Goal: Check status: Check status

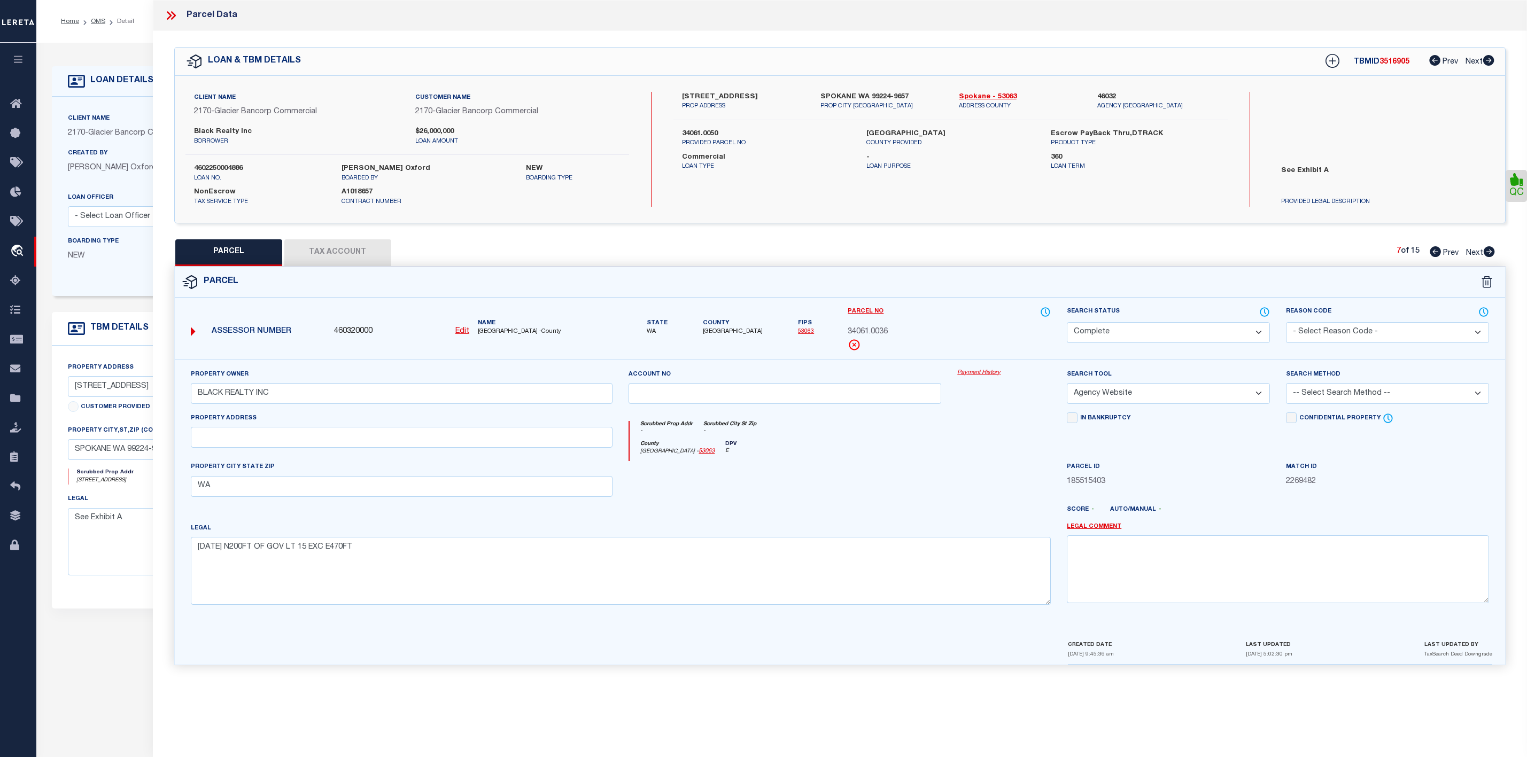
select select "CP"
select select "AGW"
select select "17097"
select select "20"
select select "NonEscrow"
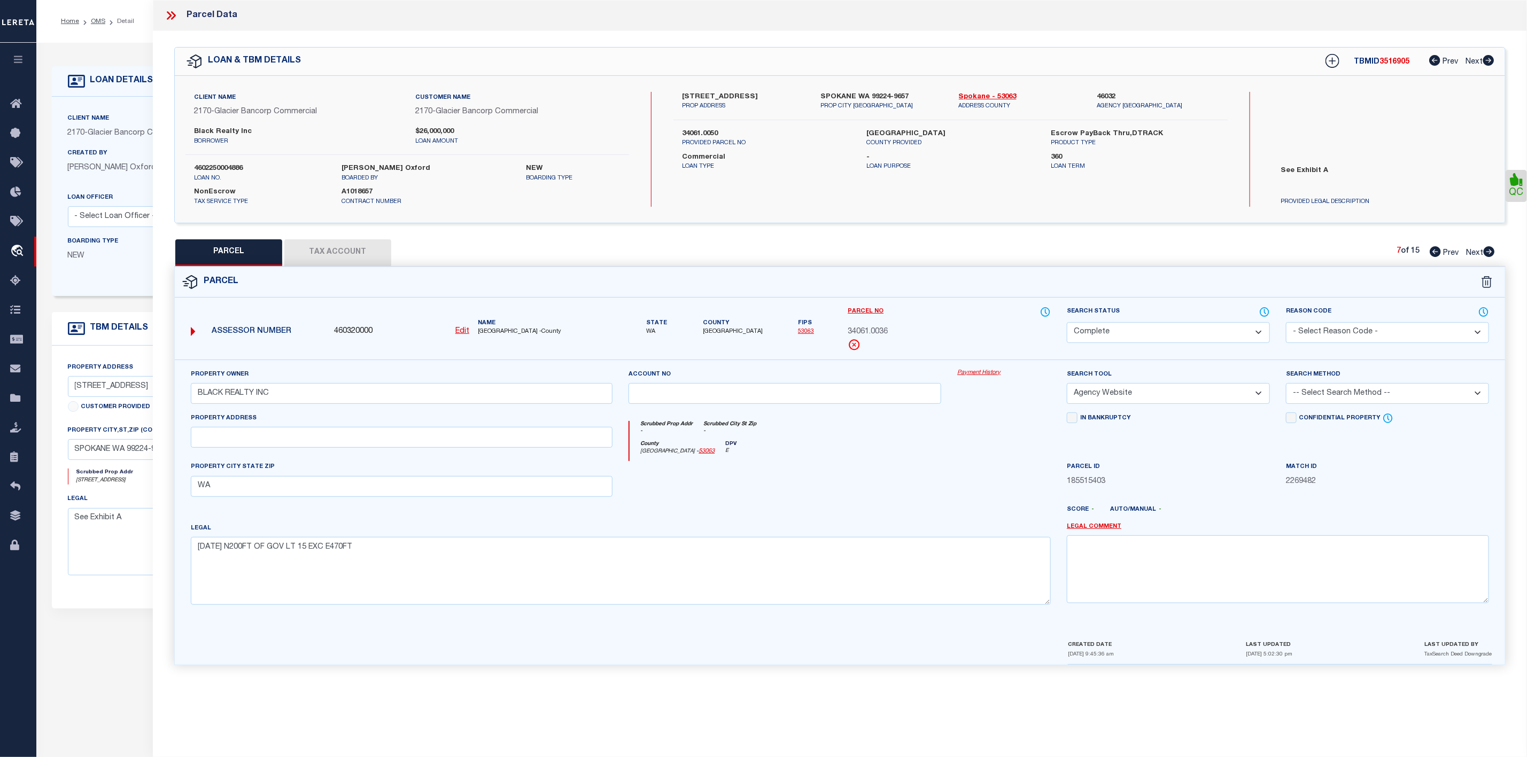
click at [175, 15] on icon at bounding box center [173, 15] width 5 height 9
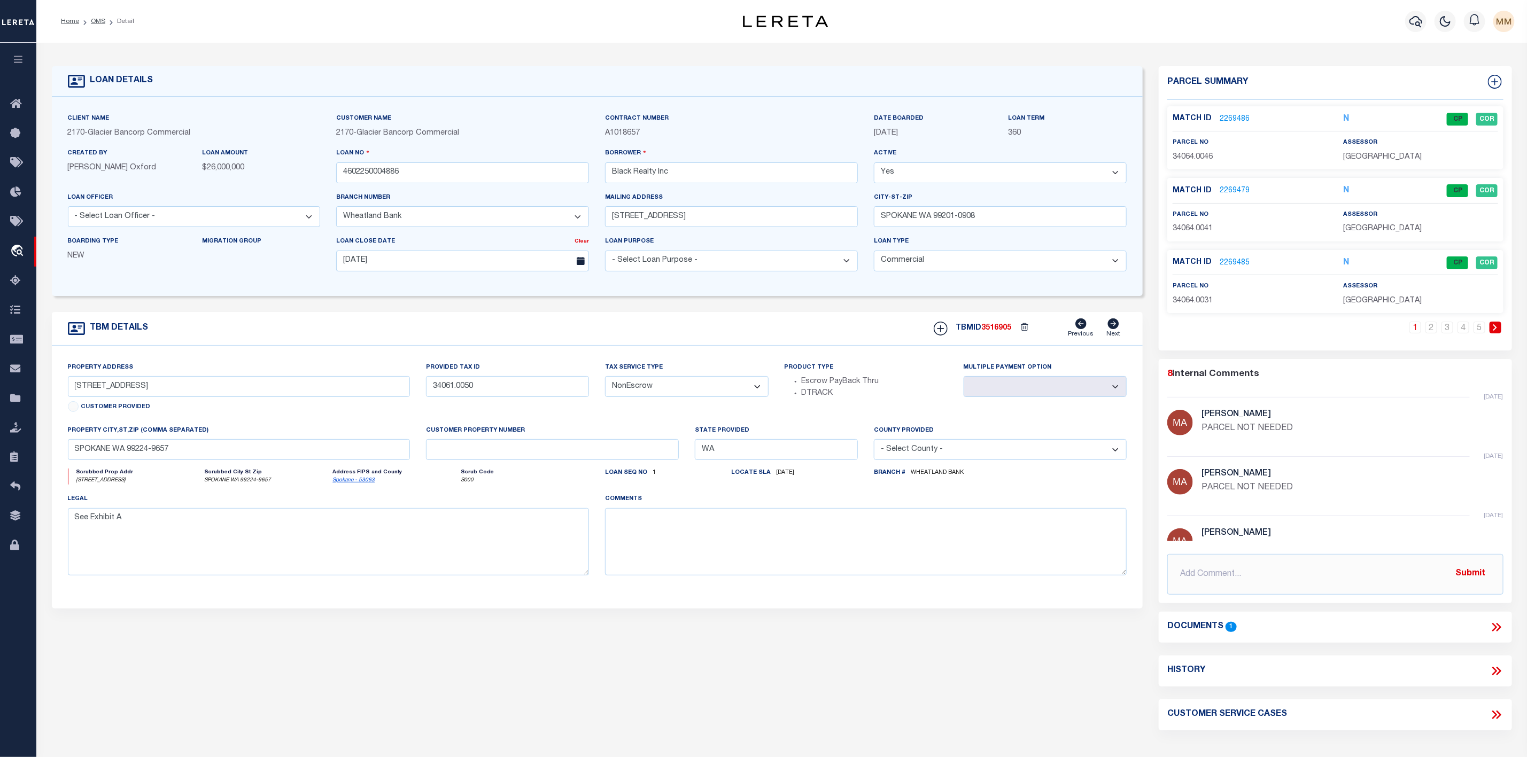
click at [105, 23] on li "Detail" at bounding box center [119, 22] width 29 height 10
drag, startPoint x: 2, startPoint y: 636, endPoint x: -3, endPoint y: 628, distance: 9.3
click at [0, 628] on html "Home OMS Detail" at bounding box center [763, 453] width 1527 height 906
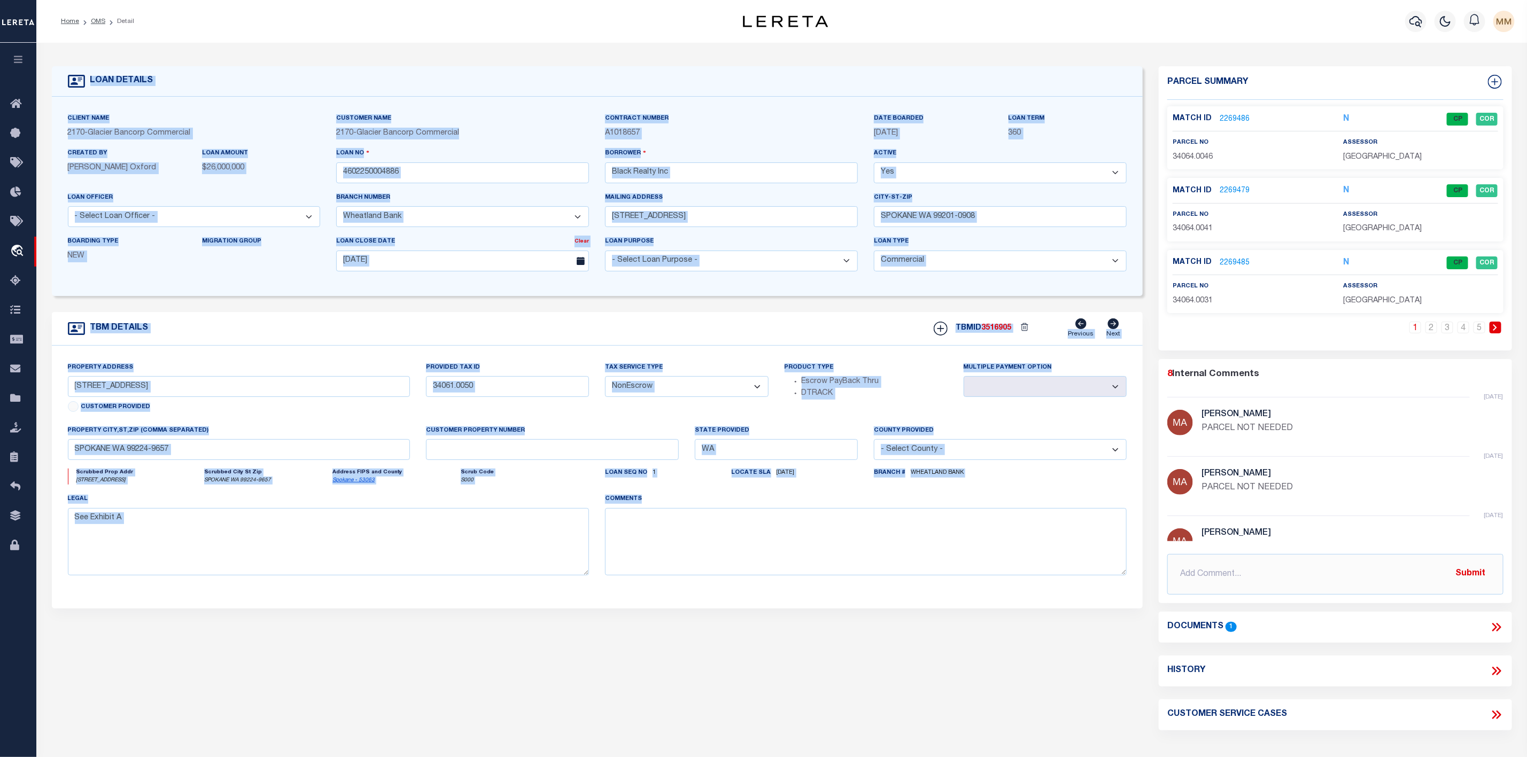
click at [353, 622] on div "TBM DETAILS" at bounding box center [597, 481] width 1091 height 338
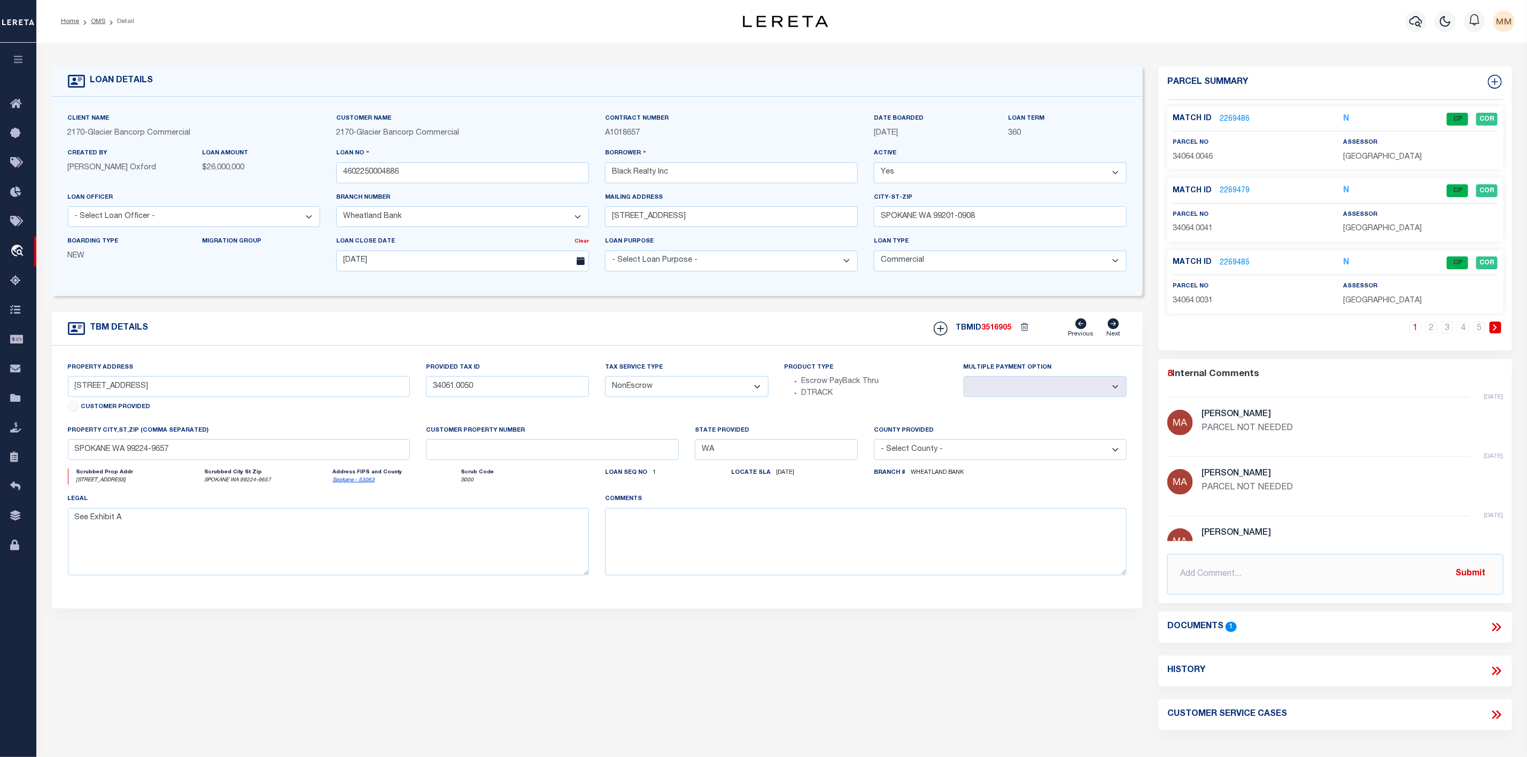
click at [98, 26] on li "OMS" at bounding box center [92, 22] width 26 height 10
click at [94, 21] on link "OMS" at bounding box center [98, 21] width 14 height 6
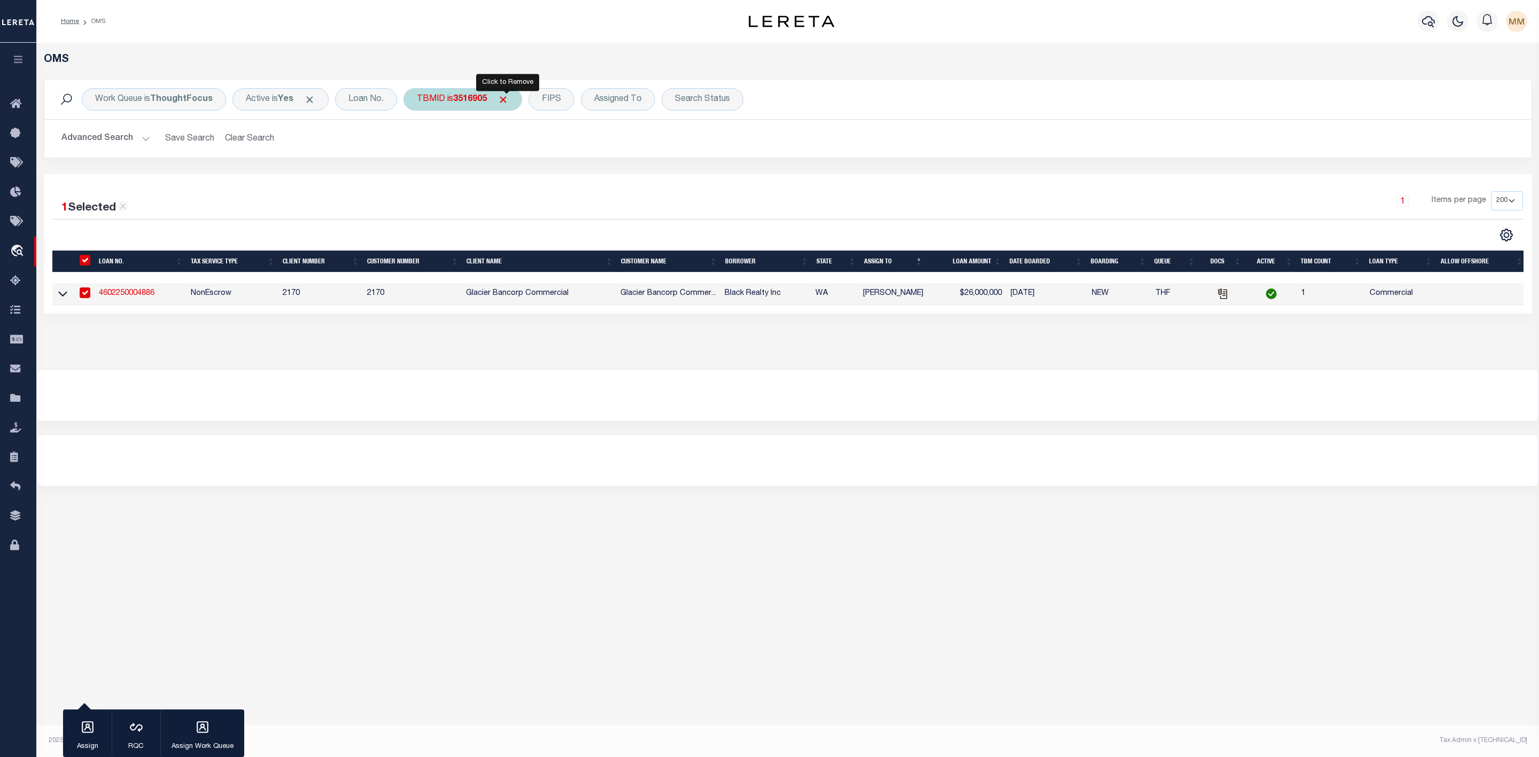
click at [509, 96] on span "Click to Remove" at bounding box center [503, 99] width 11 height 11
click at [640, 98] on div "Search Status" at bounding box center [639, 99] width 82 height 22
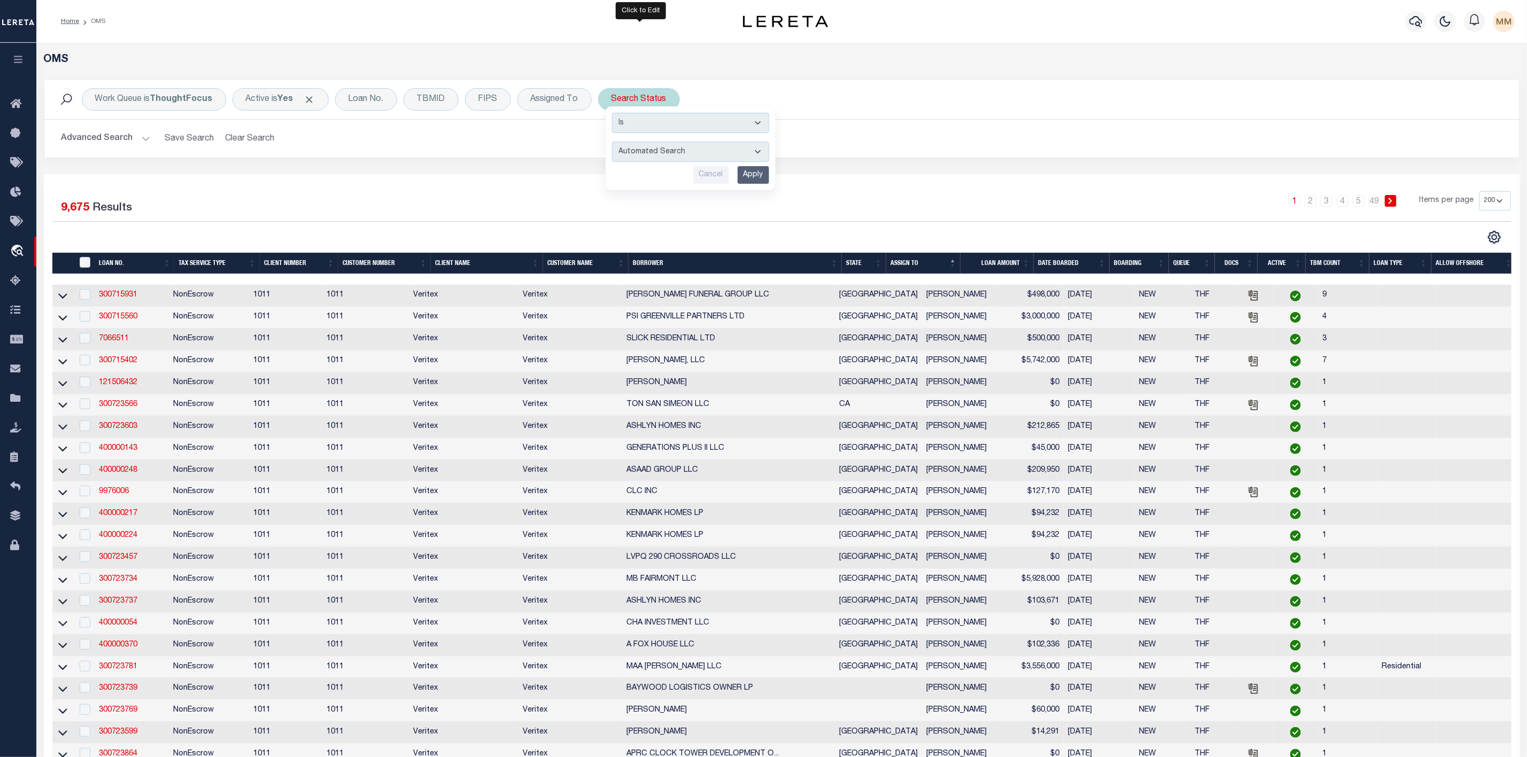
click at [652, 151] on select "Automated Search Bad Parcel Complete Duplicate Parcel High Dollar Reporting In …" at bounding box center [690, 152] width 157 height 20
select select "IP"
click at [614, 143] on select "Automated Search Bad Parcel Complete Duplicate Parcel High Dollar Reporting In …" at bounding box center [690, 152] width 157 height 20
click at [756, 174] on input "Apply" at bounding box center [753, 175] width 32 height 18
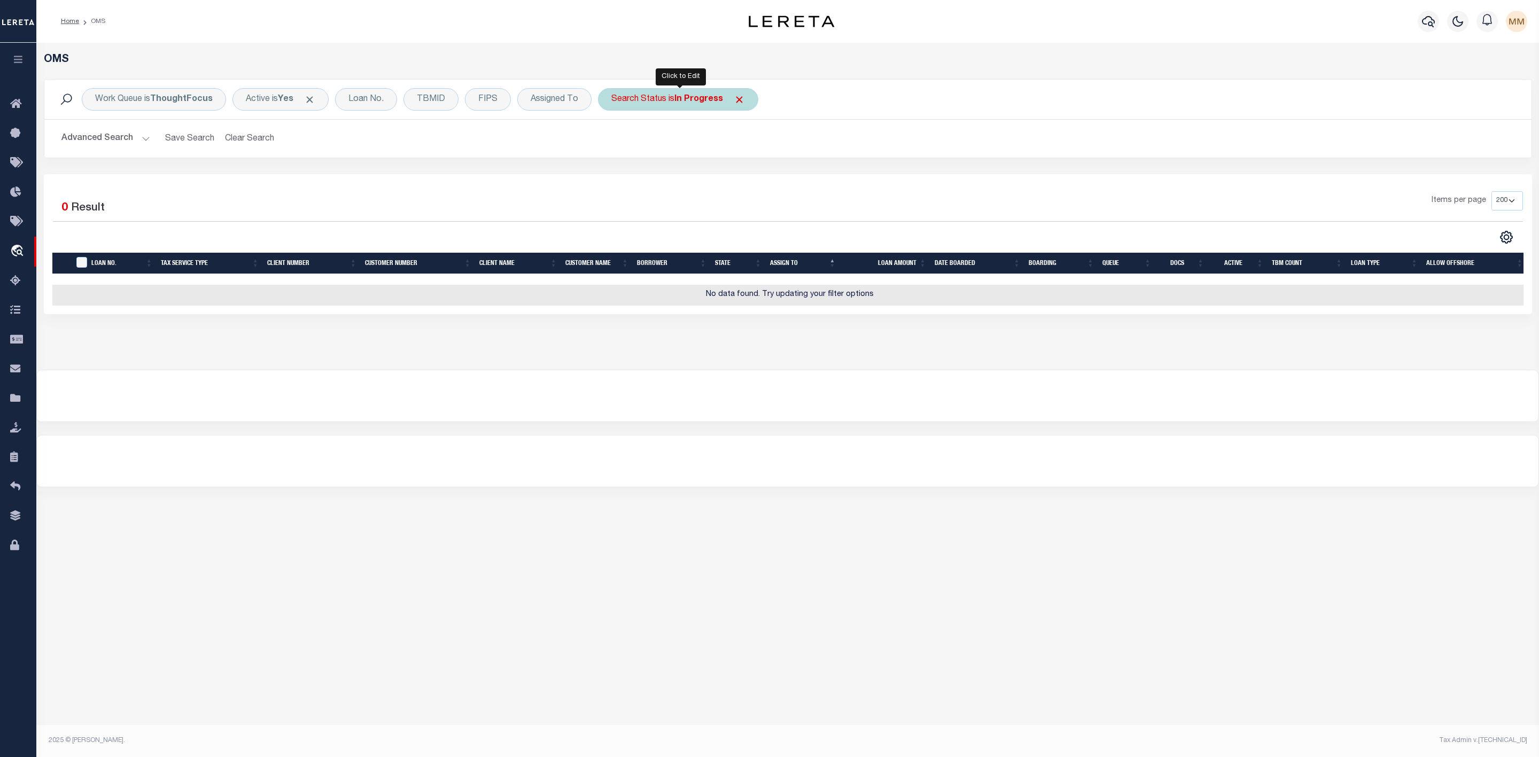
click at [654, 103] on div "Search Status is In Progress" at bounding box center [678, 99] width 160 height 22
click at [654, 151] on select "Automated Search Bad Parcel Complete Duplicate Parcel High Dollar Reporting In …" at bounding box center [690, 152] width 157 height 20
select select "RD"
click at [614, 143] on select "Automated Search Bad Parcel Complete Duplicate Parcel High Dollar Reporting In …" at bounding box center [690, 152] width 157 height 20
click at [758, 180] on input "Apply" at bounding box center [753, 175] width 32 height 18
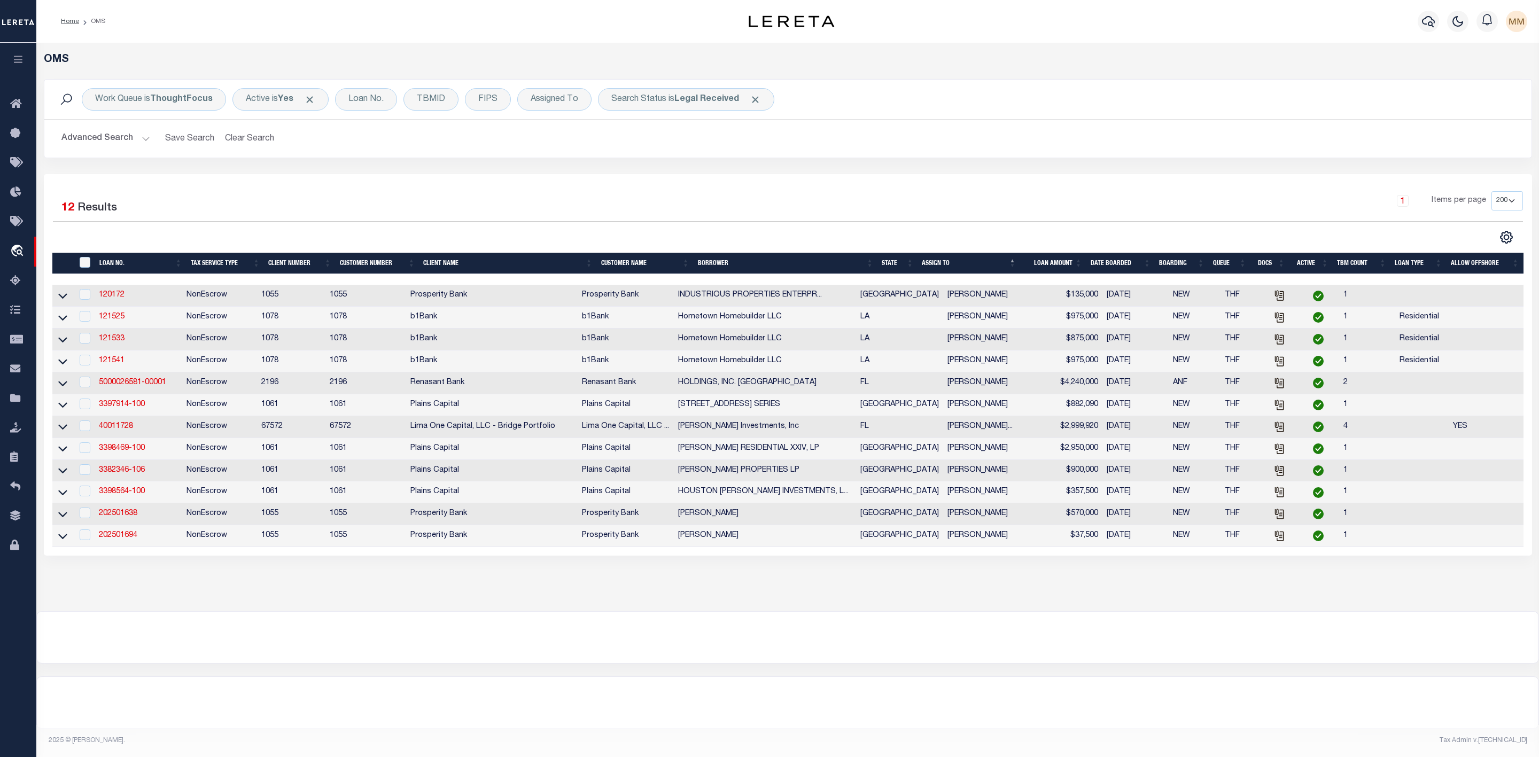
click at [727, 188] on div "1 Selected 12 Results 1 Items per page 10 25 50 100 200" at bounding box center [788, 365] width 1488 height 382
click at [672, 98] on div "Search Status is Legal Received" at bounding box center [686, 99] width 176 height 22
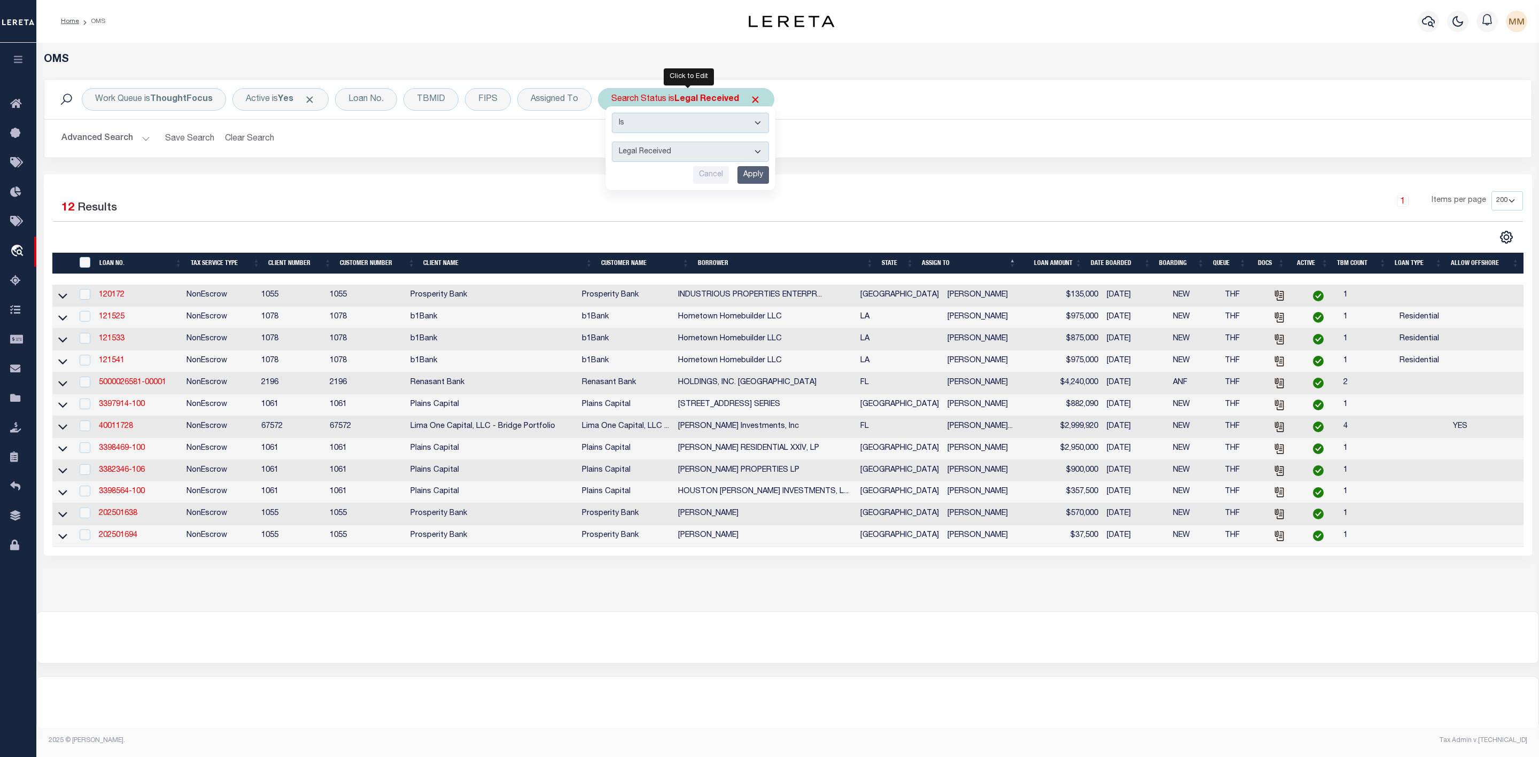
click at [671, 149] on select "Automated Search Bad Parcel Complete Duplicate Parcel High Dollar Reporting In …" at bounding box center [690, 152] width 157 height 20
select select "IP"
click at [614, 143] on select "Automated Search Bad Parcel Complete Duplicate Parcel High Dollar Reporting In …" at bounding box center [690, 152] width 157 height 20
click at [759, 180] on input "Apply" at bounding box center [753, 175] width 32 height 18
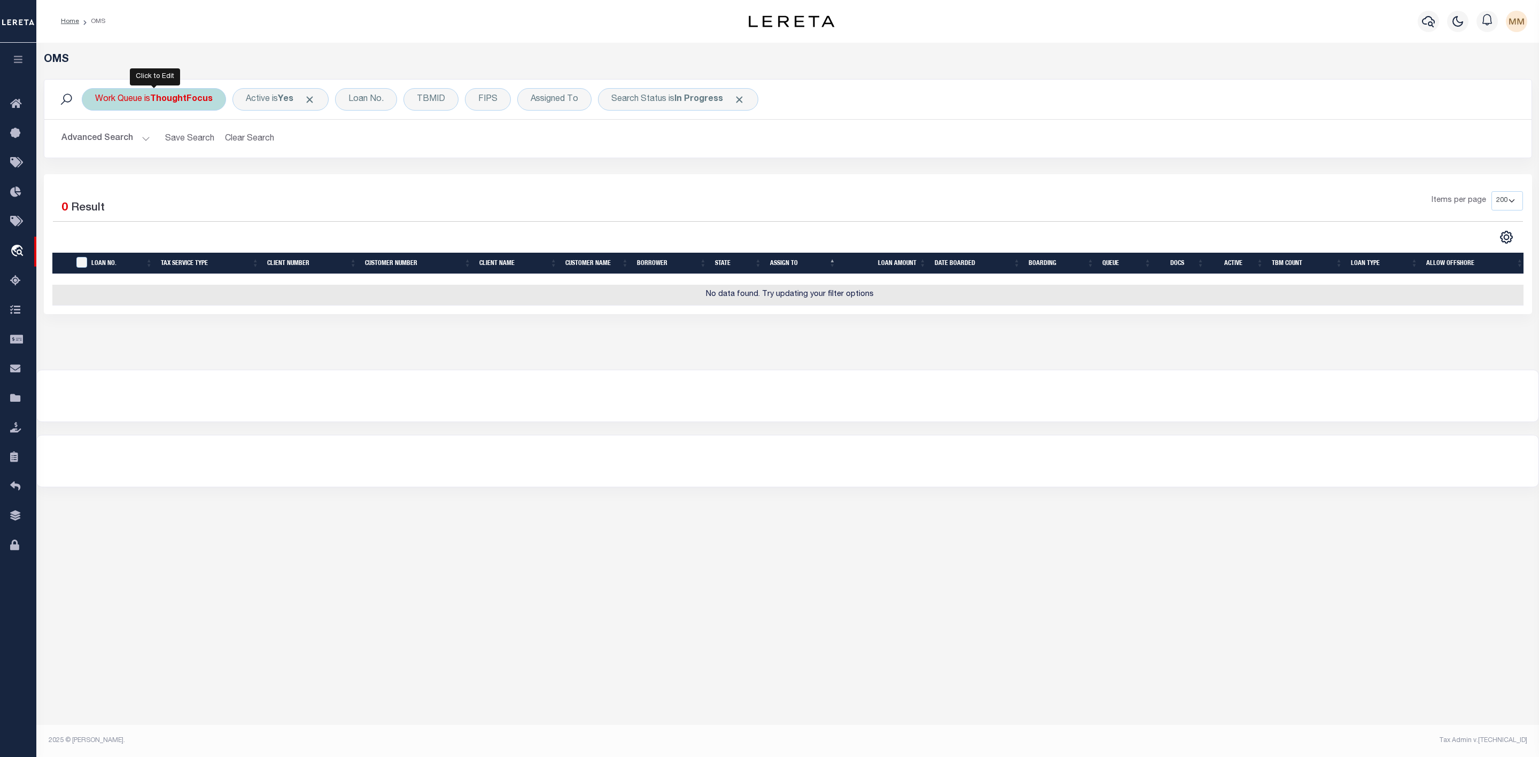
click at [189, 105] on div "Work Queue is ThoughtFocus" at bounding box center [154, 99] width 144 height 22
click at [173, 162] on select "--ALL-- General ThoughtFocus" at bounding box center [174, 152] width 157 height 20
select select "GEN"
click at [96, 143] on select "--ALL-- General ThoughtFocus" at bounding box center [174, 152] width 157 height 20
click at [239, 175] on input "Apply" at bounding box center [237, 175] width 32 height 18
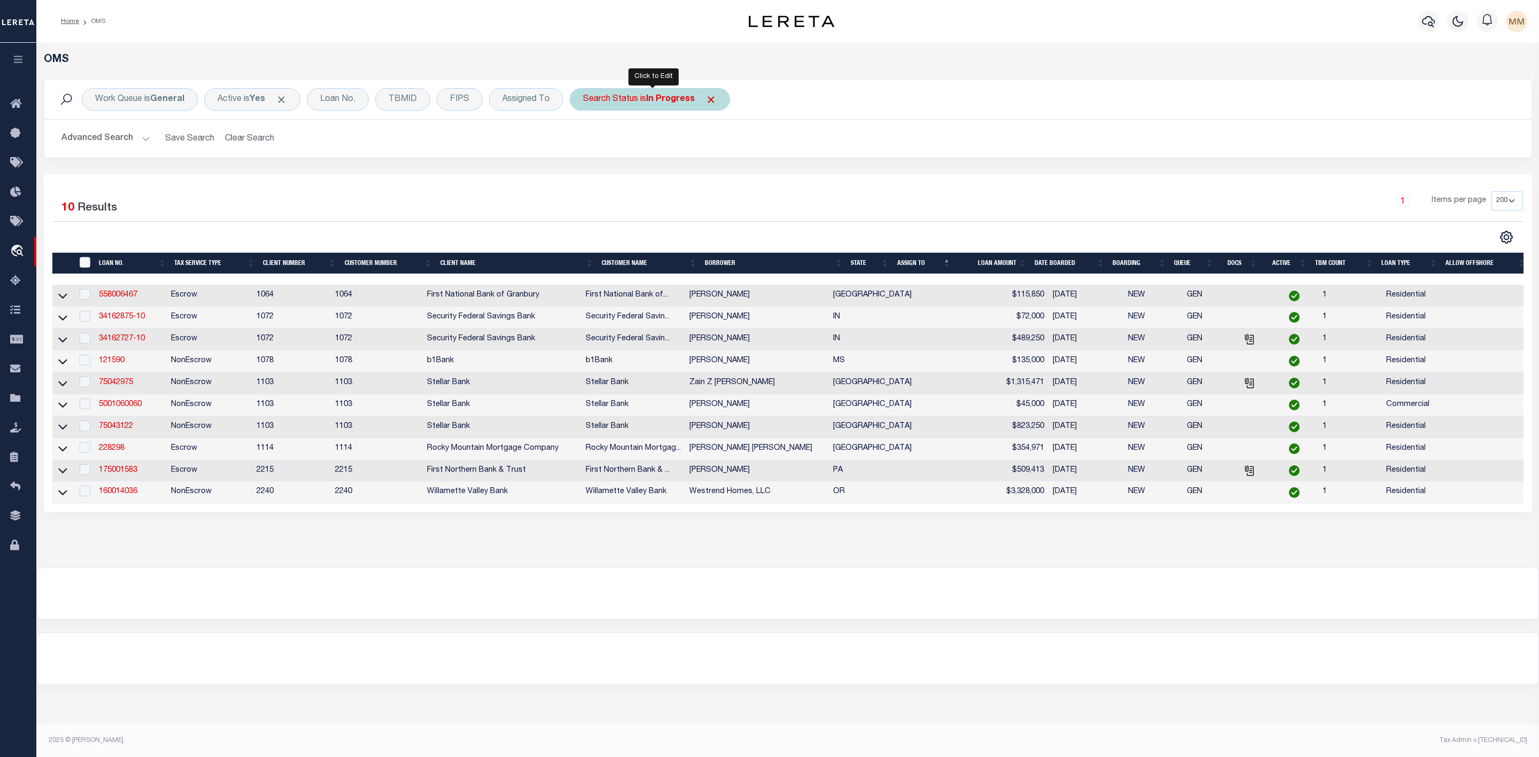
click at [682, 98] on b "In Progress" at bounding box center [670, 99] width 49 height 9
click at [638, 152] on select "Automated Search Bad Parcel Complete Duplicate Parcel High Dollar Reporting In …" at bounding box center [662, 152] width 157 height 20
select select "RD"
click at [587, 143] on select "Automated Search Bad Parcel Complete Duplicate Parcel High Dollar Reporting In …" at bounding box center [662, 152] width 157 height 20
click at [735, 182] on input "Apply" at bounding box center [725, 175] width 32 height 18
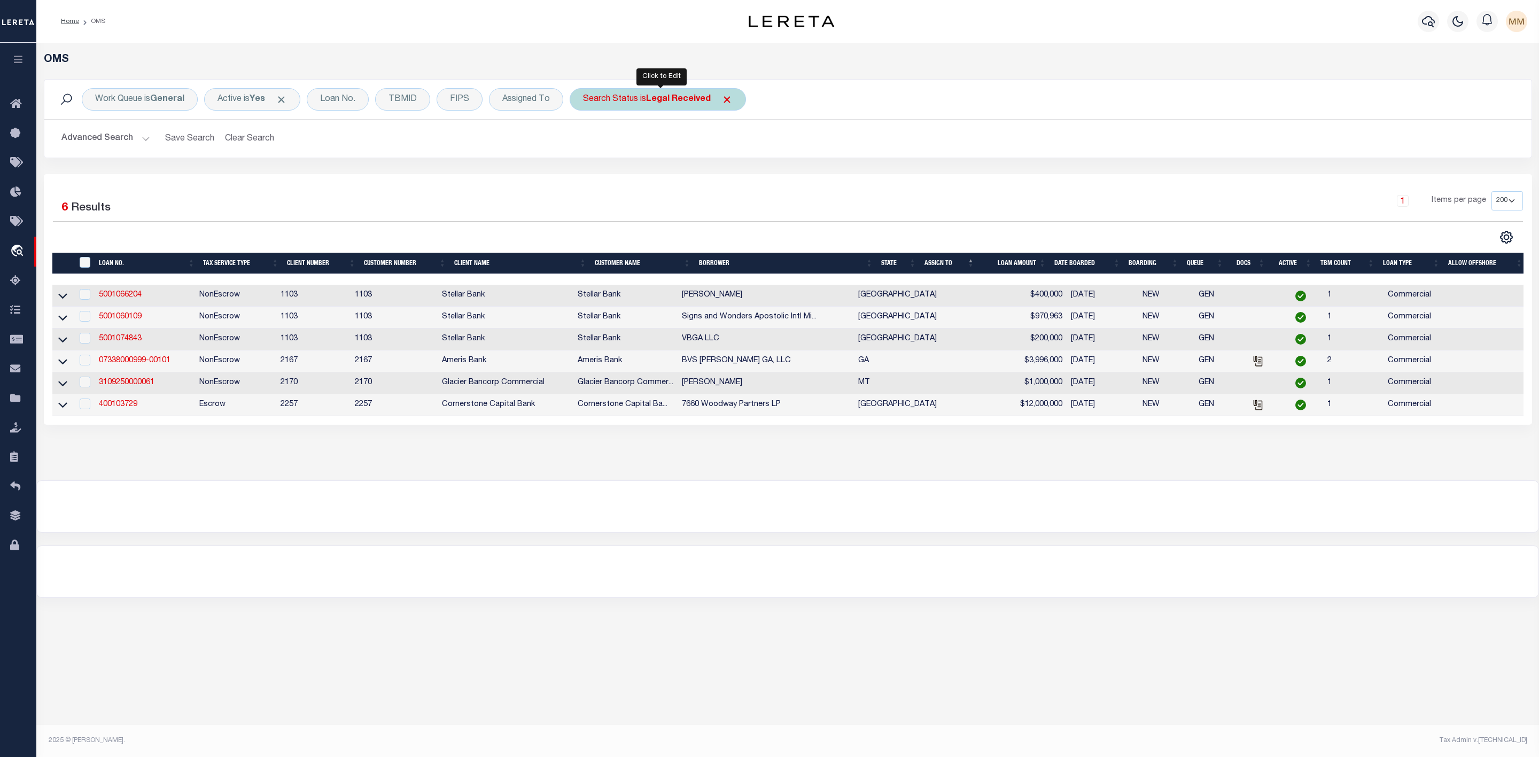
click at [635, 103] on div "Search Status is Legal Received" at bounding box center [658, 99] width 176 height 22
click at [646, 157] on select "Automated Search Bad Parcel Complete Duplicate Parcel High Dollar Reporting In …" at bounding box center [662, 152] width 157 height 20
select select "IP"
click at [587, 143] on select "Automated Search Bad Parcel Complete Duplicate Parcel High Dollar Reporting In …" at bounding box center [662, 152] width 157 height 20
click at [736, 178] on input "Apply" at bounding box center [725, 175] width 32 height 18
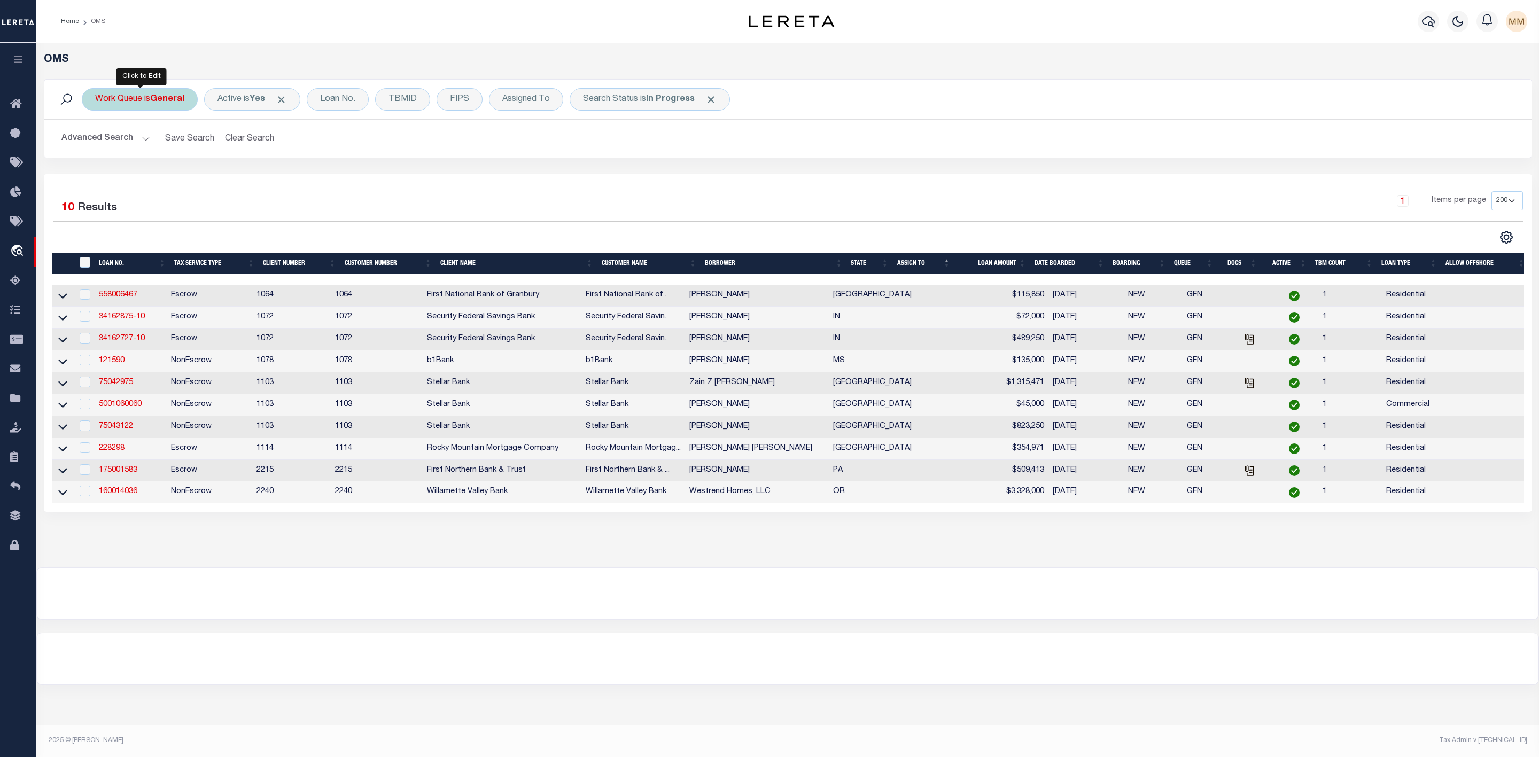
click at [167, 100] on b "General" at bounding box center [167, 99] width 34 height 9
click at [160, 148] on select "--ALL-- General ThoughtFocus" at bounding box center [174, 152] width 157 height 20
select select "THF"
click at [96, 143] on select "--ALL-- General ThoughtFocus" at bounding box center [174, 152] width 157 height 20
click at [239, 172] on input "Apply" at bounding box center [237, 175] width 32 height 18
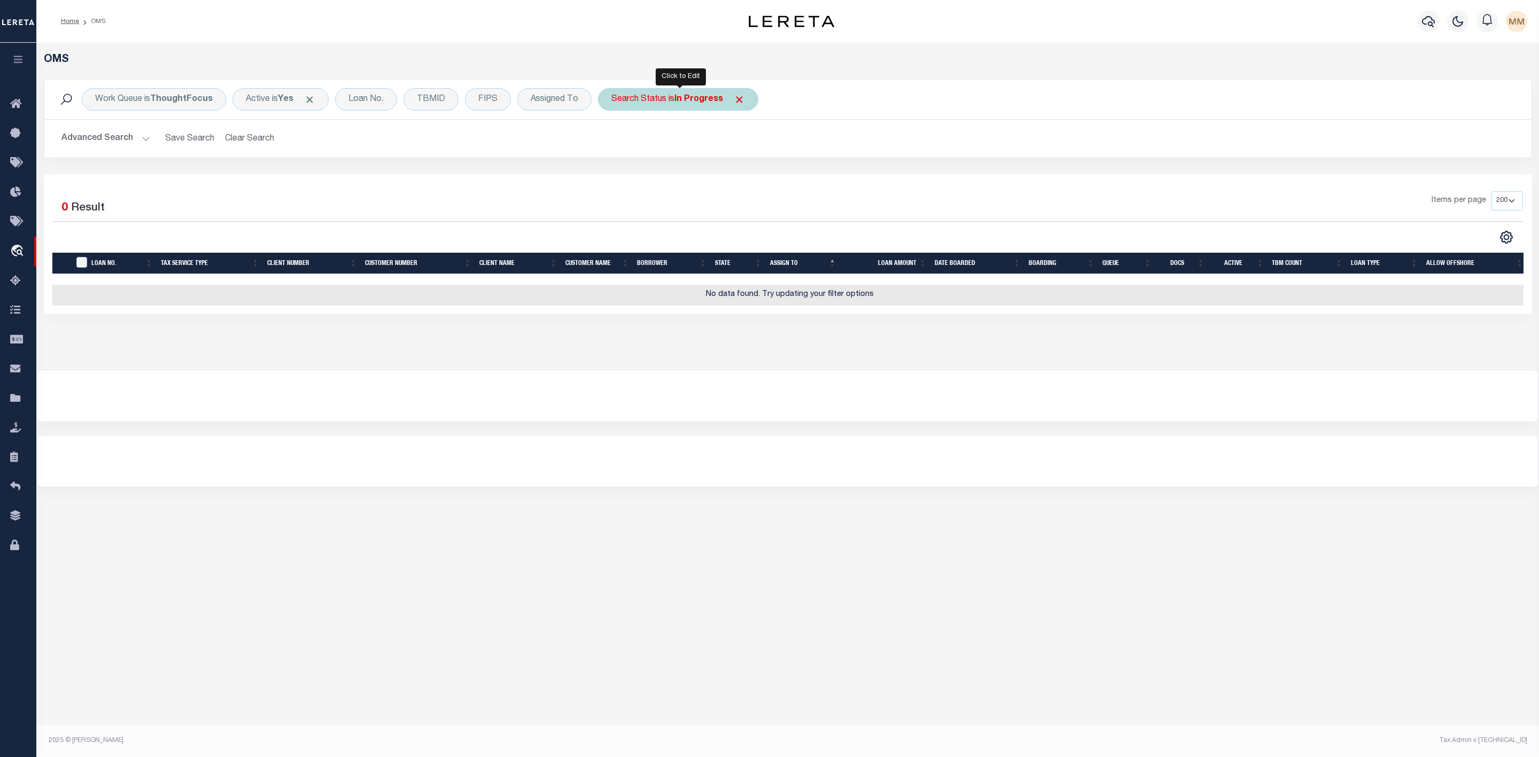
click at [696, 96] on b "In Progress" at bounding box center [698, 99] width 49 height 9
click at [674, 150] on select "Automated Search Bad Parcel Complete Duplicate Parcel High Dollar Reporting In …" at bounding box center [690, 152] width 157 height 20
select select "RD"
click at [614, 143] on select "Automated Search Bad Parcel Complete Duplicate Parcel High Dollar Reporting In …" at bounding box center [690, 152] width 157 height 20
click at [757, 175] on input "Apply" at bounding box center [753, 175] width 32 height 18
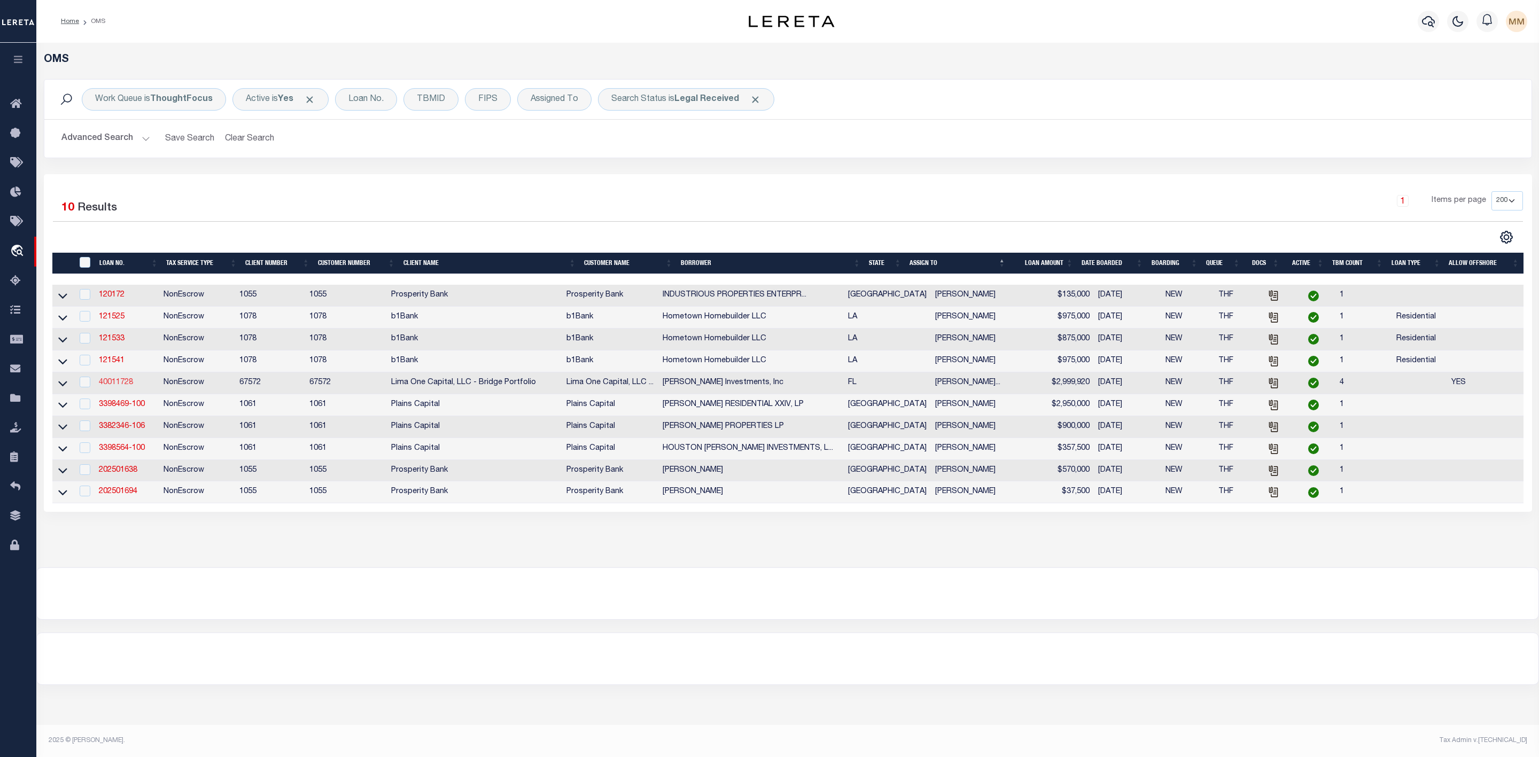
click at [123, 386] on link "40011728" at bounding box center [116, 382] width 34 height 7
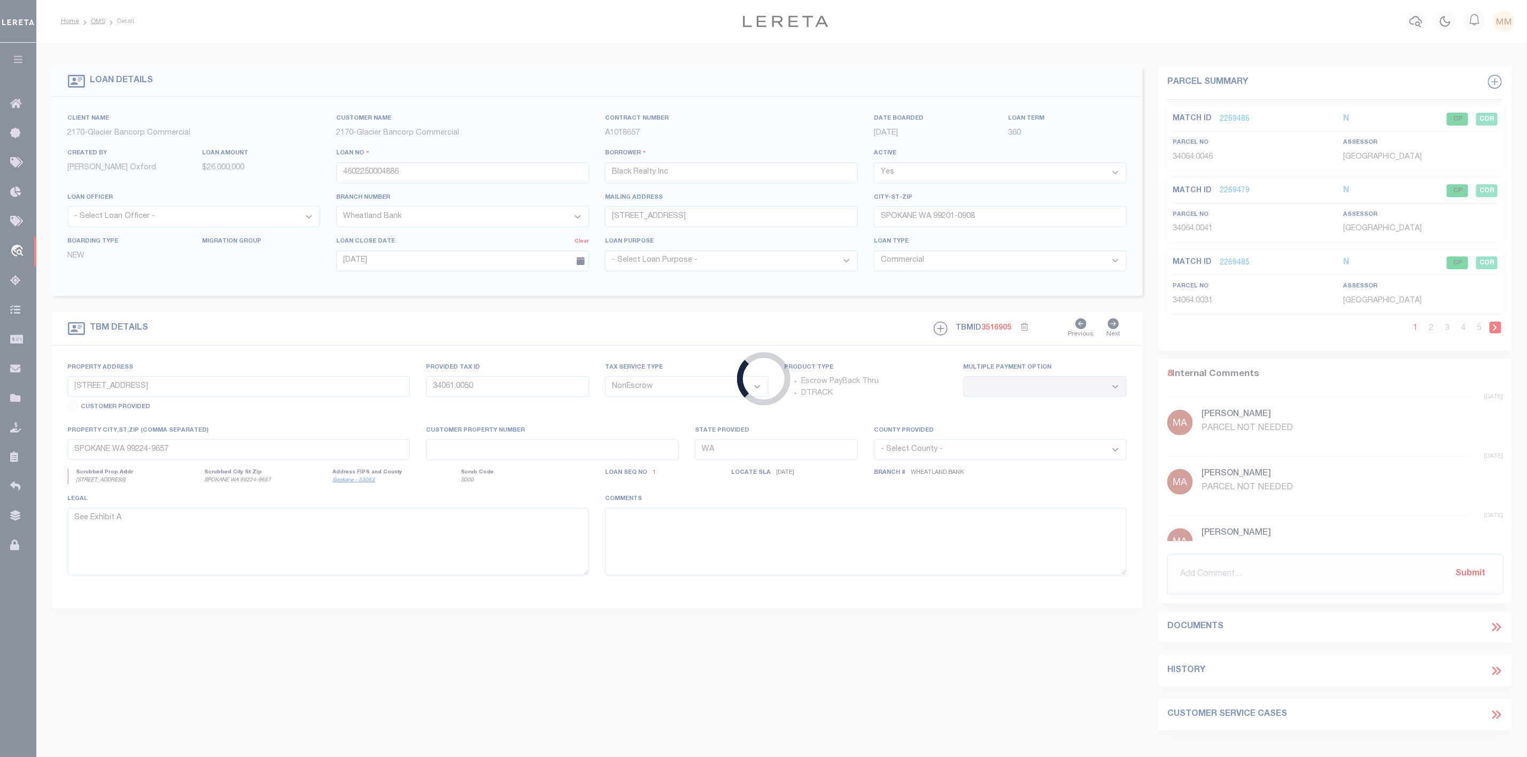
type input "40011728"
type input "[PERSON_NAME] Investments, Inc"
select select
type input "784 Parkway Drive"
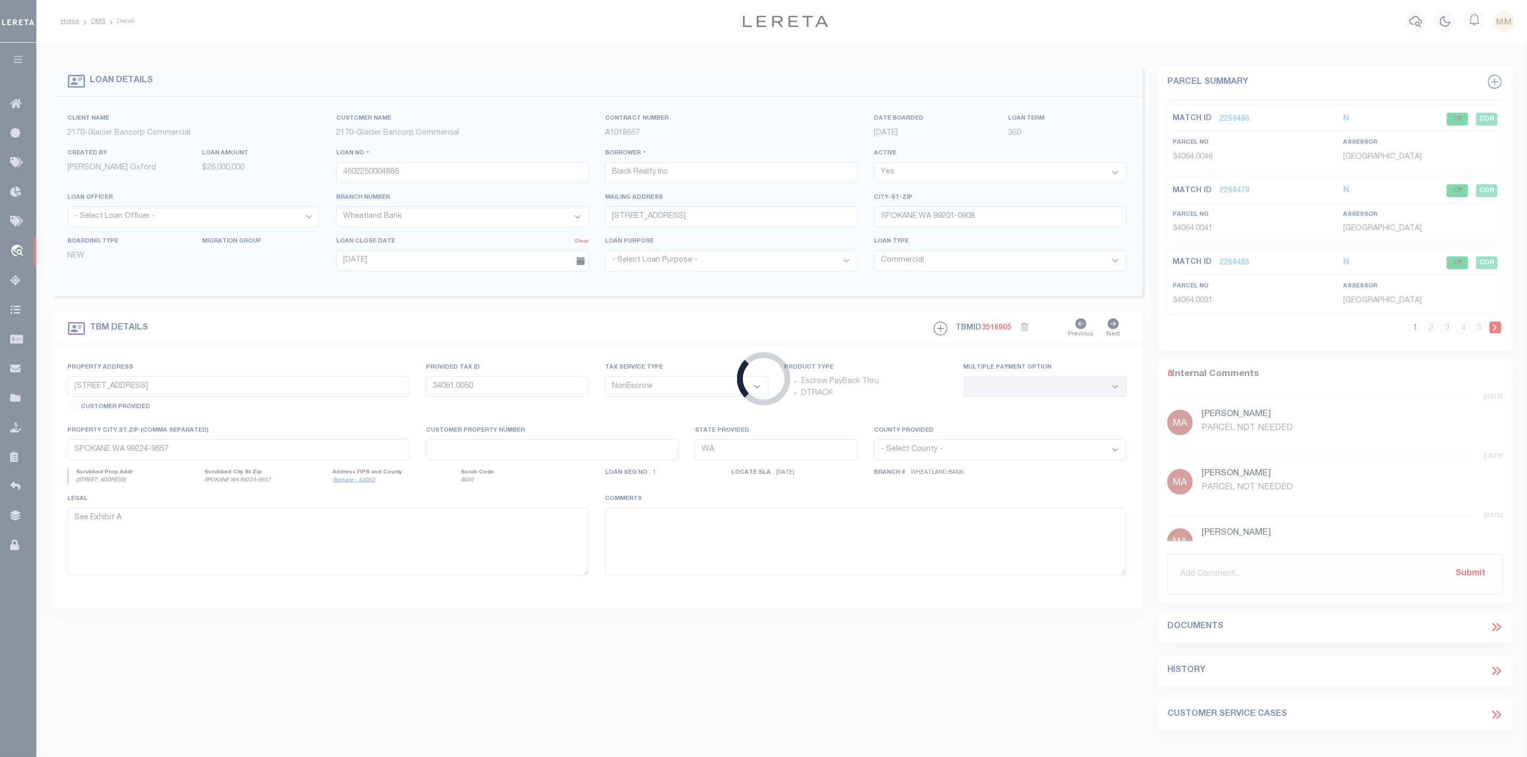
type input "North Salt Lake UT 84054"
select select
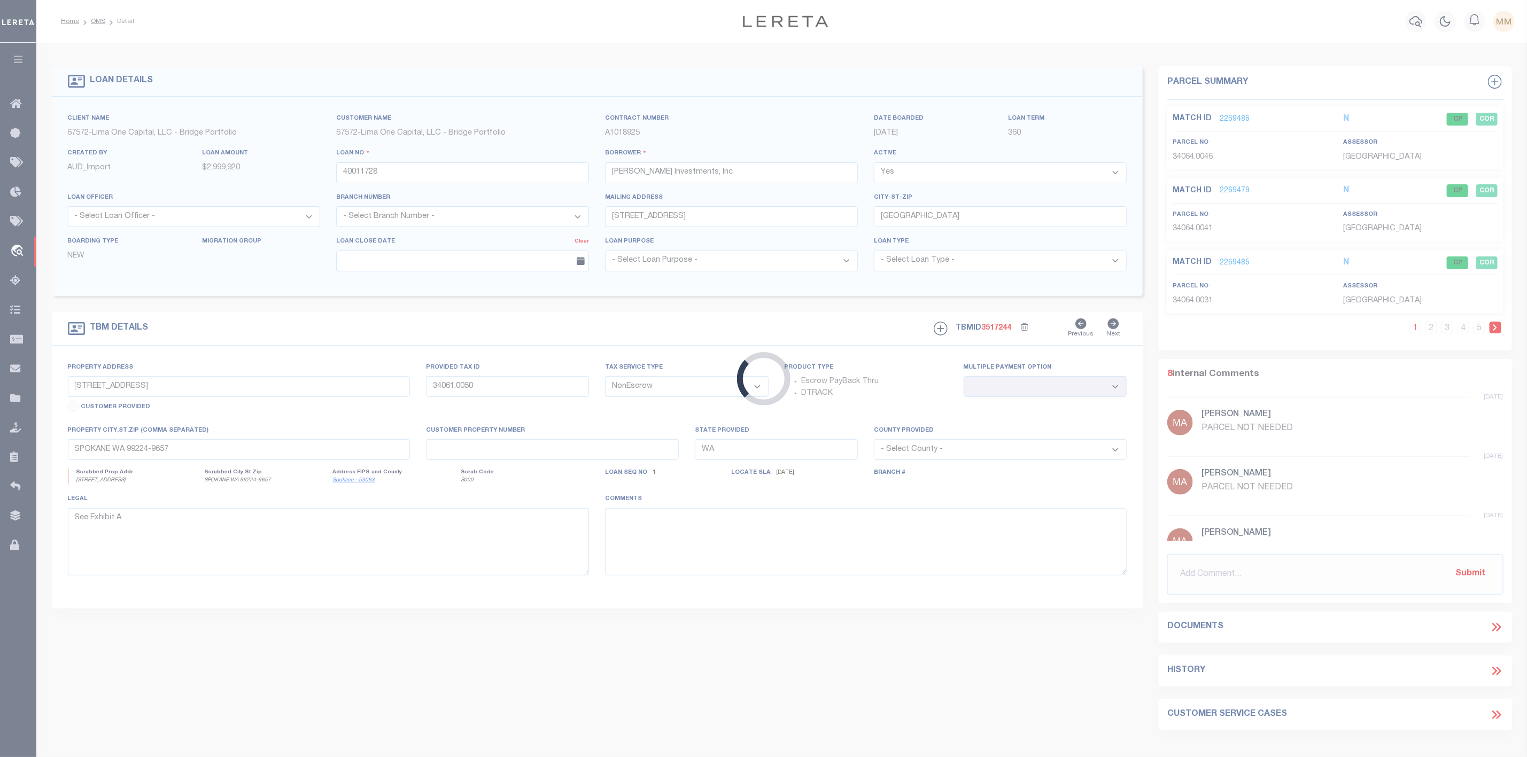
type input "Lot 3 Gulf Breeze Ct"
type input "00-2S-24-1288-0000-0040"
select select
type input "Destin FL 32541"
type input "40011728-2"
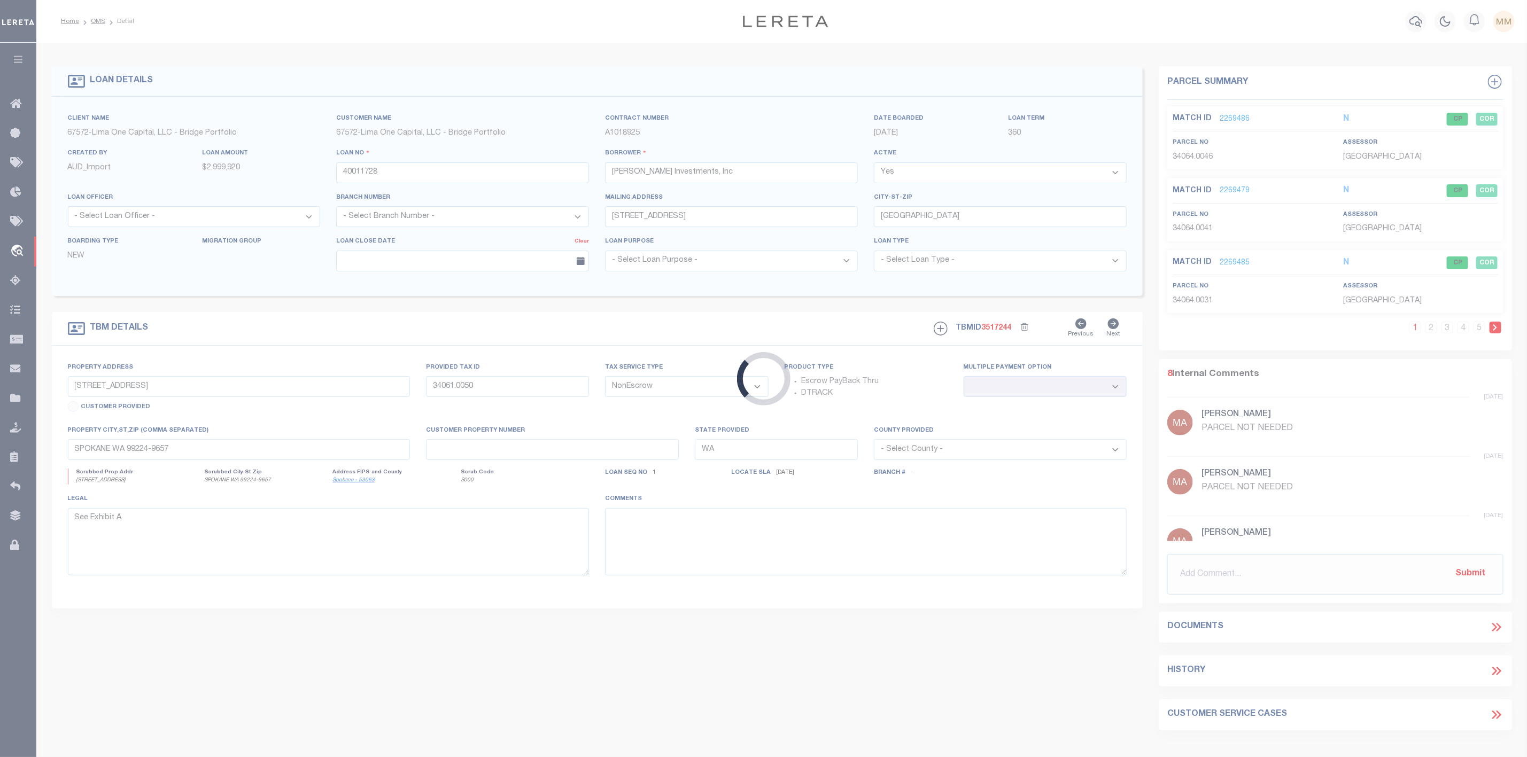
type input "FL"
select select
select select "164236"
select select "26298"
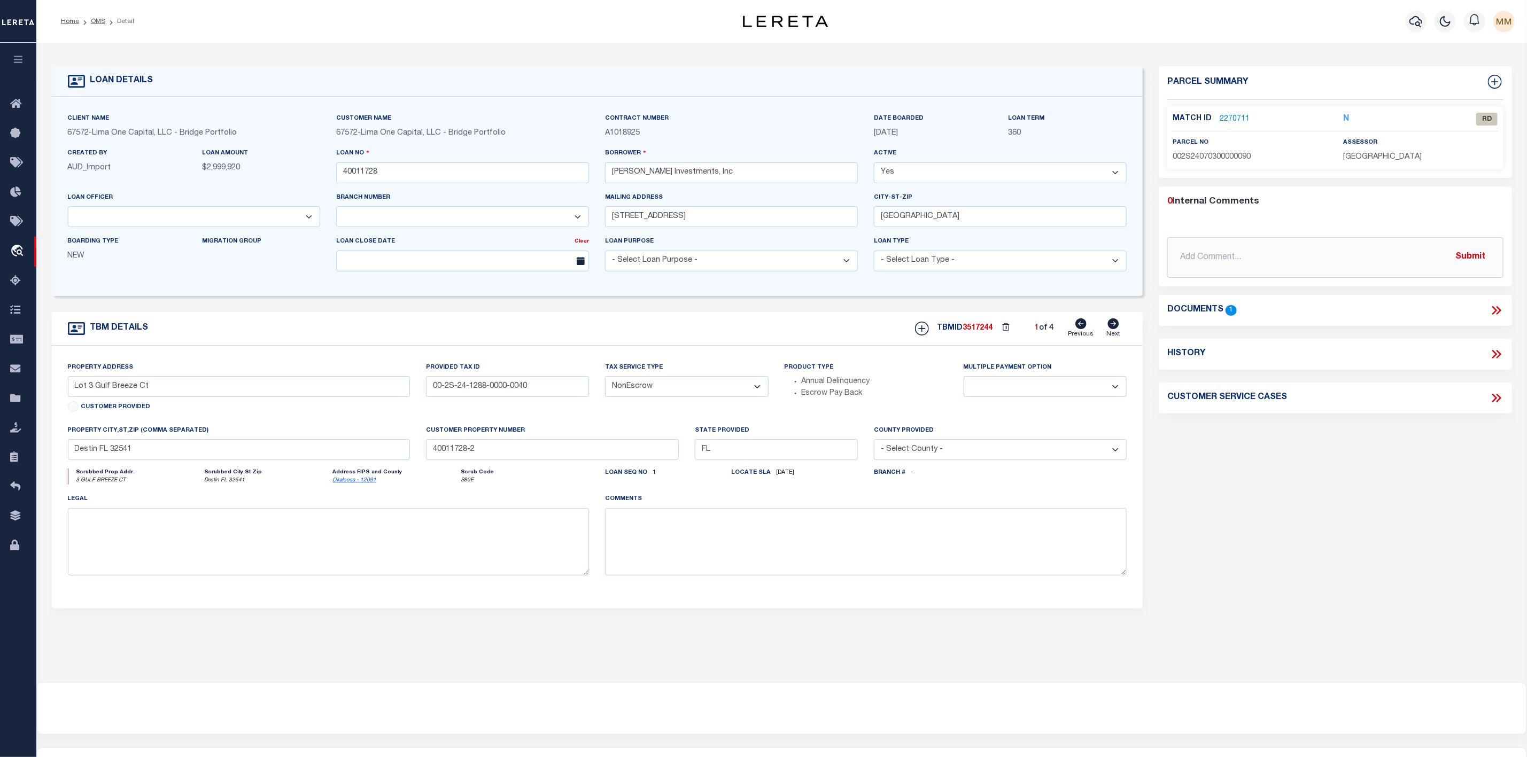
click at [1227, 115] on link "2270711" at bounding box center [1234, 119] width 30 height 11
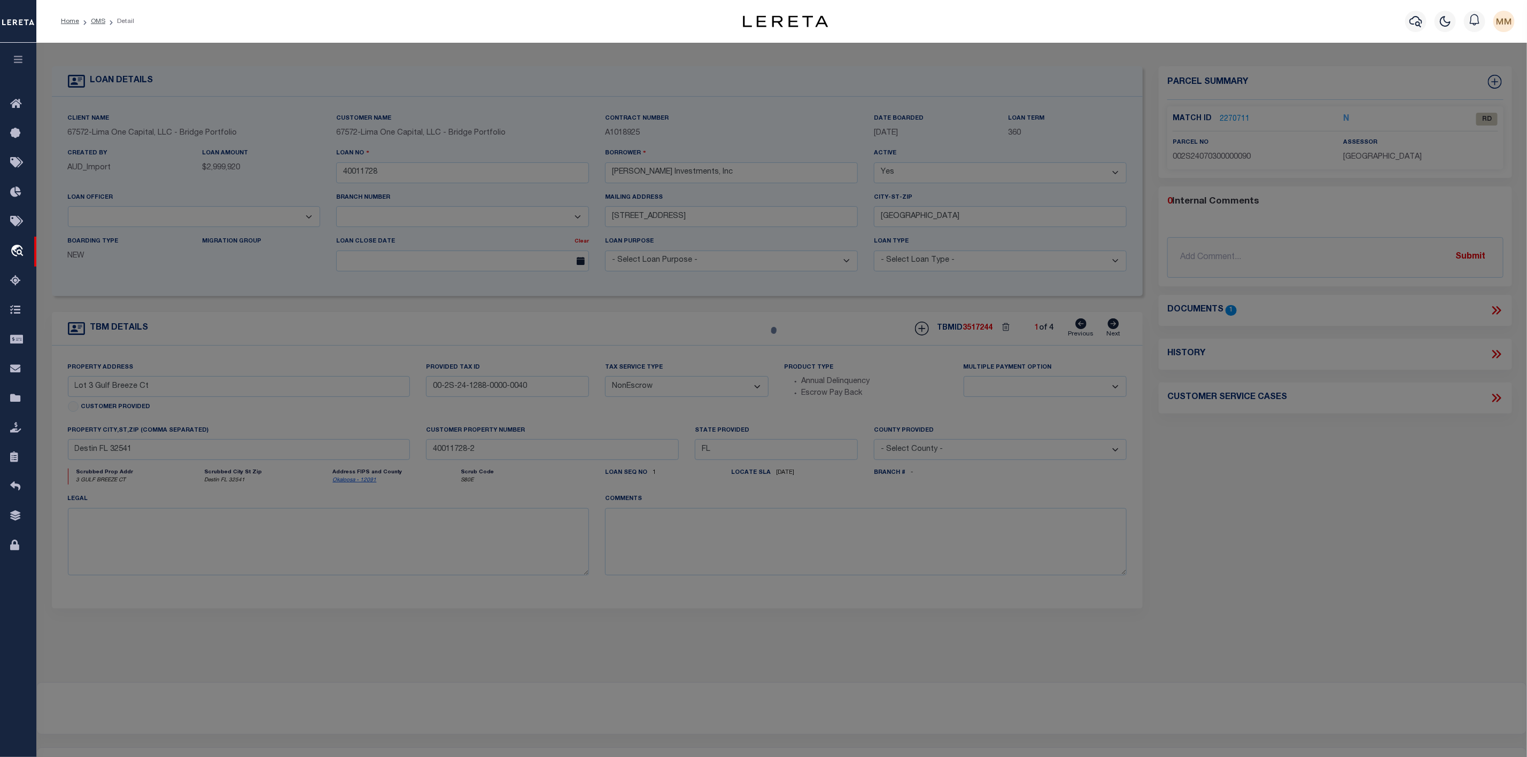
select select "AS"
select select
checkbox input "false"
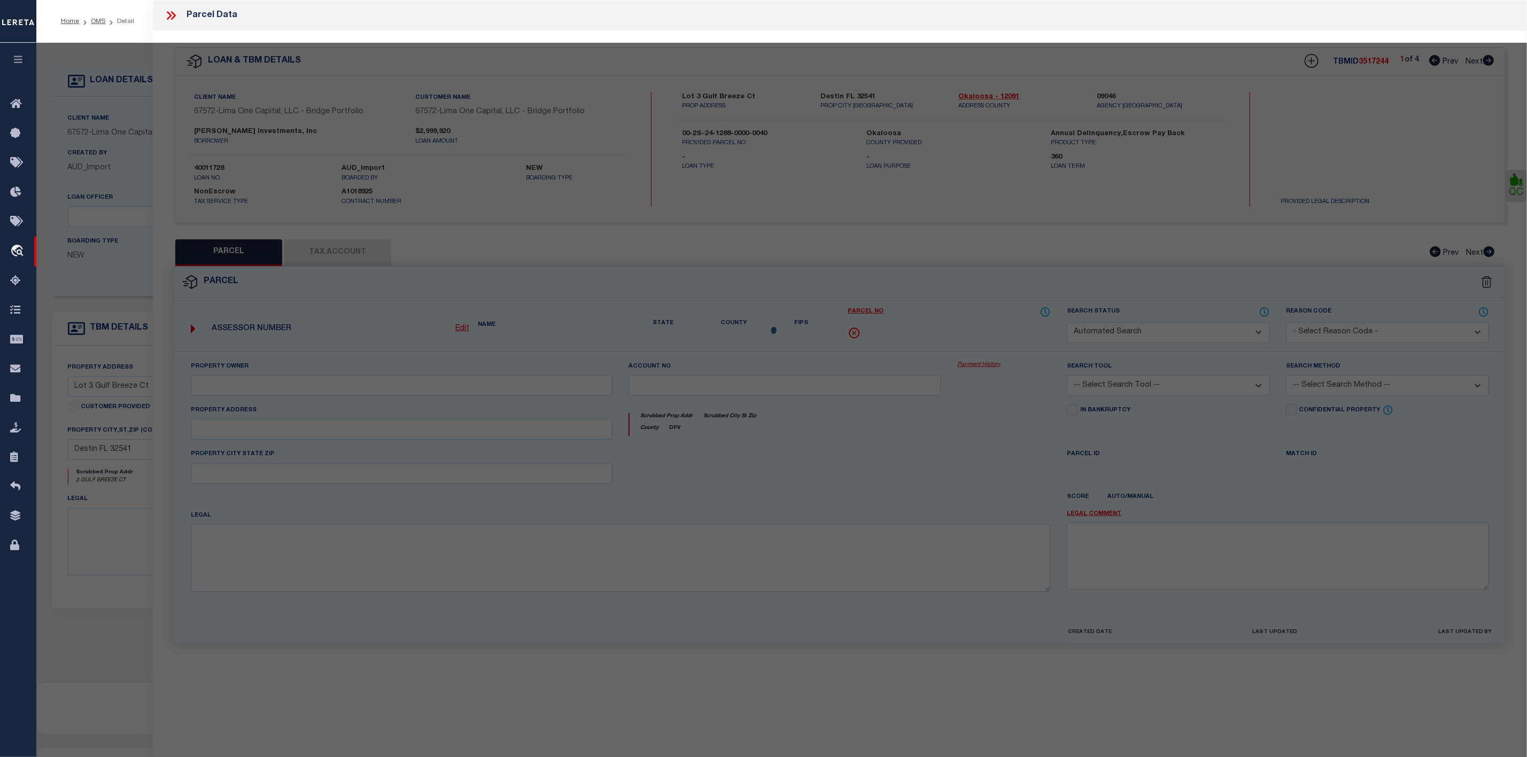
select select "RD"
type input "BELL,ANDREW ALFRED BURNETTE"
select select "ATL"
select select "ADD"
type input "3 GULF BREEZE CT"
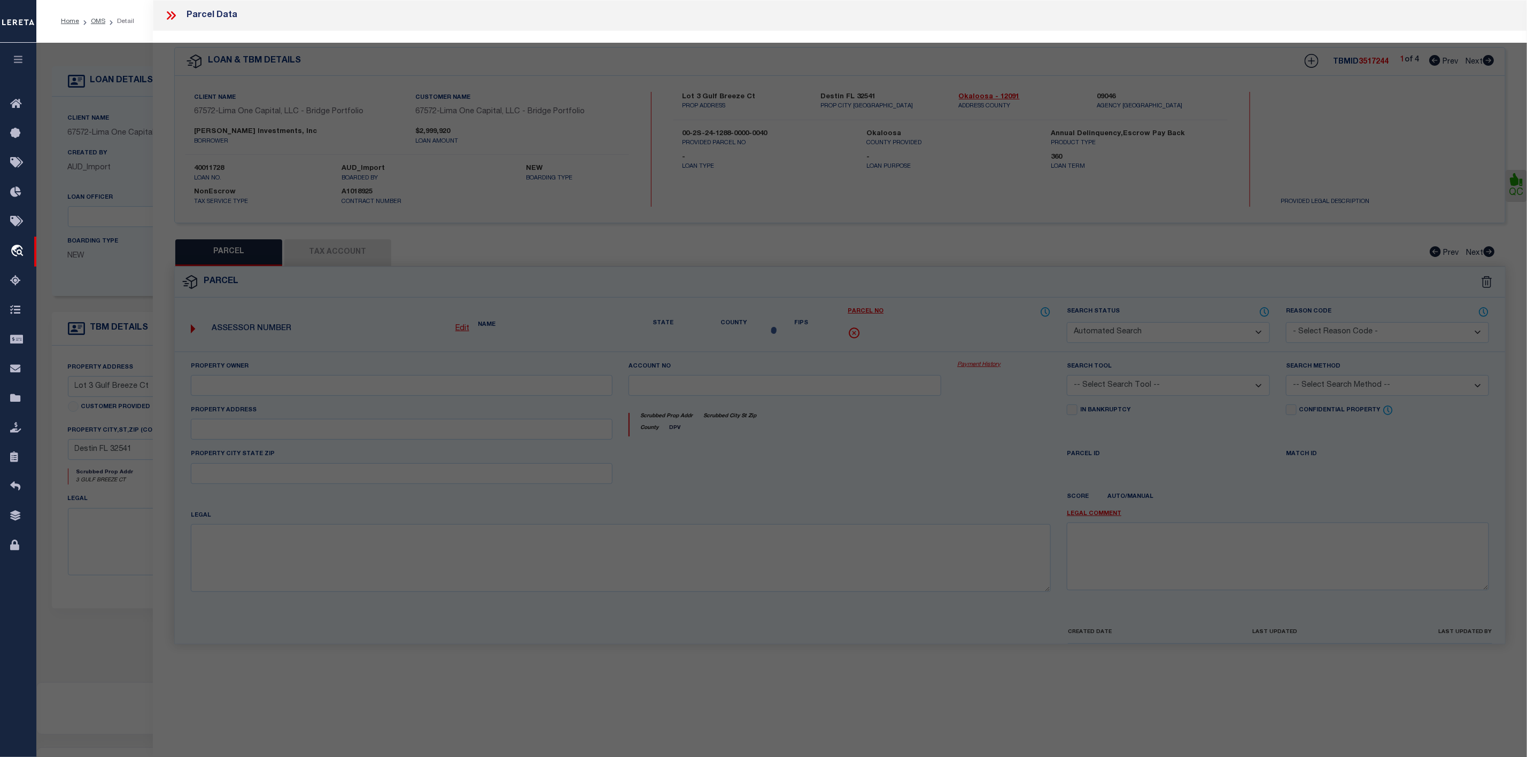
checkbox input "false"
type input "DESTIN, FL 32541"
type textarea "EAST PASS T/H AMEND UNIT 9"
type textarea "Document uploaded that satisfies a legal requirement, changing from ND to RD"
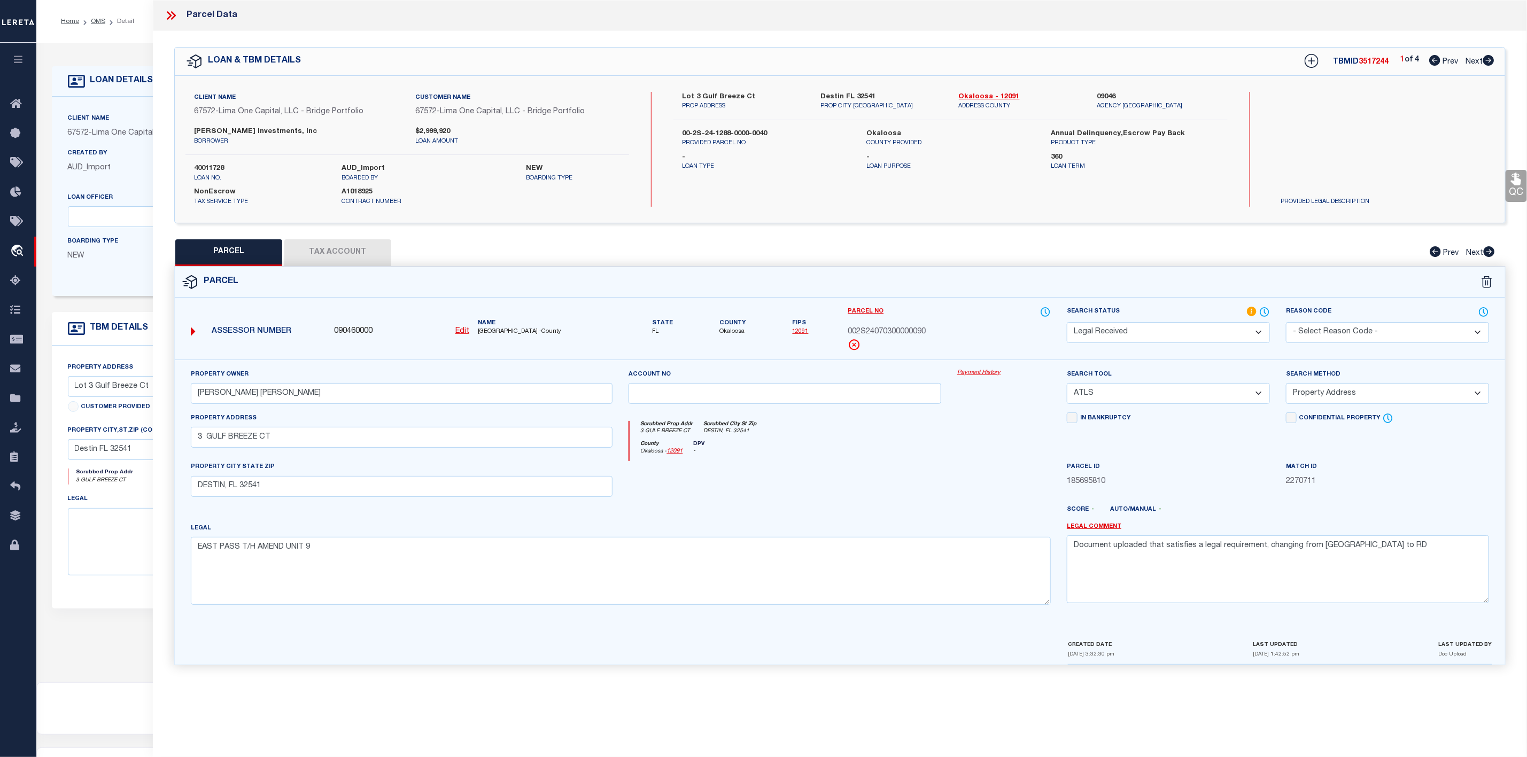
click at [172, 14] on icon at bounding box center [171, 16] width 14 height 14
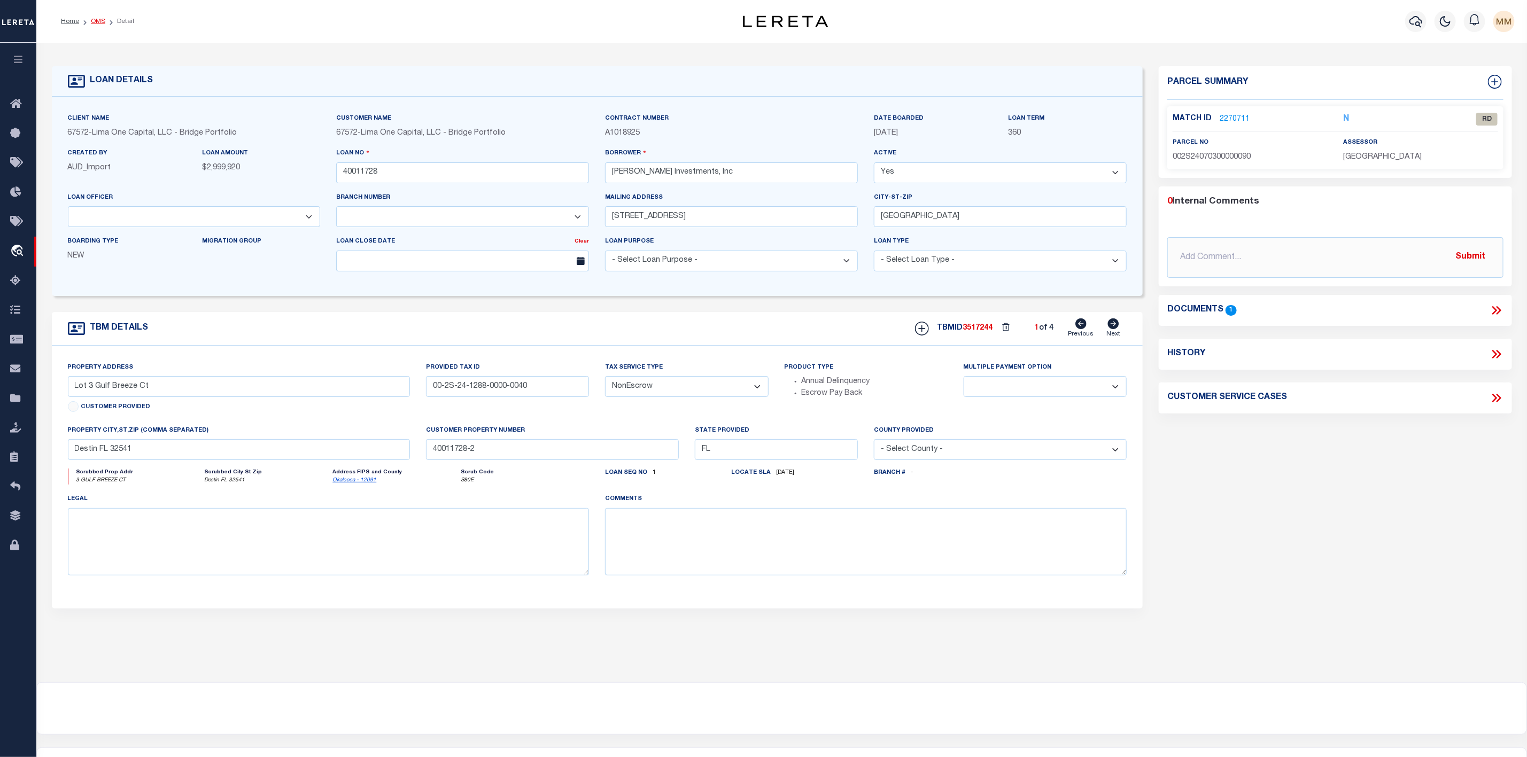
click at [102, 24] on link "OMS" at bounding box center [98, 21] width 14 height 6
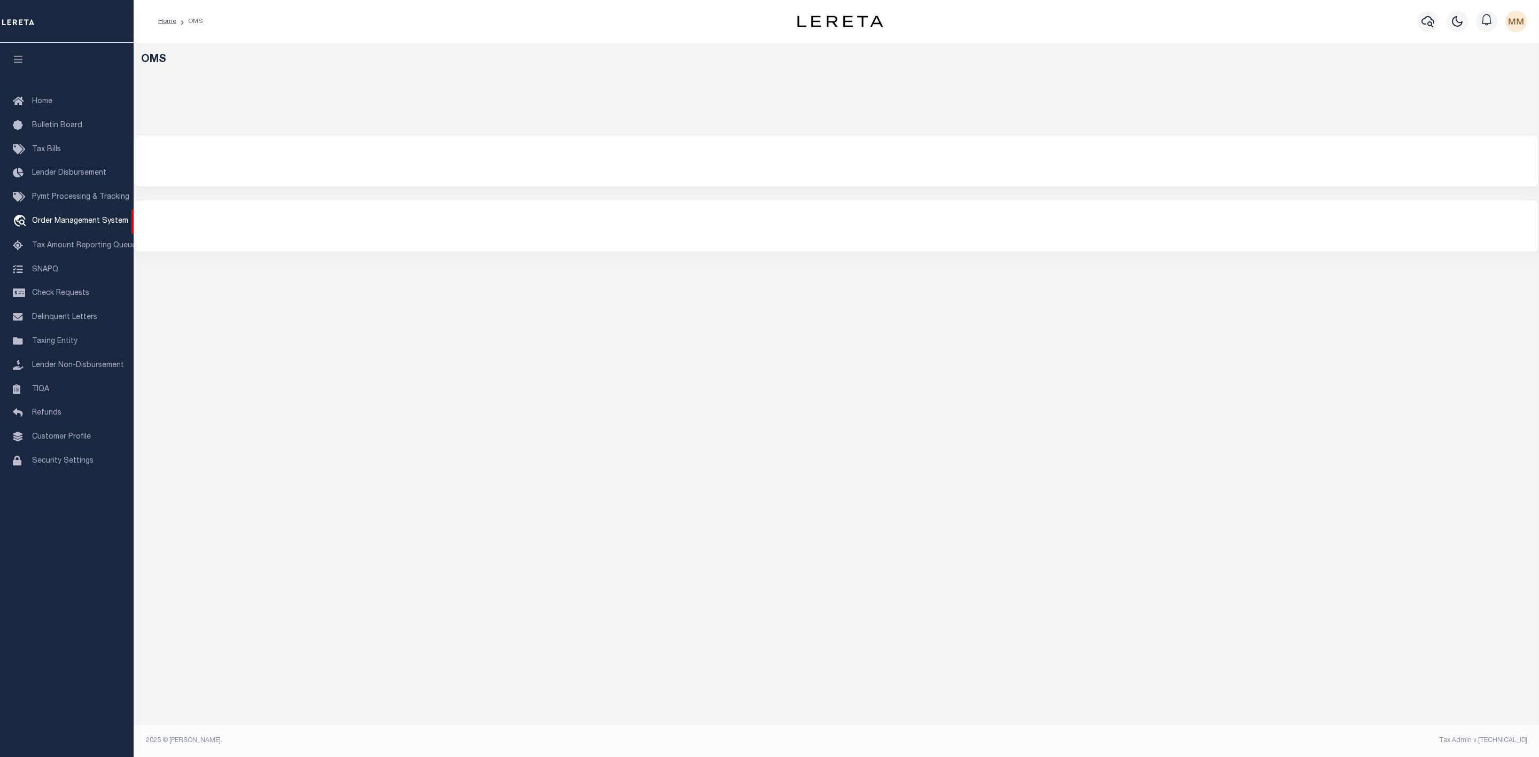
select select "200"
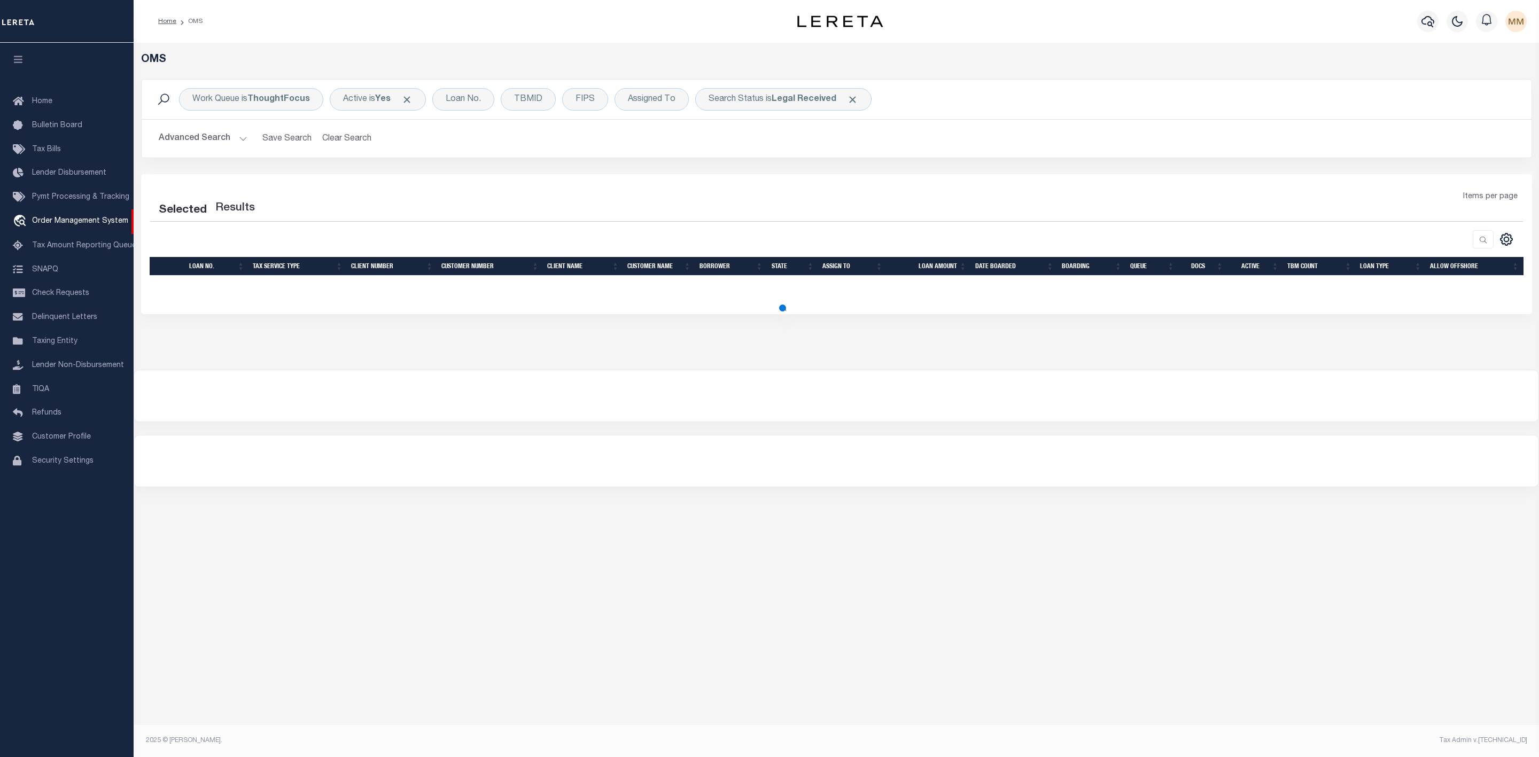
select select "200"
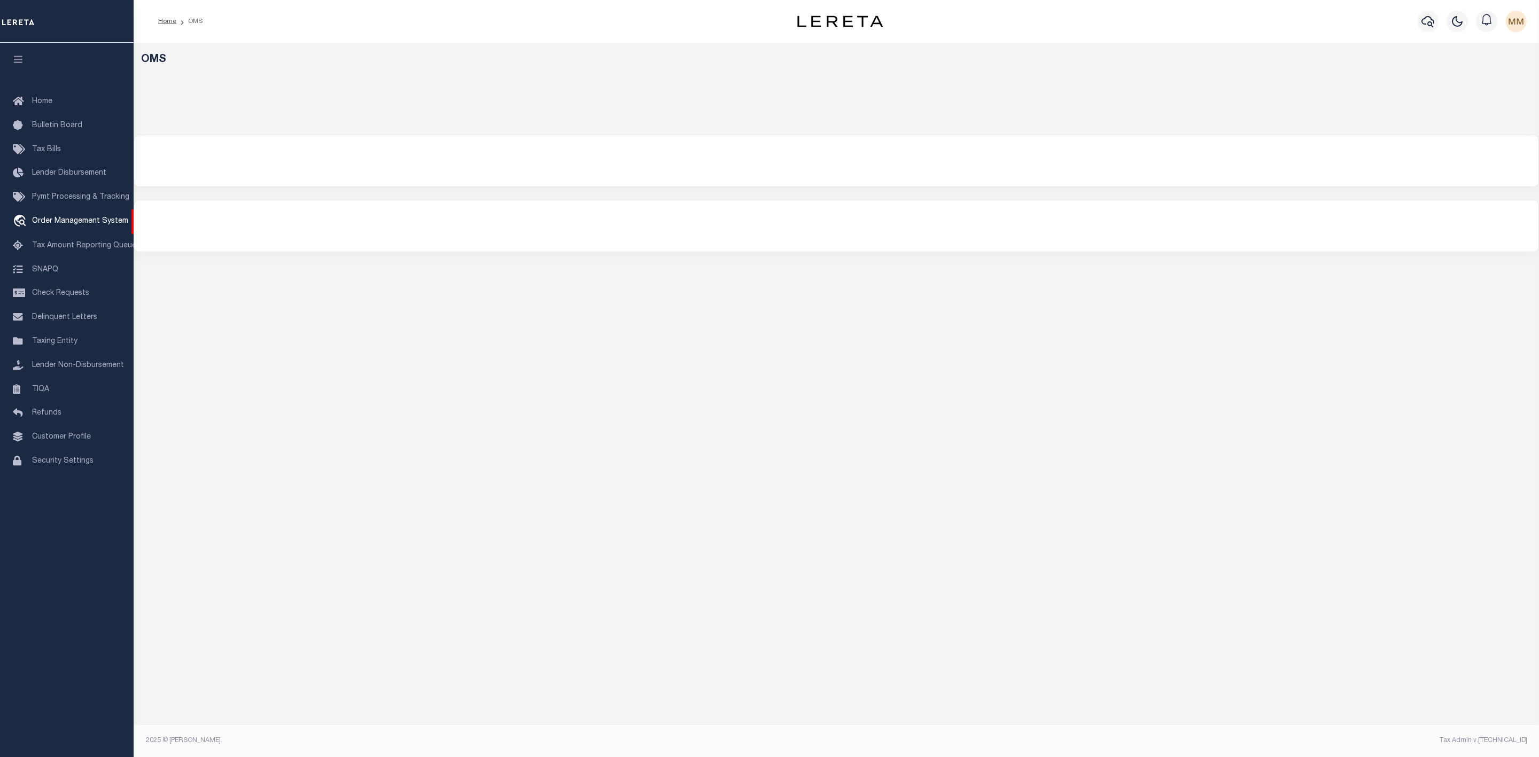
select select "200"
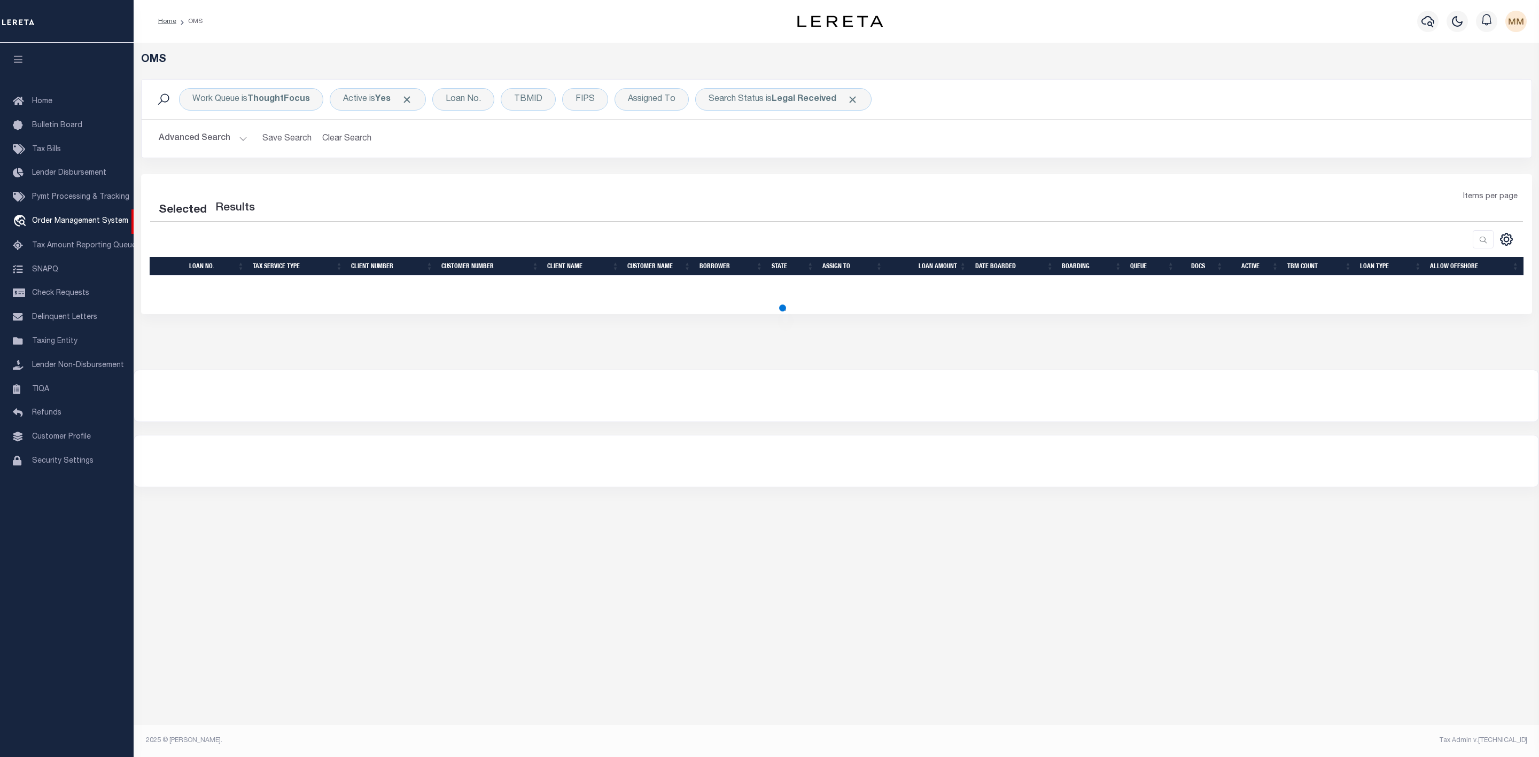
select select "200"
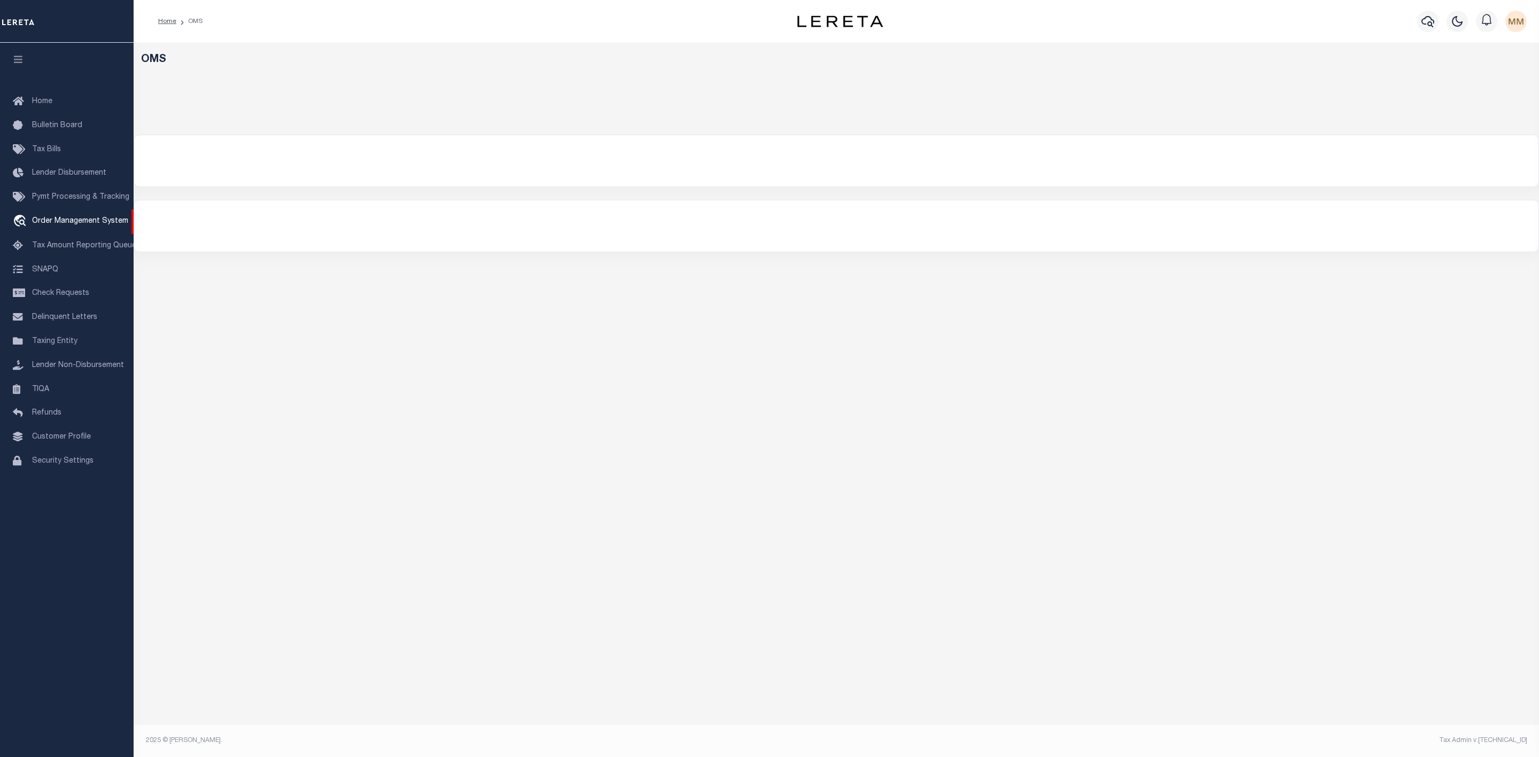
select select "200"
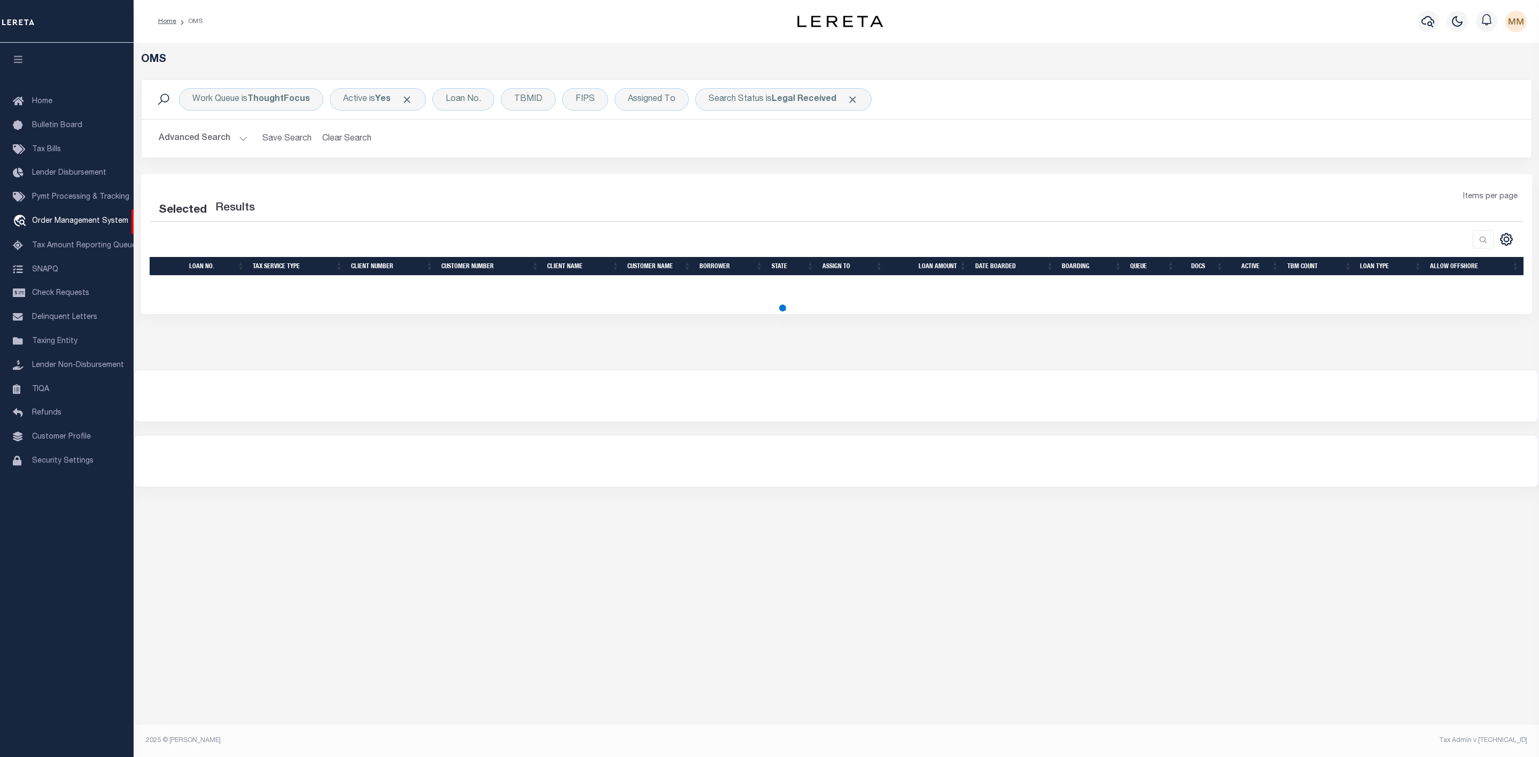
select select "200"
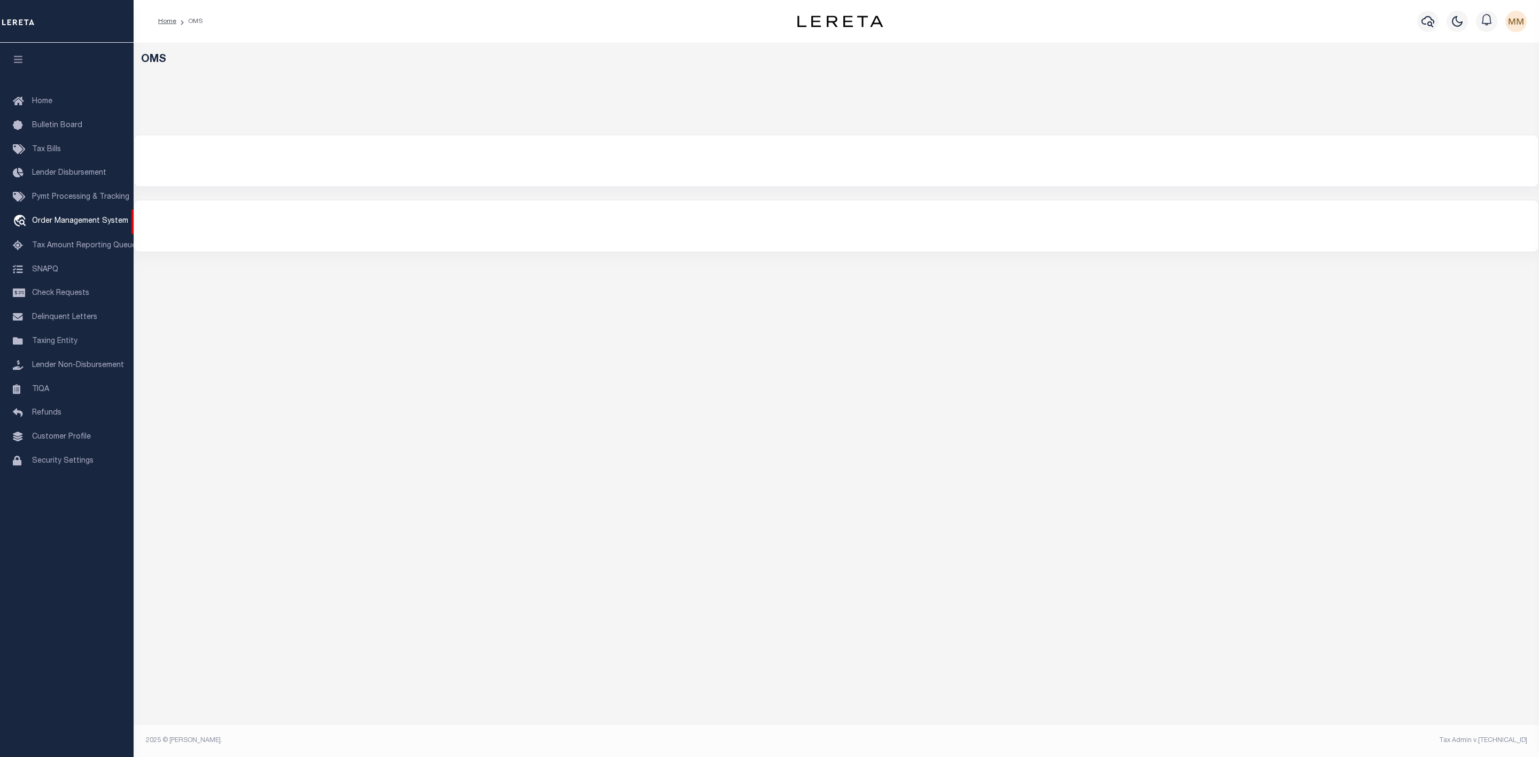
select select "200"
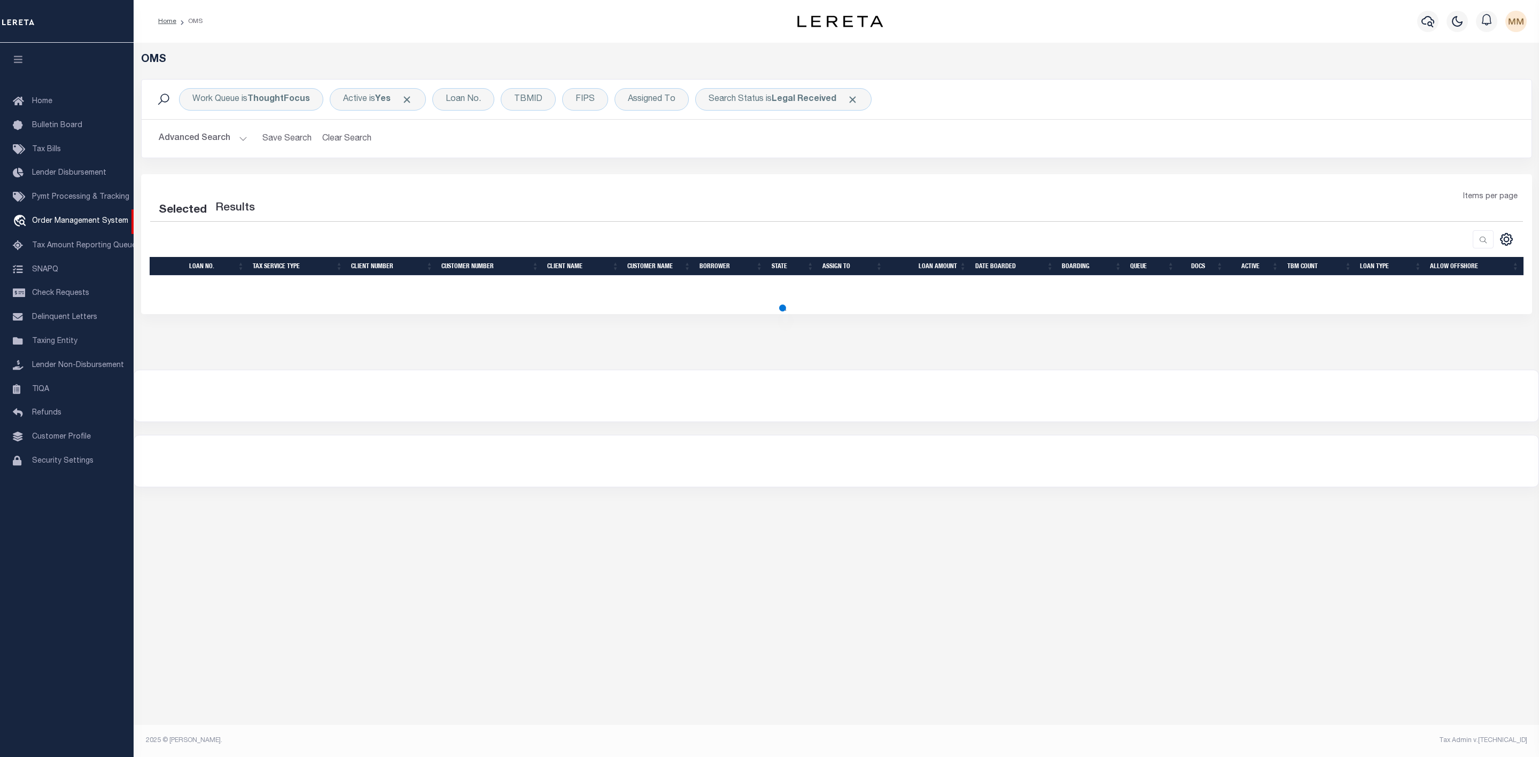
select select "200"
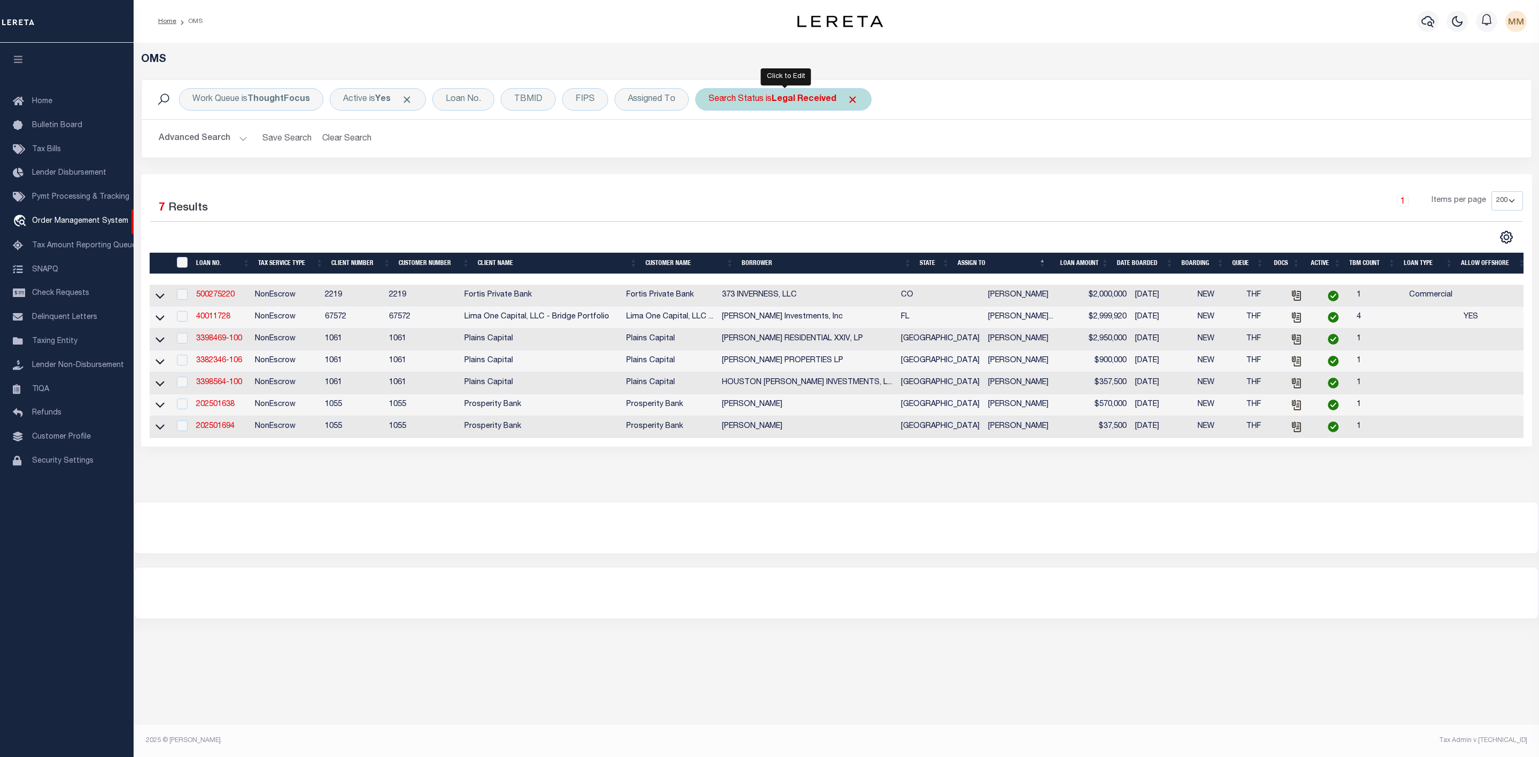
click at [789, 104] on b "Legal Received" at bounding box center [804, 99] width 65 height 9
click at [776, 150] on select "Automated Search Bad Parcel Complete Duplicate Parcel High Dollar Reporting In …" at bounding box center [787, 152] width 157 height 20
select select "IP"
click at [711, 143] on select "Automated Search Bad Parcel Complete Duplicate Parcel High Dollar Reporting In …" at bounding box center [787, 152] width 157 height 20
click at [853, 178] on input "Apply" at bounding box center [851, 175] width 32 height 18
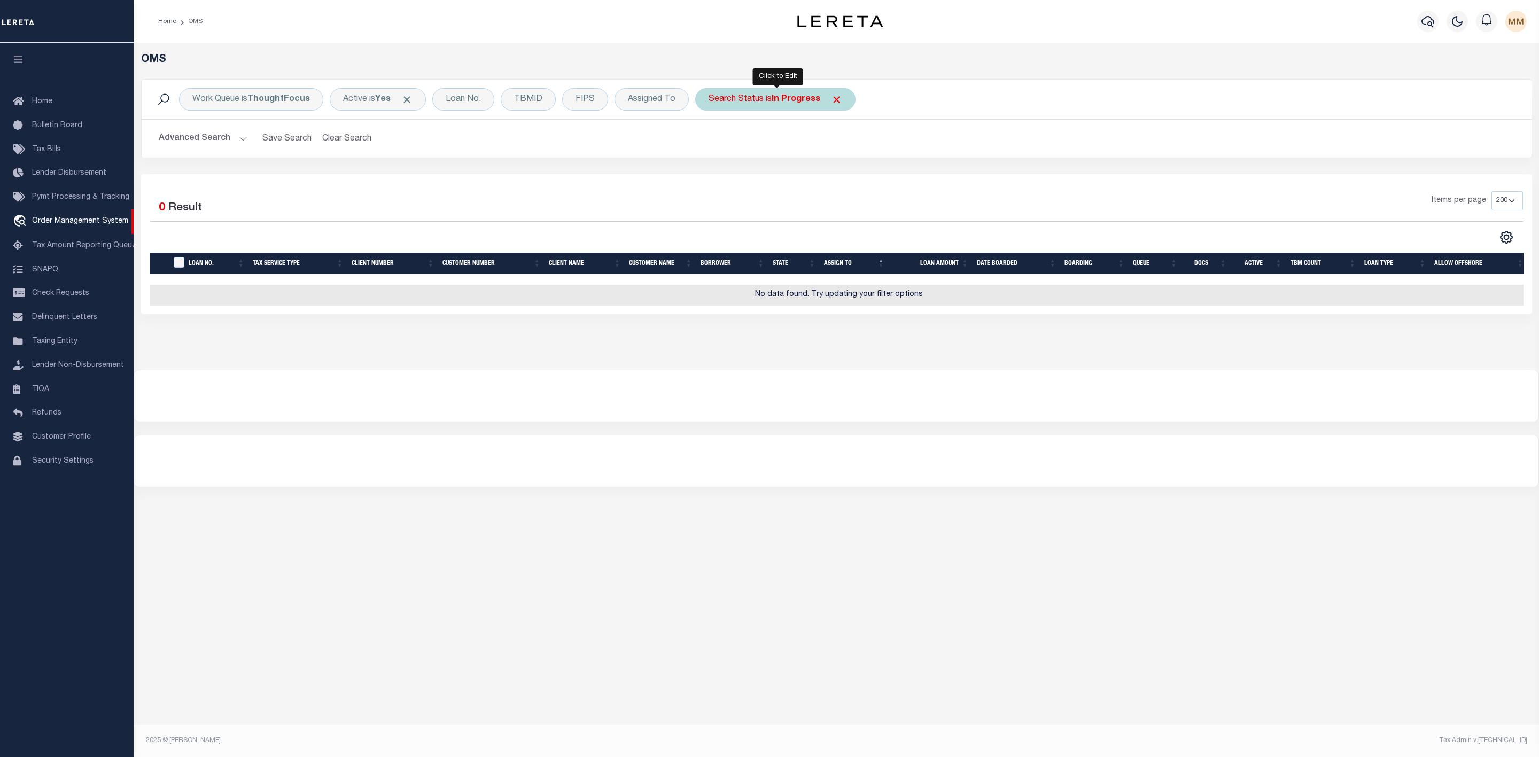
click at [778, 102] on b "In Progress" at bounding box center [796, 99] width 49 height 9
click at [775, 159] on select "Automated Search Bad Parcel Complete Duplicate Parcel High Dollar Reporting In …" at bounding box center [787, 152] width 157 height 20
select select "RD"
click at [711, 143] on select "Automated Search Bad Parcel Complete Duplicate Parcel High Dollar Reporting In …" at bounding box center [787, 152] width 157 height 20
click at [858, 175] on input "Apply" at bounding box center [851, 175] width 32 height 18
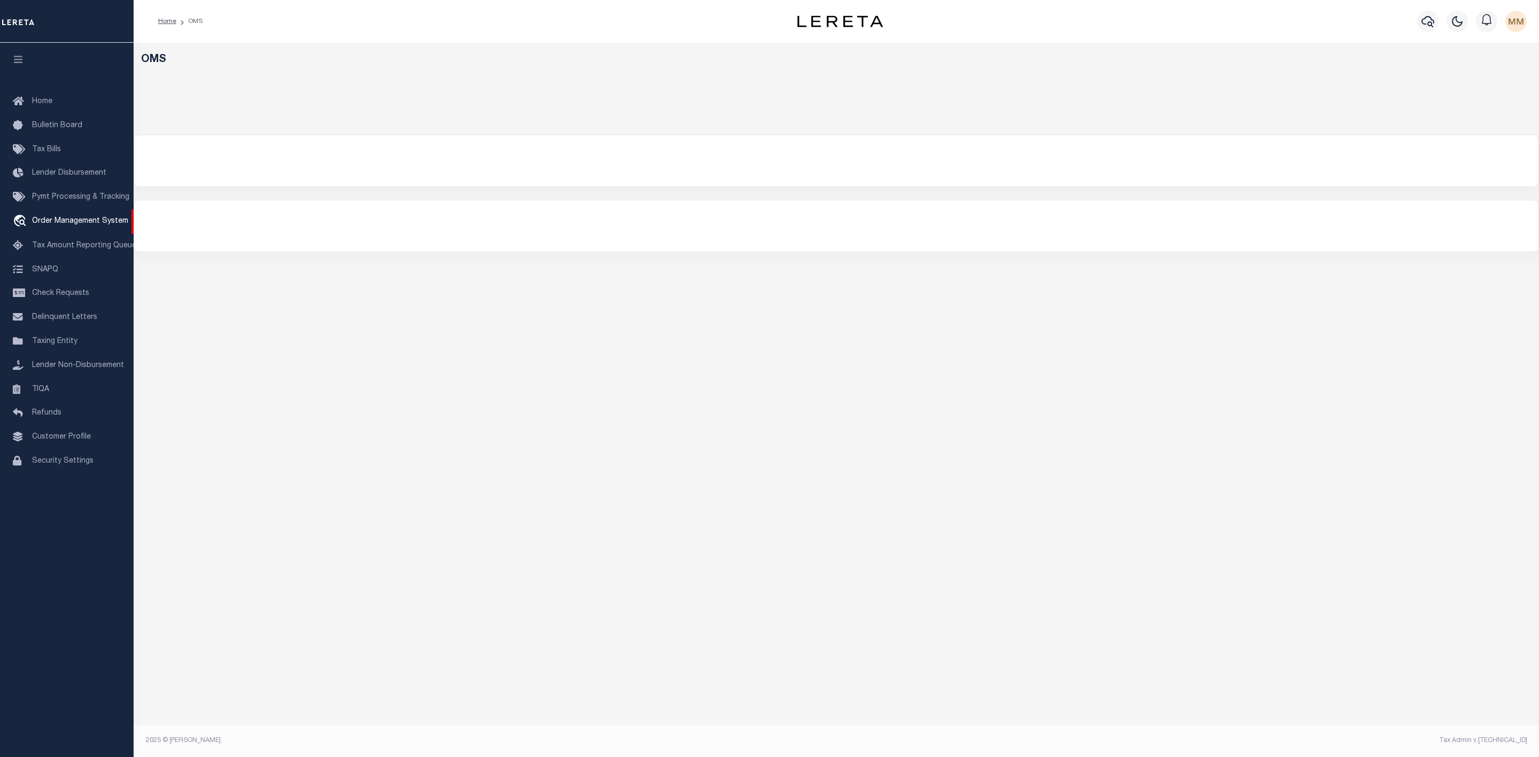
select select "200"
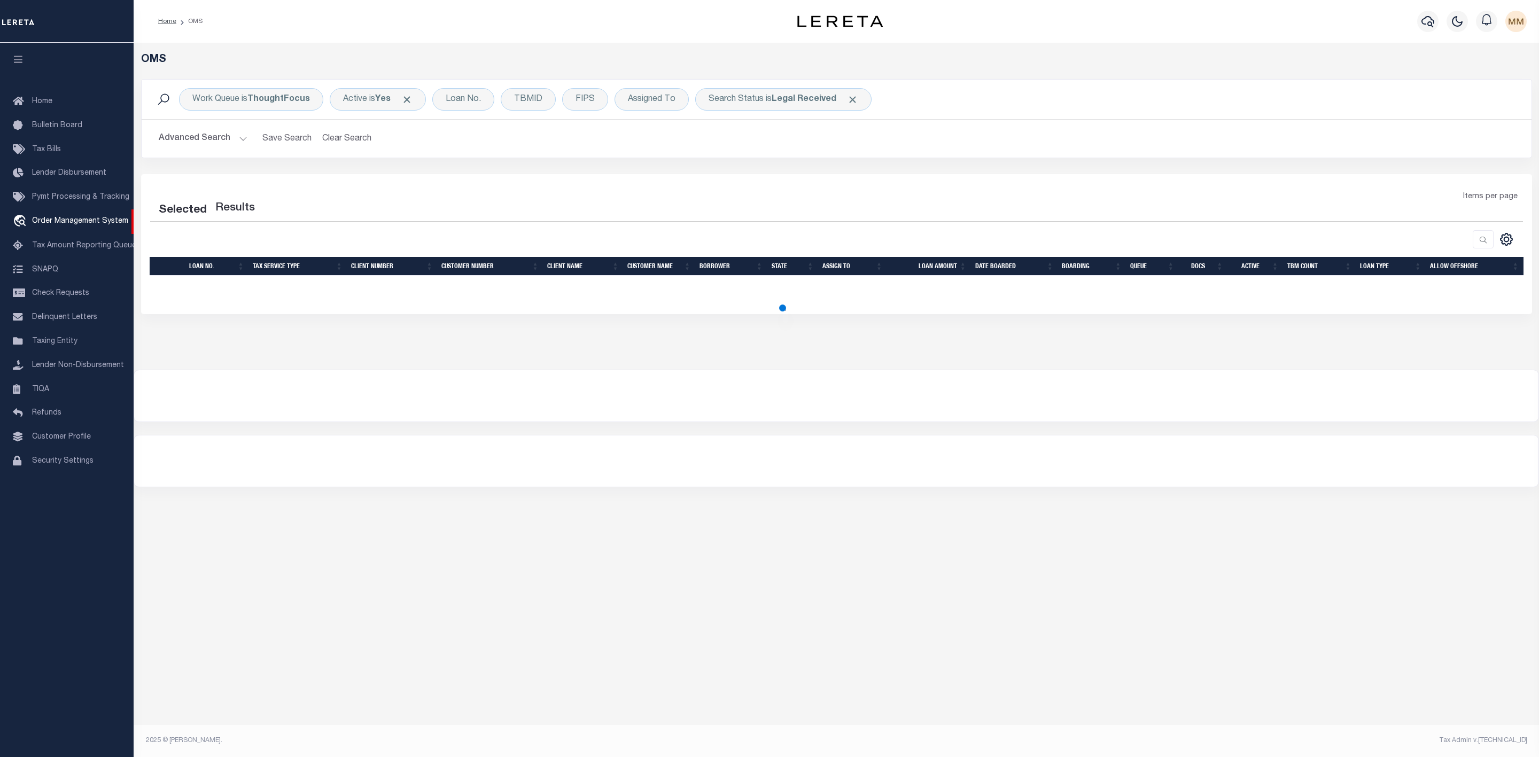
select select "200"
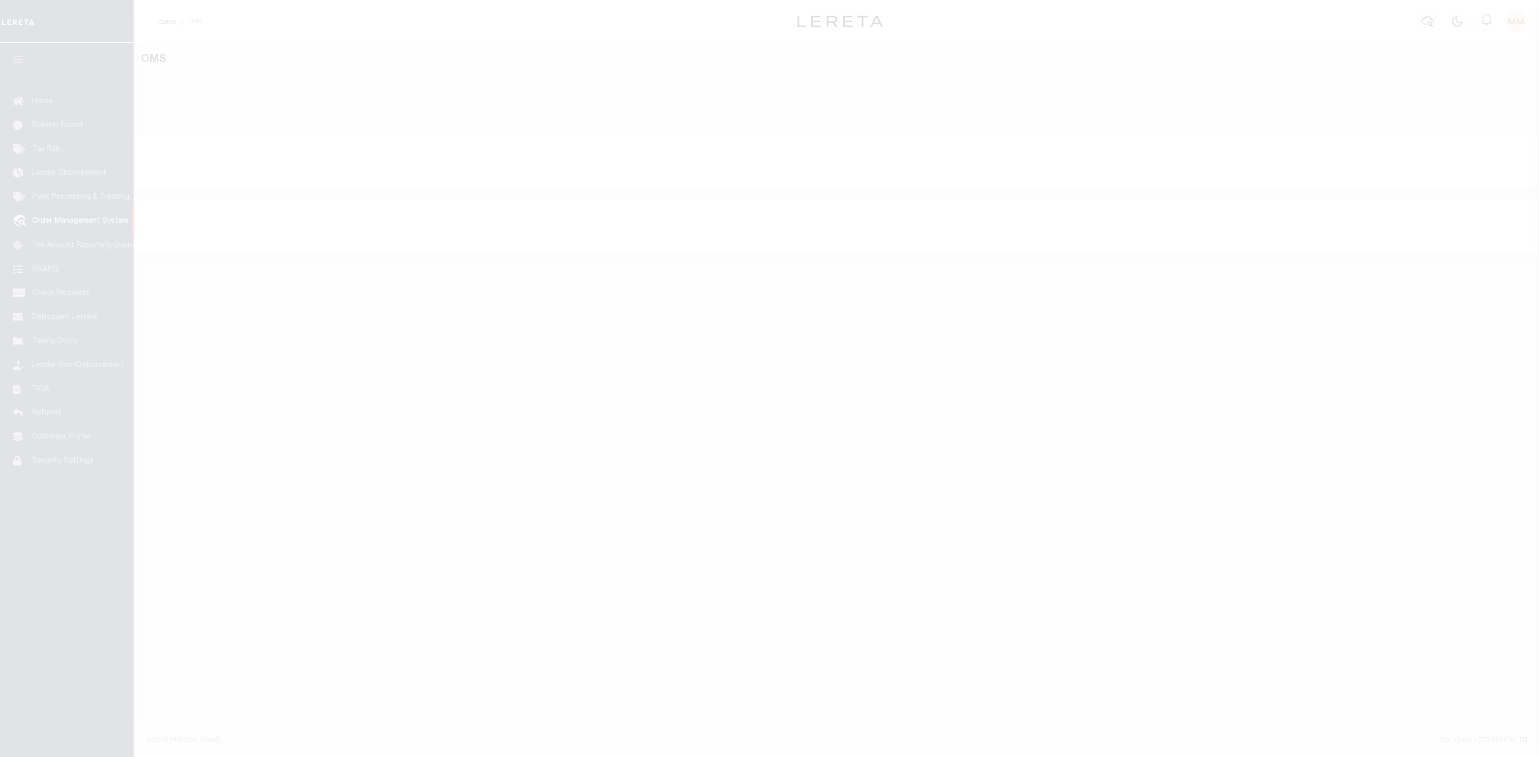
select select "200"
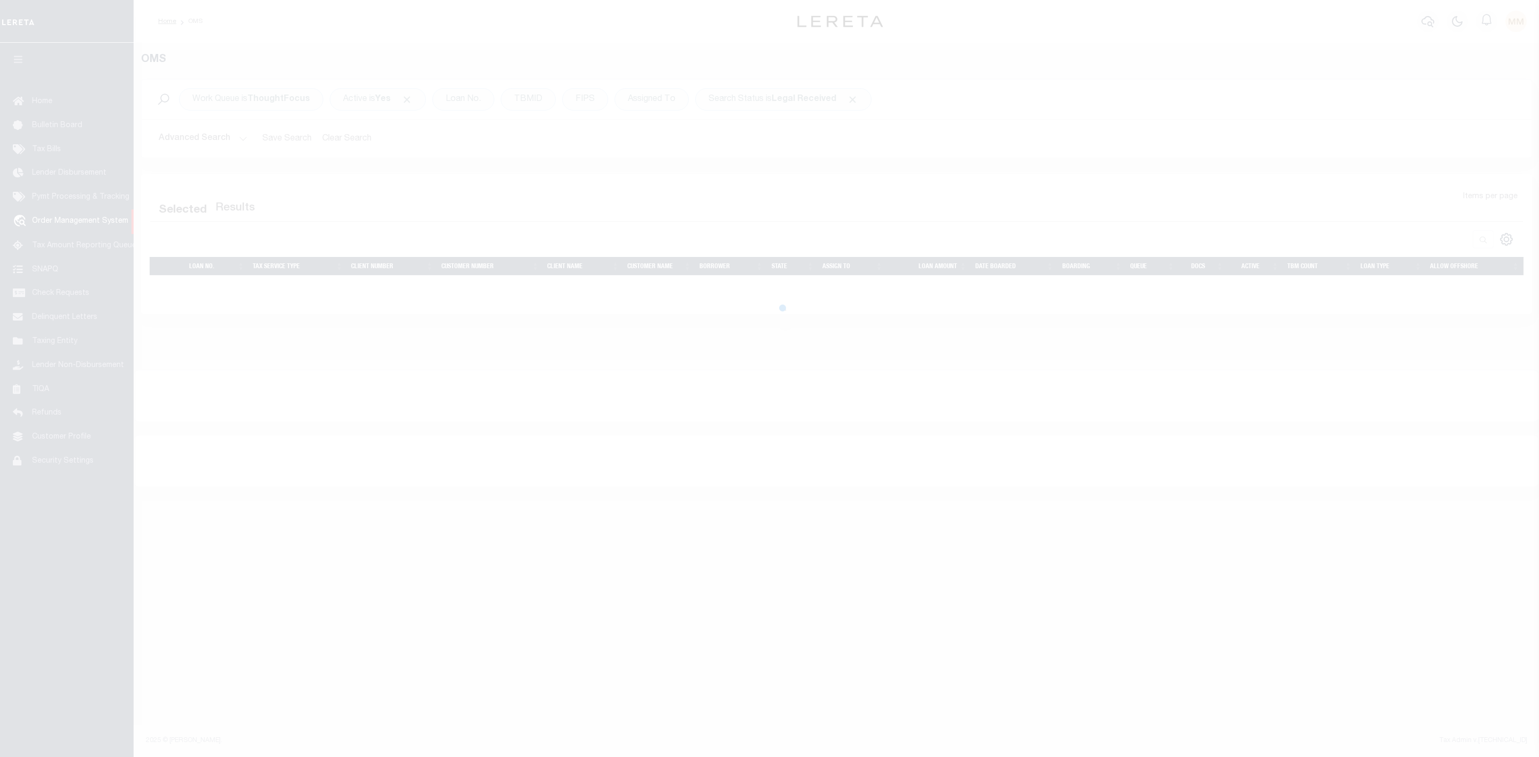
select select "200"
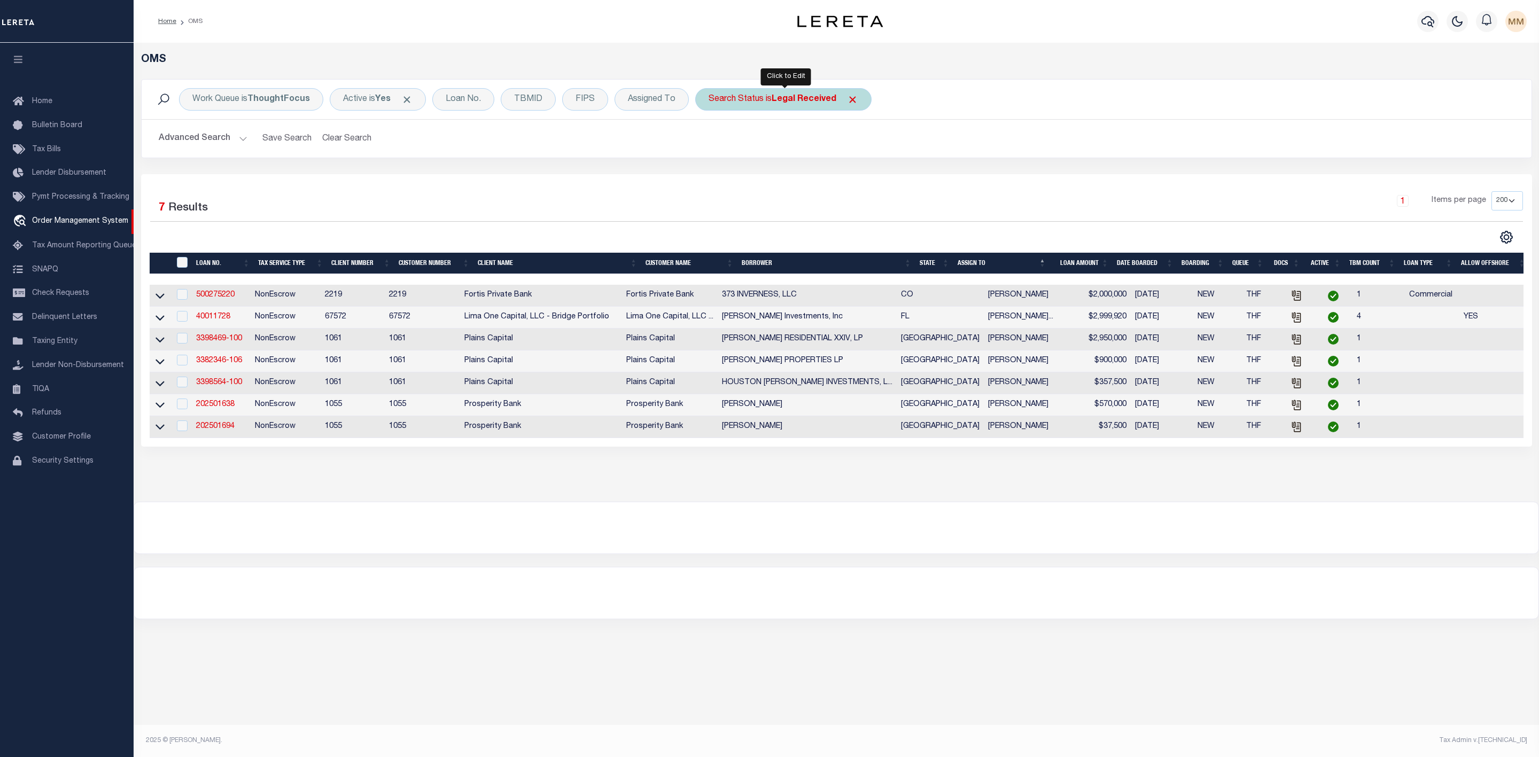
click at [775, 98] on b "Legal Received" at bounding box center [804, 99] width 65 height 9
click at [742, 156] on select "Automated Search Bad Parcel Complete Duplicate Parcel High Dollar Reporting In …" at bounding box center [787, 152] width 157 height 20
select select "IP"
click at [711, 143] on select "Automated Search Bad Parcel Complete Duplicate Parcel High Dollar Reporting In …" at bounding box center [787, 152] width 157 height 20
click at [855, 175] on input "Apply" at bounding box center [851, 175] width 32 height 18
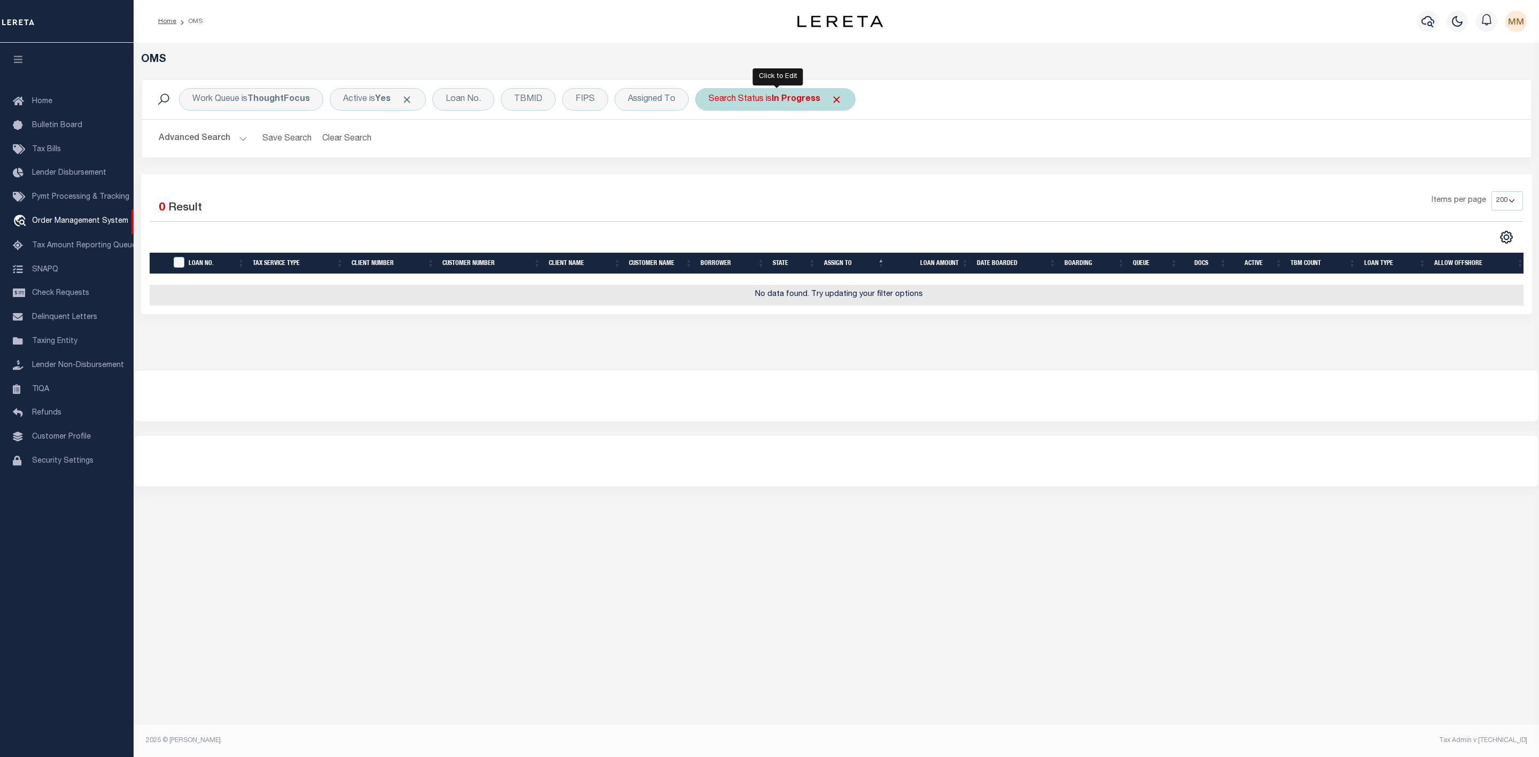
click at [771, 108] on div "Search Status is In Progress" at bounding box center [775, 99] width 160 height 22
click at [761, 153] on select "Automated Search Bad Parcel Complete Duplicate Parcel High Dollar Reporting In …" at bounding box center [787, 152] width 157 height 20
select select "RD"
click at [711, 143] on select "Automated Search Bad Parcel Complete Duplicate Parcel High Dollar Reporting In …" at bounding box center [787, 152] width 157 height 20
click at [853, 168] on input "Apply" at bounding box center [851, 175] width 32 height 18
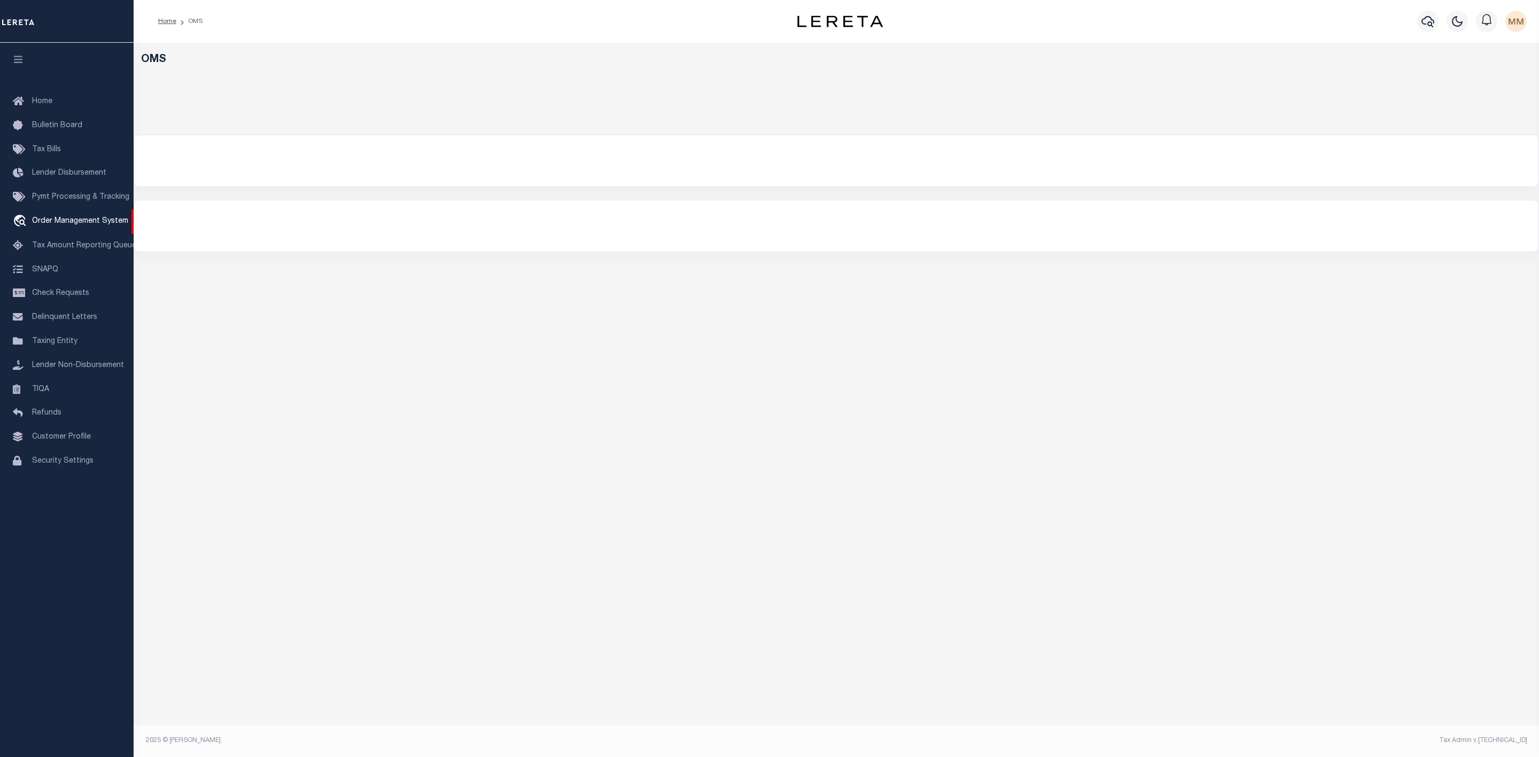
select select "200"
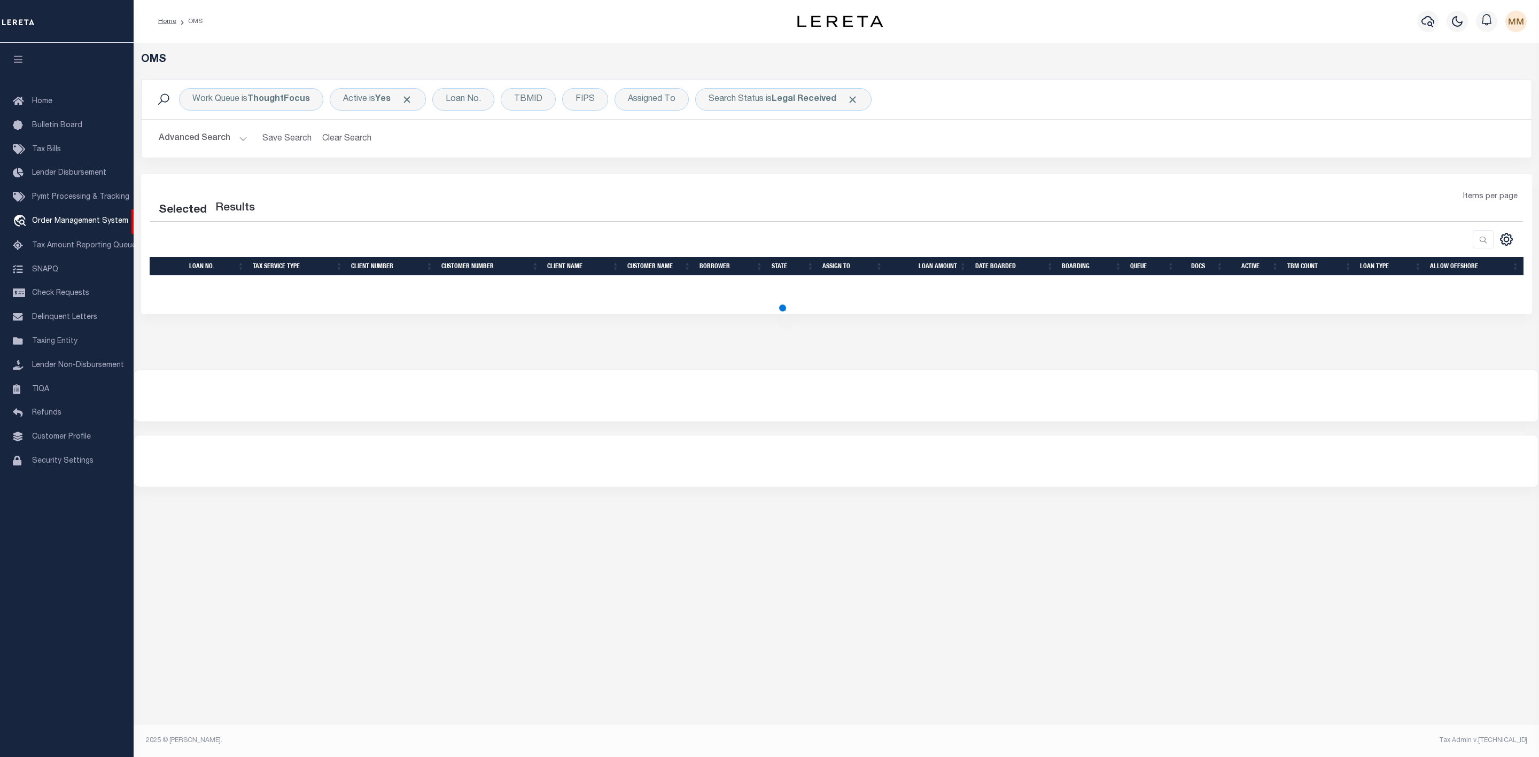
select select "200"
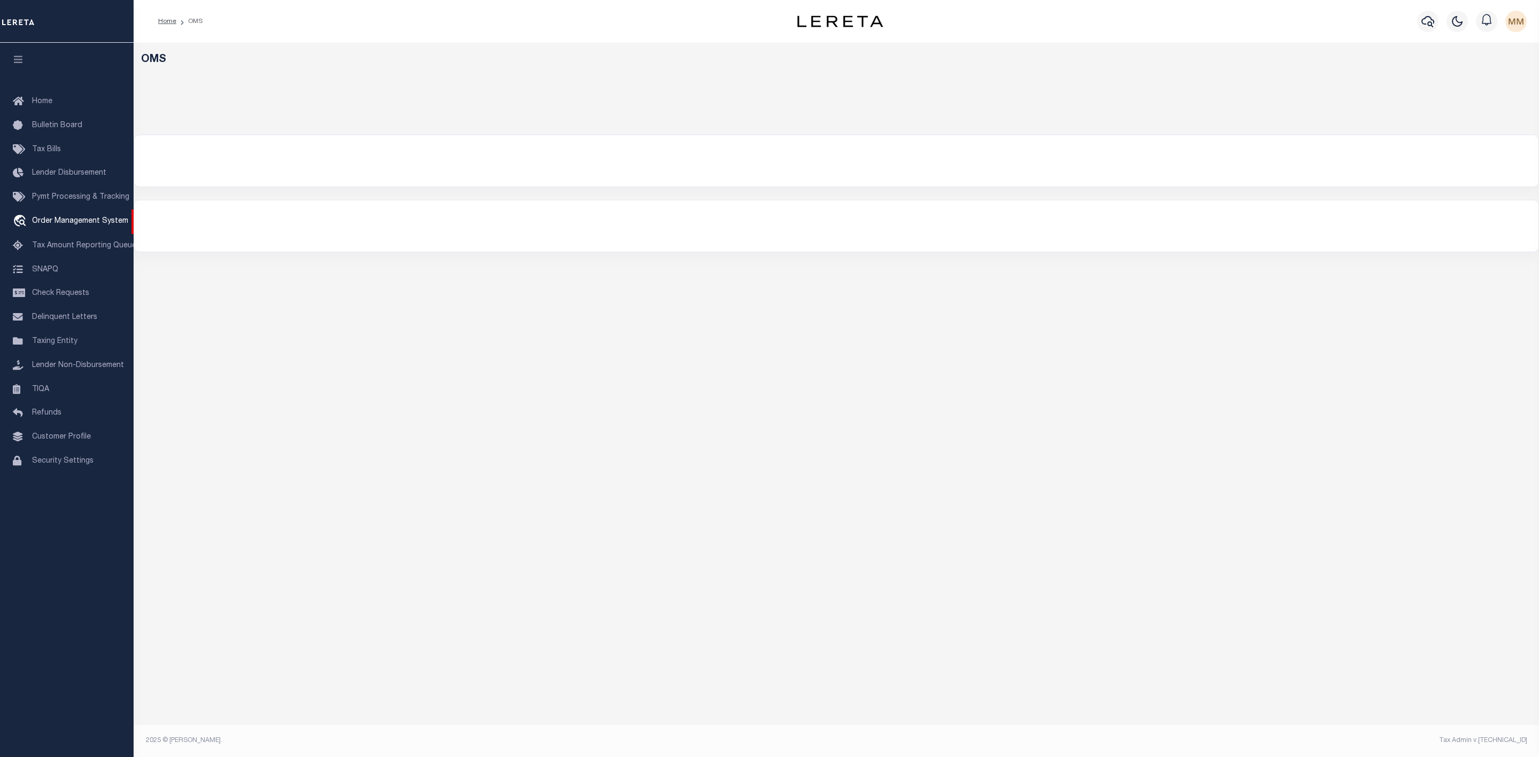
select select "200"
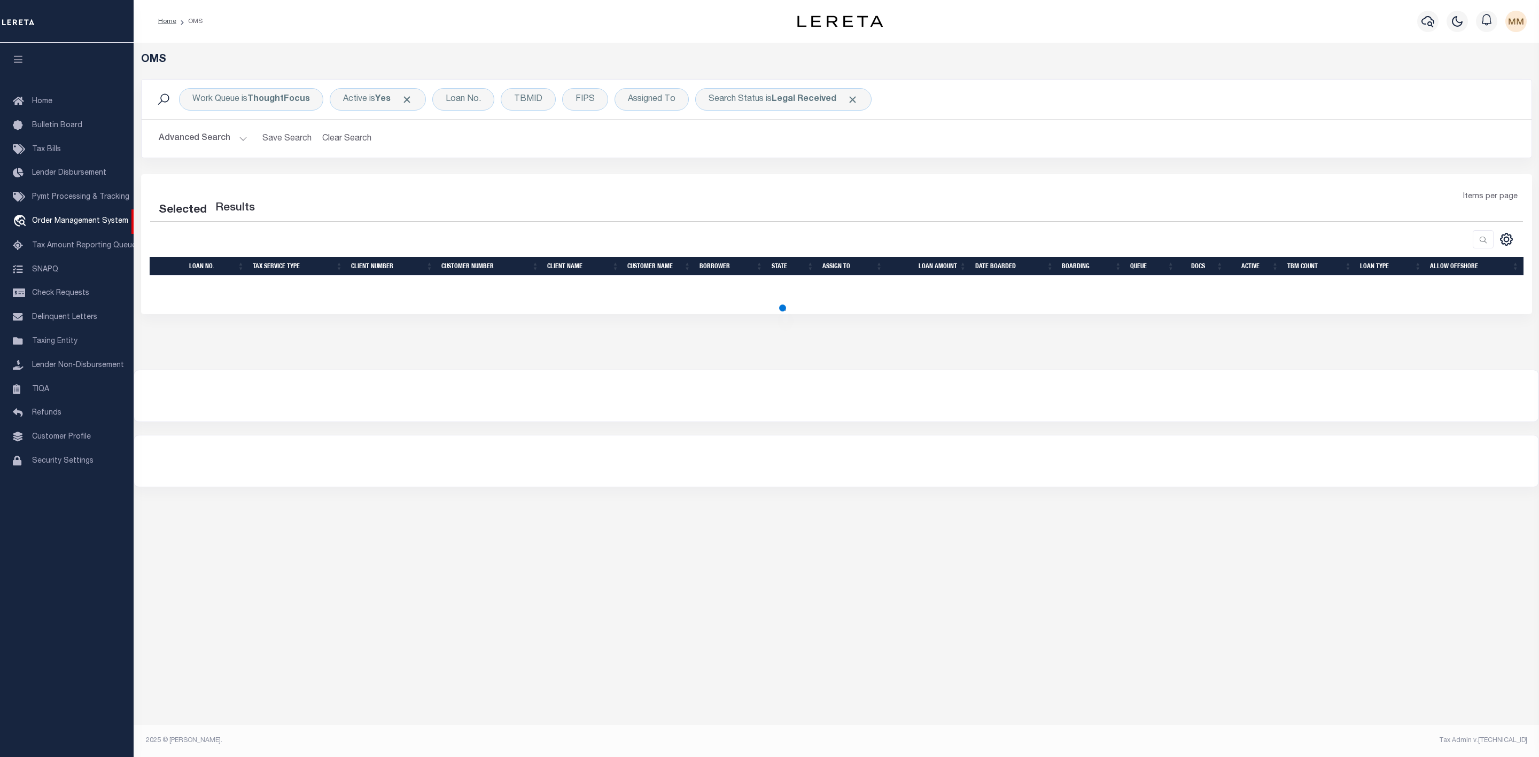
select select "200"
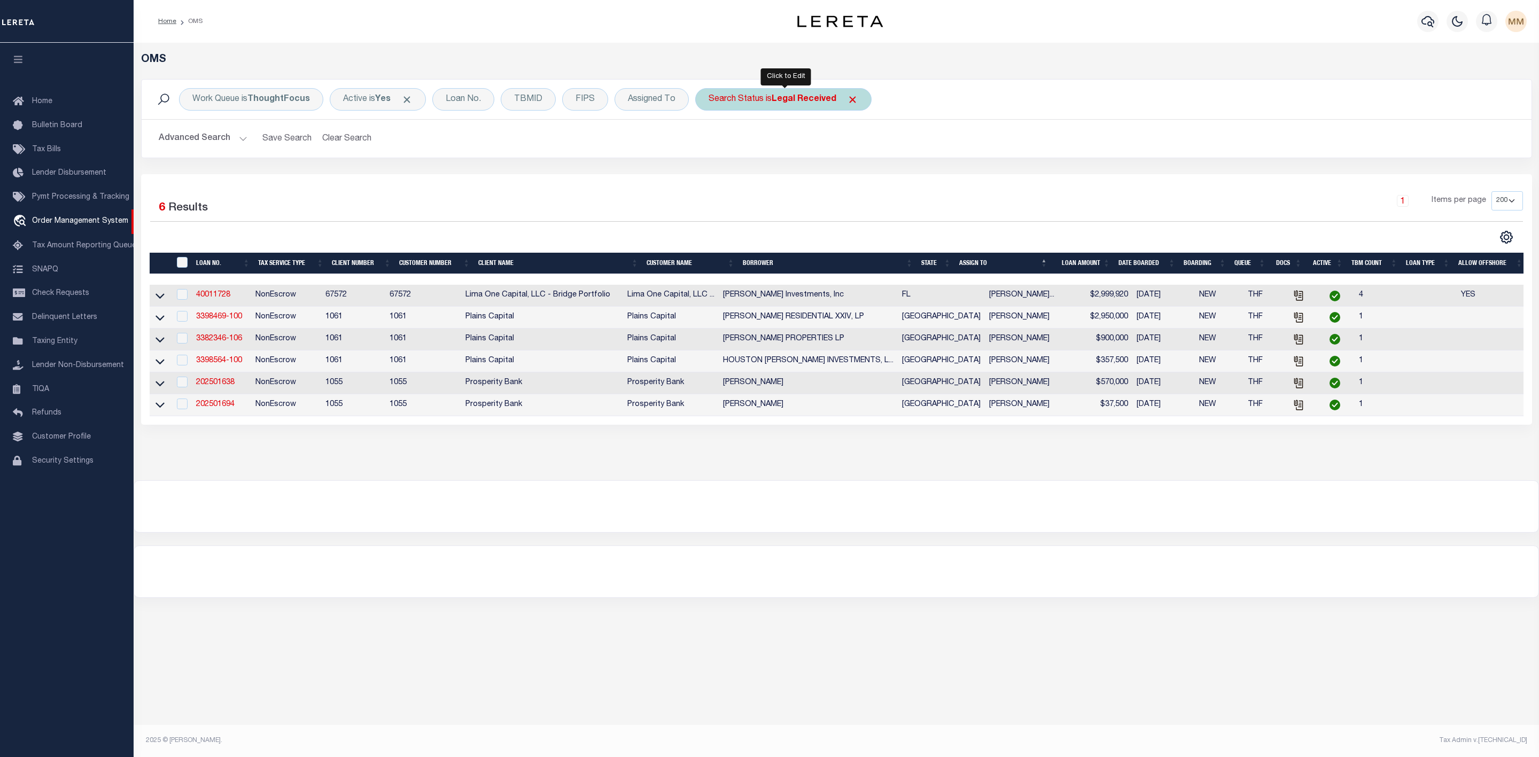
click at [795, 106] on div "Search Status is Legal Received" at bounding box center [783, 99] width 176 height 22
click at [771, 150] on select "Automated Search Bad Parcel Complete Duplicate Parcel High Dollar Reporting In …" at bounding box center [787, 152] width 157 height 20
select select "IP"
click at [711, 143] on select "Automated Search Bad Parcel Complete Duplicate Parcel High Dollar Reporting In …" at bounding box center [787, 152] width 157 height 20
click at [864, 181] on input "Apply" at bounding box center [851, 175] width 32 height 18
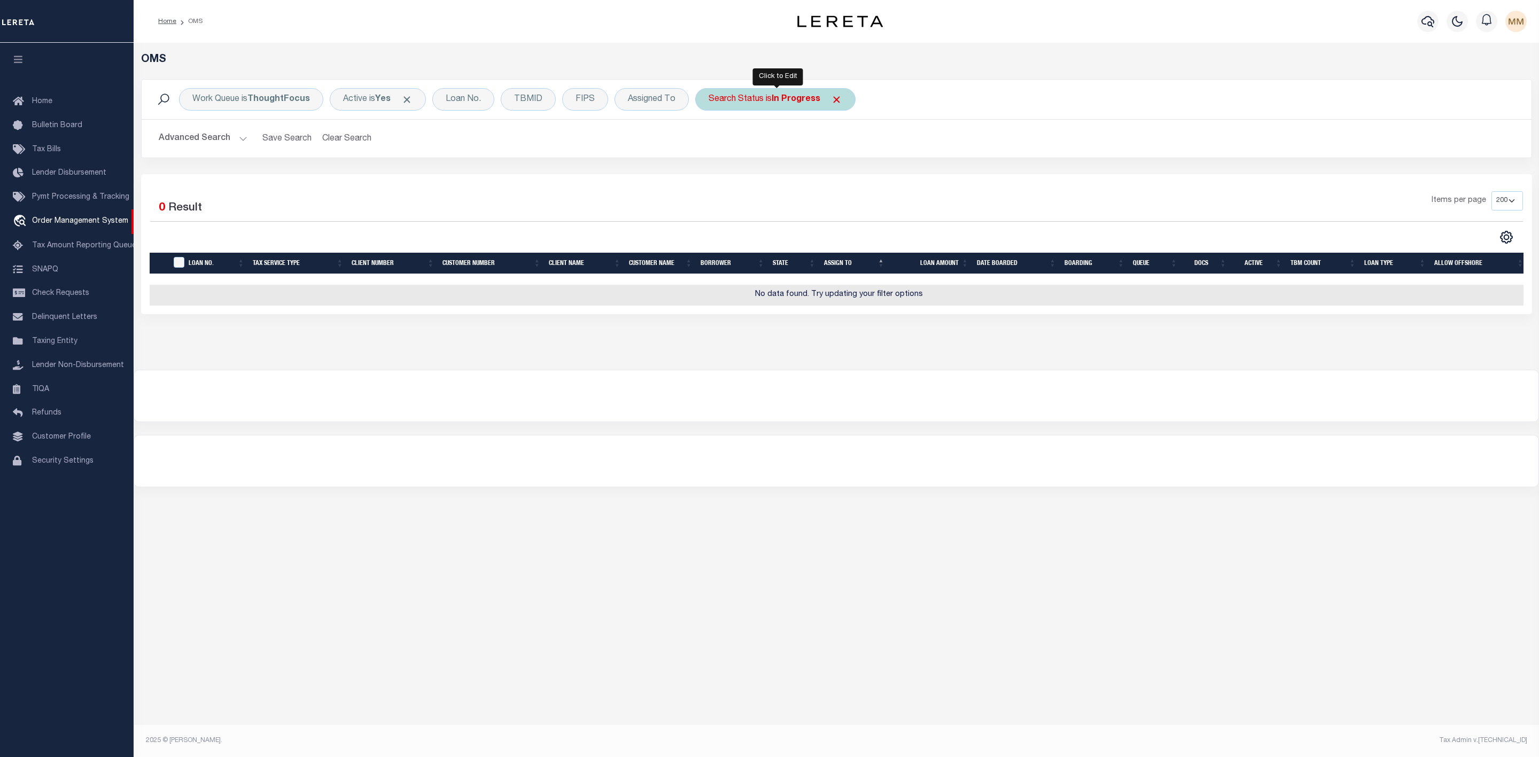
click at [784, 105] on div "Search Status is In Progress" at bounding box center [775, 99] width 160 height 22
click at [773, 154] on select "Automated Search Bad Parcel Complete Duplicate Parcel High Dollar Reporting In …" at bounding box center [787, 152] width 157 height 20
select select "RD"
click at [711, 143] on select "Automated Search Bad Parcel Complete Duplicate Parcel High Dollar Reporting In …" at bounding box center [787, 152] width 157 height 20
click at [850, 178] on input "Apply" at bounding box center [851, 175] width 32 height 18
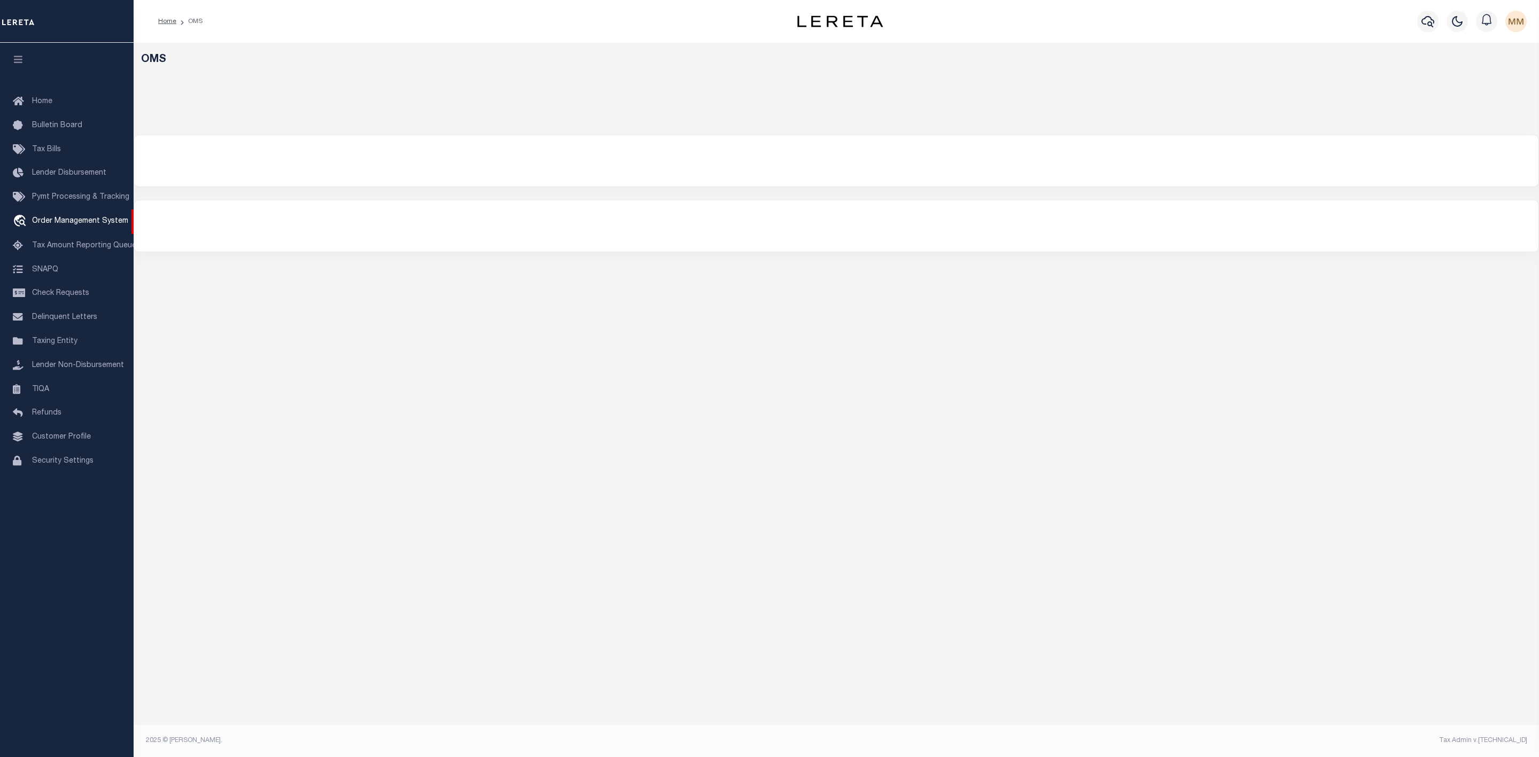
select select "200"
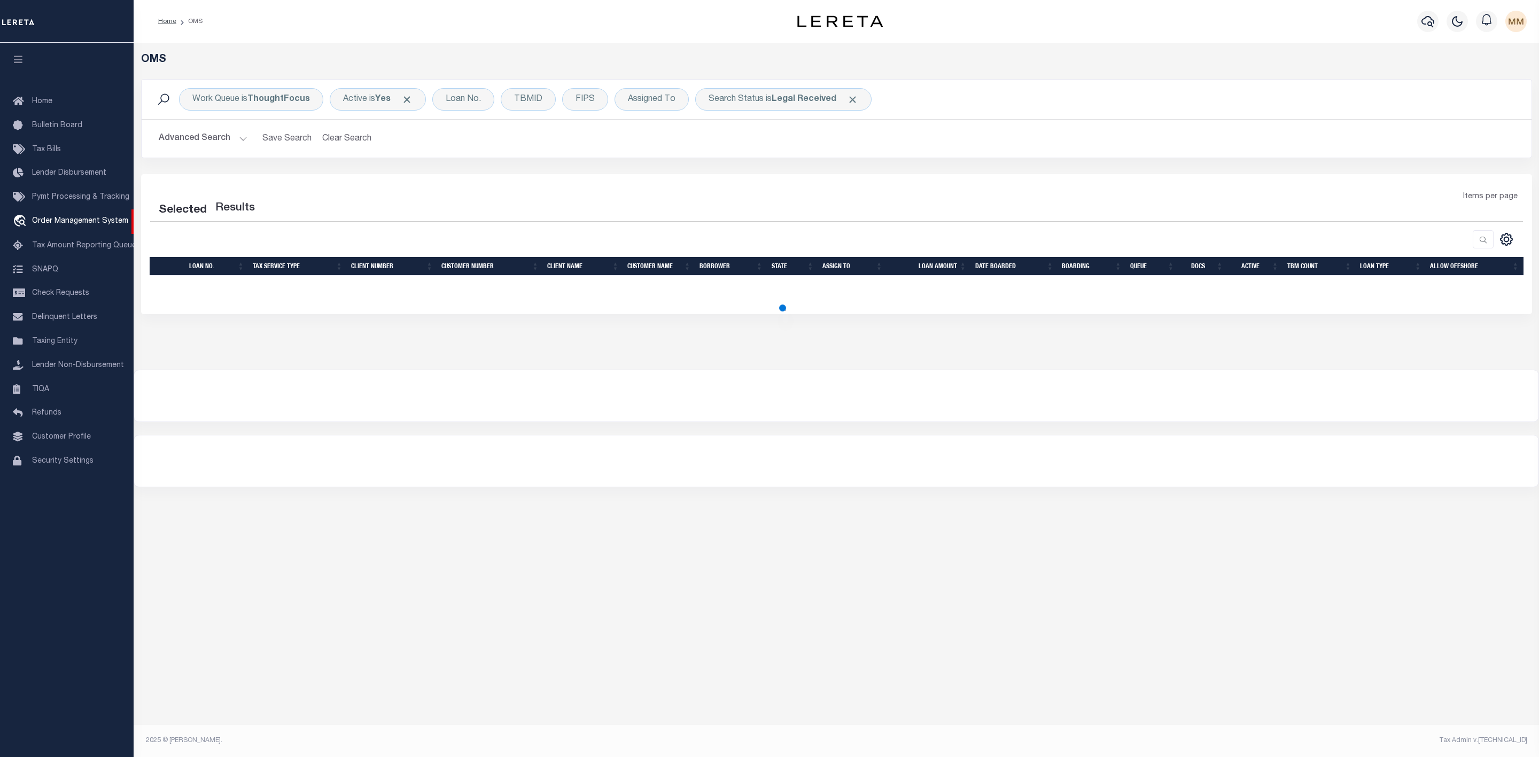
select select "200"
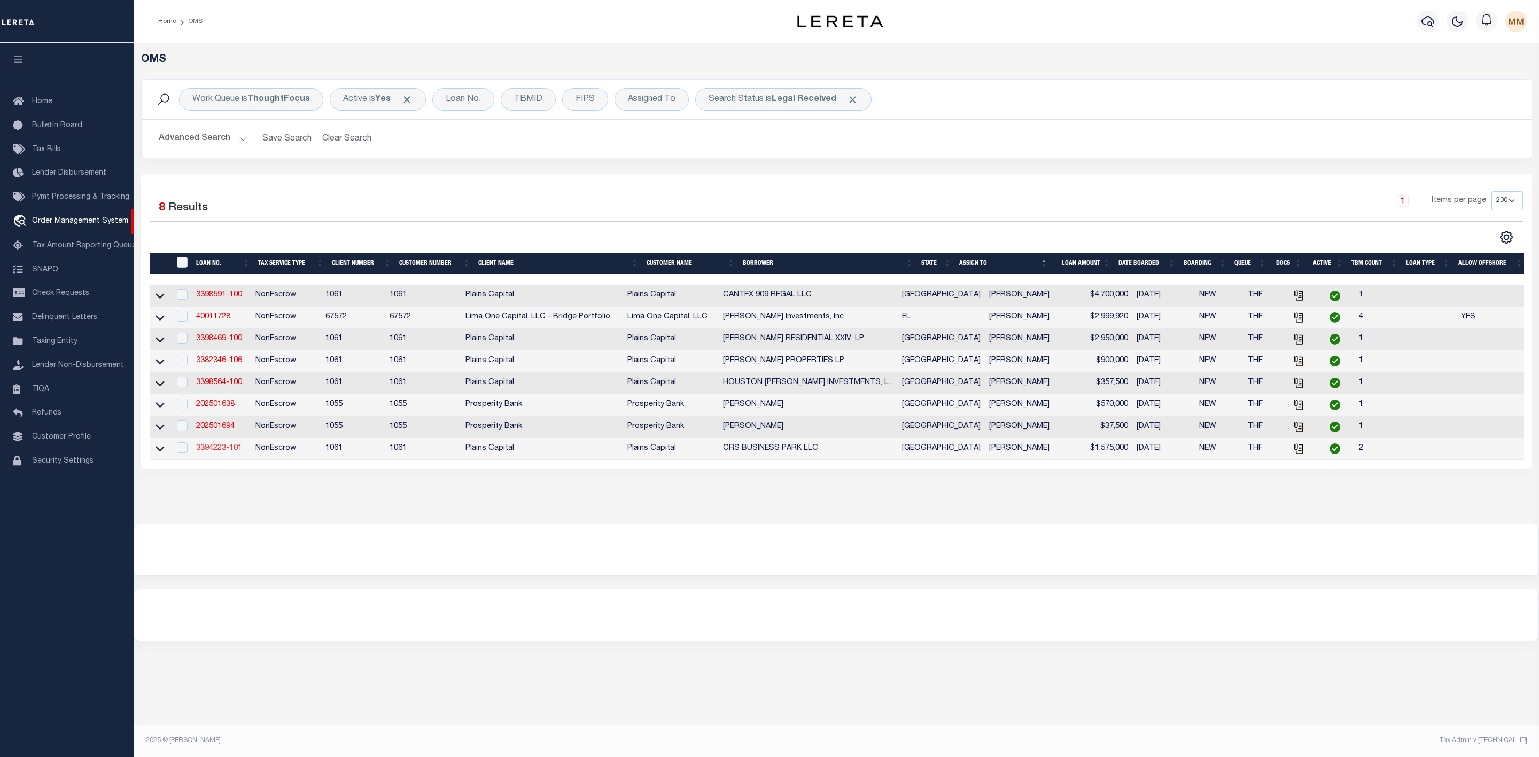
click at [221, 452] on link "3394223-101" at bounding box center [219, 448] width 46 height 7
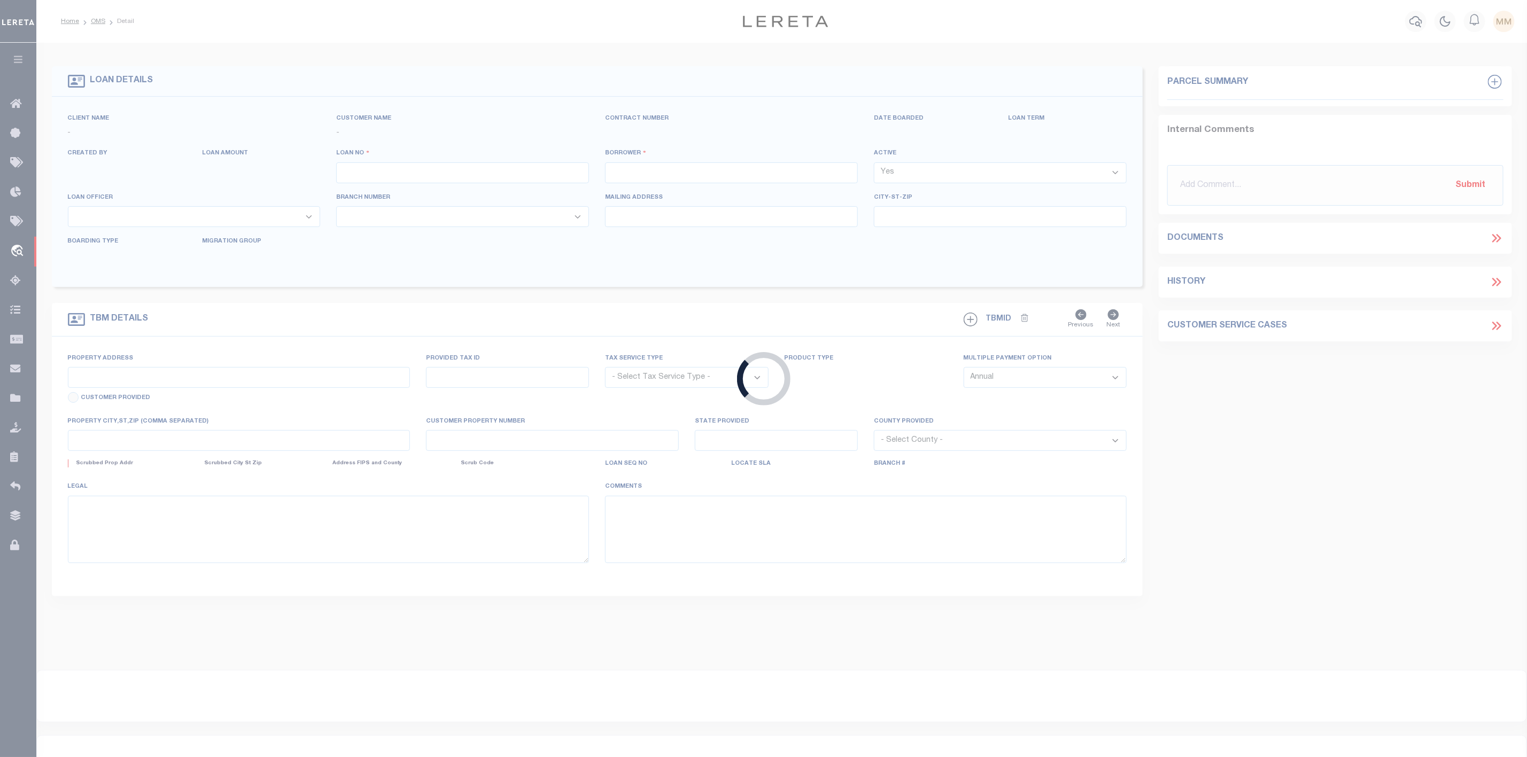
type input "3394223-101"
type input "CRS BUSINESS PARK LLC"
select select
type input "16200 DALLAS PKWY SUITE 145"
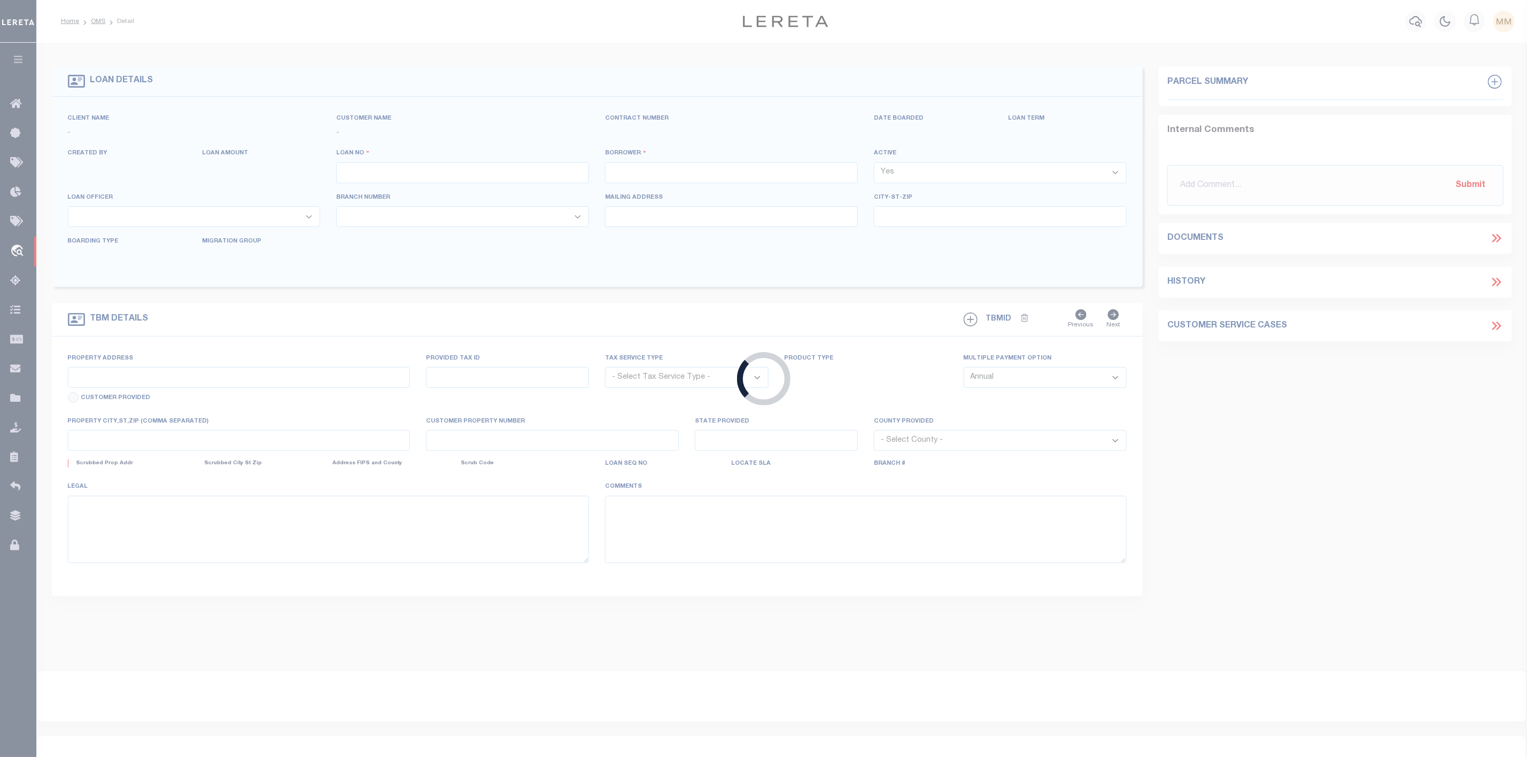
type input "DALLAS TX 75248"
select select "700"
select select "NonEscrow"
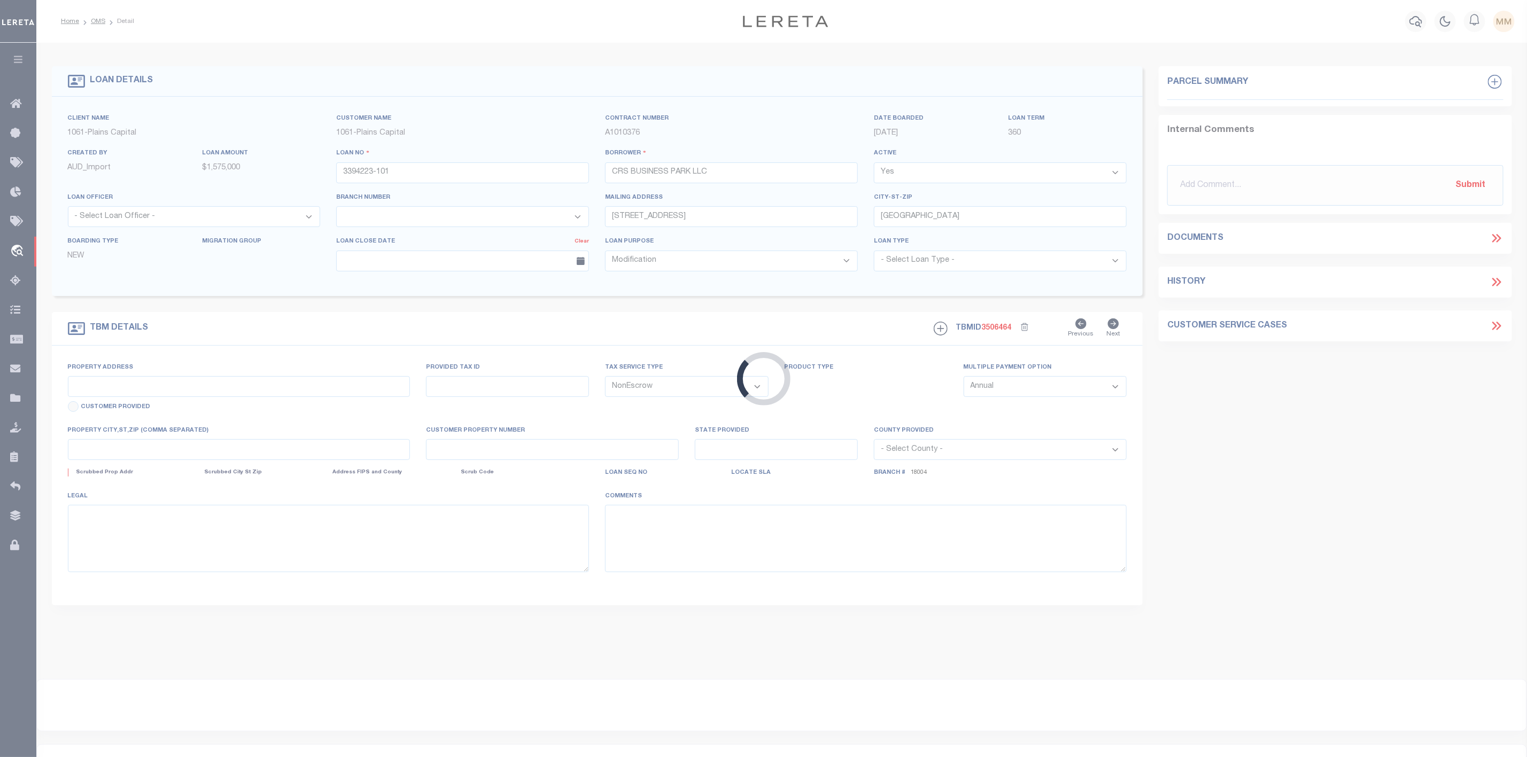
type input "I-27 & S LOOP 289"
select select
type input "LUBBOCK TX 79404"
type input "[GEOGRAPHIC_DATA]"
select select
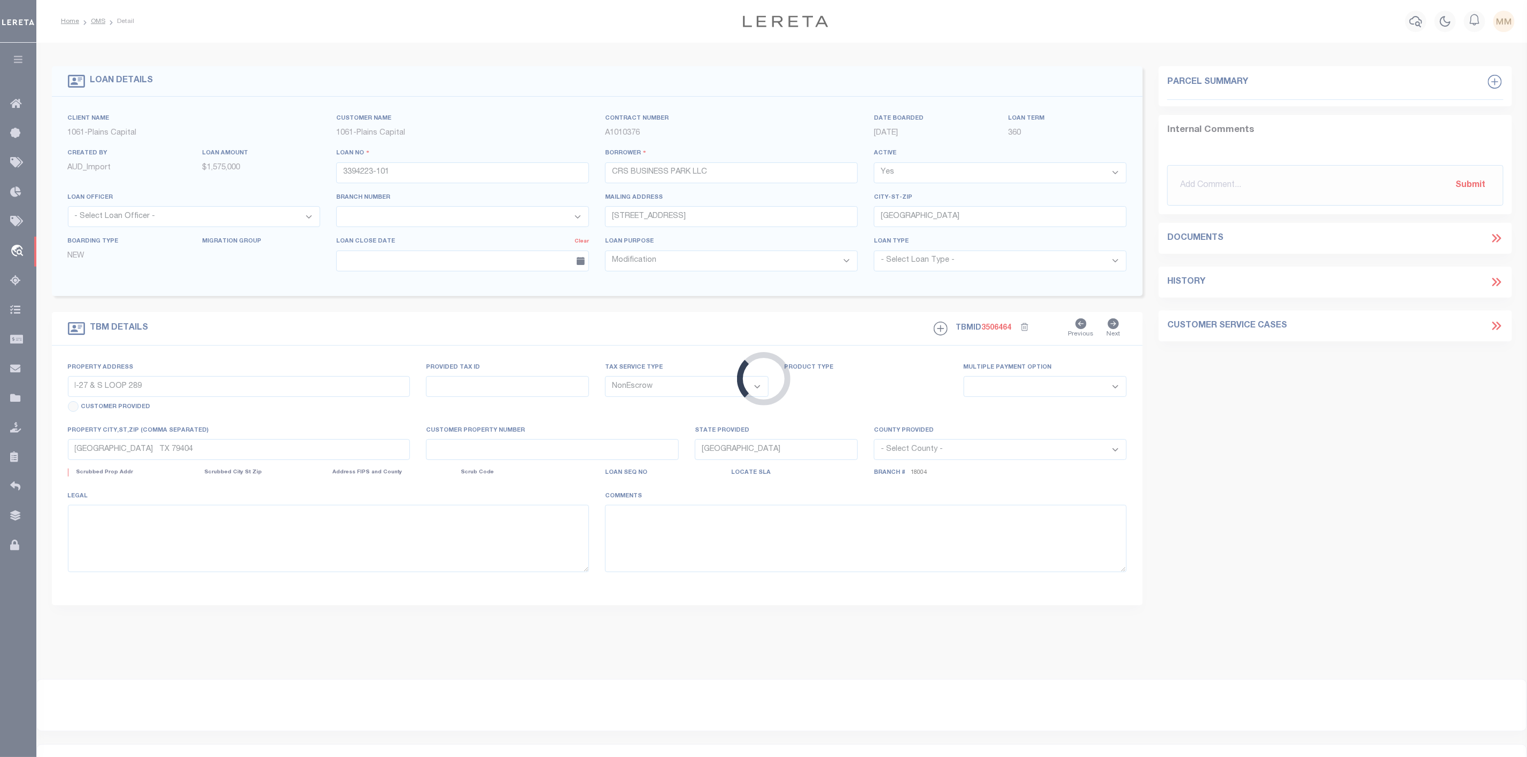
type textarea "21.648 AC IN SEC 5 BLK E, LUBBOCK CO TX"
select select "1416"
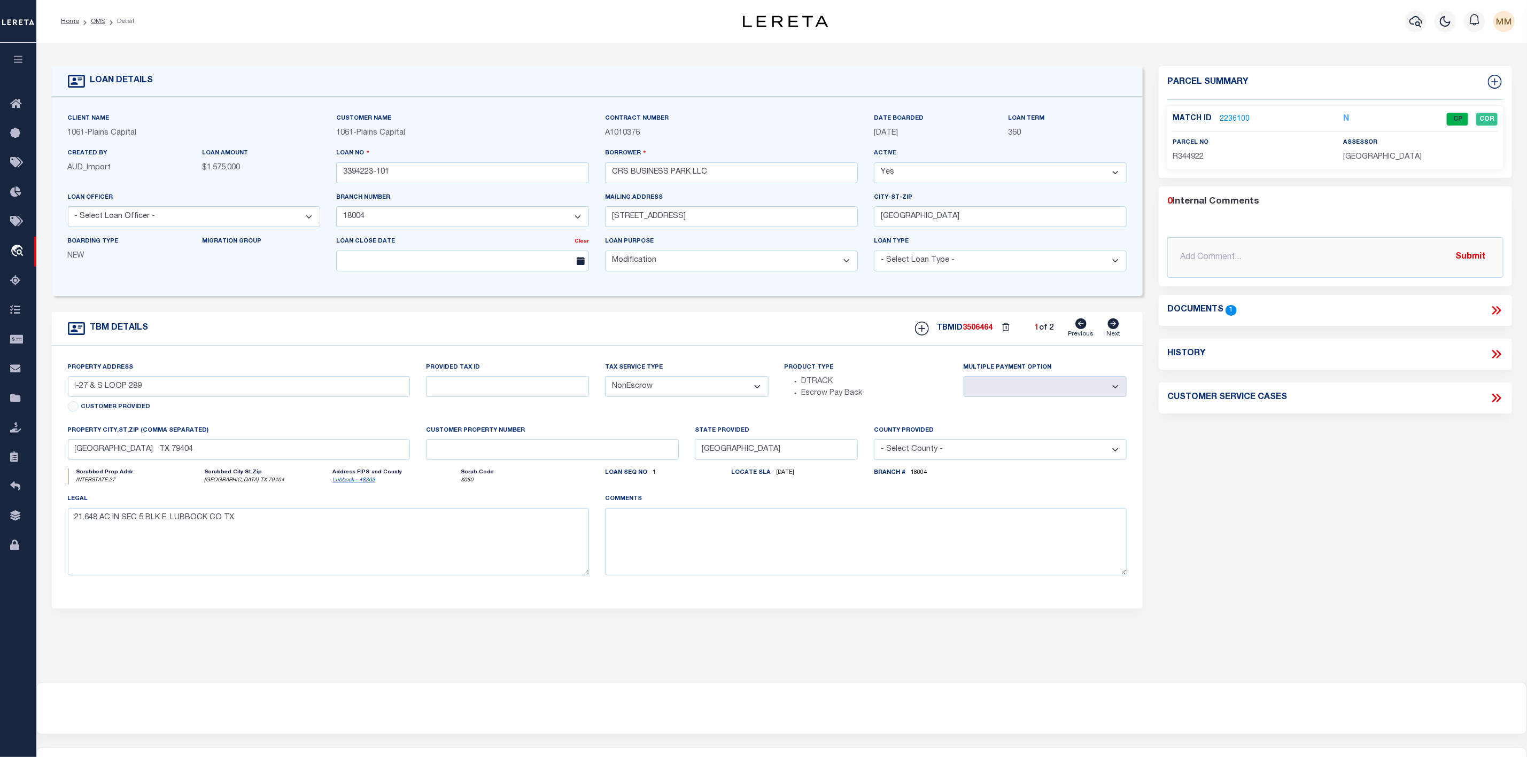
click at [1237, 120] on link "2236100" at bounding box center [1234, 119] width 30 height 11
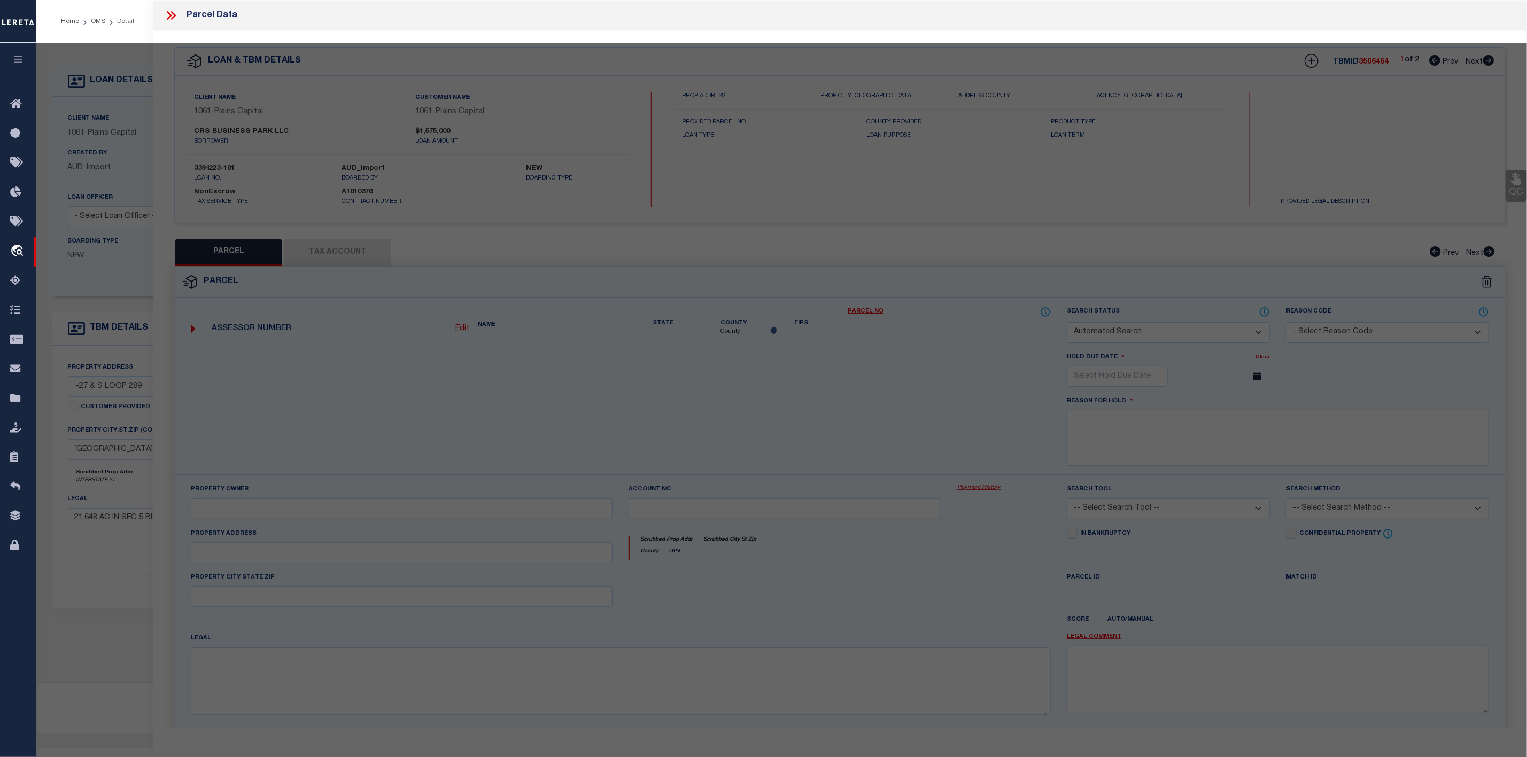
checkbox input "false"
select select "CP"
type input "CRS BUSINESS PARK LLC"
select select "AGW"
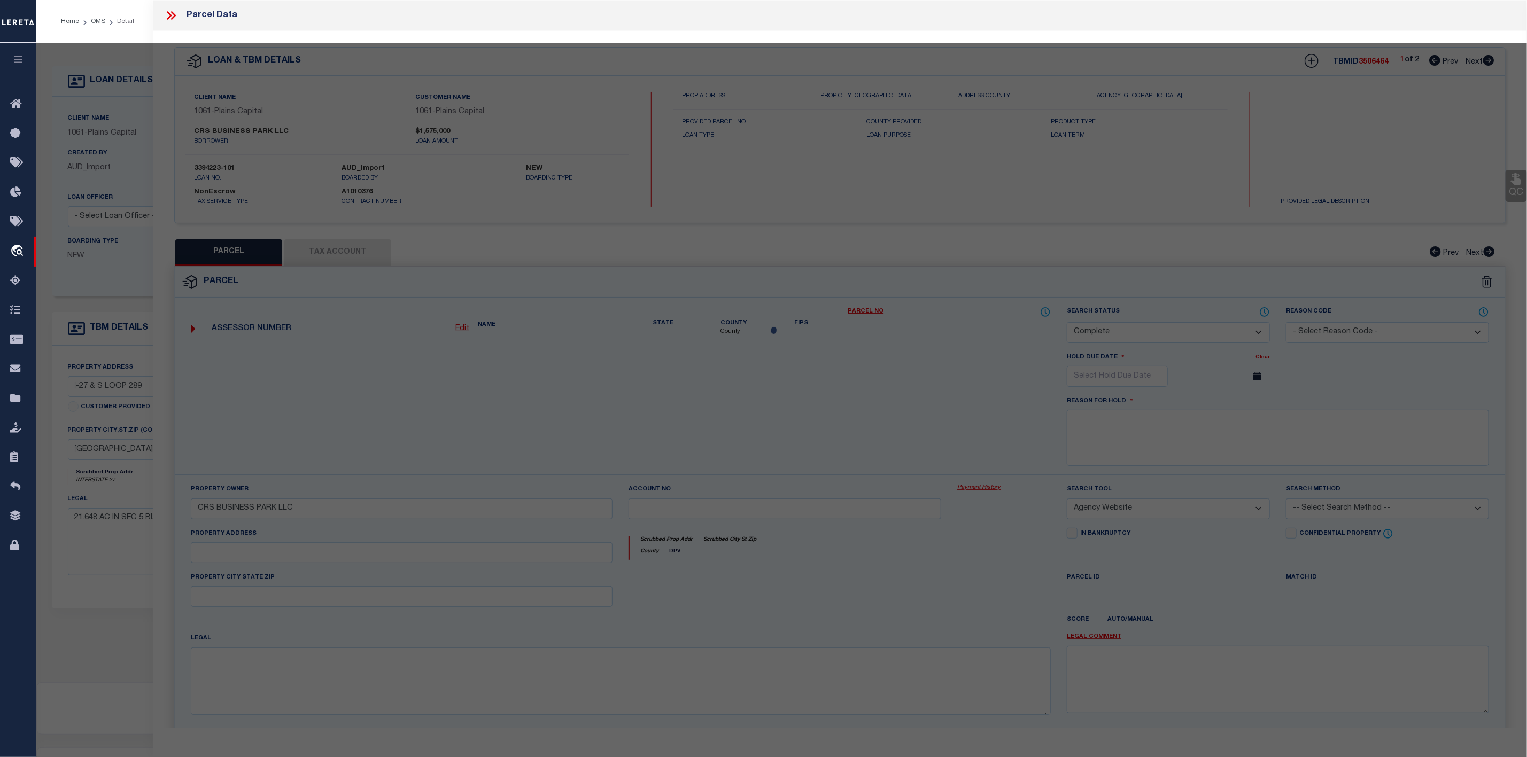
select select
type input "LUBBOCK TX 79404"
type textarea "BLK E SEC 5 AB 41 TR D3 ACS: 21.648"
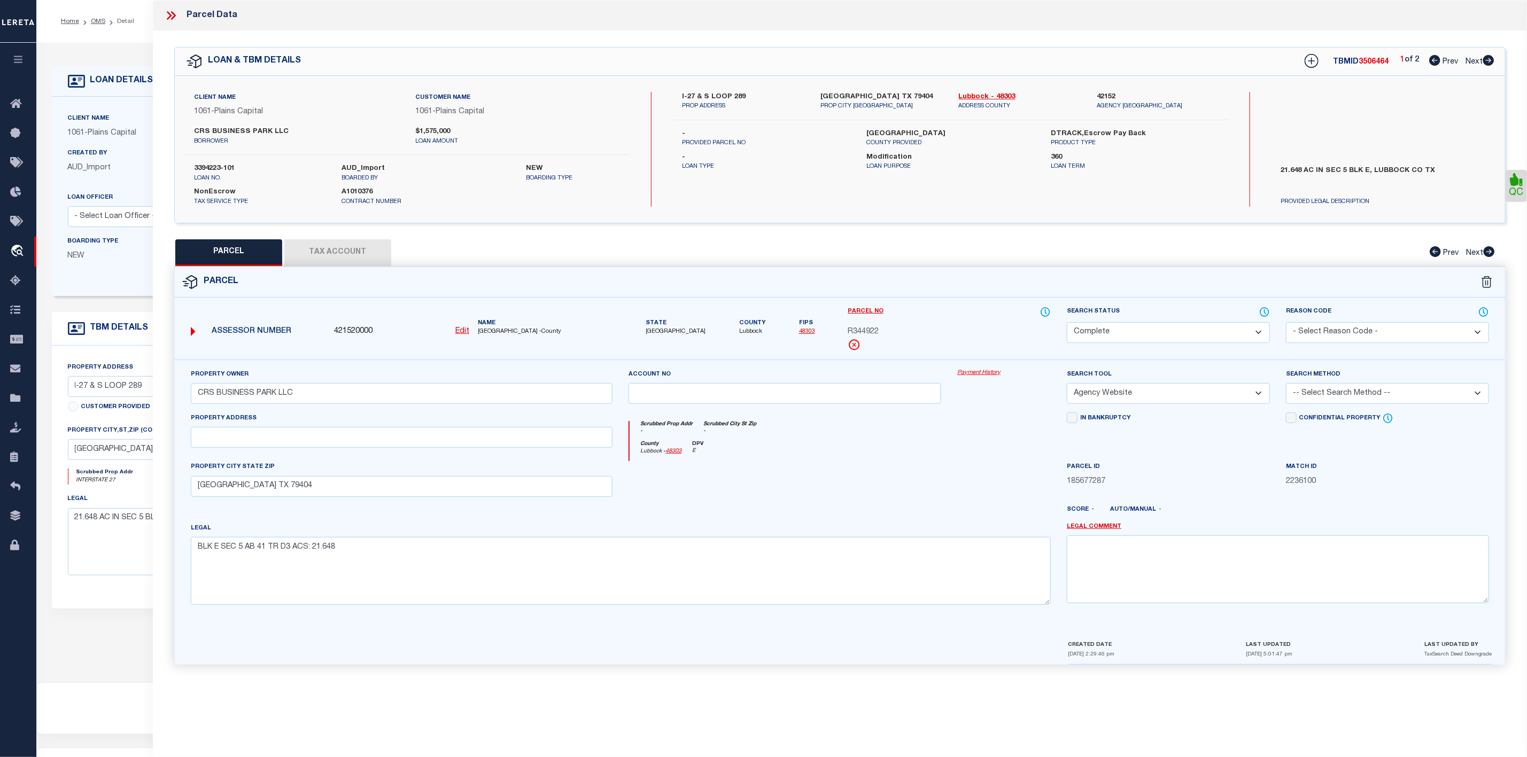
click at [1496, 53] on div "LOAN & TBM DETAILS TBMID 3506464 1 of 2 Prev Next" at bounding box center [840, 62] width 1330 height 28
click at [1491, 57] on icon at bounding box center [1488, 60] width 11 height 11
select select "AS"
select select
checkbox input "false"
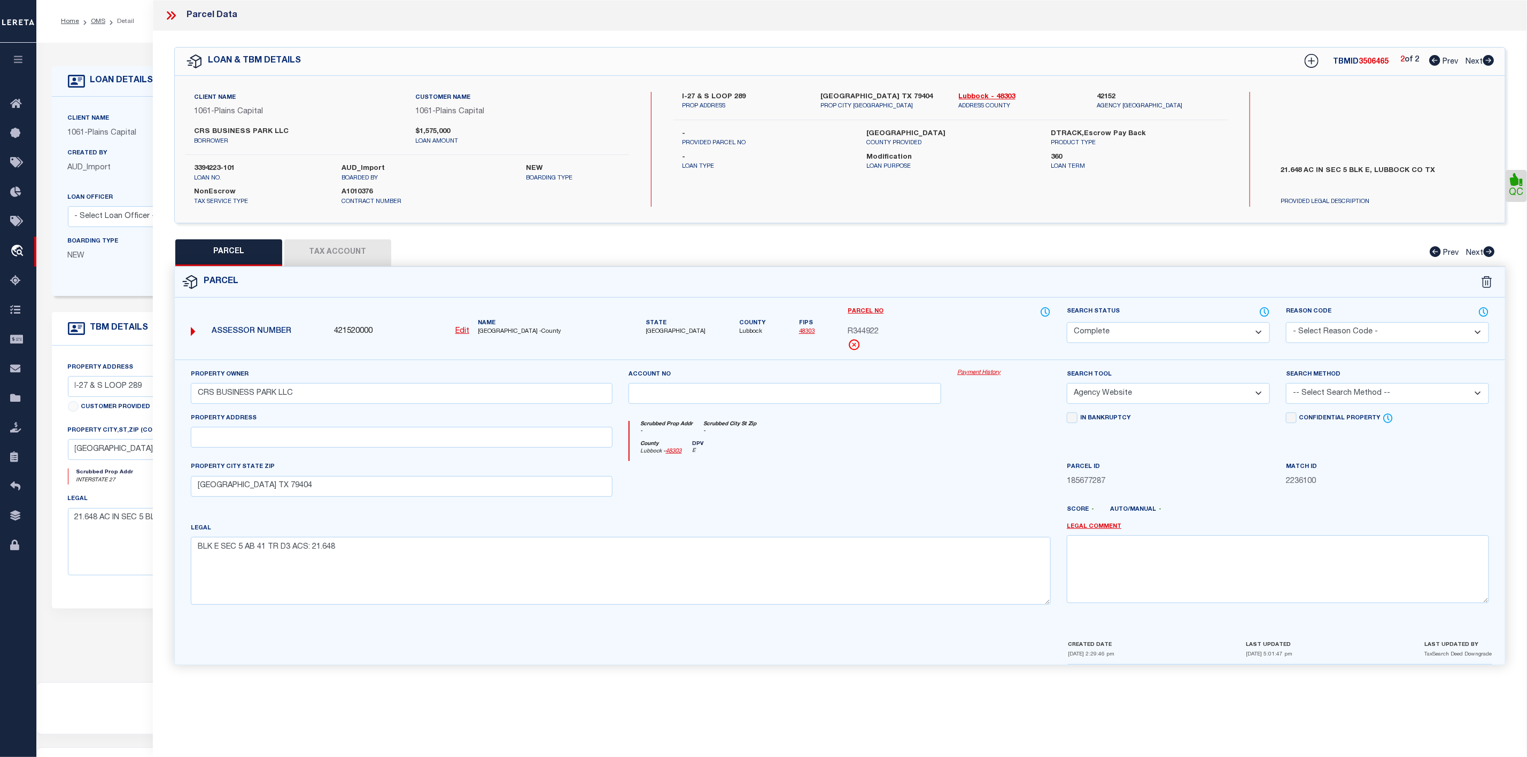
checkbox input "false"
select select "RD"
checkbox input "false"
type textarea "Document uploaded that satisfies a legal requirement, changing from ND to RD"
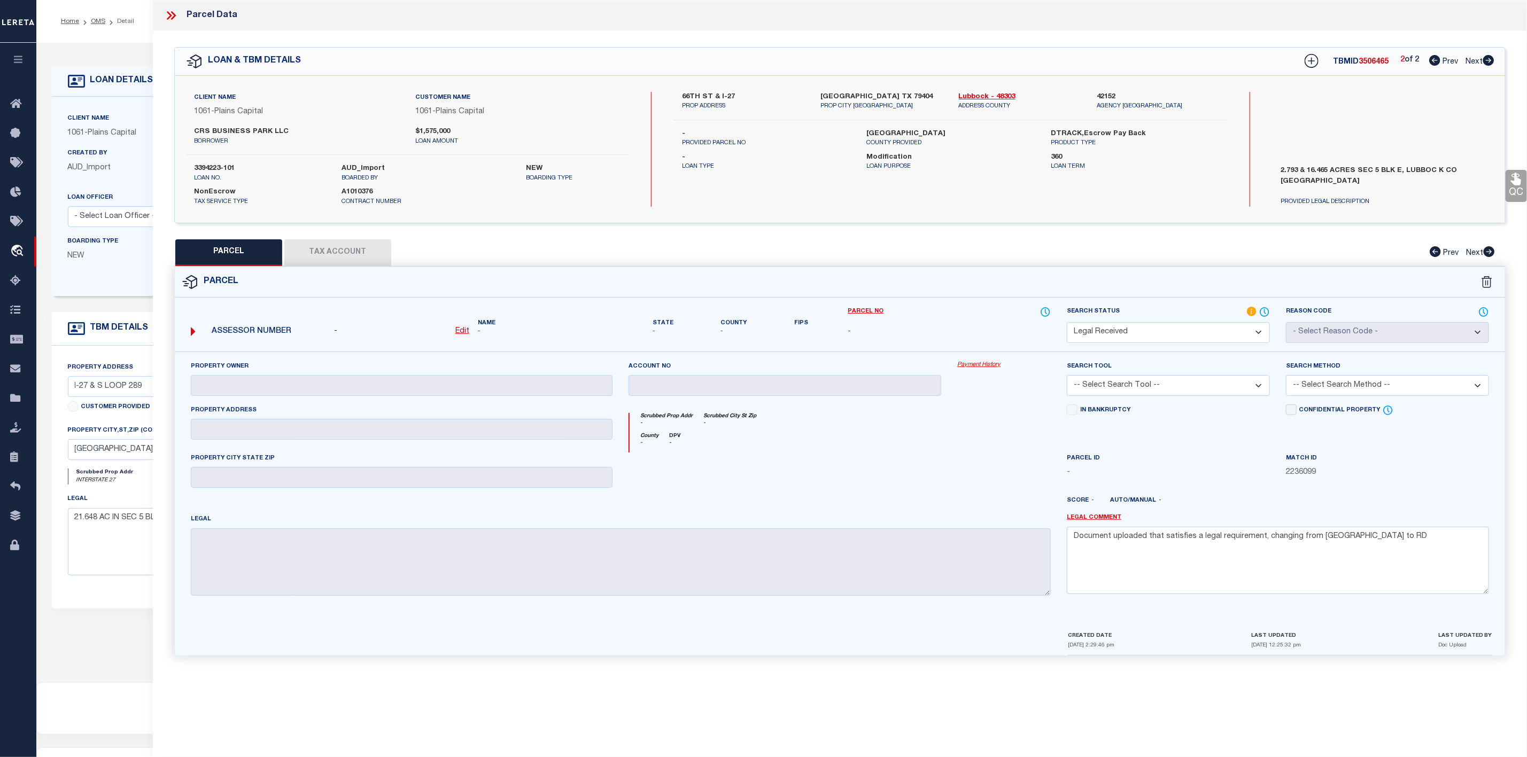
click at [1437, 58] on icon at bounding box center [1434, 60] width 11 height 11
select select "AS"
checkbox input "false"
select select "CP"
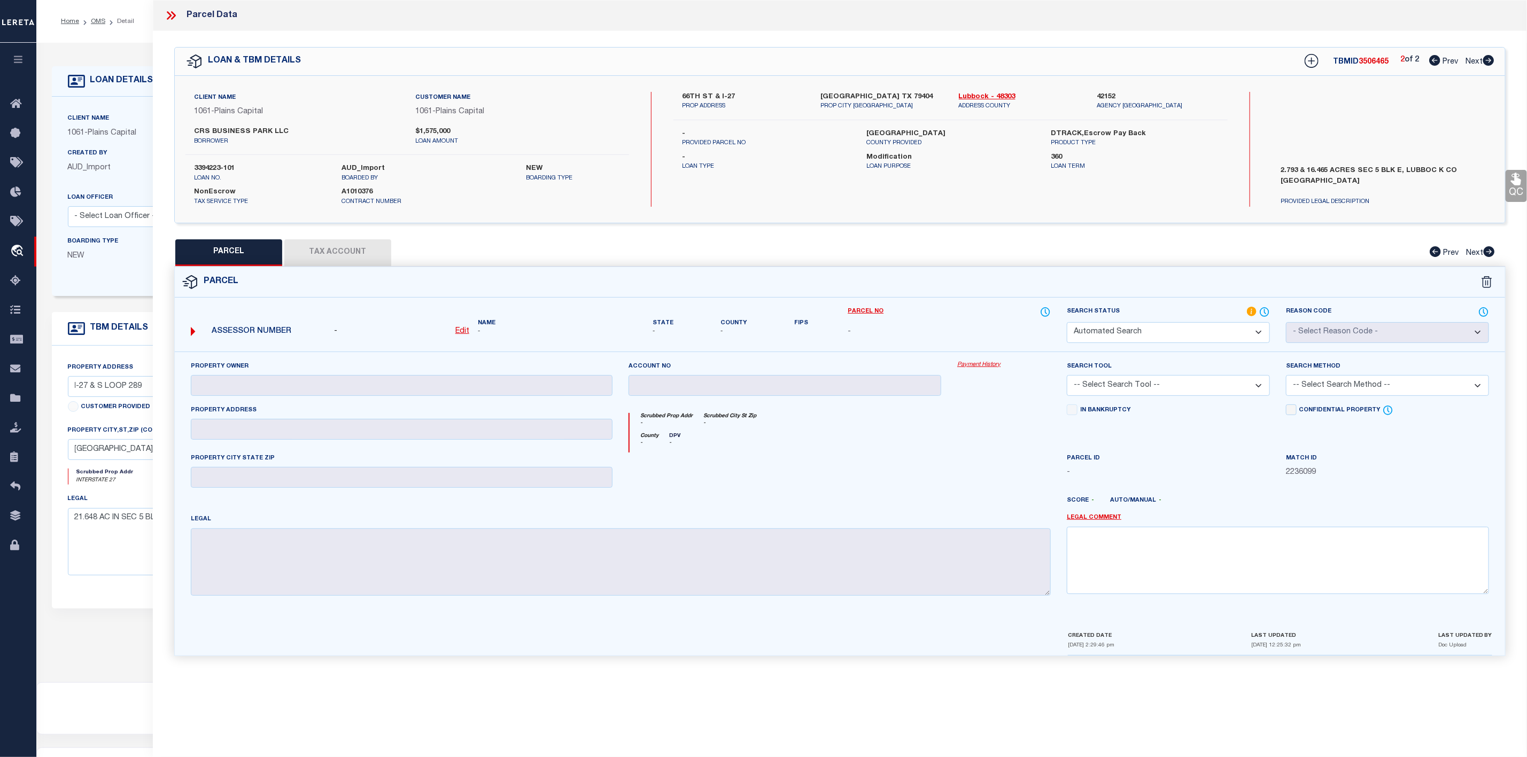
type input "CRS BUSINESS PARK LLC"
select select "AGW"
select select
type input "LUBBOCK TX 79404"
type textarea "BLK E SEC 5 AB 41 TR D3 ACS: 21.648"
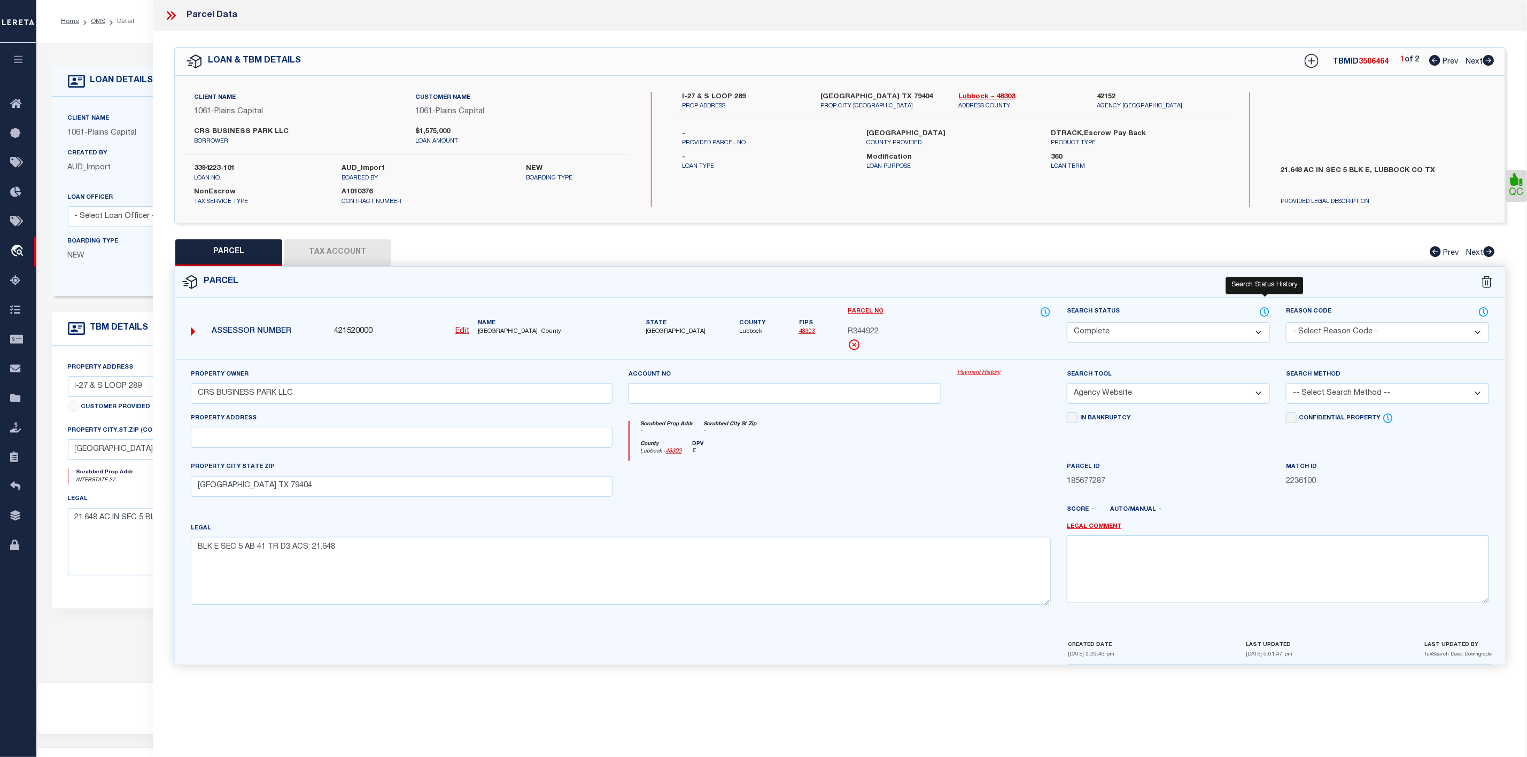
click at [1265, 313] on icon at bounding box center [1264, 312] width 11 height 12
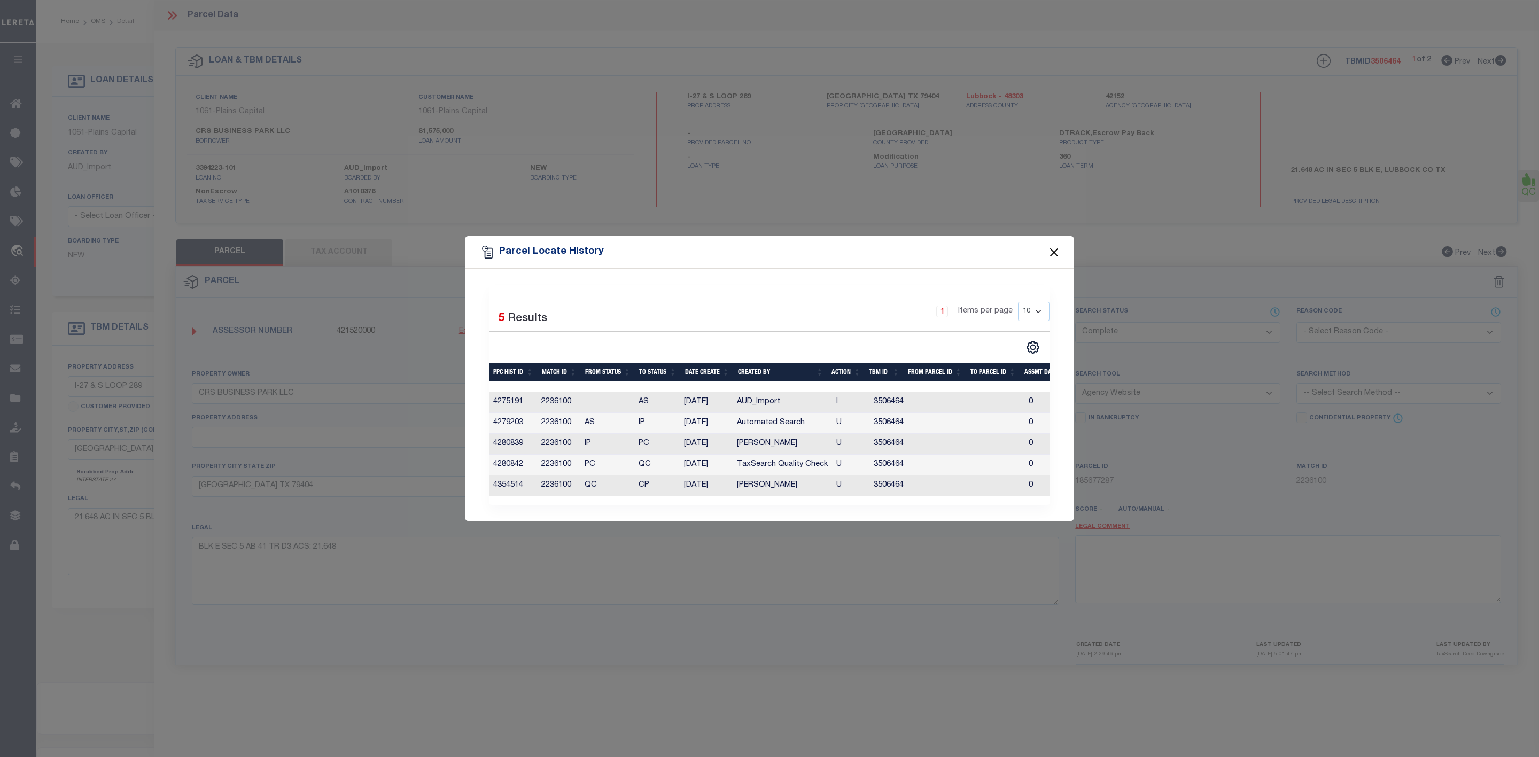
click at [1060, 247] on button "Close" at bounding box center [1054, 252] width 14 height 14
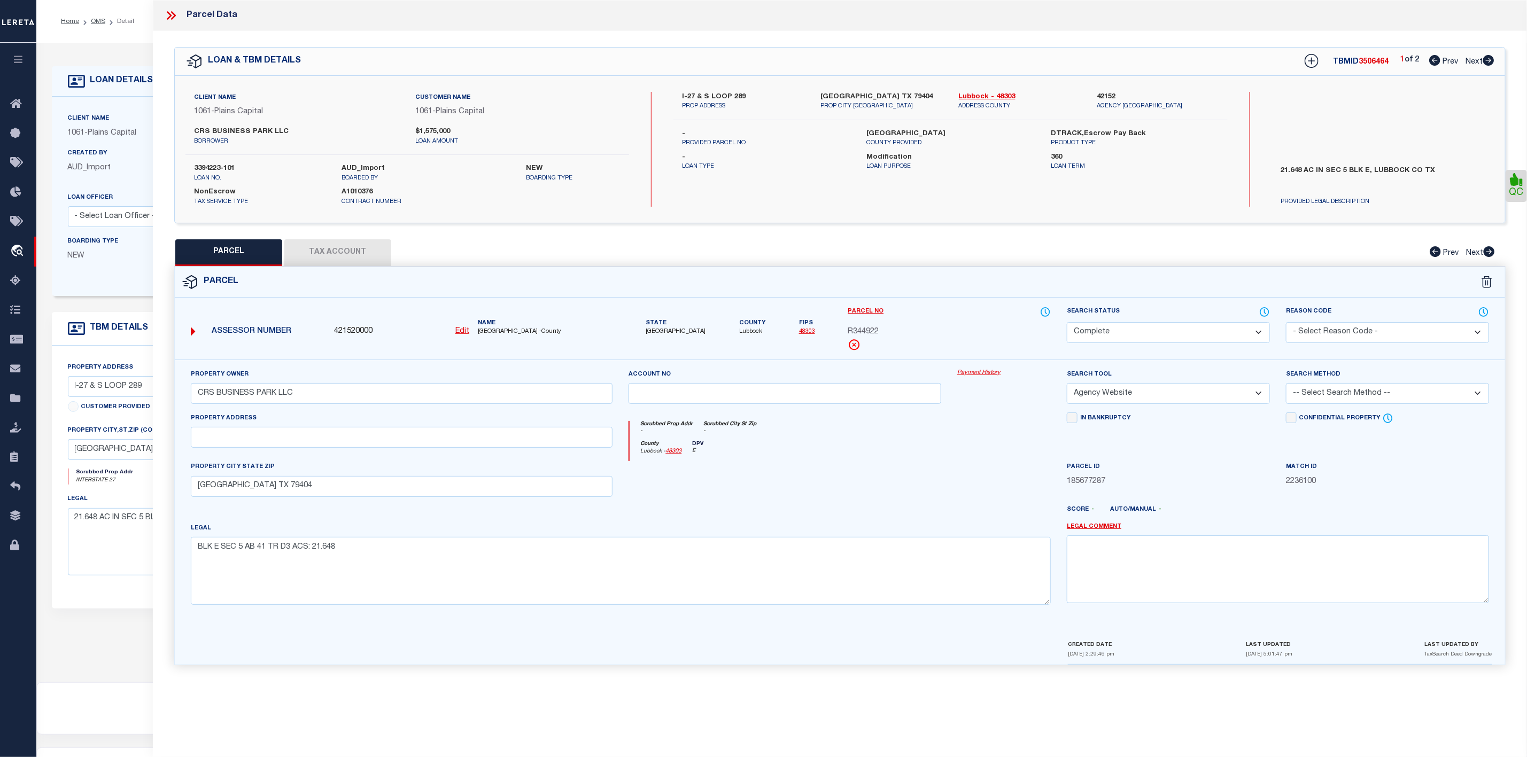
click at [168, 13] on icon at bounding box center [169, 15] width 5 height 9
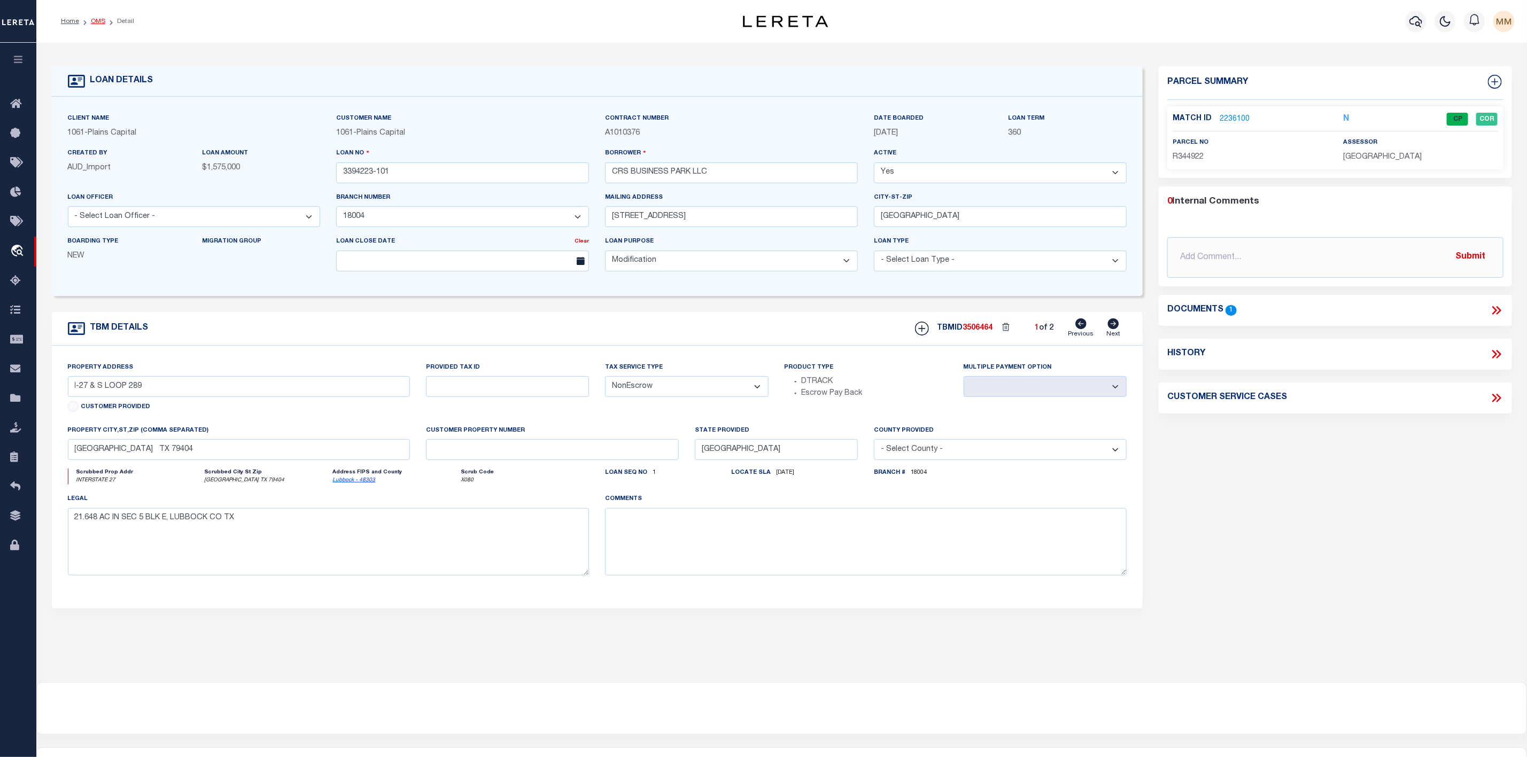
click at [91, 20] on link "OMS" at bounding box center [98, 21] width 14 height 6
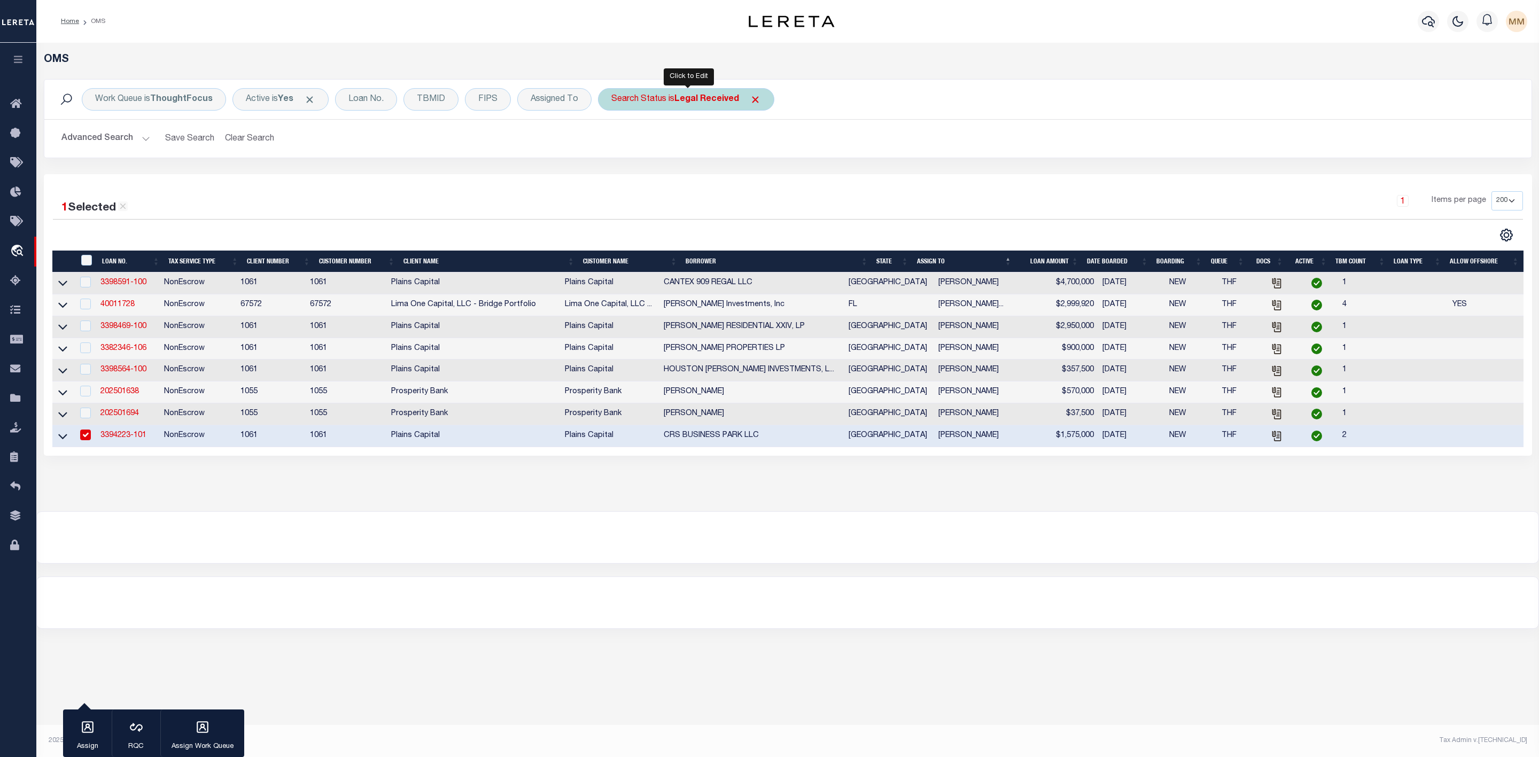
click at [699, 103] on b "Legal Received" at bounding box center [706, 99] width 65 height 9
click at [688, 159] on select "Automated Search Bad Parcel Complete Duplicate Parcel High Dollar Reporting In …" at bounding box center [690, 152] width 157 height 20
select select "IP"
click at [614, 143] on select "Automated Search Bad Parcel Complete Duplicate Parcel High Dollar Reporting In …" at bounding box center [690, 152] width 157 height 20
click at [752, 172] on input "Apply" at bounding box center [753, 175] width 32 height 18
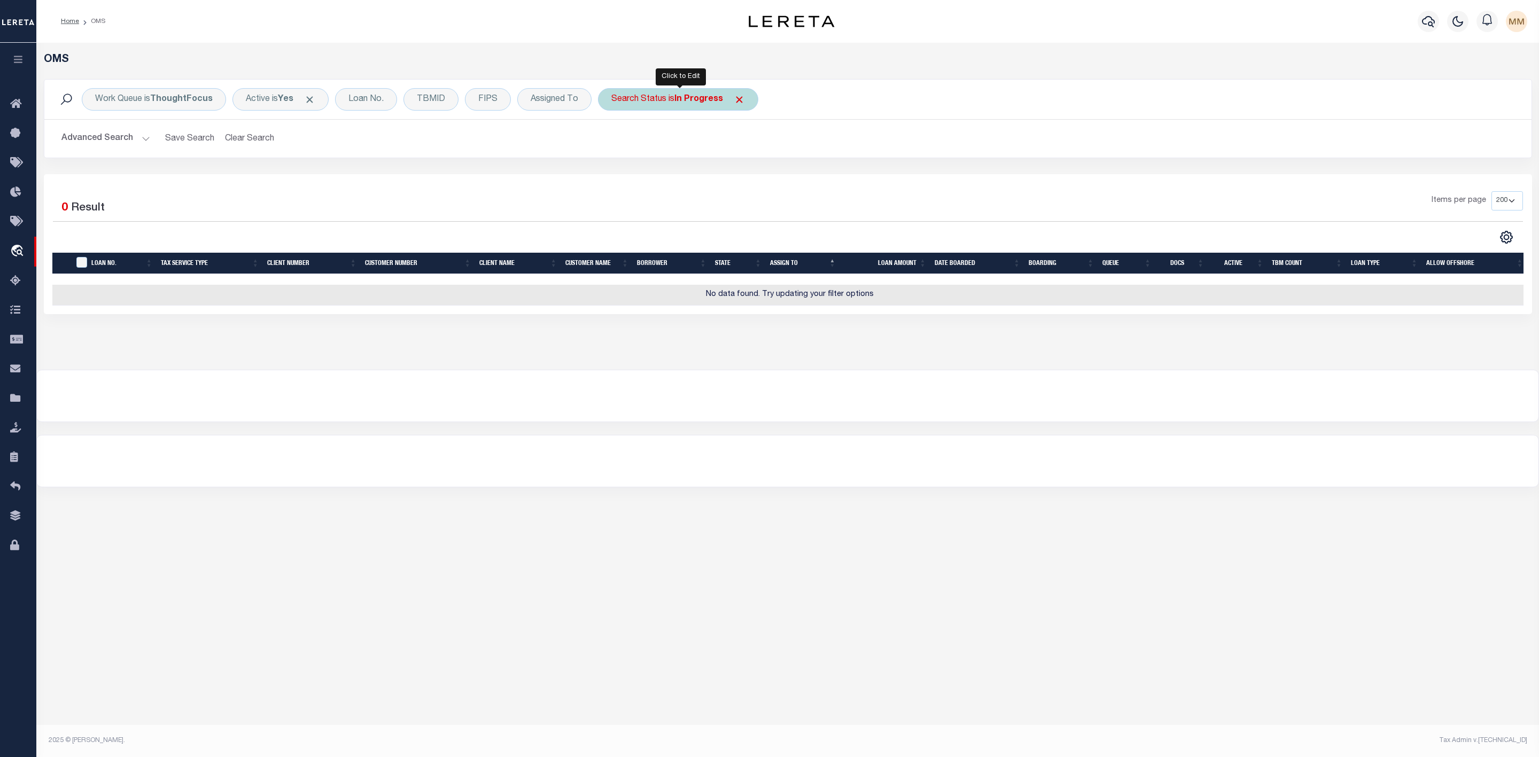
click at [675, 95] on div "Search Status is In Progress" at bounding box center [678, 99] width 160 height 22
click at [663, 158] on select "Automated Search Bad Parcel Complete Duplicate Parcel High Dollar Reporting In …" at bounding box center [690, 152] width 157 height 20
select select "RD"
click at [614, 143] on select "Automated Search Bad Parcel Complete Duplicate Parcel High Dollar Reporting In …" at bounding box center [690, 152] width 157 height 20
click at [755, 180] on input "Apply" at bounding box center [753, 175] width 32 height 18
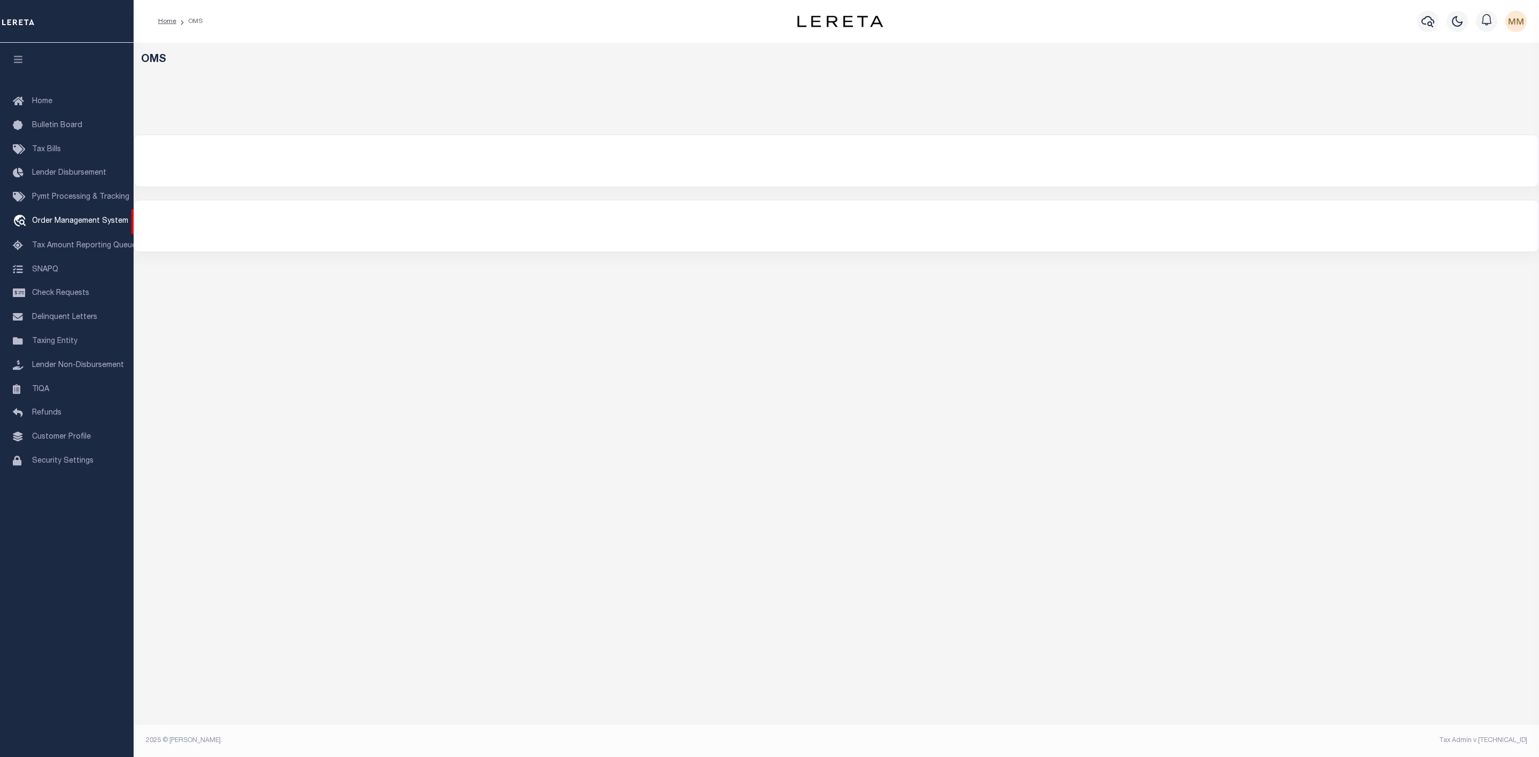
select select "200"
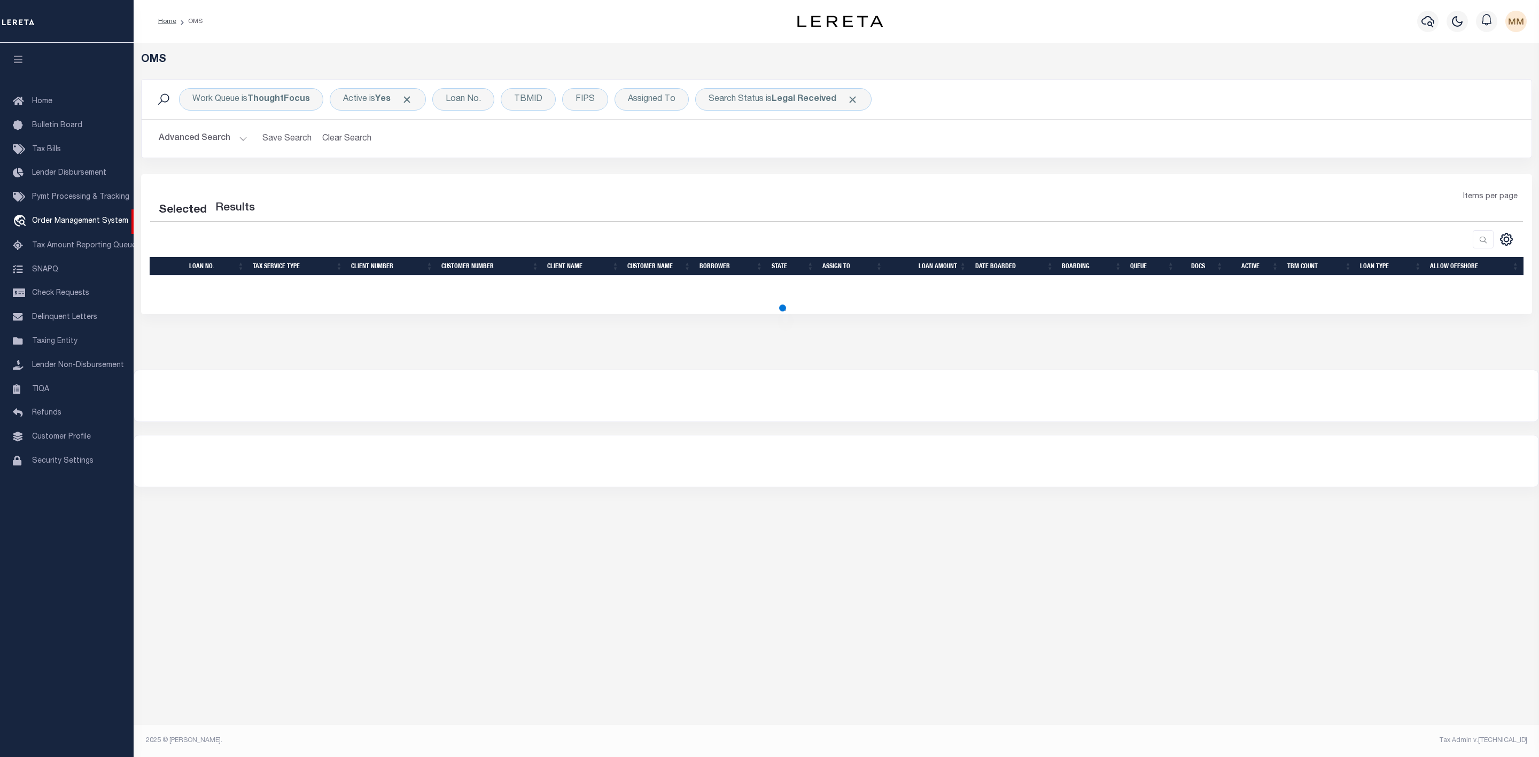
select select "200"
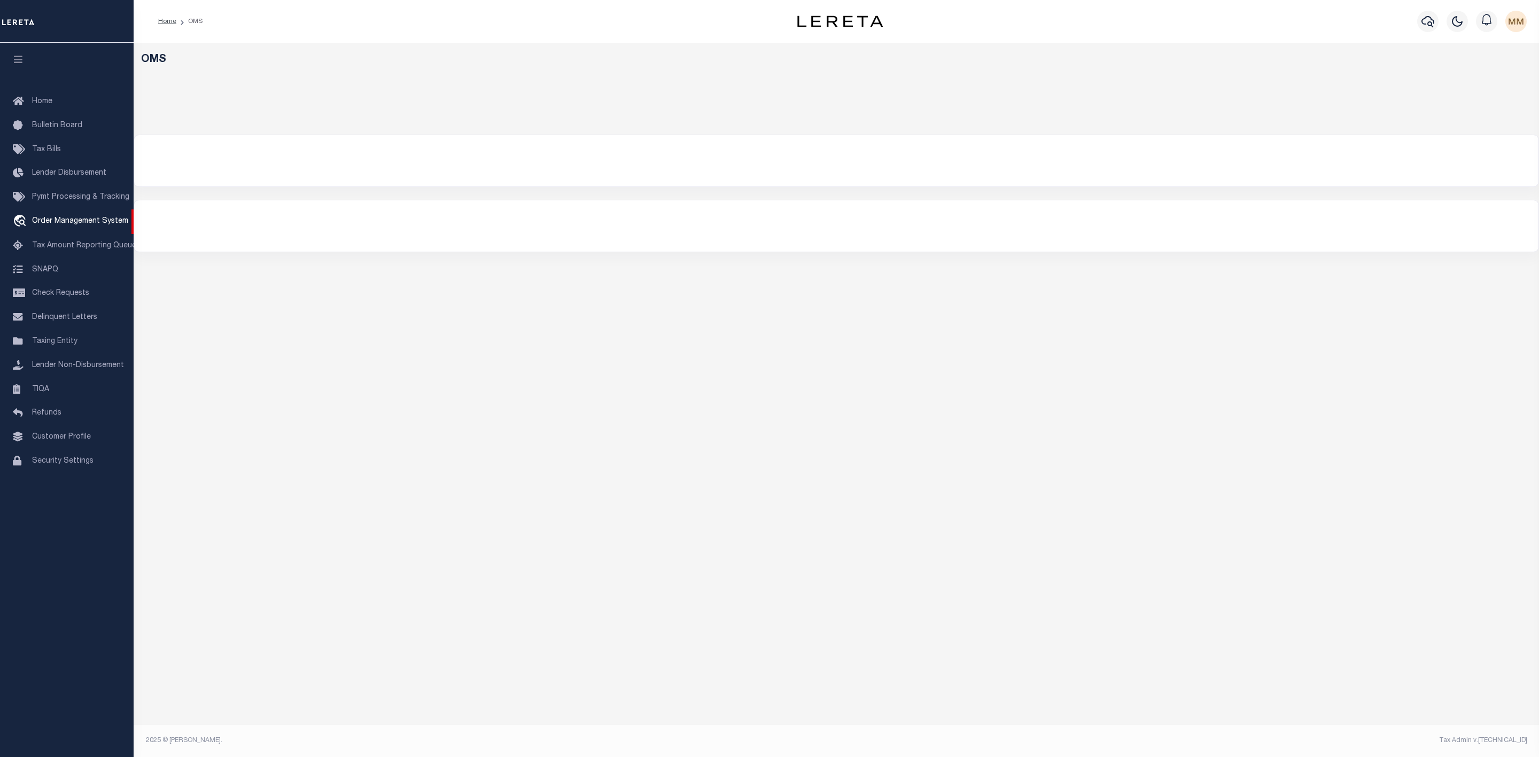
select select "200"
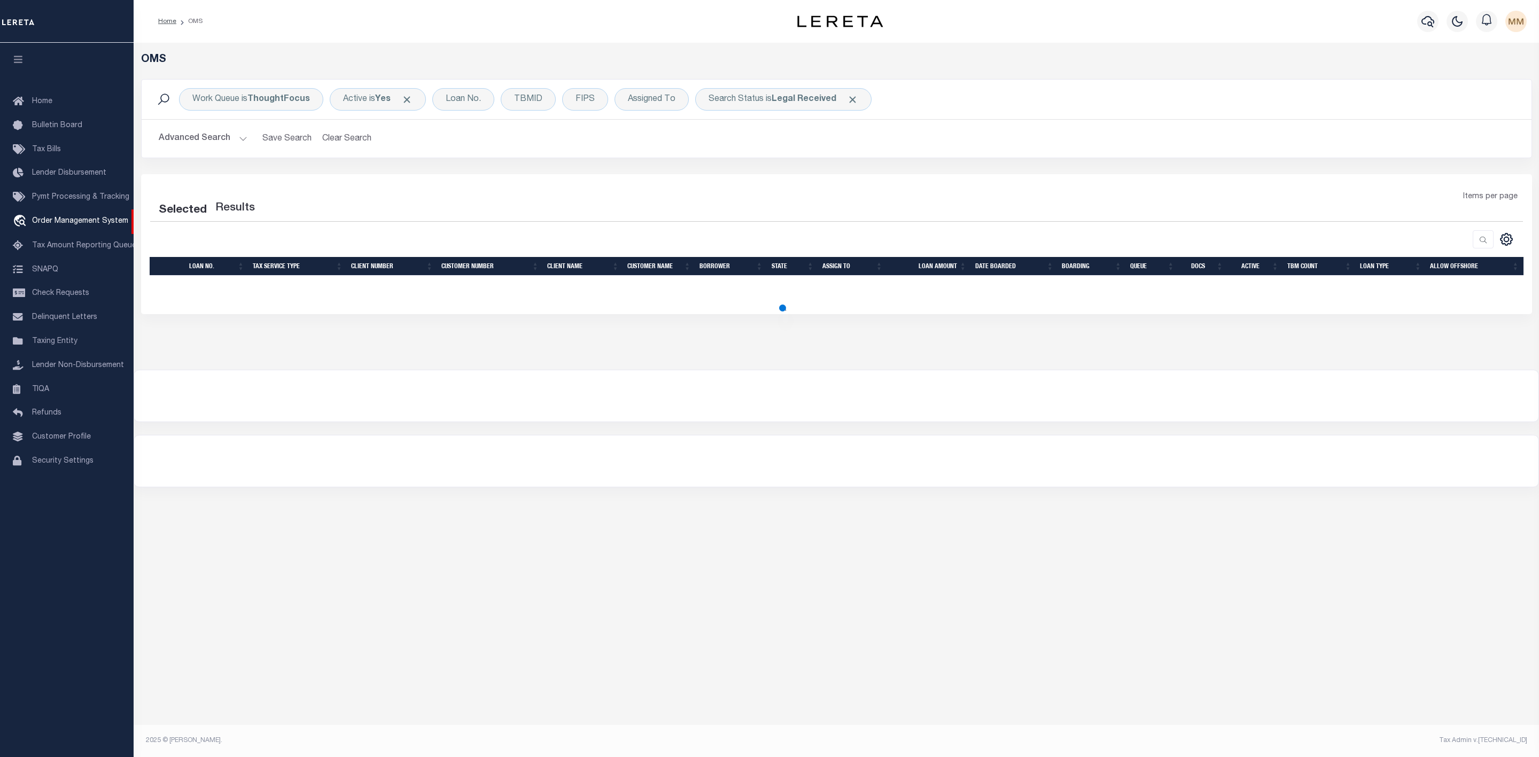
select select "200"
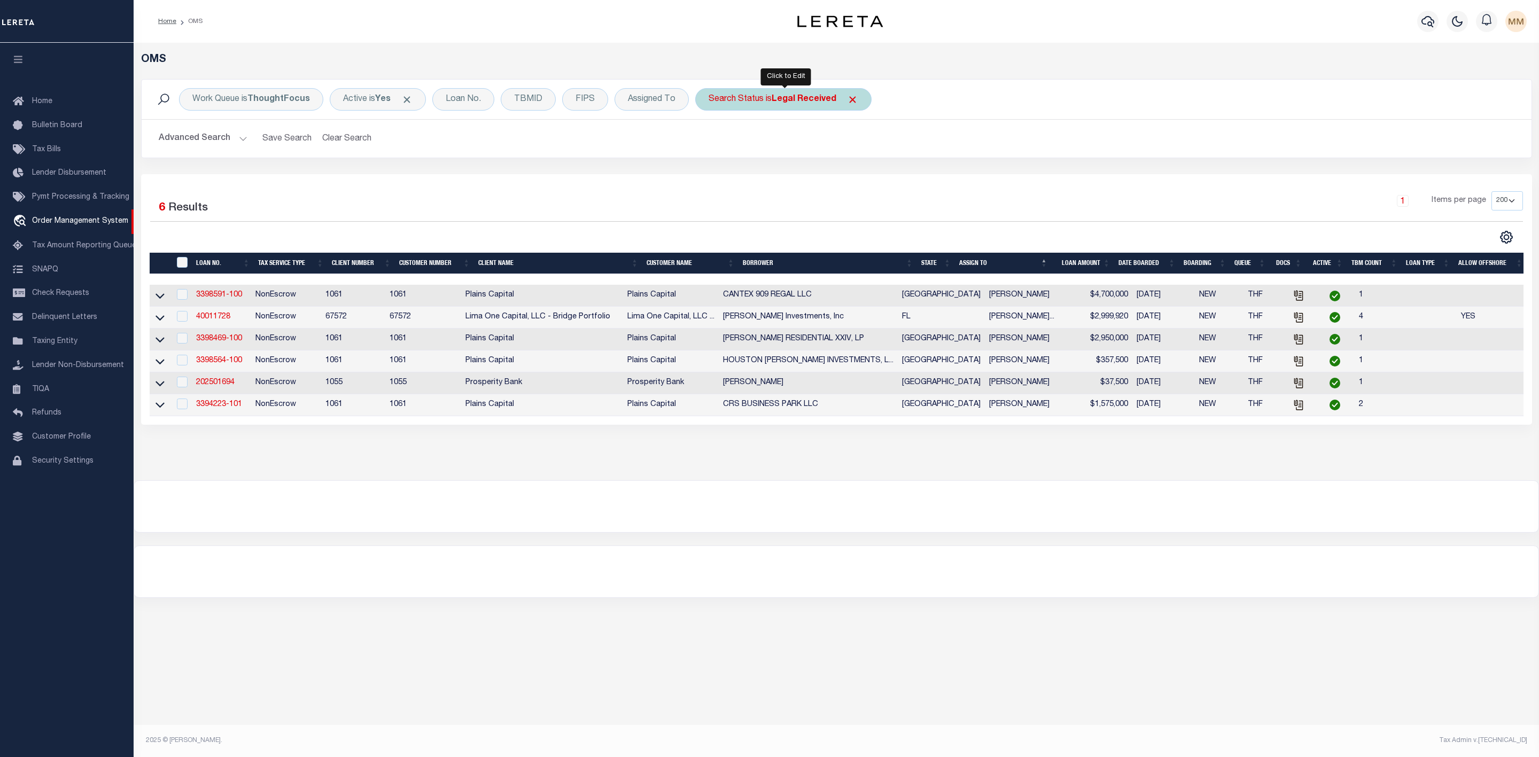
click at [805, 101] on b "Legal Received" at bounding box center [804, 99] width 65 height 9
click at [771, 153] on select "Automated Search Bad Parcel Complete Duplicate Parcel High Dollar Reporting In …" at bounding box center [787, 152] width 157 height 20
select select "IP"
click at [711, 143] on select "Automated Search Bad Parcel Complete Duplicate Parcel High Dollar Reporting In …" at bounding box center [787, 152] width 157 height 20
click at [854, 166] on div "Is Contains Automated Search Bad Parcel Complete Duplicate Parcel High Dollar R…" at bounding box center [788, 148] width 170 height 84
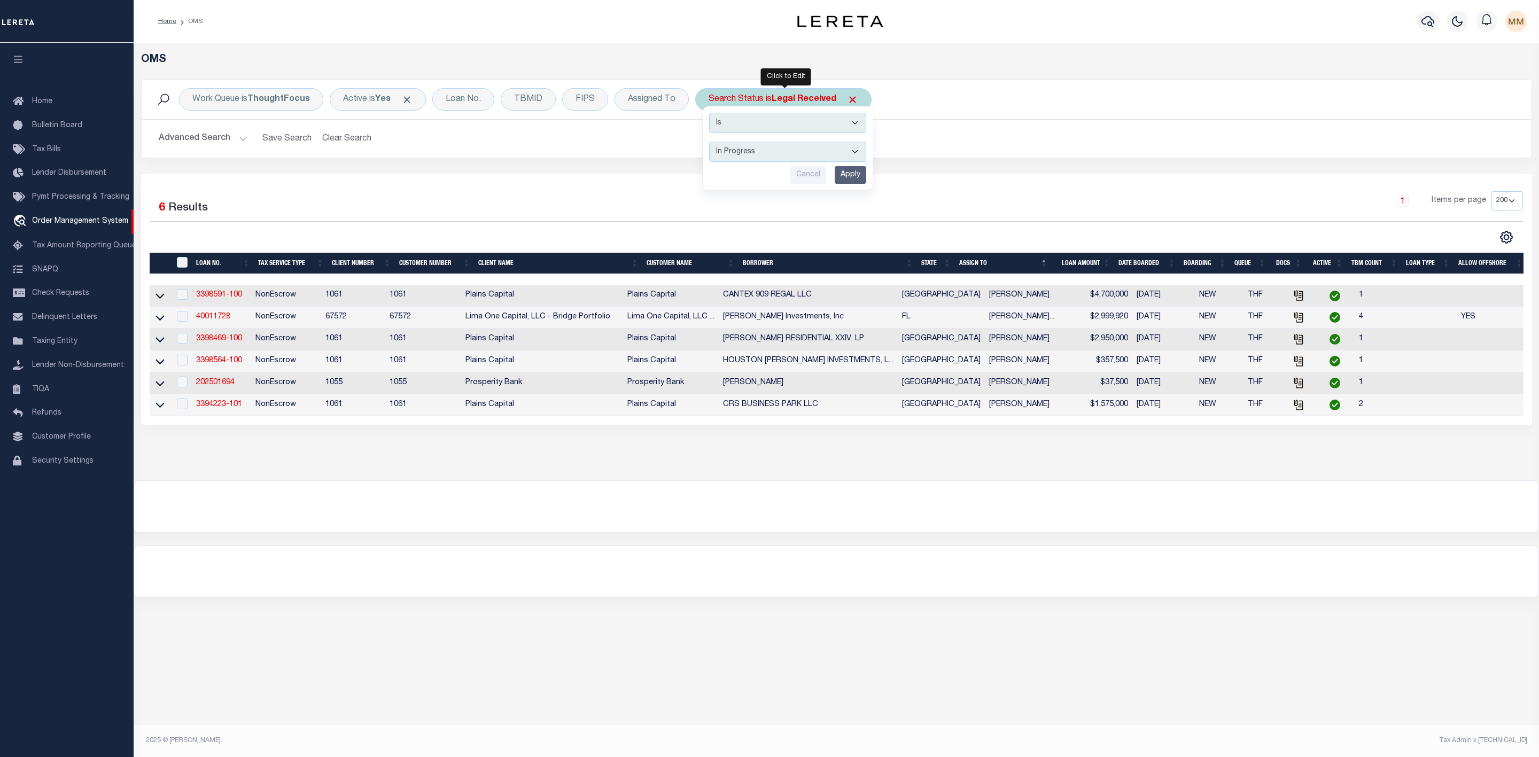
click at [854, 175] on input "Apply" at bounding box center [851, 175] width 32 height 18
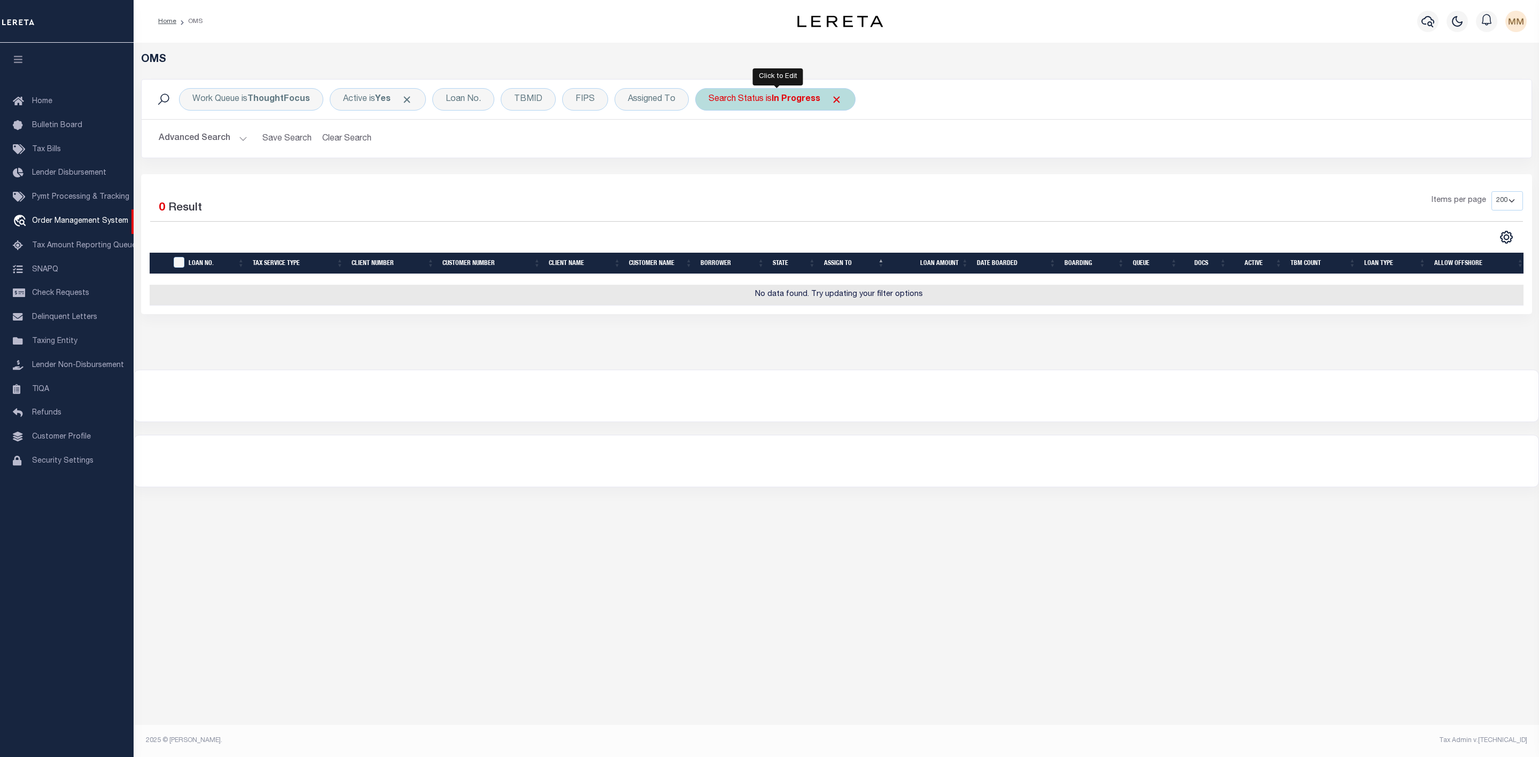
click at [784, 97] on b "In Progress" at bounding box center [796, 99] width 49 height 9
click at [776, 154] on select "Automated Search Bad Parcel Complete Duplicate Parcel High Dollar Reporting In …" at bounding box center [787, 152] width 157 height 20
click at [711, 143] on select "Automated Search Bad Parcel Complete Duplicate Parcel High Dollar Reporting In …" at bounding box center [787, 152] width 157 height 20
click at [751, 154] on select "Automated Search Bad Parcel Complete Duplicate Parcel High Dollar Reporting In …" at bounding box center [787, 152] width 157 height 20
select select "RD"
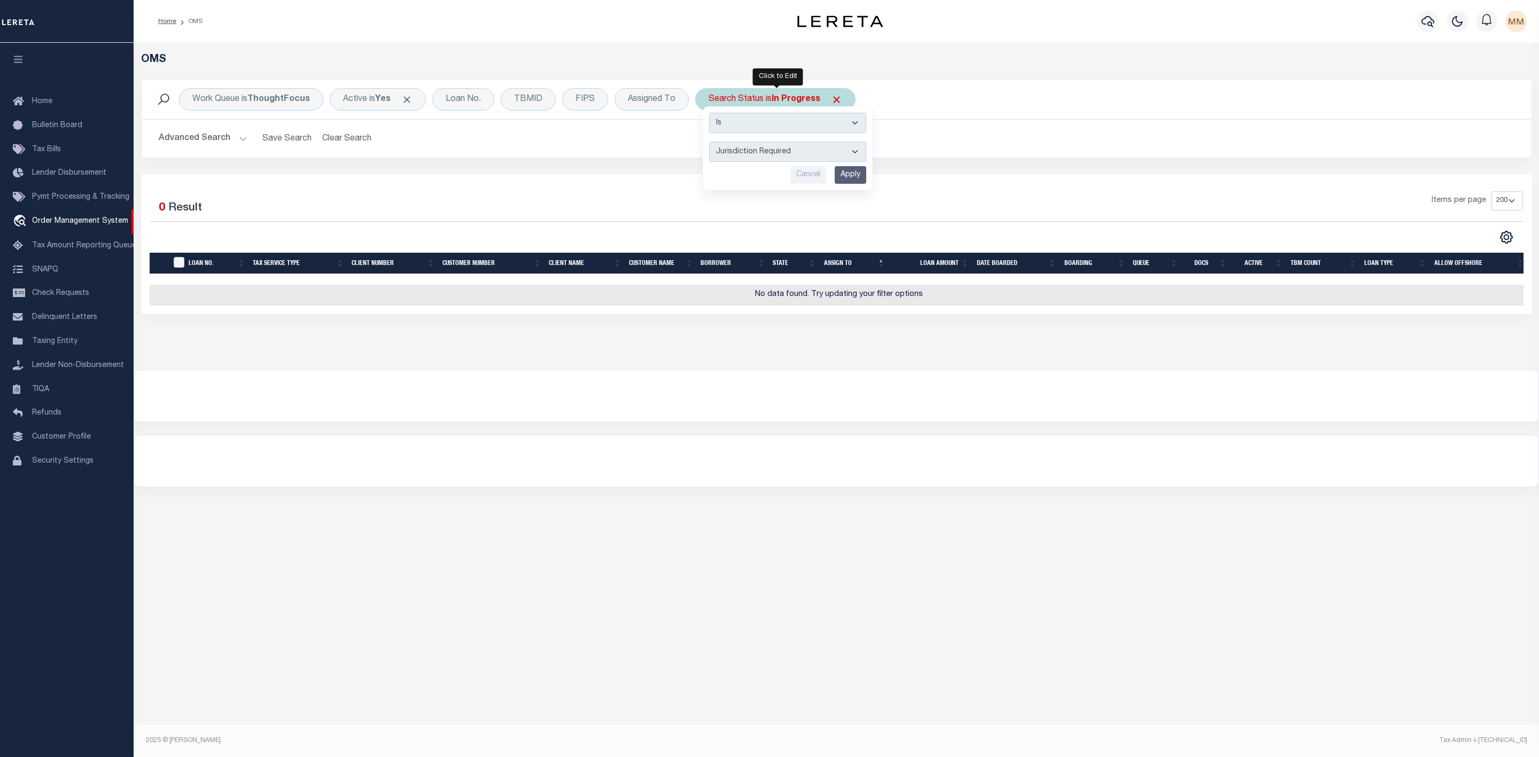
click at [711, 143] on select "Automated Search Bad Parcel Complete Duplicate Parcel High Dollar Reporting In …" at bounding box center [787, 152] width 157 height 20
click at [852, 175] on input "Apply" at bounding box center [851, 175] width 32 height 18
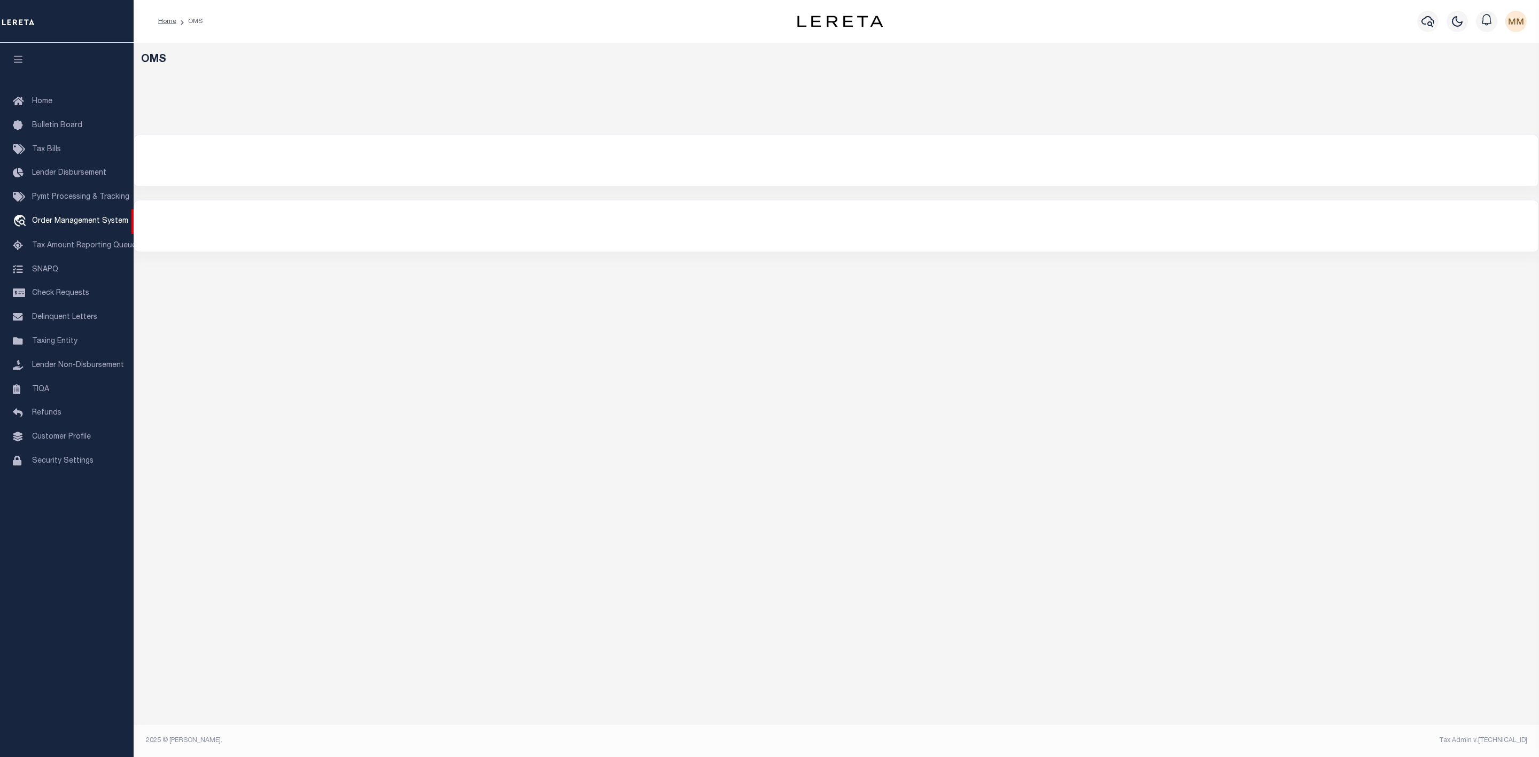
select select "200"
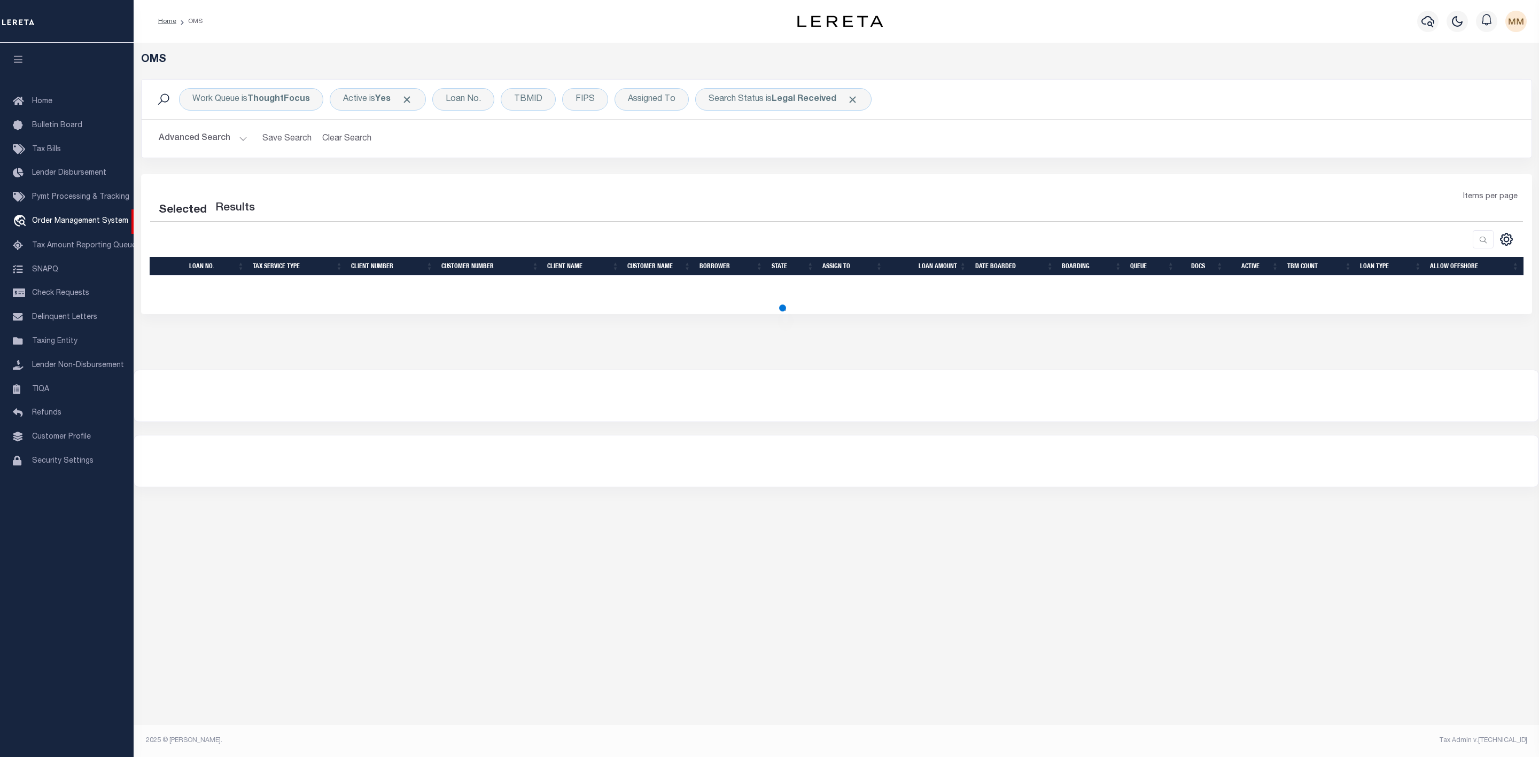
select select "200"
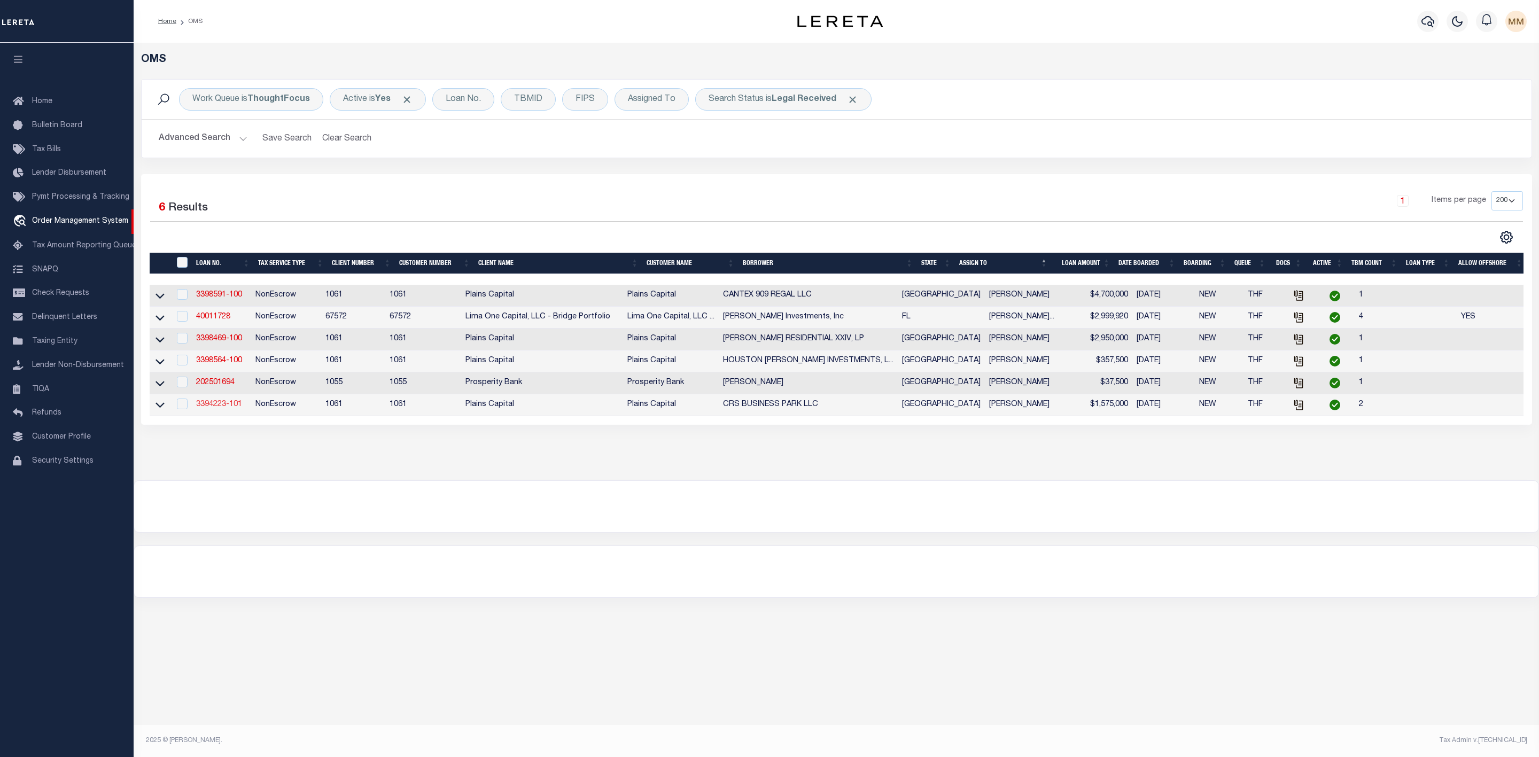
click at [225, 405] on td "3394223-101" at bounding box center [221, 405] width 59 height 22
checkbox input "true"
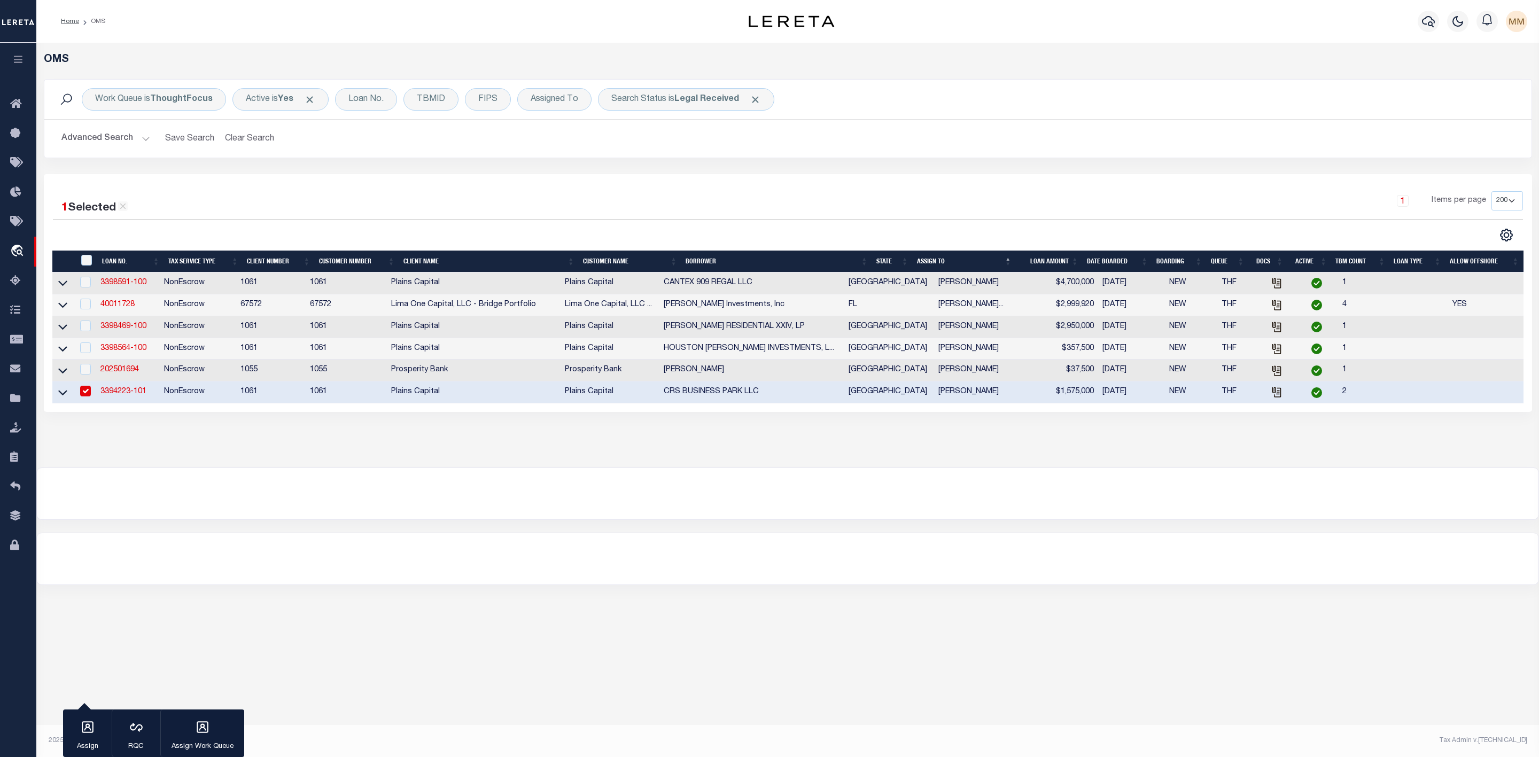
click at [137, 395] on link "3394223-101" at bounding box center [123, 391] width 46 height 7
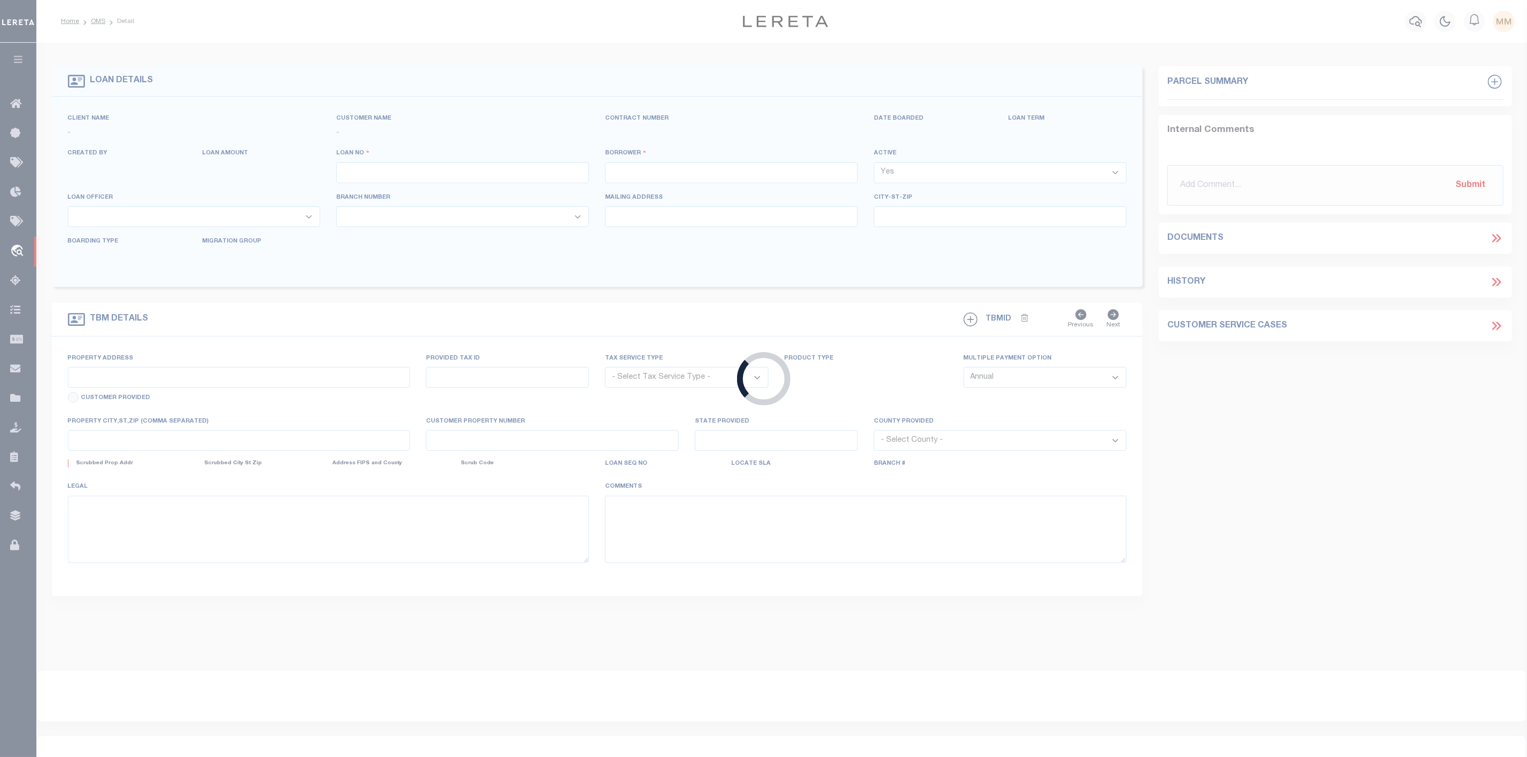
type input "3394223-101"
type input "CRS BUSINESS PARK LLC"
select select
type input "[STREET_ADDRESS]"
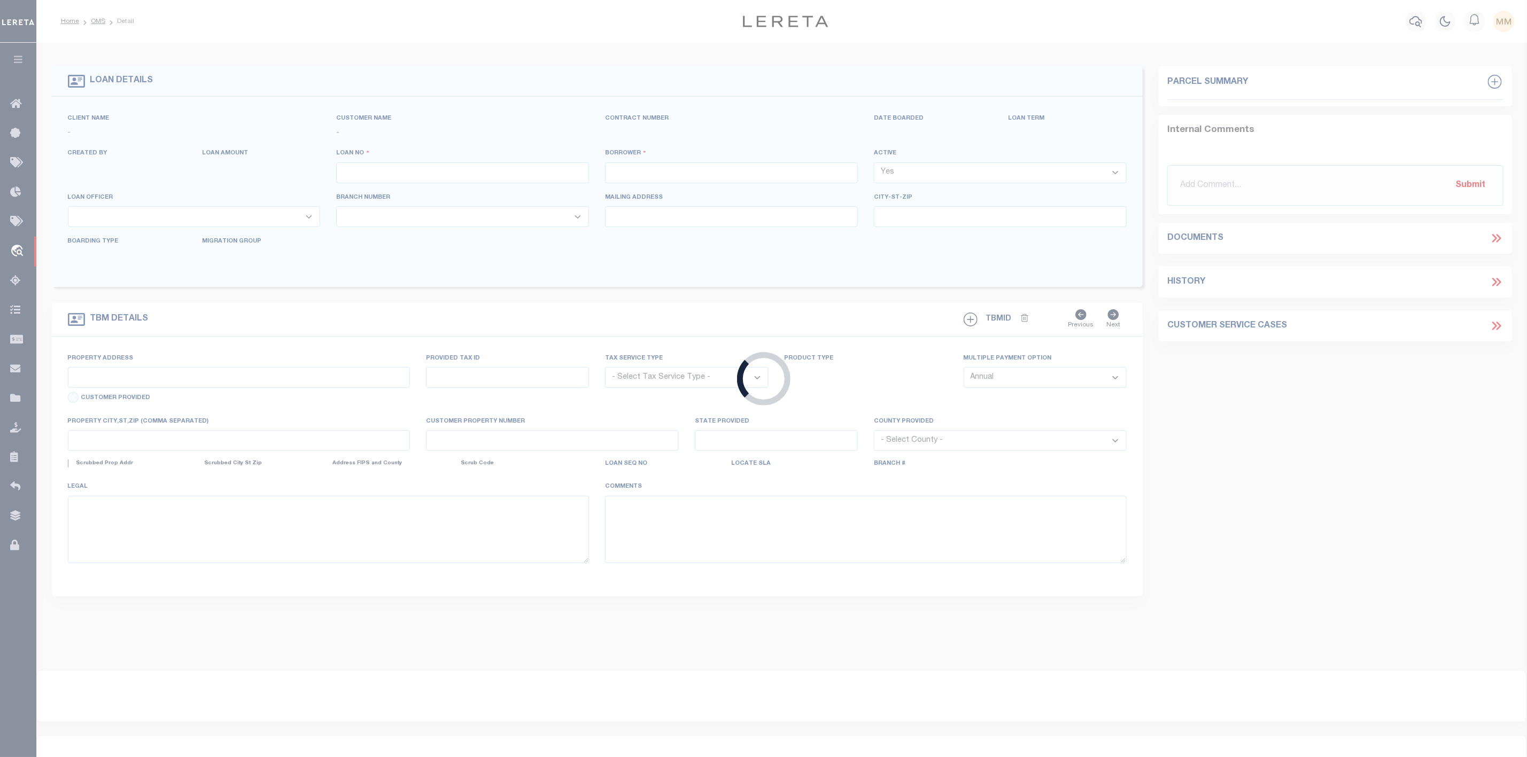
type input "[GEOGRAPHIC_DATA]"
select select "700"
select select "NonEscrow"
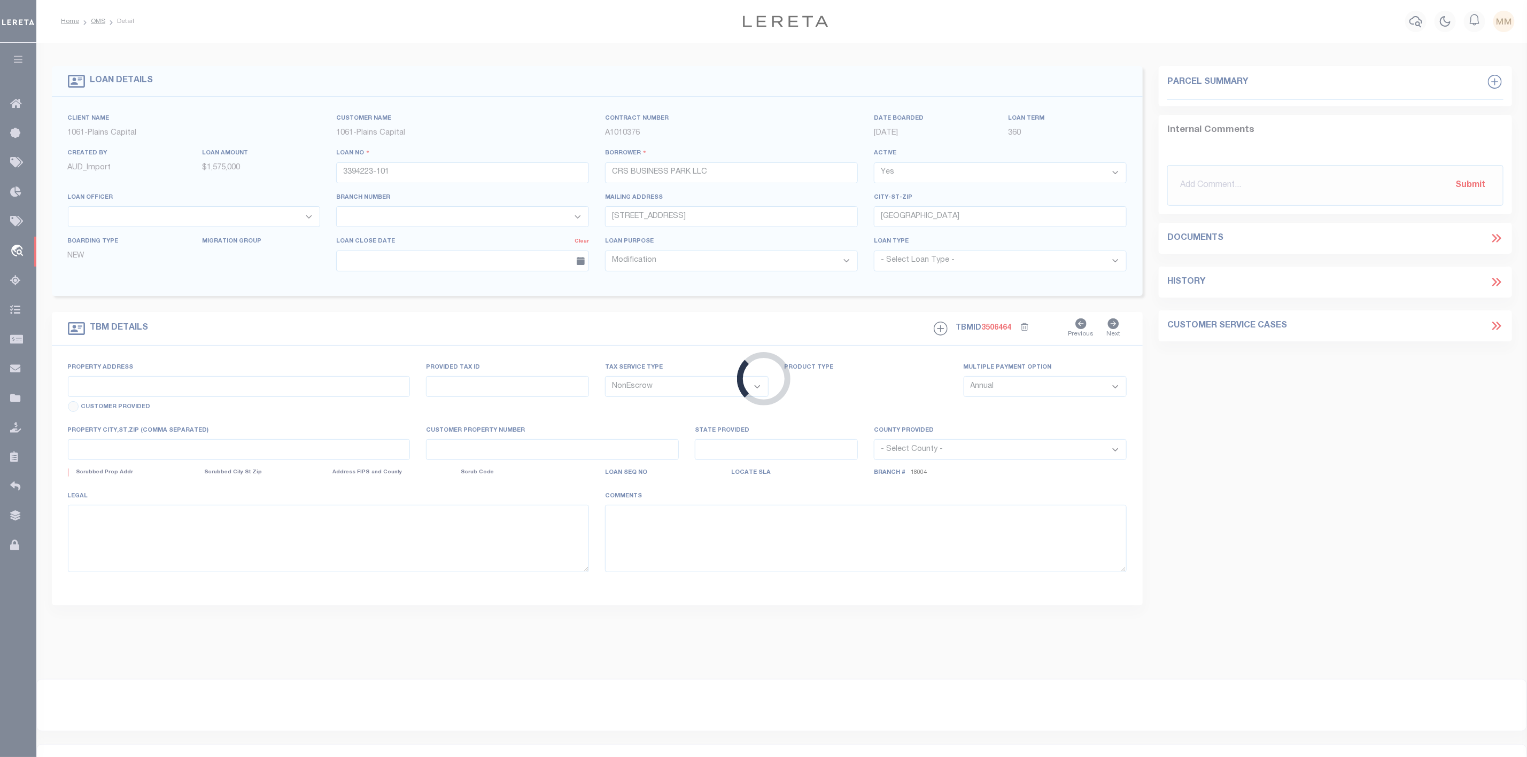
type input "I-27 & S LOOP 289"
select select
type input "[GEOGRAPHIC_DATA] TX 79404"
type input "[GEOGRAPHIC_DATA]"
select select
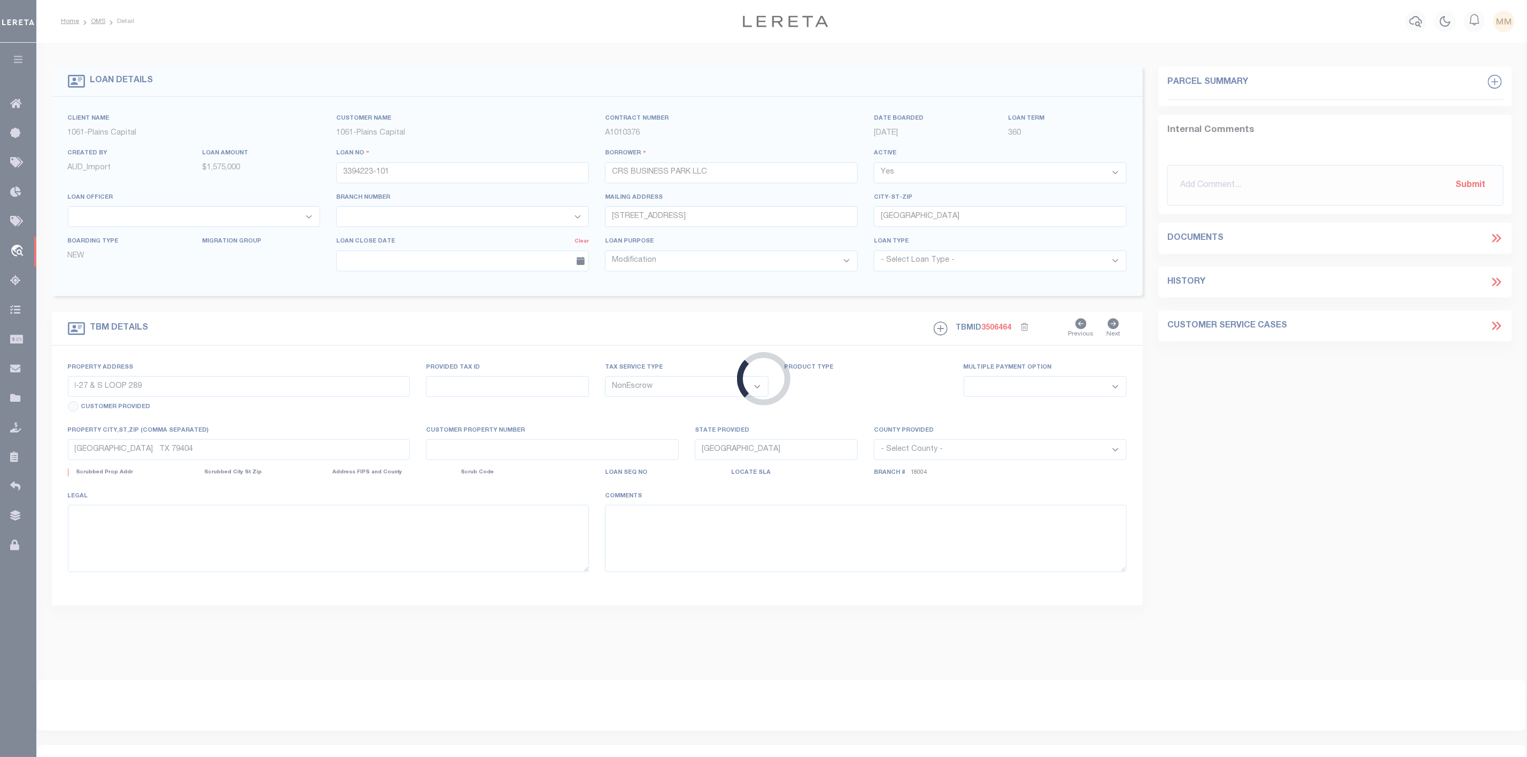
type textarea "21.648 AC IN SEC 5 BLK E, LUBBOCK CO TX"
select select "1416"
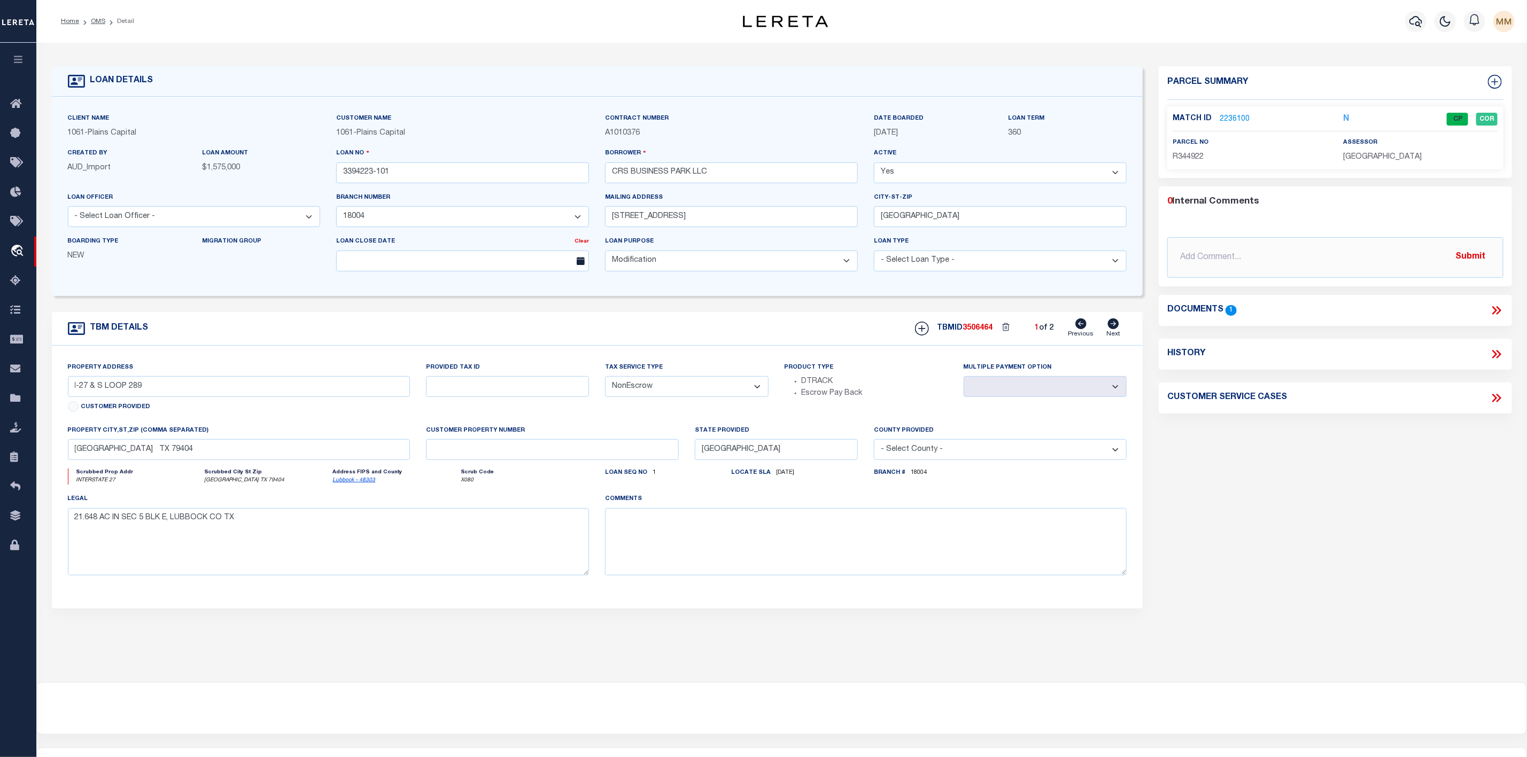
click at [1495, 311] on icon at bounding box center [1496, 311] width 14 height 14
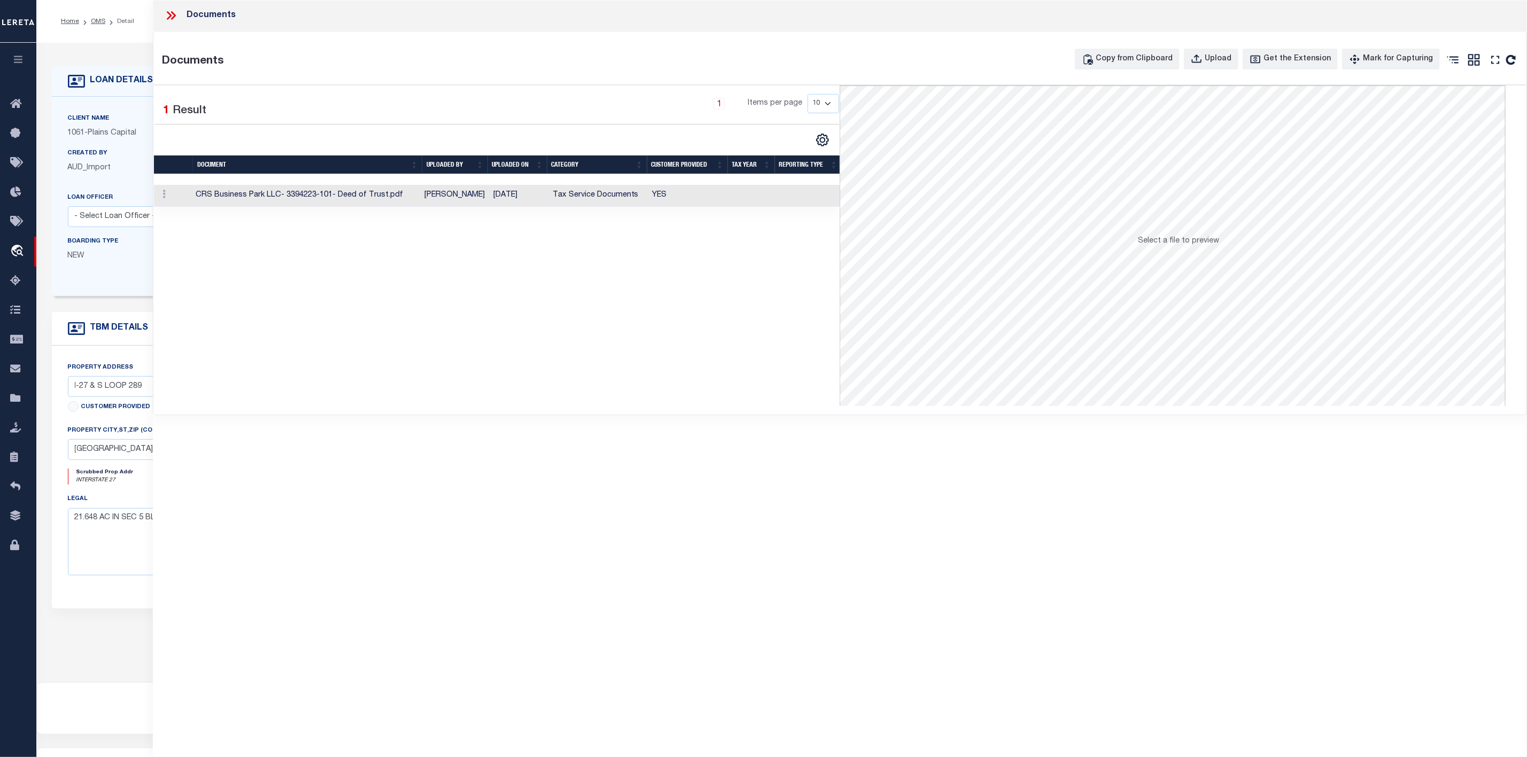
click at [294, 197] on td "CRS Business Park LLC- 3394223-101- Deed of Trust.pdf" at bounding box center [306, 196] width 229 height 22
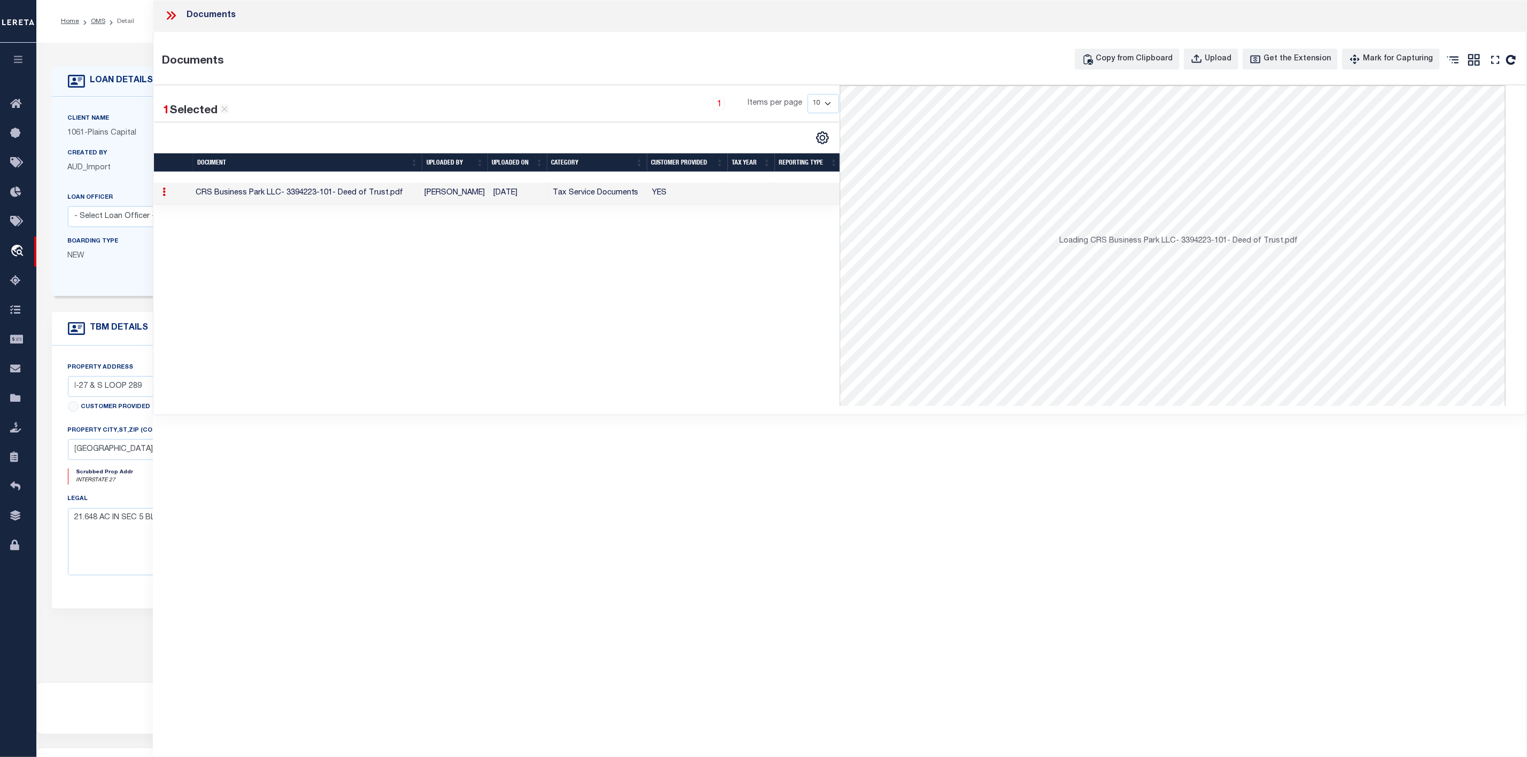
click at [294, 197] on td "CRS Business Park LLC- 3394223-101- Deed of Trust.pdf" at bounding box center [306, 194] width 229 height 22
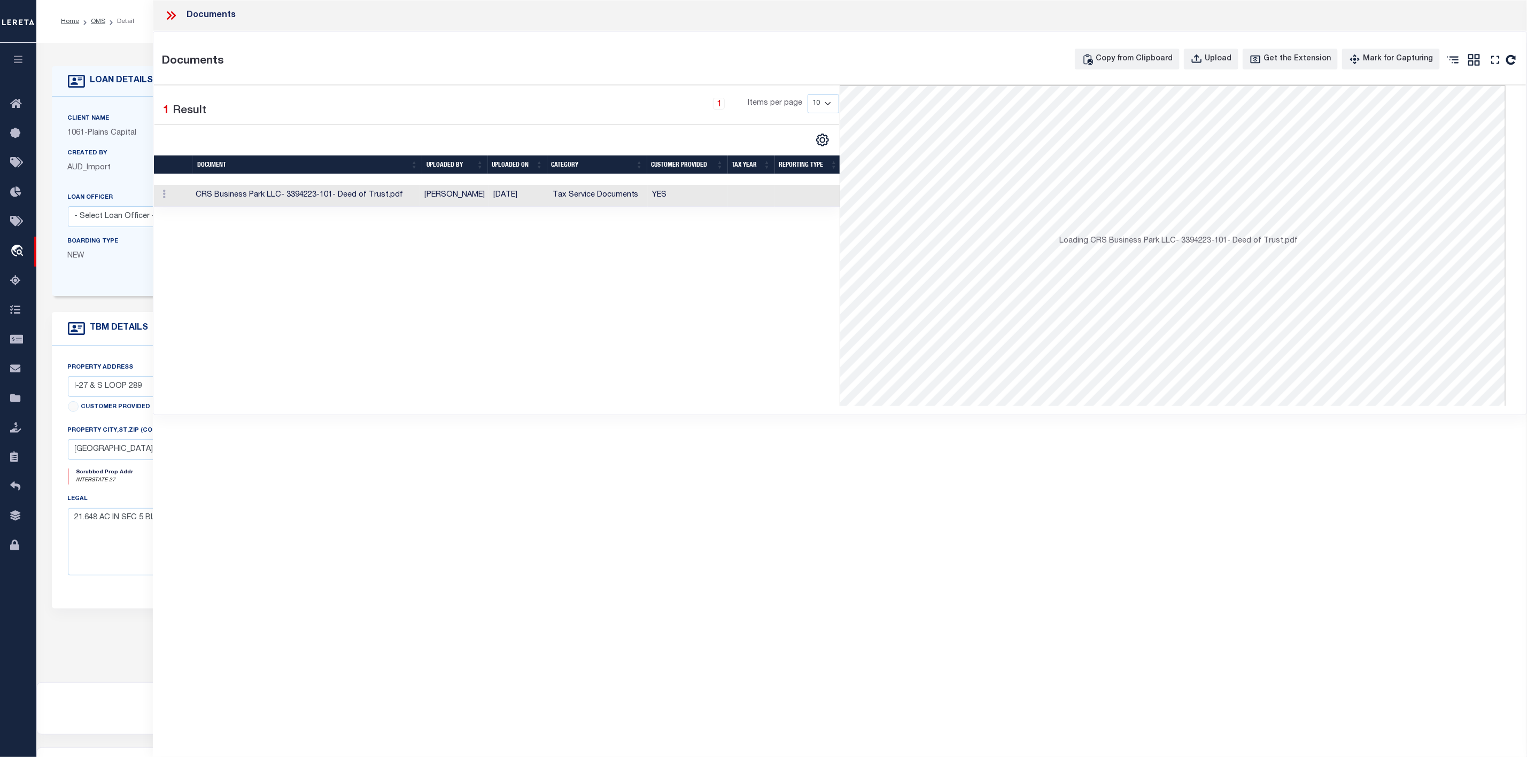
click at [219, 195] on td "CRS Business Park LLC- 3394223-101- Deed of Trust.pdf" at bounding box center [306, 196] width 229 height 22
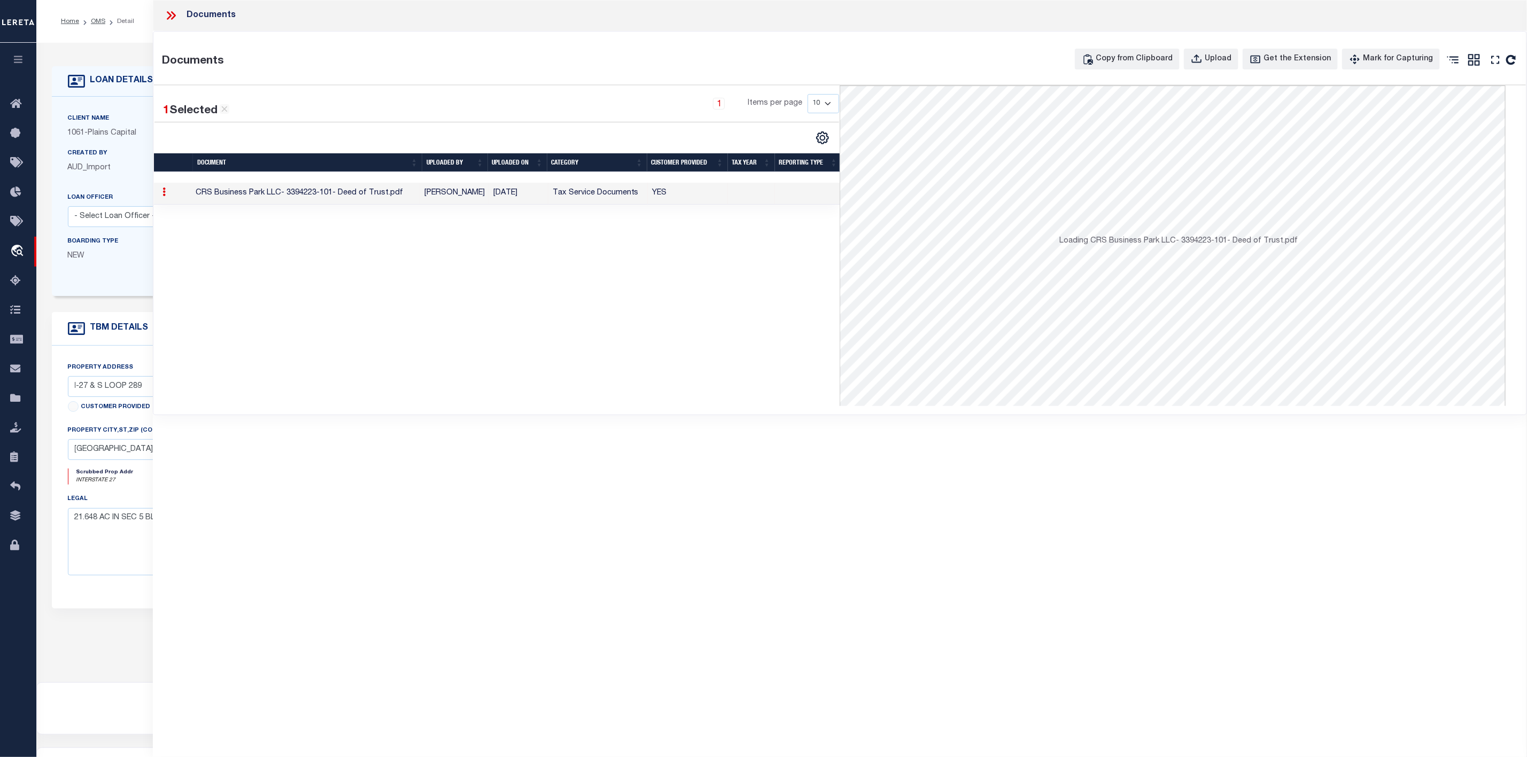
click at [219, 195] on td "CRS Business Park LLC- 3394223-101- Deed of Trust.pdf" at bounding box center [306, 194] width 229 height 22
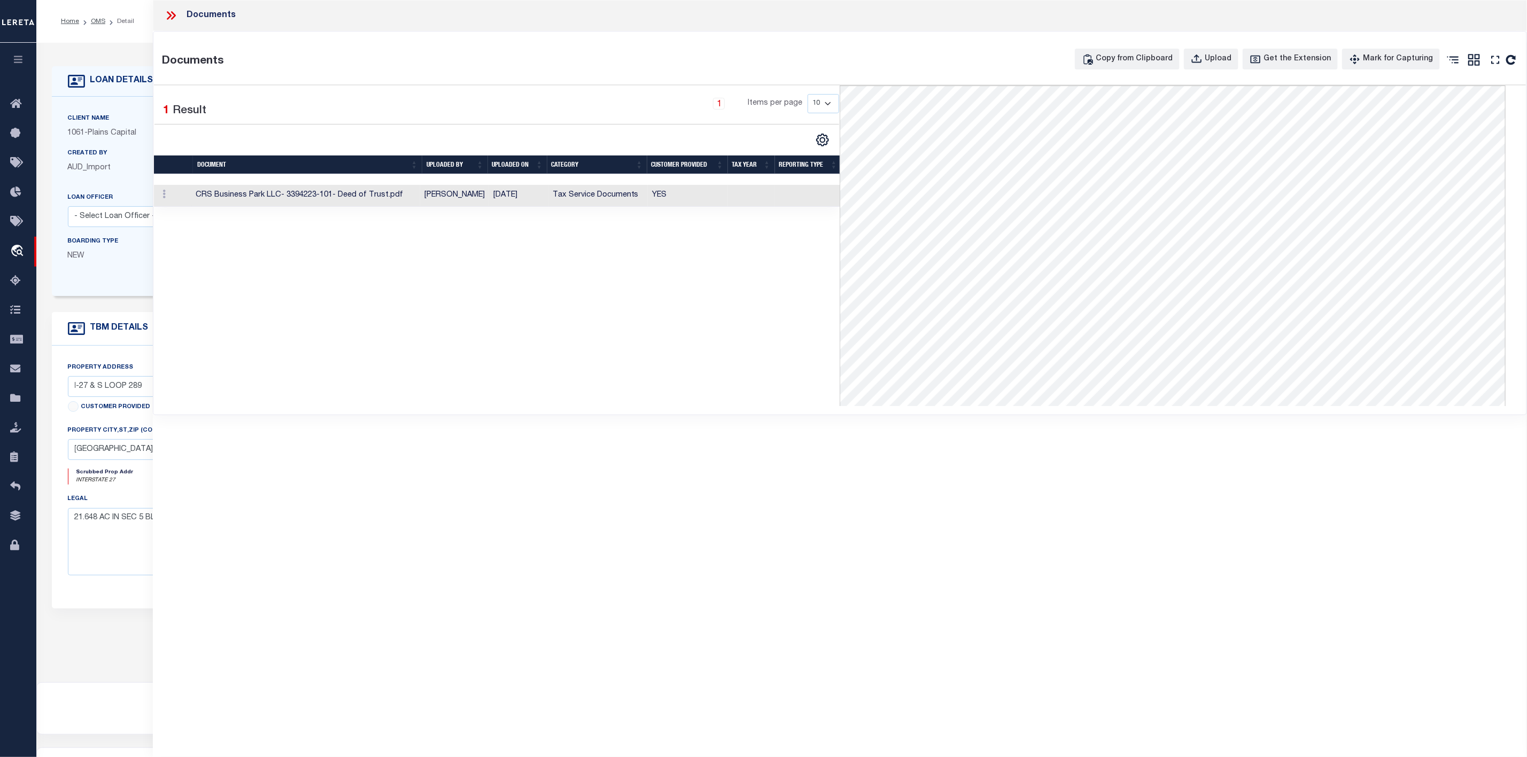
drag, startPoint x: 170, startPoint y: 13, endPoint x: 160, endPoint y: 23, distance: 14.0
click at [170, 15] on icon at bounding box center [171, 16] width 14 height 14
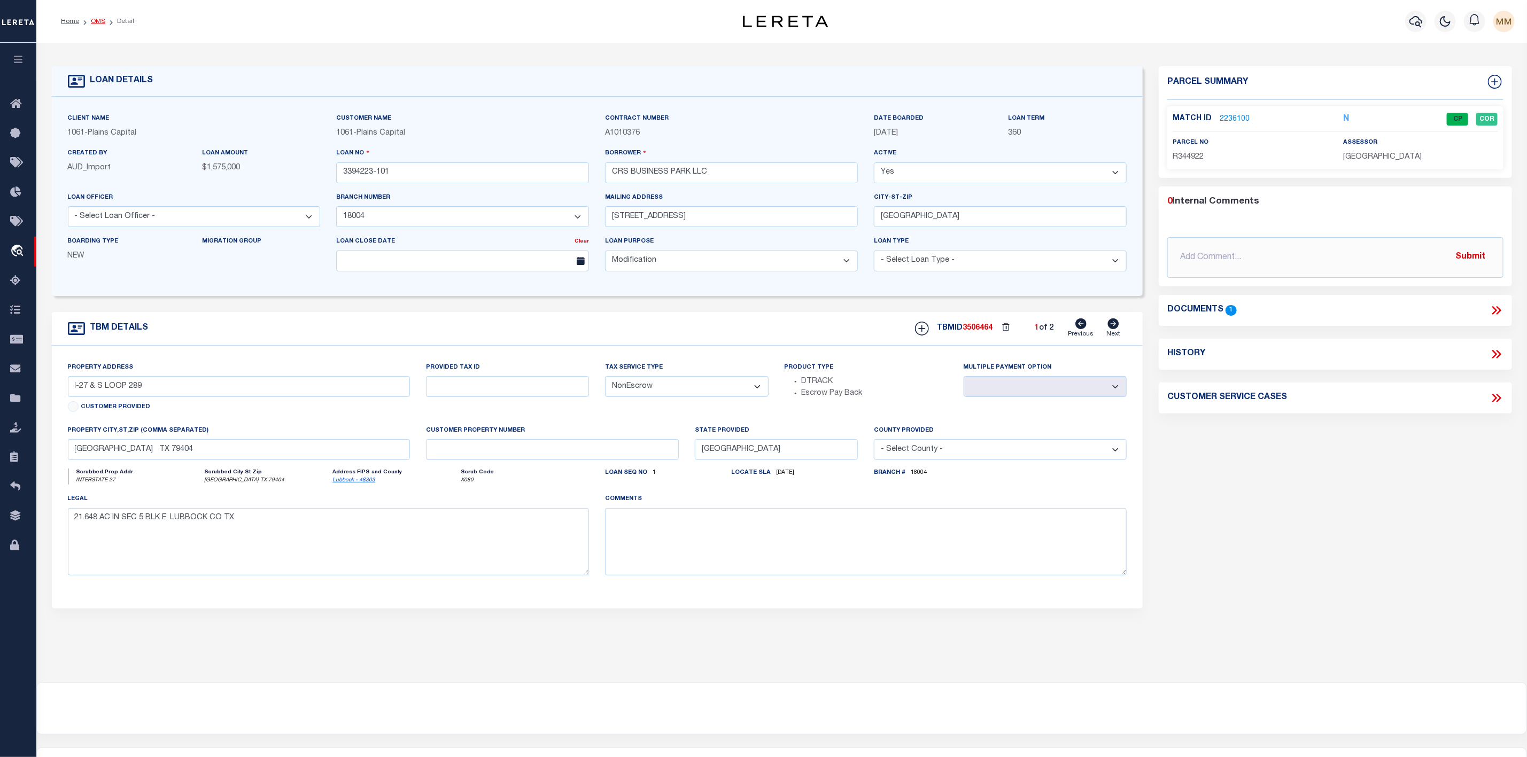
click at [100, 23] on link "OMS" at bounding box center [98, 21] width 14 height 6
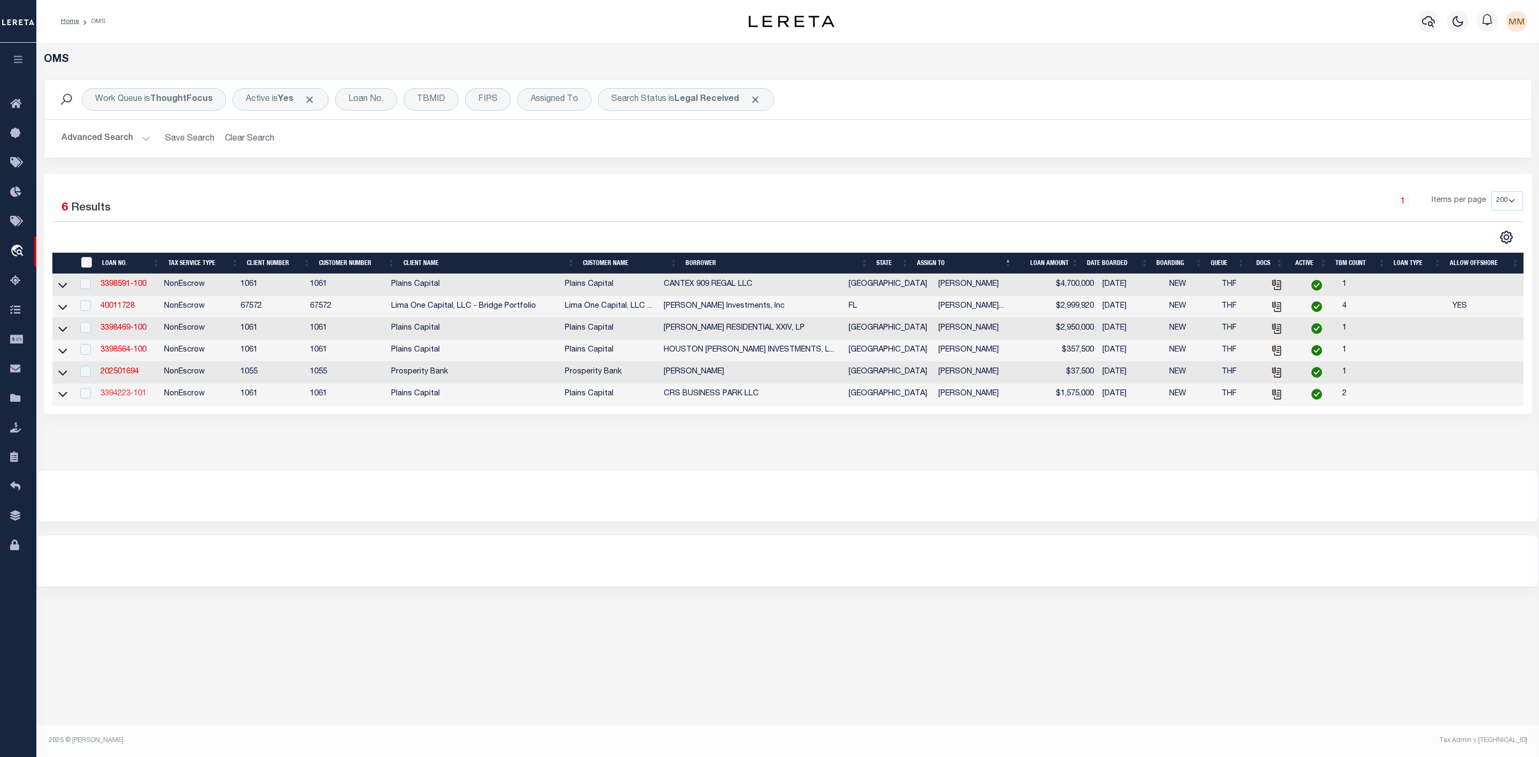
click at [124, 396] on link "3394223-101" at bounding box center [123, 393] width 46 height 7
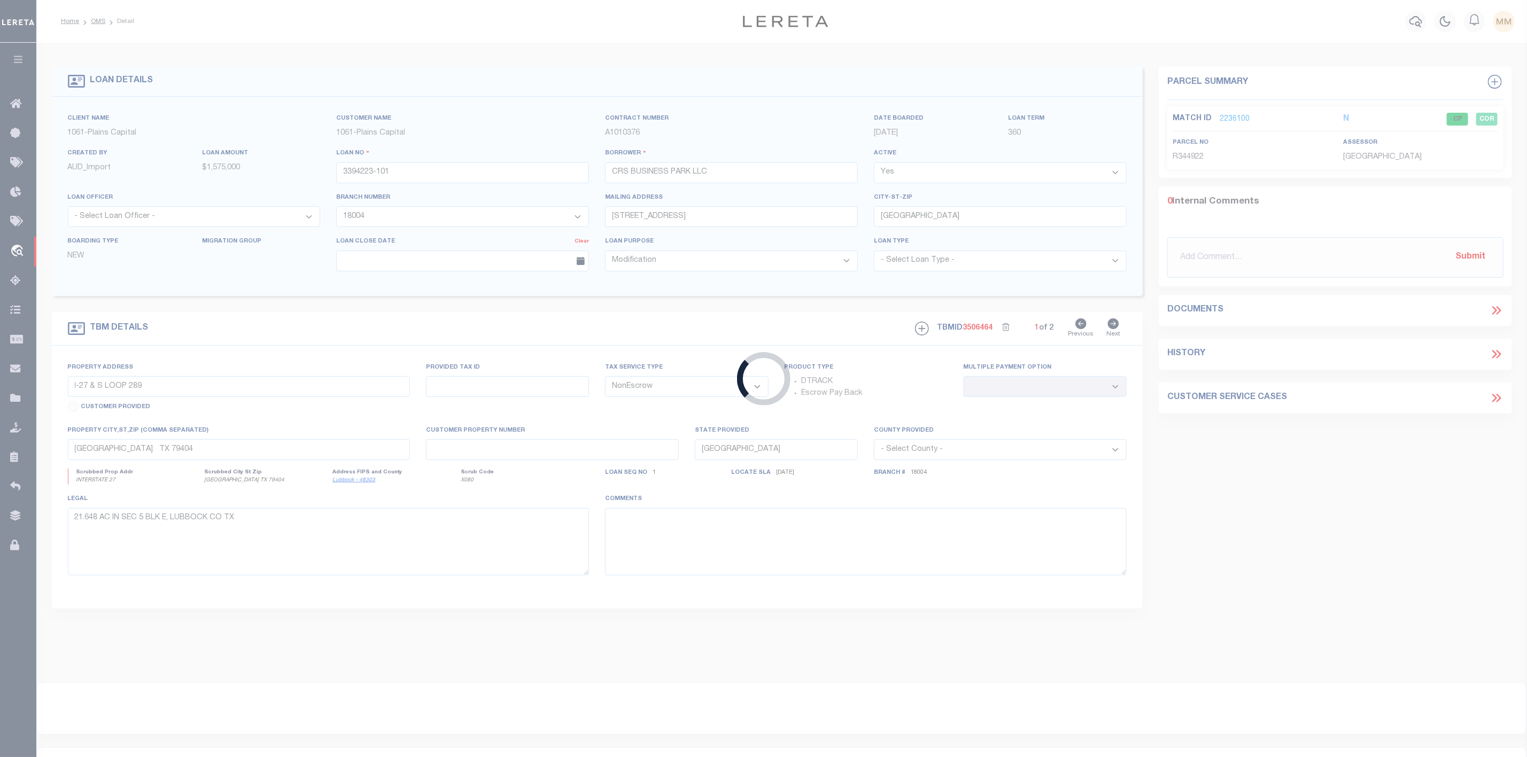
select select
select select "1416"
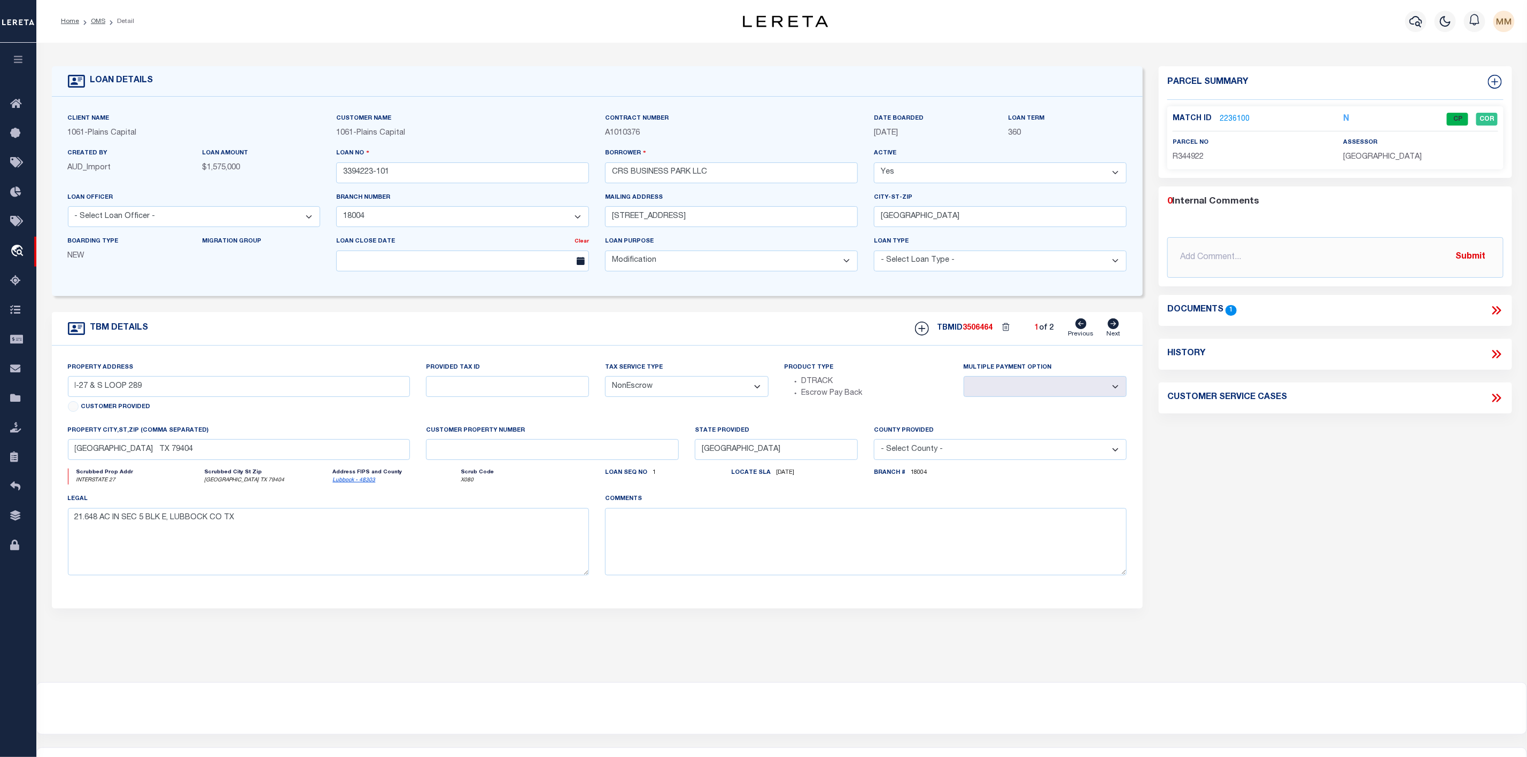
click at [1234, 114] on link "2236100" at bounding box center [1234, 119] width 30 height 11
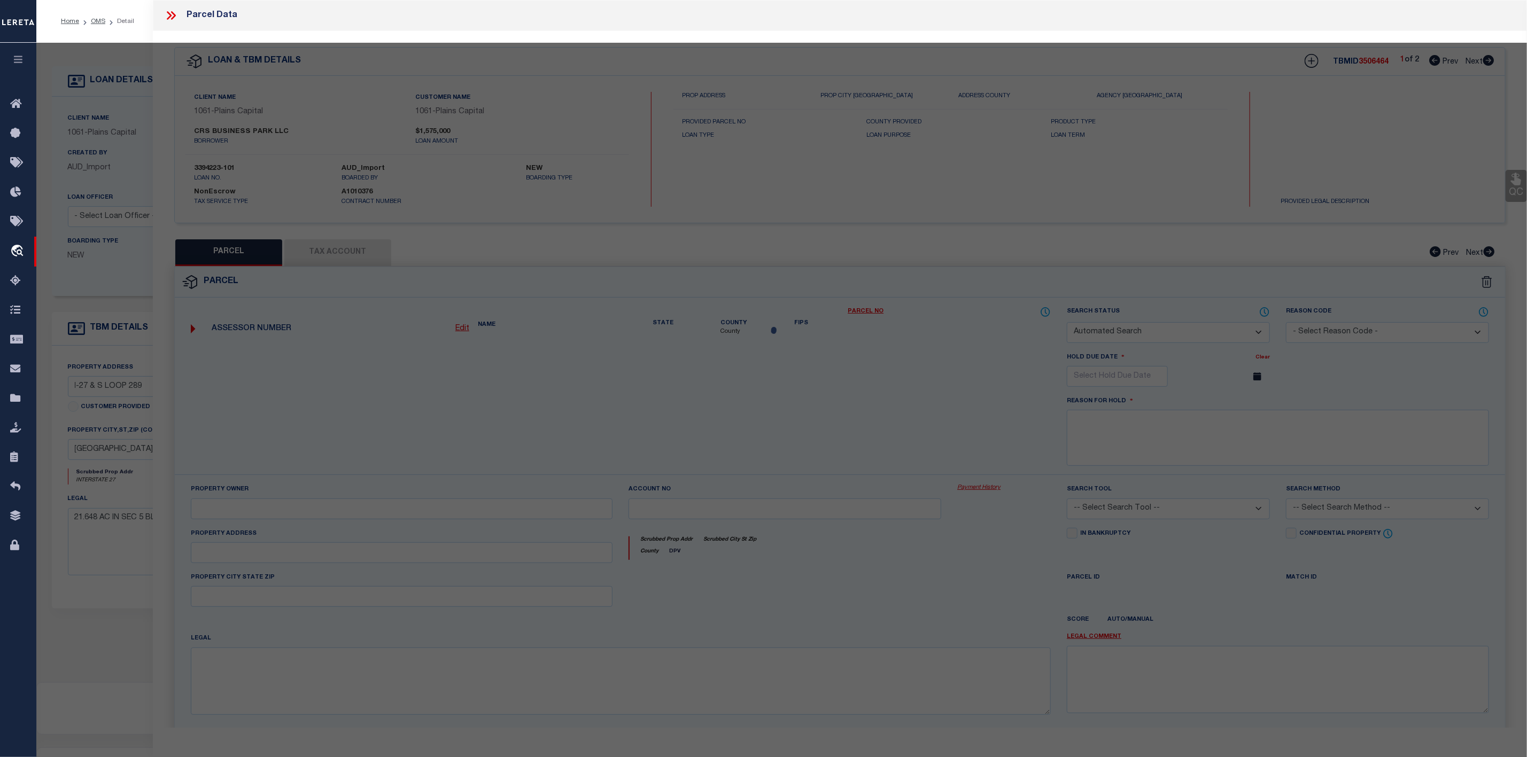
checkbox input "false"
select select "CP"
type input "CRS BUSINESS PARK LLC"
select select "AGW"
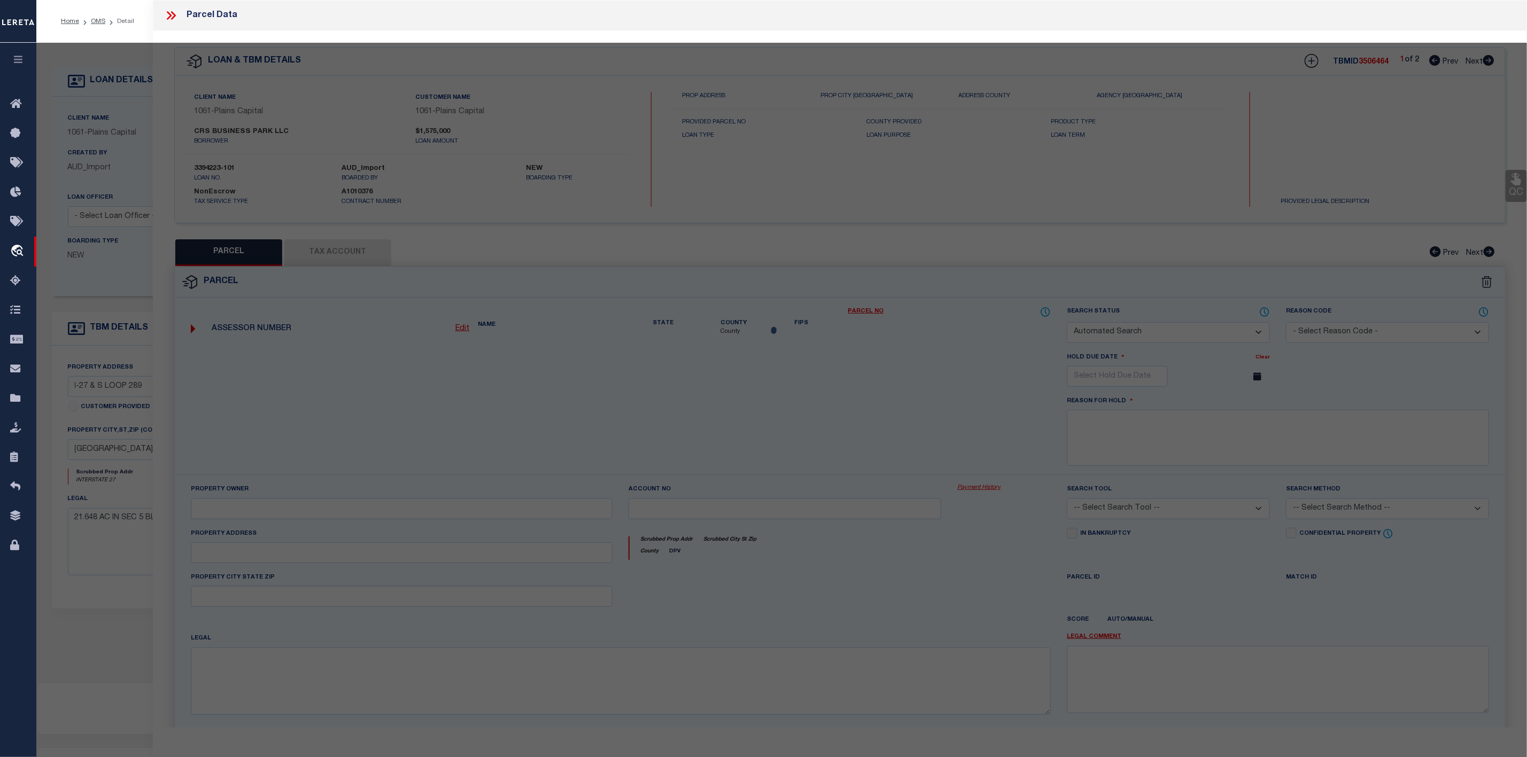
select select
type input "LUBBOCK TX 79404"
type textarea "BLK E SEC 5 AB 41 TR D3 ACS: 21.648"
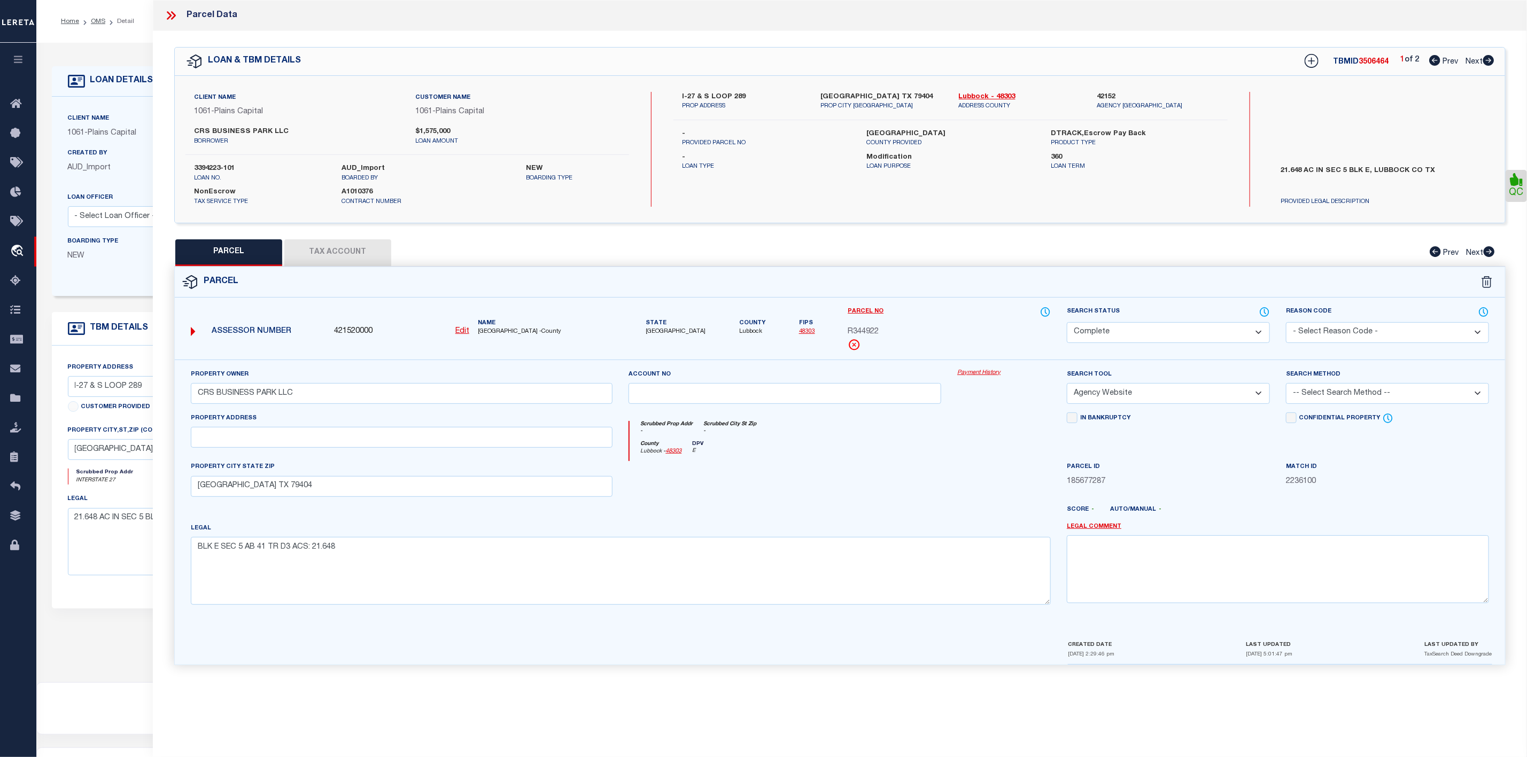
click at [1491, 61] on icon at bounding box center [1488, 60] width 12 height 11
select select "AS"
select select
checkbox input "false"
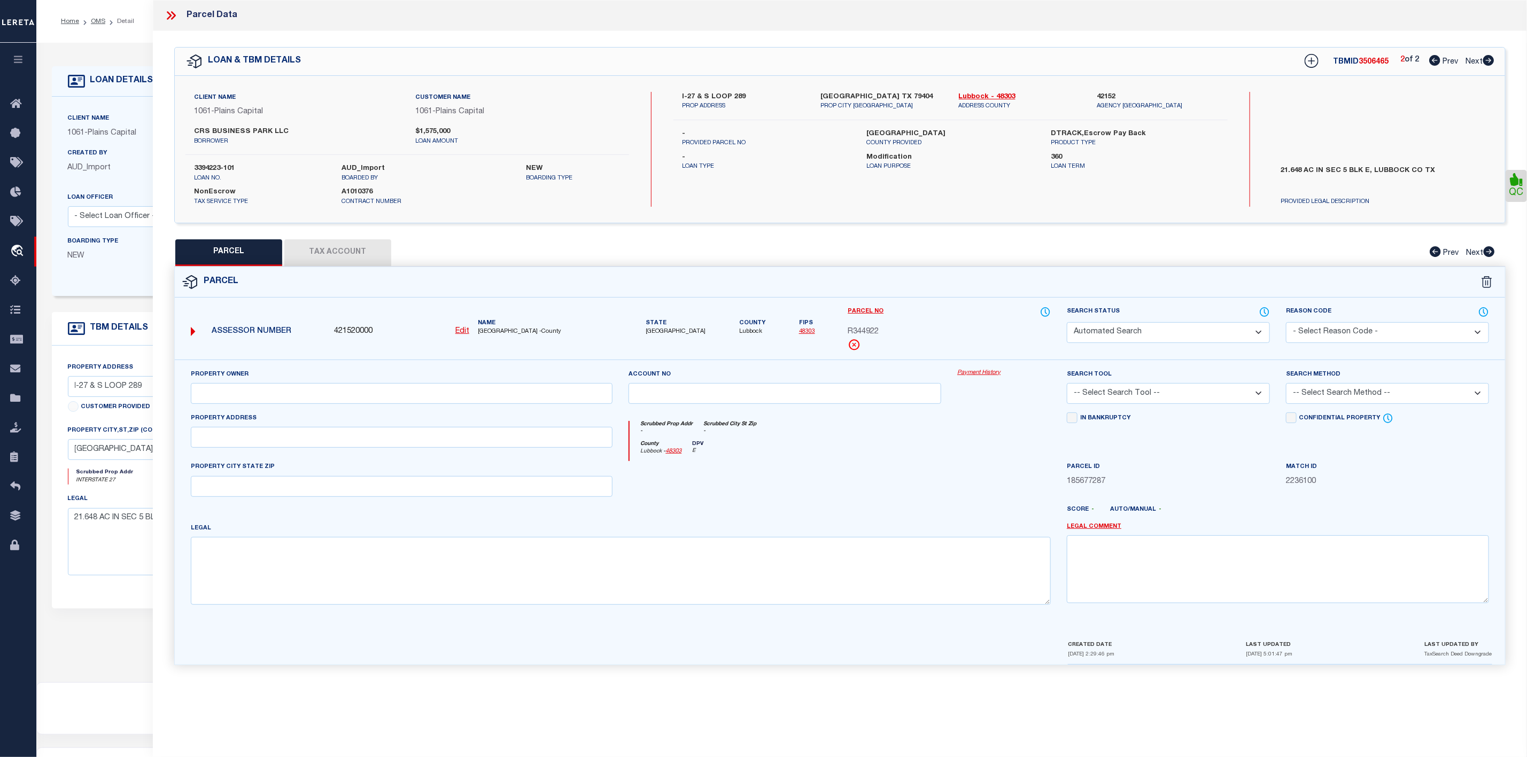
select select "RD"
checkbox input "false"
type textarea "Document uploaded that satisfies a legal requirement, changing from ND to RD"
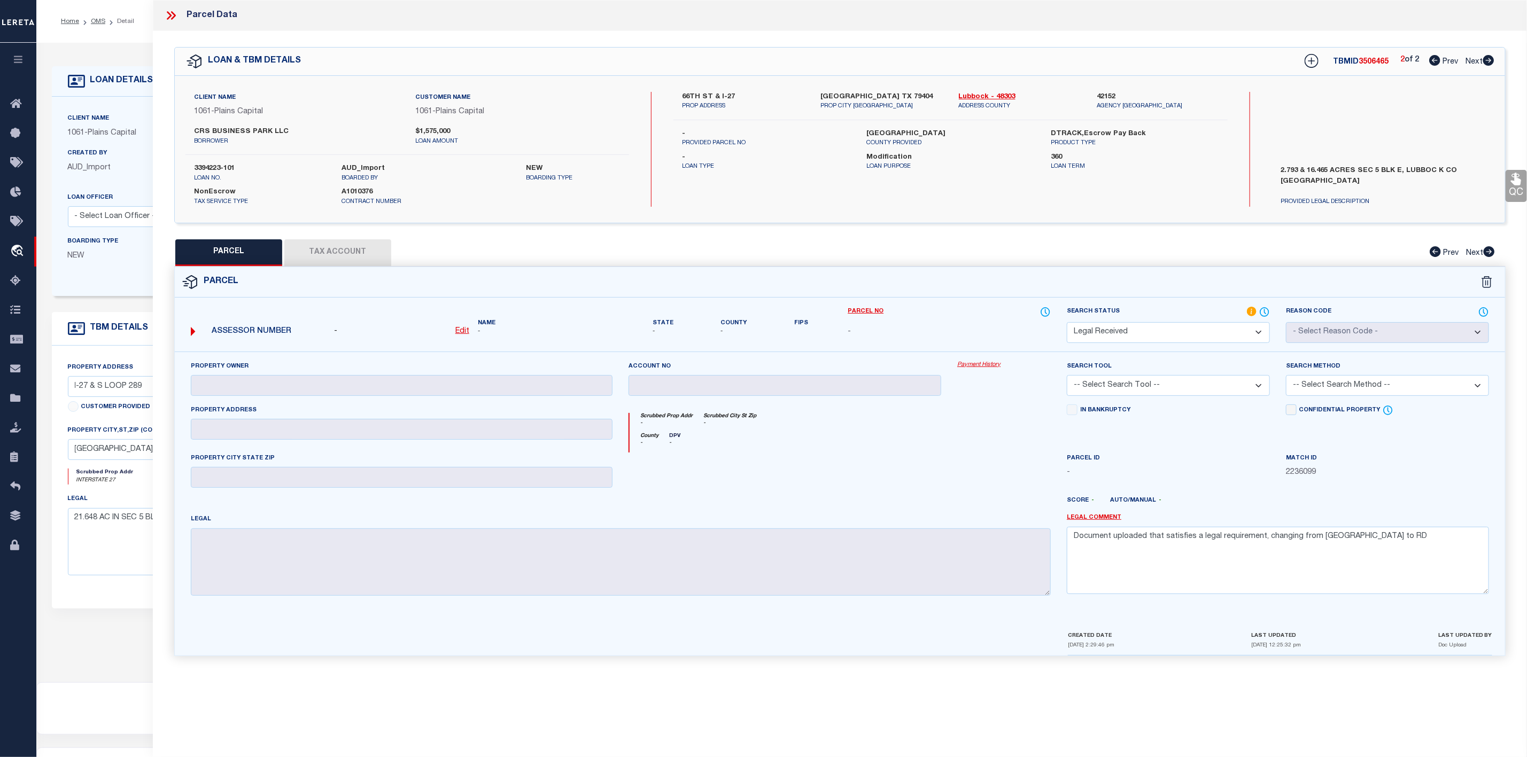
click at [1433, 58] on icon at bounding box center [1434, 60] width 11 height 11
select select "AS"
checkbox input "false"
select select "CP"
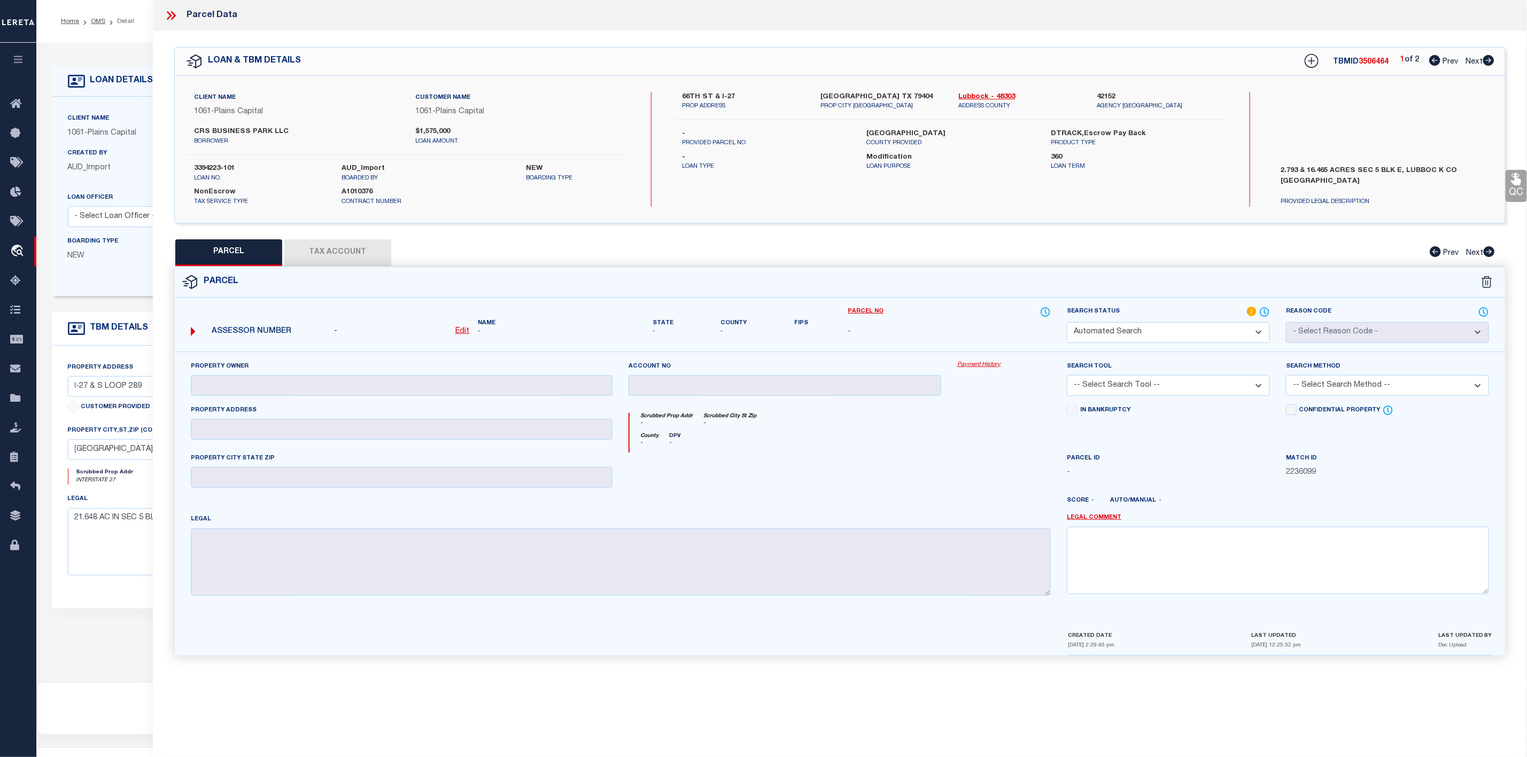
type input "CRS BUSINESS PARK LLC"
select select "AGW"
select select
type input "LUBBOCK TX 79404"
type textarea "BLK E SEC 5 AB 41 TR D3 ACS: 21.648"
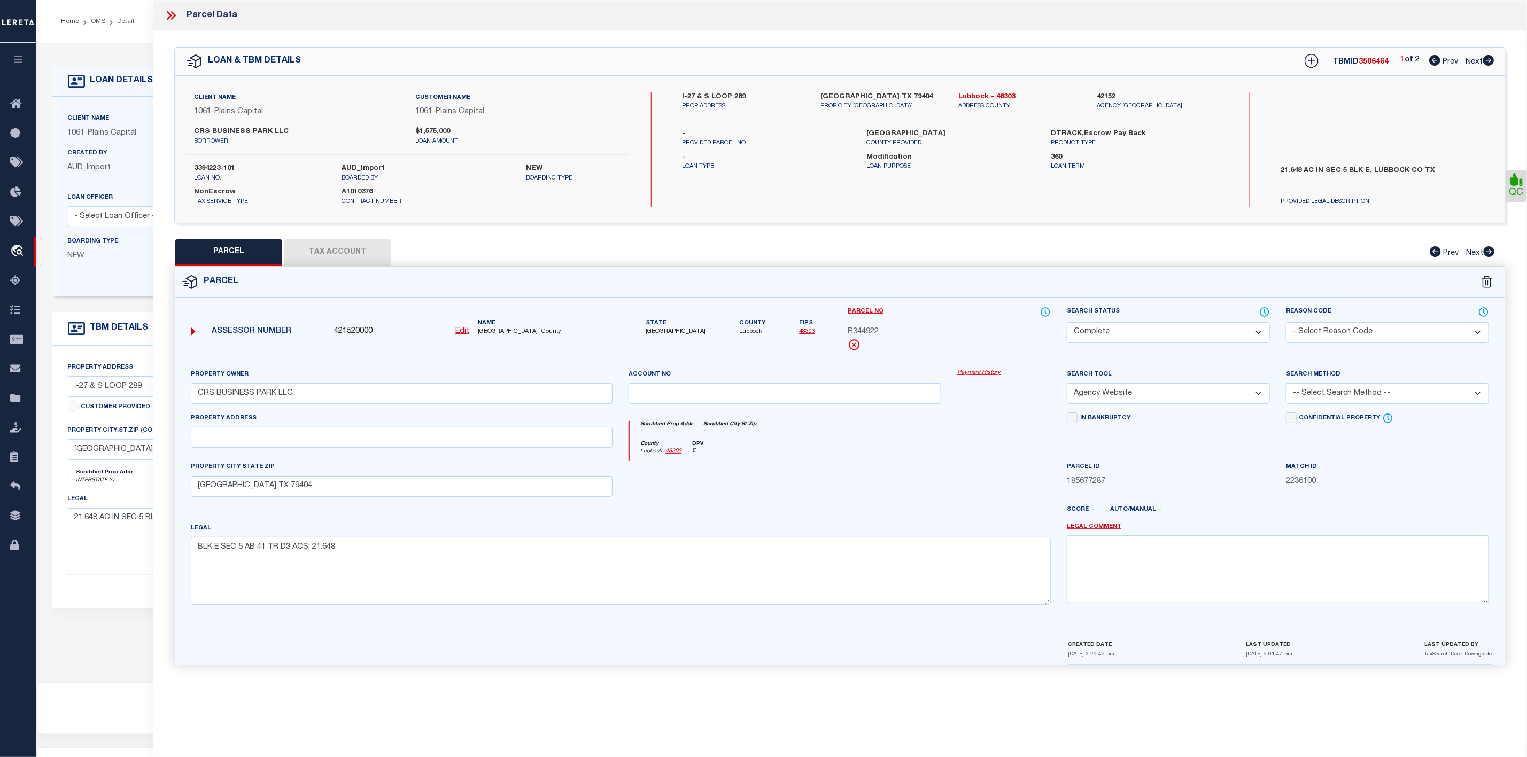
click at [1491, 57] on icon at bounding box center [1488, 60] width 12 height 11
select select "AS"
select select
checkbox input "false"
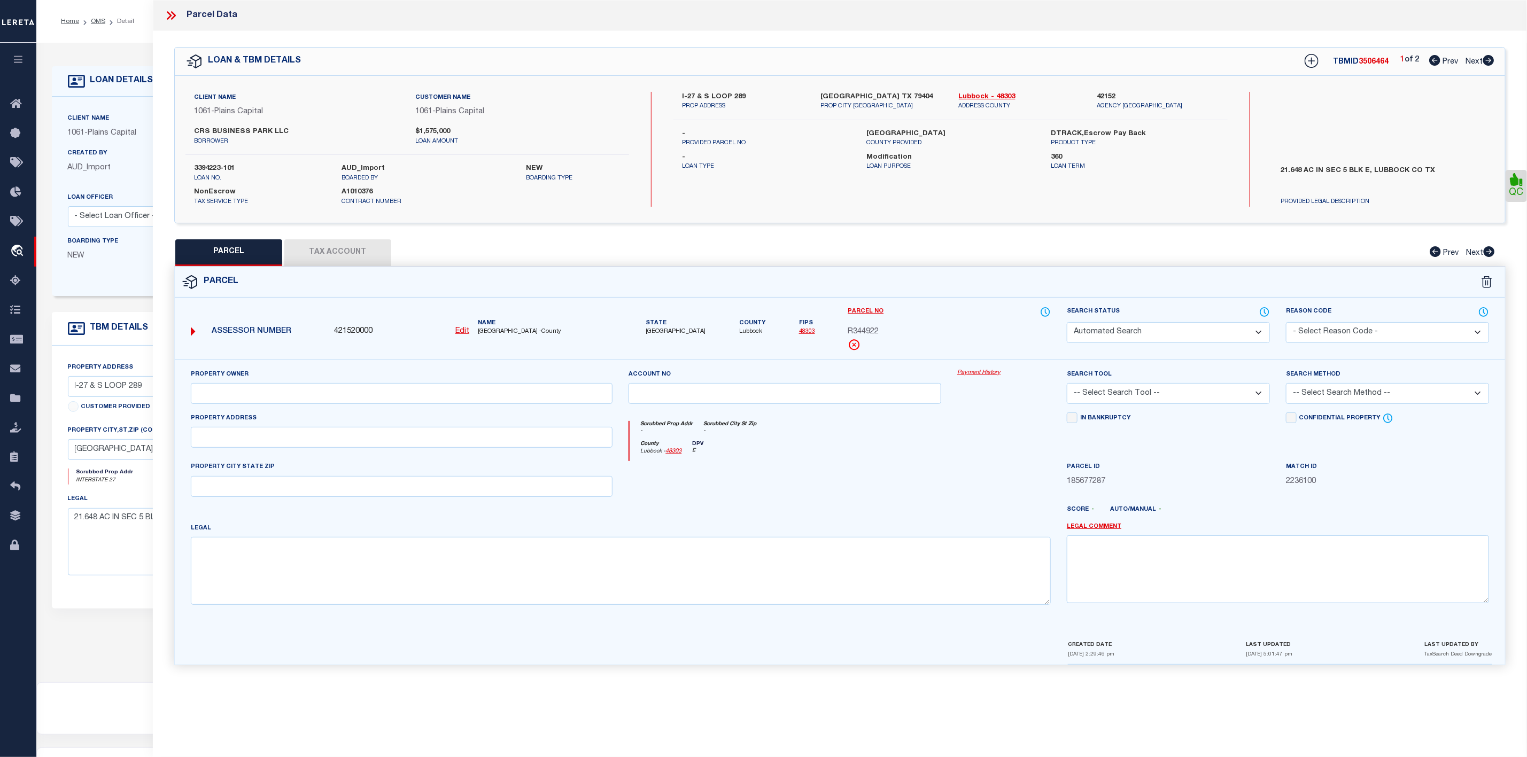
select select "RD"
checkbox input "false"
type textarea "Document uploaded that satisfies a legal requirement, changing from ND to RD"
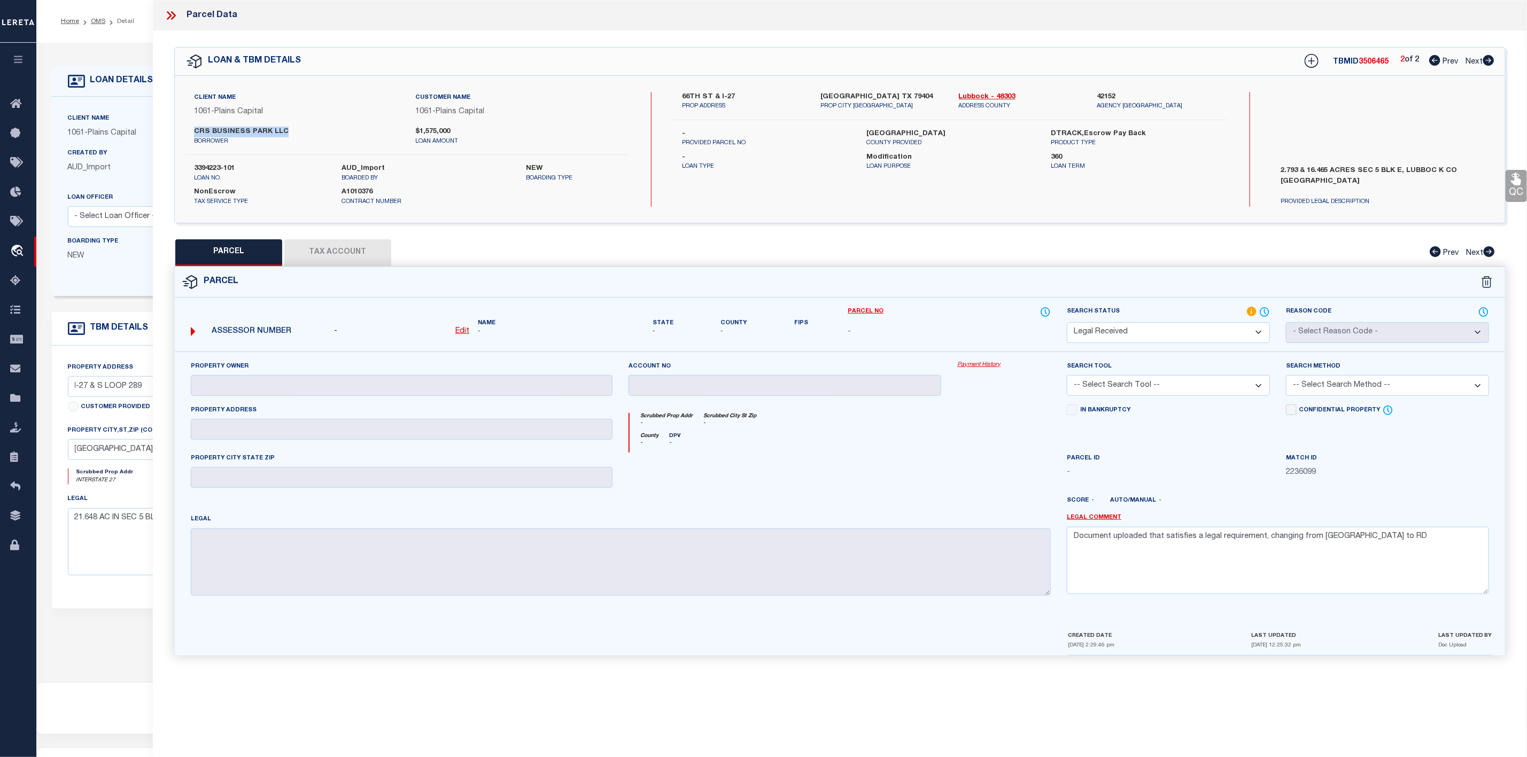
drag, startPoint x: 191, startPoint y: 130, endPoint x: 287, endPoint y: 135, distance: 96.3
click at [287, 135] on div "CRS BUSINESS PARK LLC borrower" at bounding box center [296, 136] width 221 height 19
copy label "CRS BUSINESS PARK LLC"
drag, startPoint x: 680, startPoint y: 93, endPoint x: 711, endPoint y: 95, distance: 30.5
click at [711, 95] on div "66TH ST & I-27 PROP ADDRESS" at bounding box center [743, 101] width 138 height 19
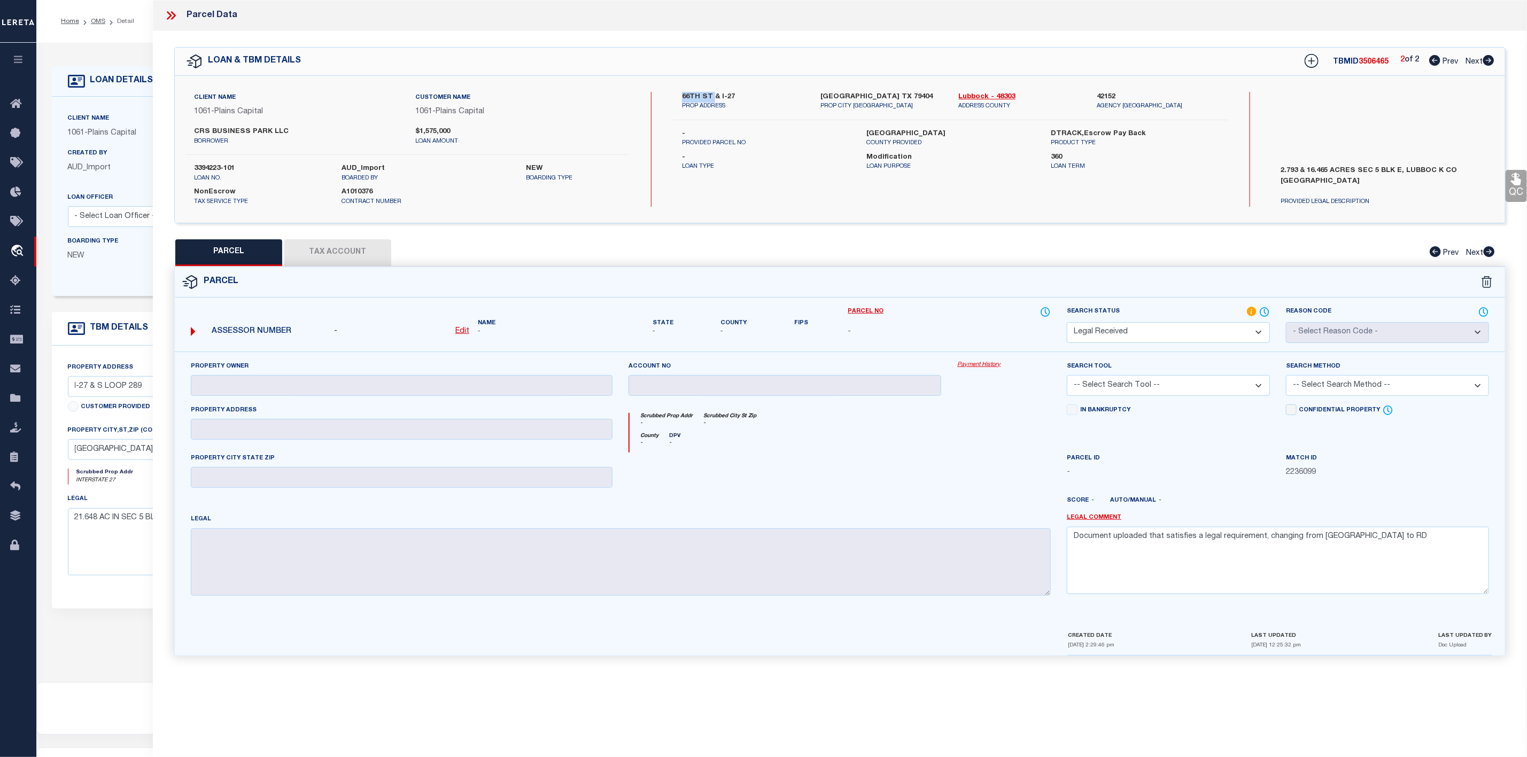
copy label "66TH ST"
drag, startPoint x: 186, startPoint y: 129, endPoint x: 293, endPoint y: 130, distance: 106.9
click at [293, 130] on div "CRS BUSINESS PARK LLC borrower" at bounding box center [296, 136] width 221 height 19
copy label "CRS BUSINESS PARK LLC"
click at [1434, 65] on icon at bounding box center [1434, 60] width 11 height 11
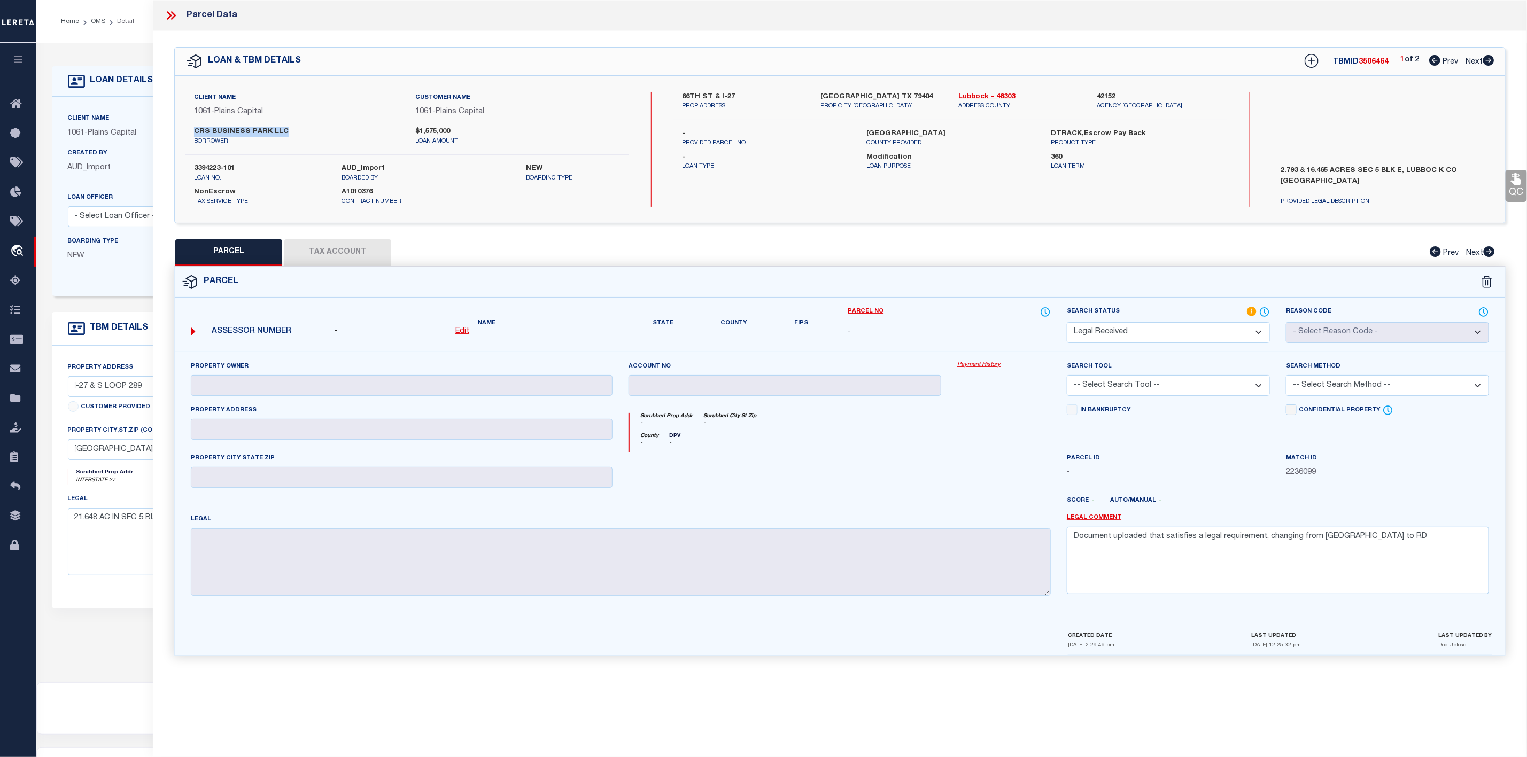
select select "AS"
checkbox input "false"
select select "CP"
type input "CRS BUSINESS PARK LLC"
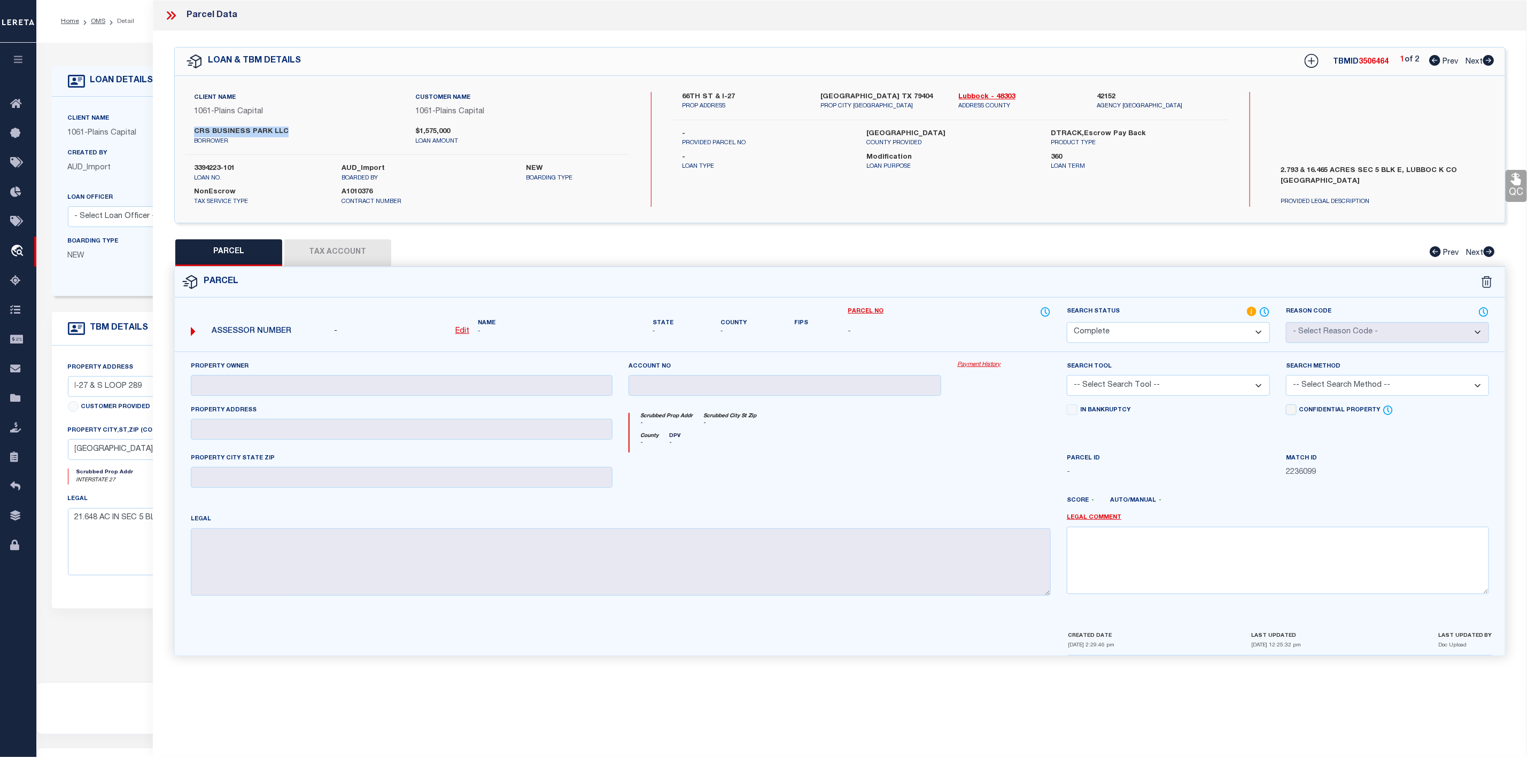
select select "AGW"
select select
type input "LUBBOCK TX 79404"
type textarea "BLK E SEC 5 AB 41 TR D3 ACS: 21.648"
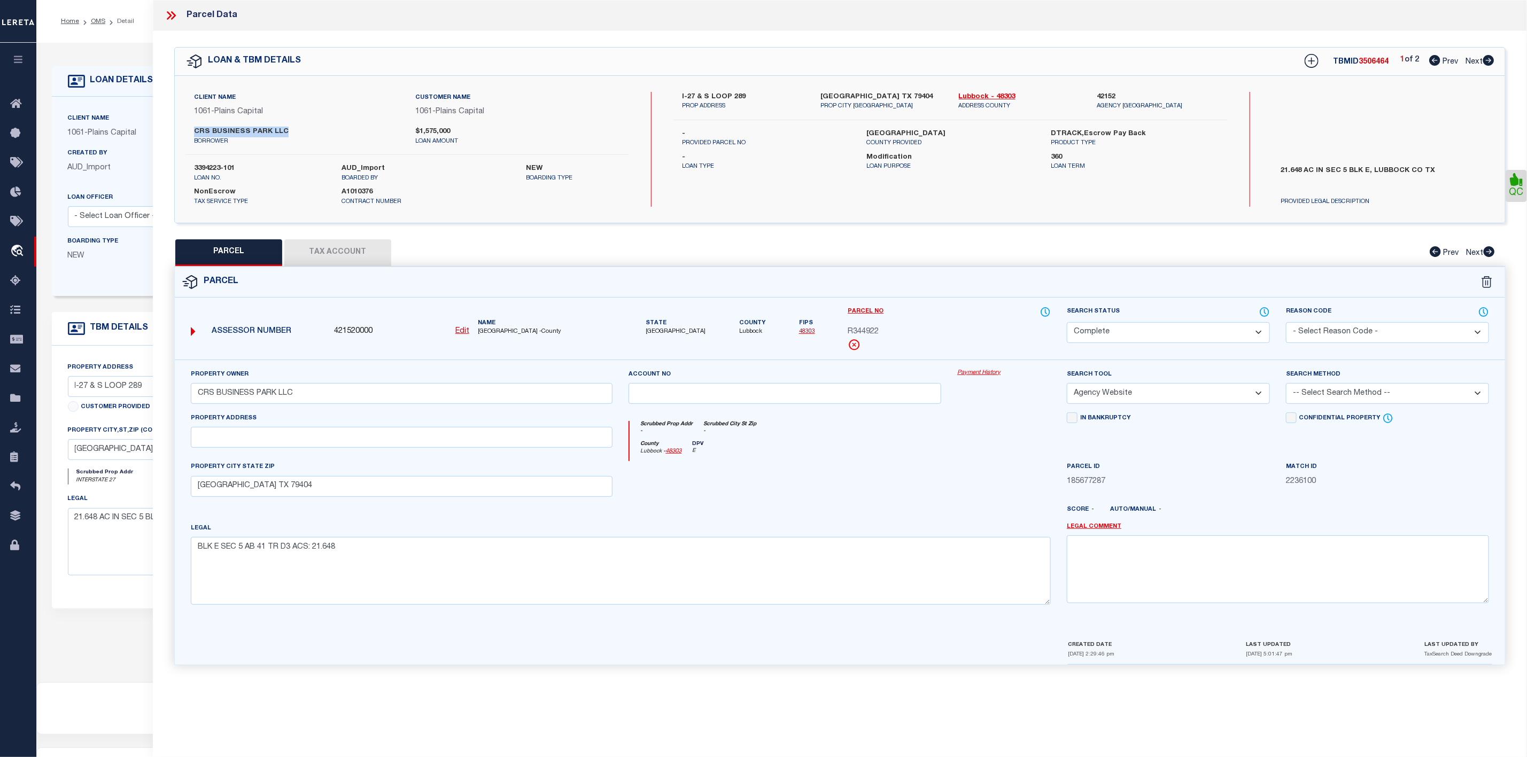
click at [1493, 61] on icon at bounding box center [1488, 60] width 11 height 11
select select "AS"
select select
checkbox input "false"
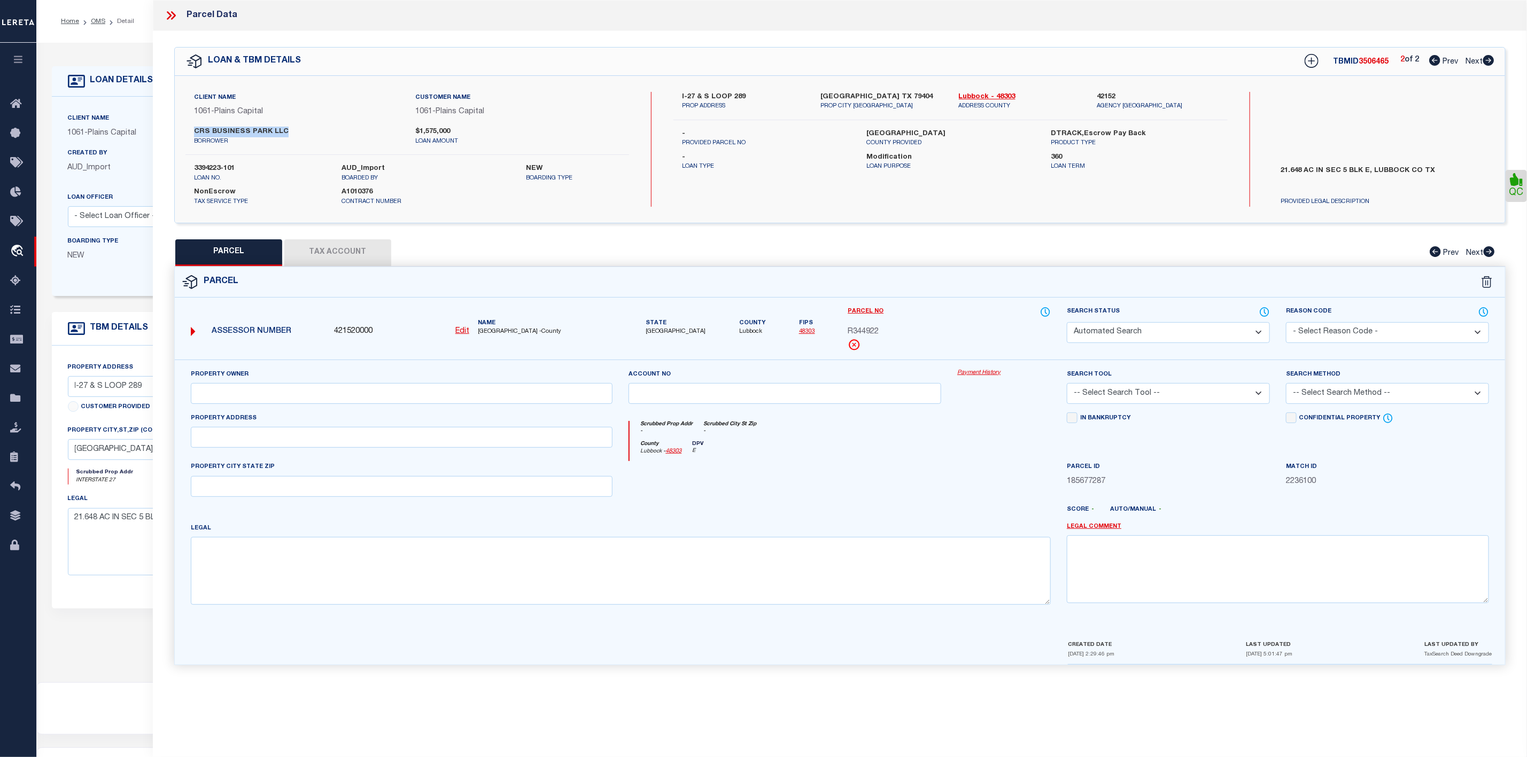
select select "RD"
checkbox input "false"
type textarea "Document uploaded that satisfies a legal requirement, changing from ND to RD"
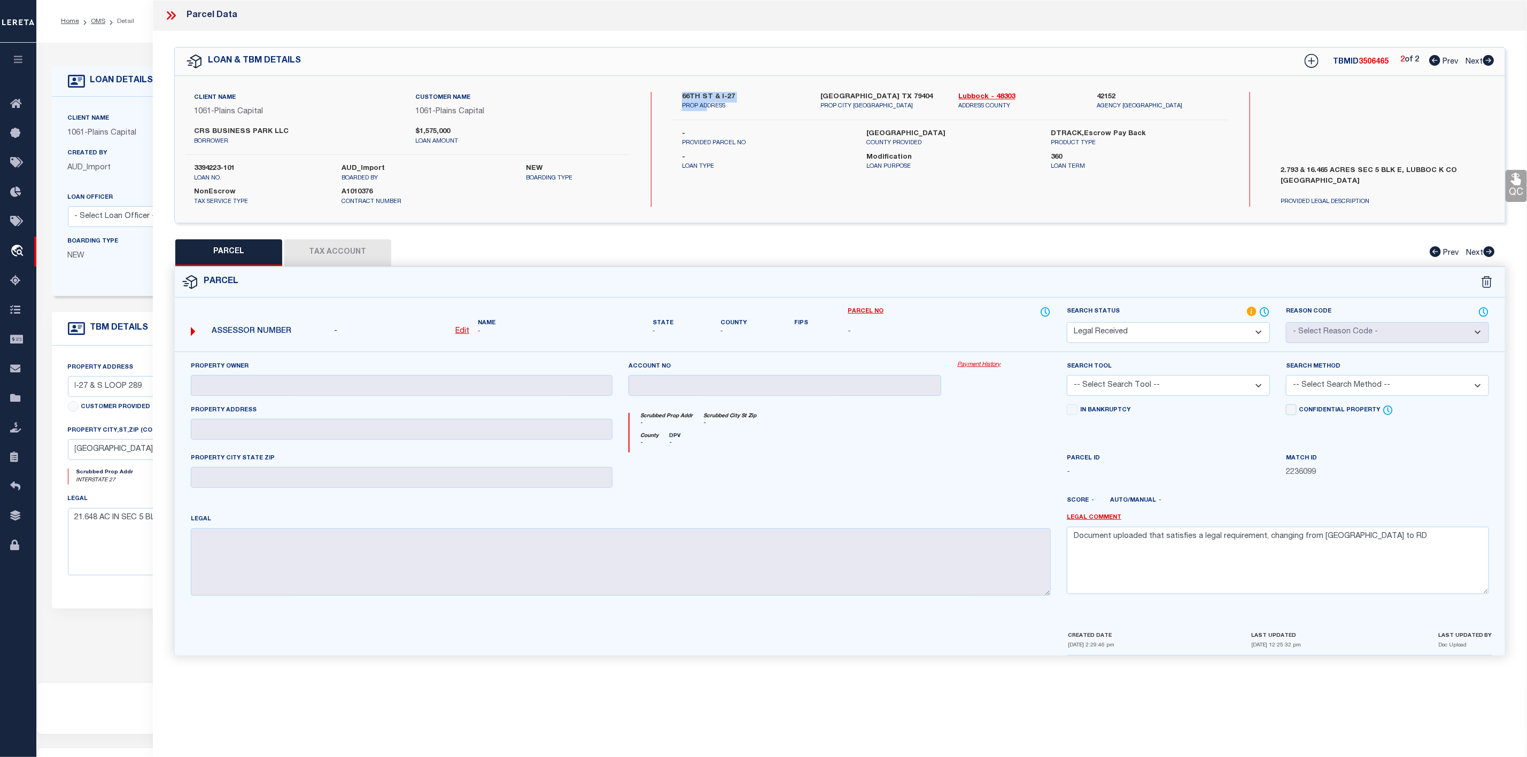
drag, startPoint x: 683, startPoint y: 93, endPoint x: 709, endPoint y: 102, distance: 26.5
click at [709, 102] on div "66TH ST & I-27 PROP ADDRESS" at bounding box center [743, 101] width 138 height 19
copy div "66TH ST & I-27 PROP AD"
click at [172, 11] on icon at bounding box center [171, 16] width 14 height 14
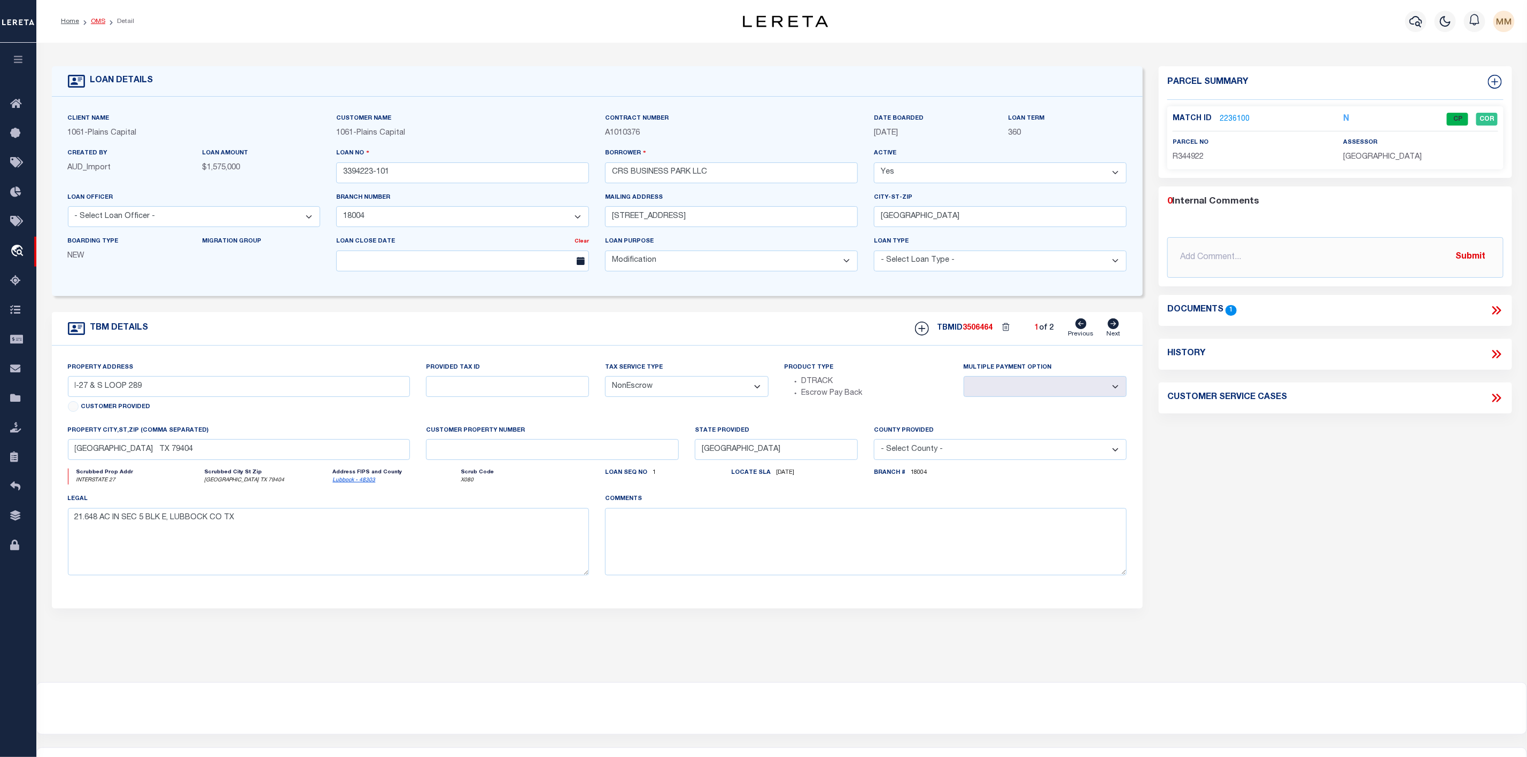
click at [102, 23] on link "OMS" at bounding box center [98, 21] width 14 height 6
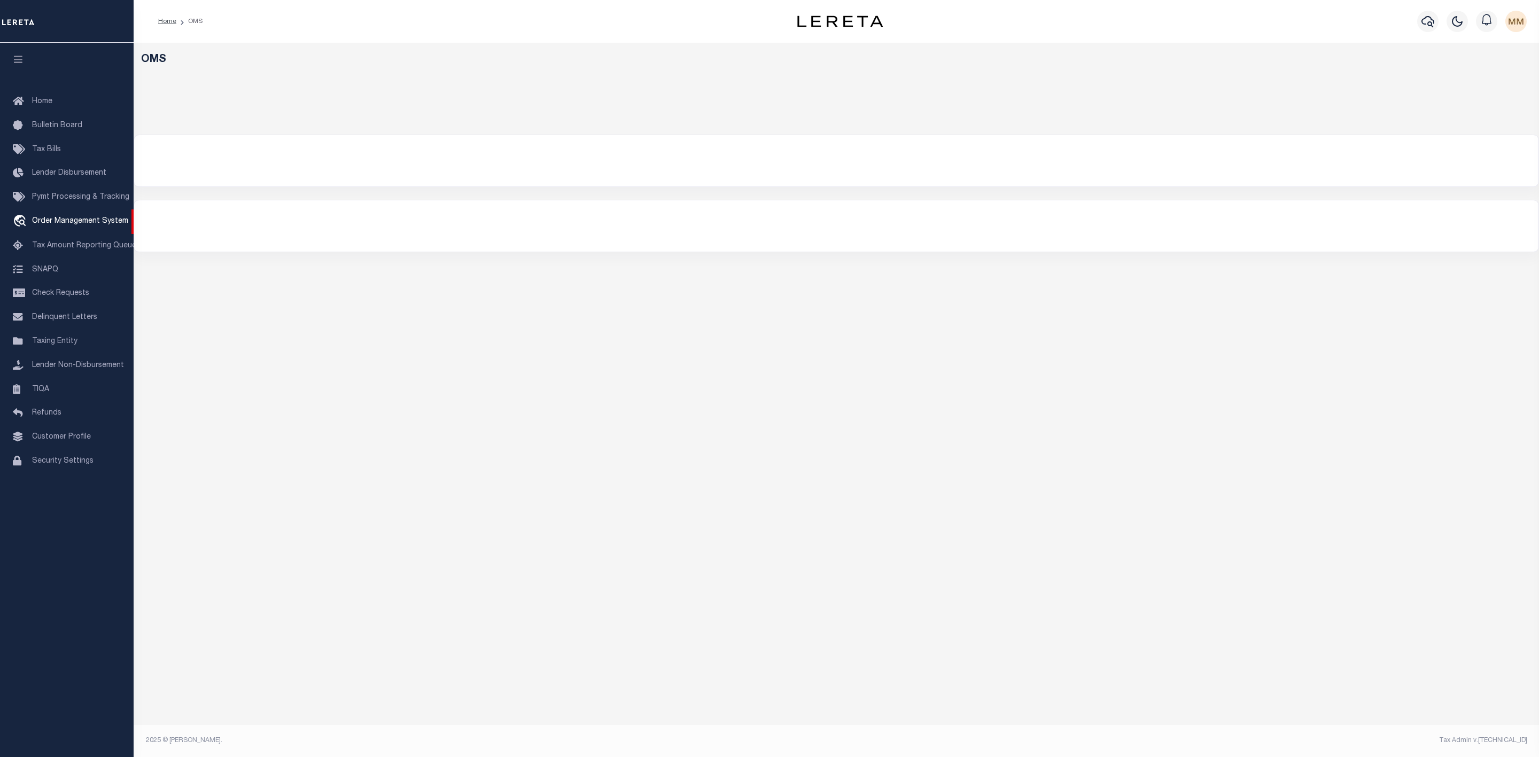
select select "200"
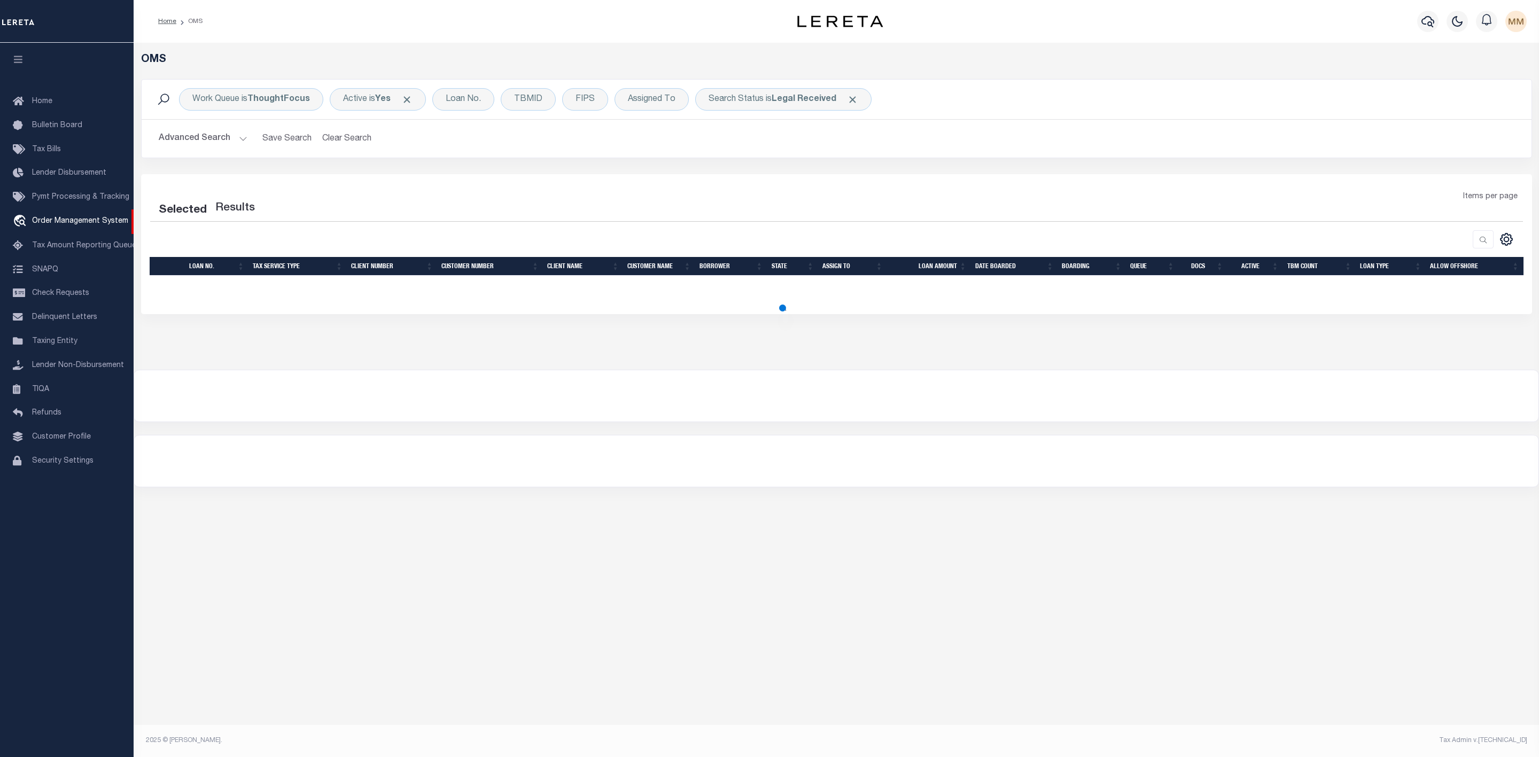
select select "200"
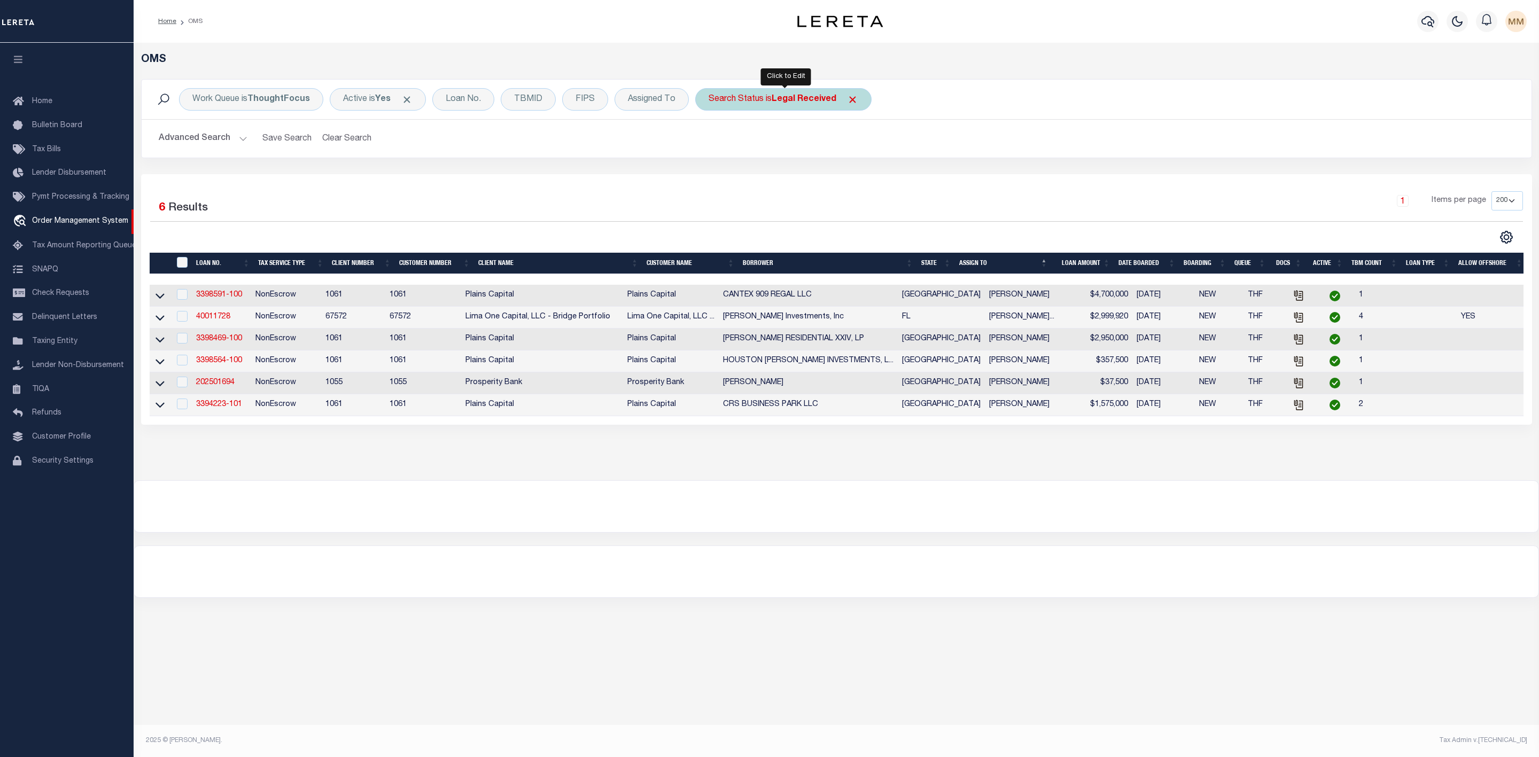
click at [783, 102] on b "Legal Received" at bounding box center [804, 99] width 65 height 9
click at [770, 150] on select "Automated Search Bad Parcel Complete Duplicate Parcel High Dollar Reporting In …" at bounding box center [787, 152] width 157 height 20
select select "IP"
click at [711, 143] on select "Automated Search Bad Parcel Complete Duplicate Parcel High Dollar Reporting In …" at bounding box center [787, 152] width 157 height 20
click at [848, 182] on input "Apply" at bounding box center [851, 175] width 32 height 18
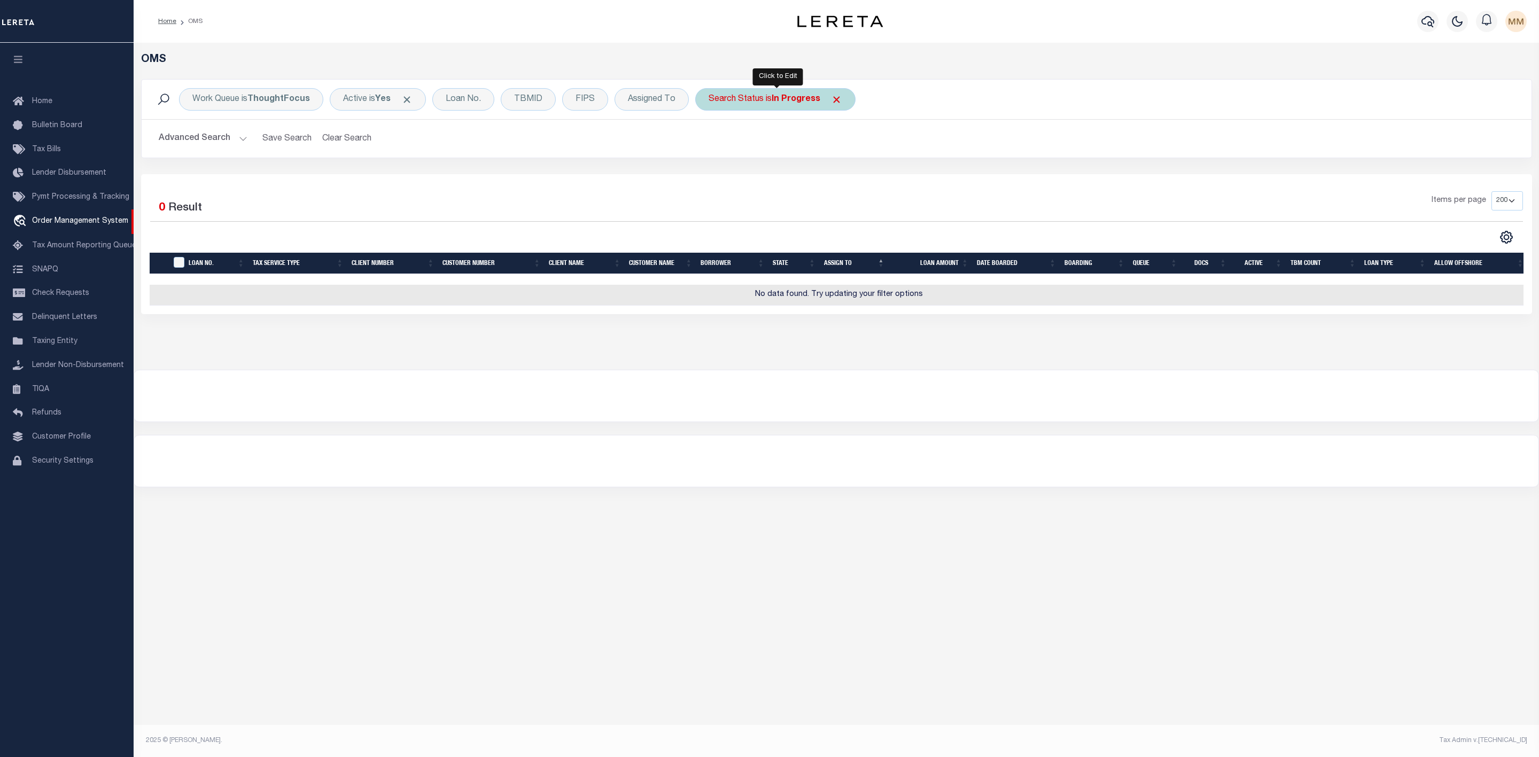
click at [792, 101] on b "In Progress" at bounding box center [796, 99] width 49 height 9
click at [773, 158] on select "Automated Search Bad Parcel Complete Duplicate Parcel High Dollar Reporting In …" at bounding box center [787, 152] width 157 height 20
select select "RD"
click at [711, 143] on select "Automated Search Bad Parcel Complete Duplicate Parcel High Dollar Reporting In …" at bounding box center [787, 152] width 157 height 20
click at [851, 175] on input "Apply" at bounding box center [851, 175] width 32 height 18
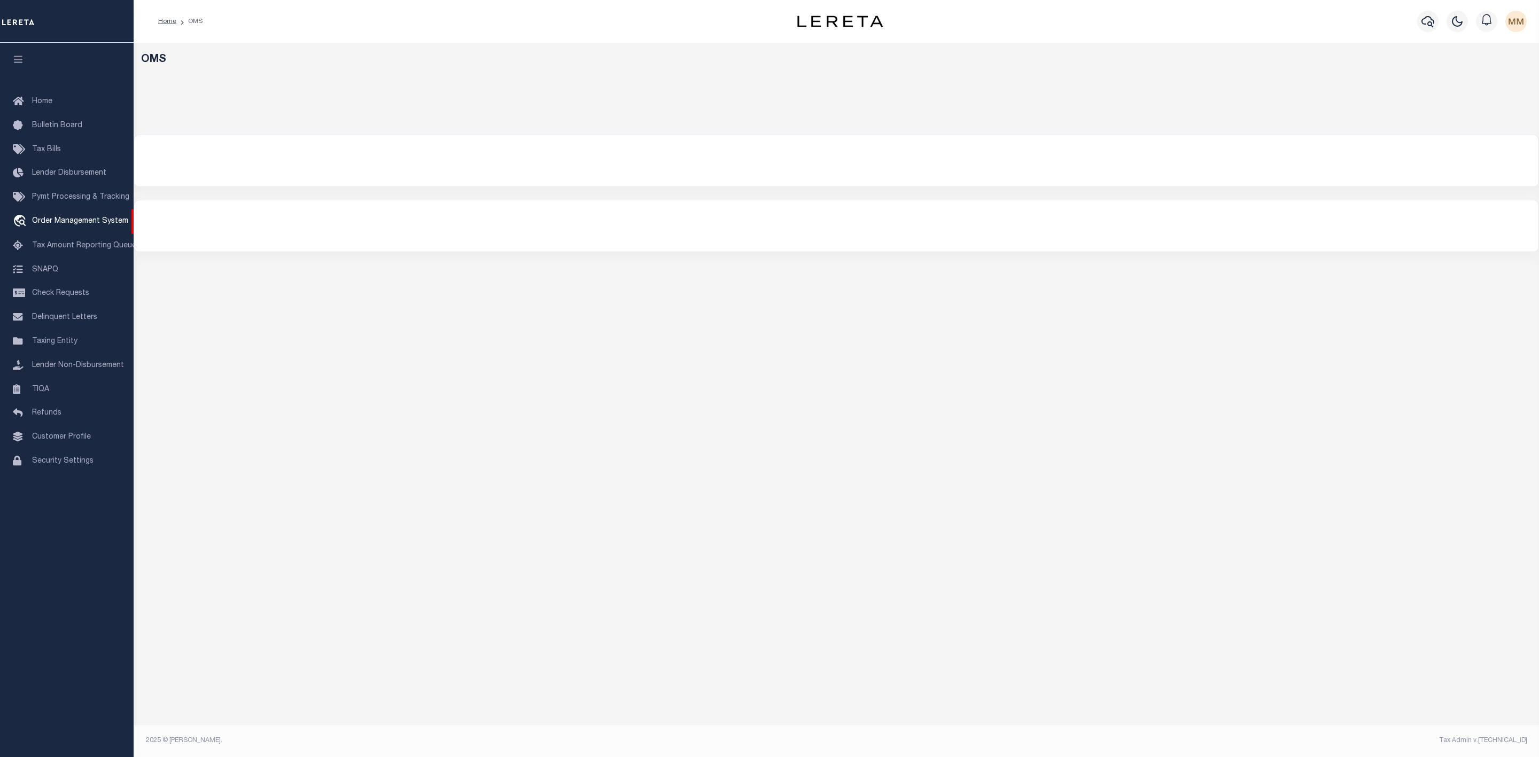
select select "200"
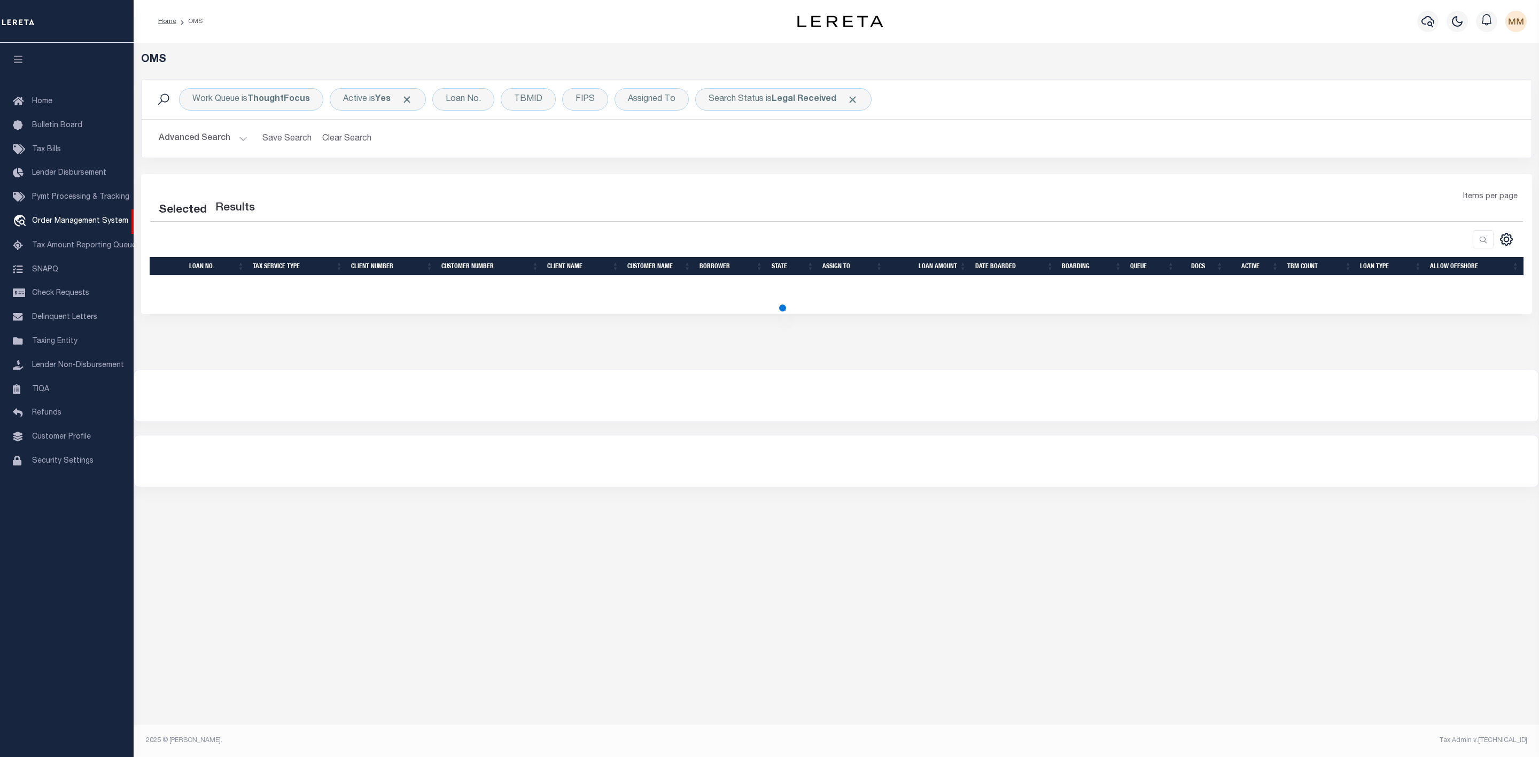
select select "200"
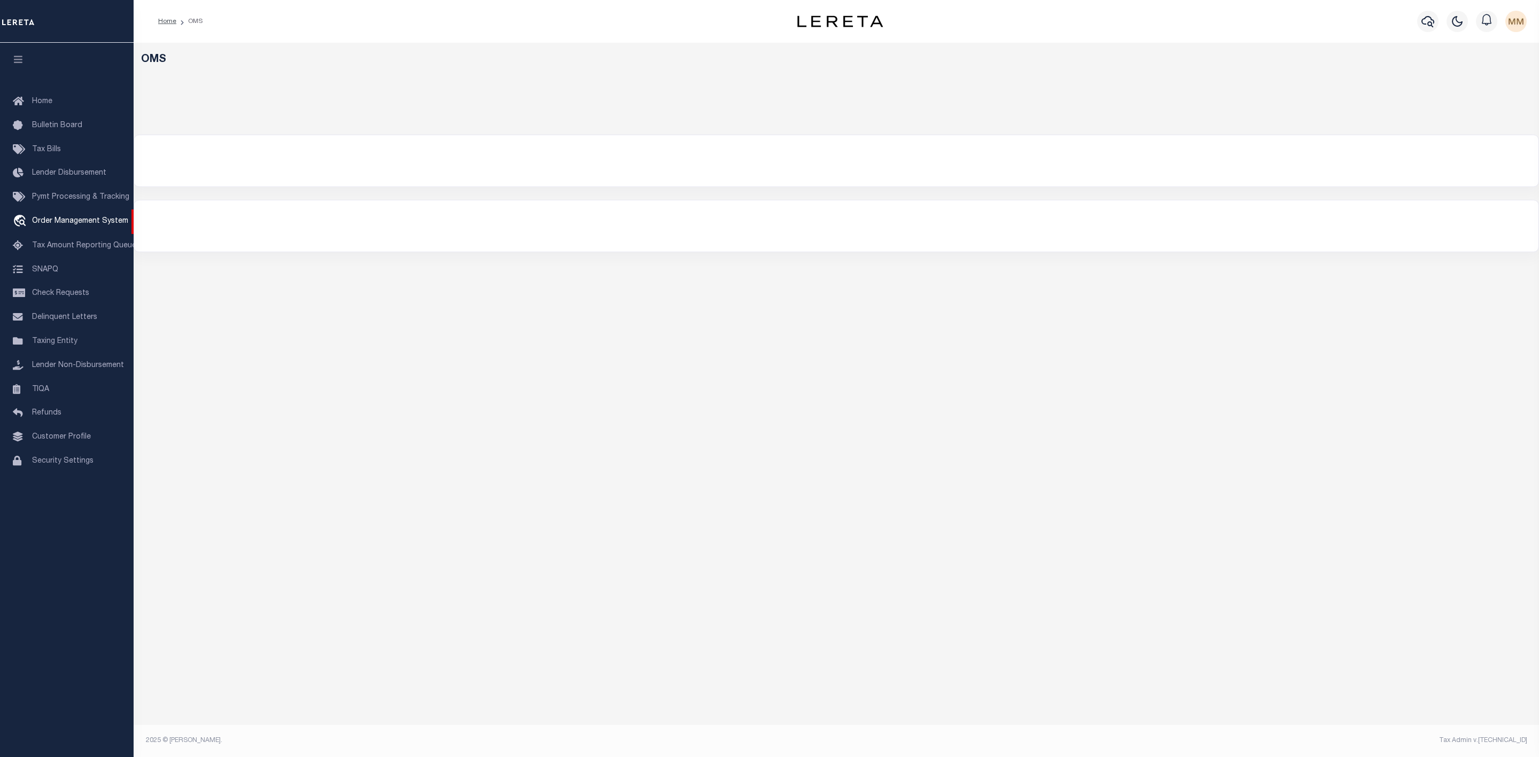
select select "200"
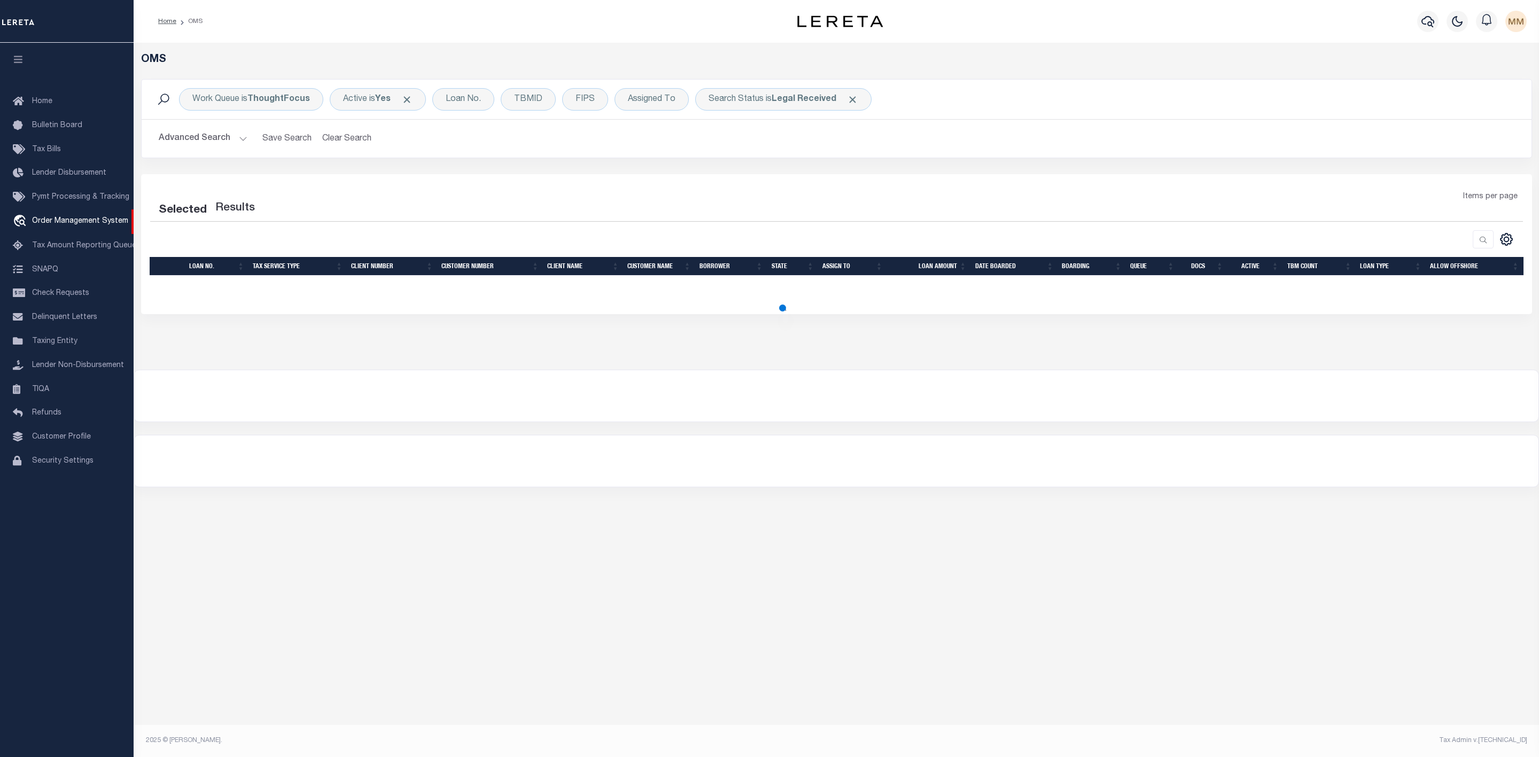
select select "200"
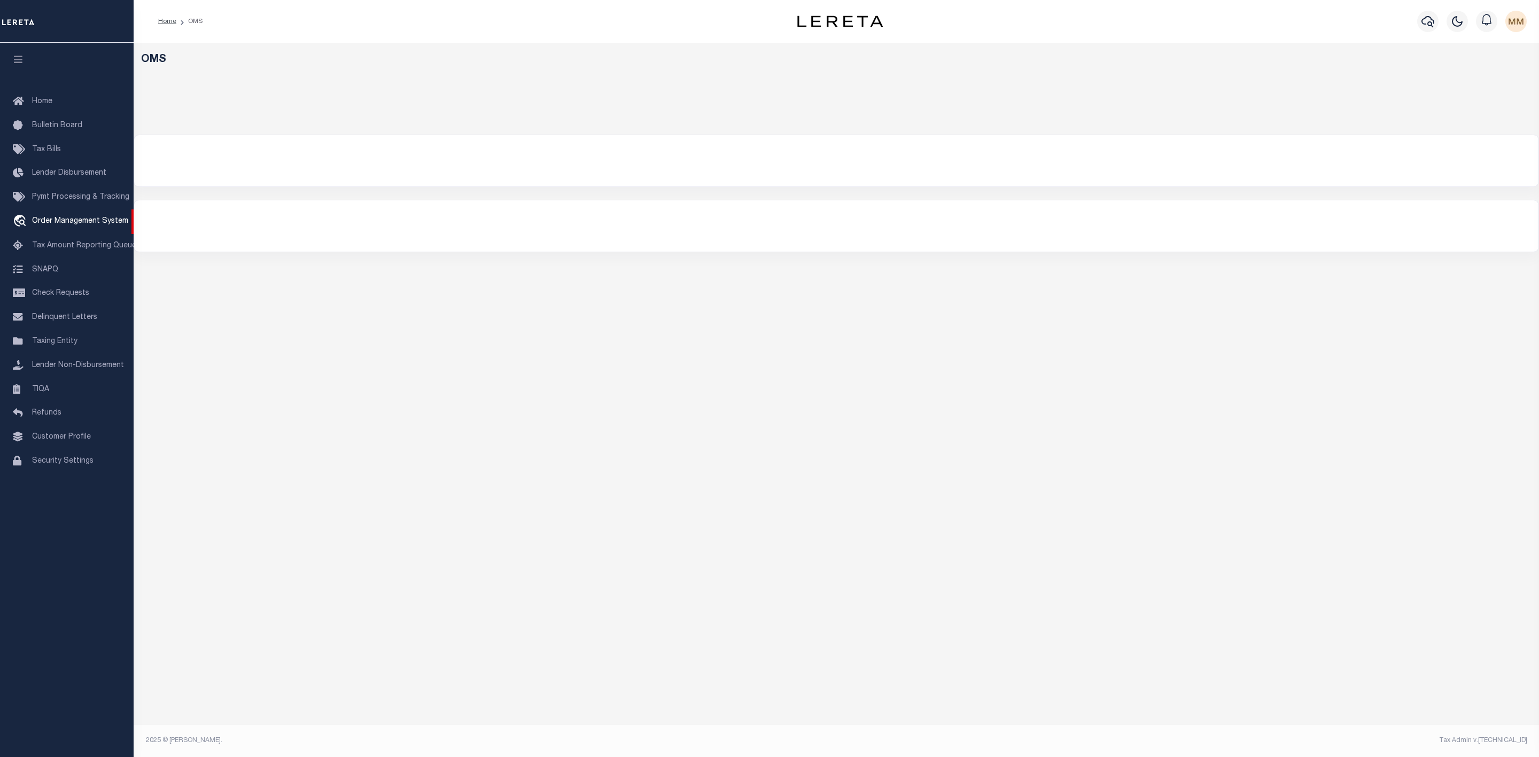
select select "200"
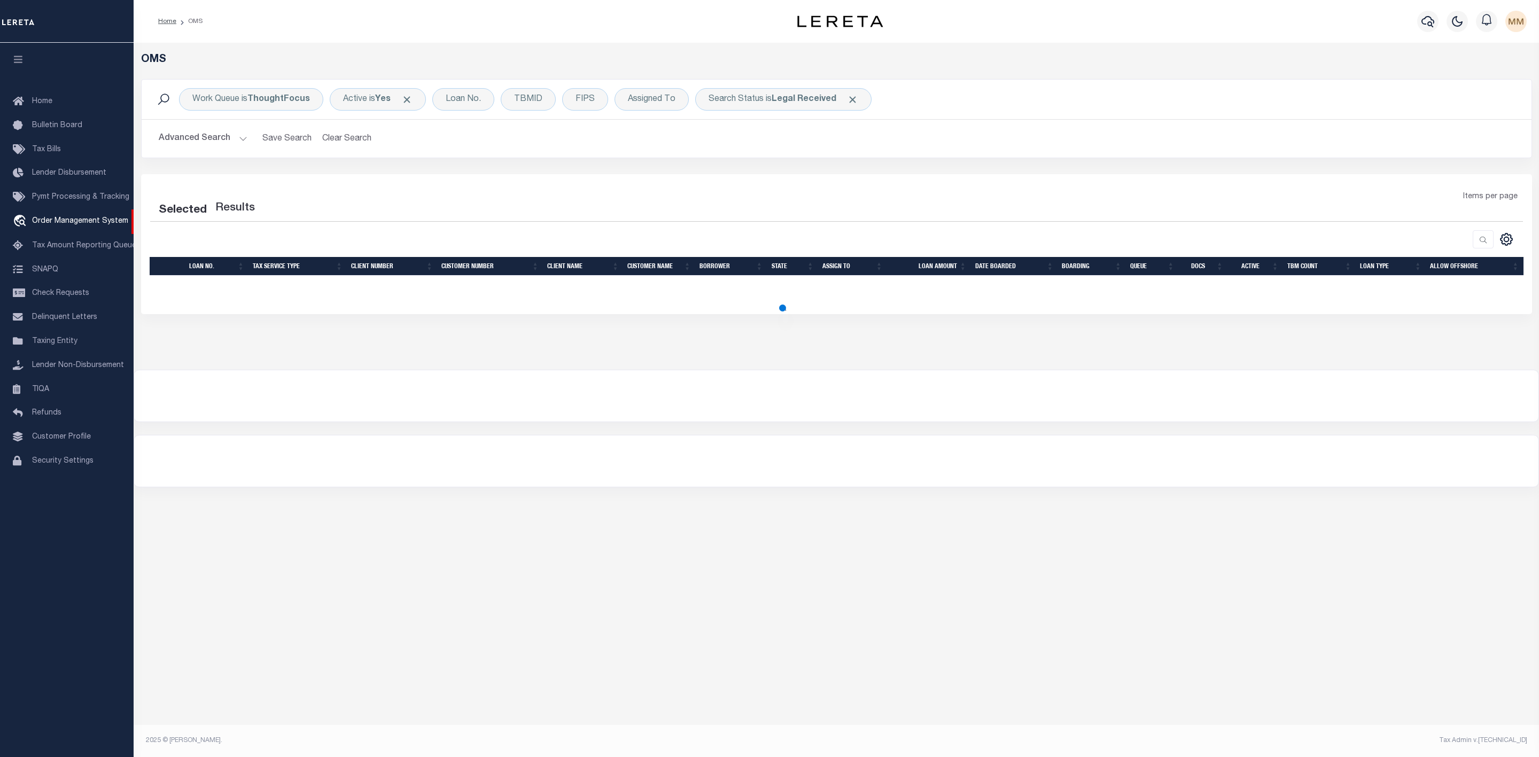
select select "200"
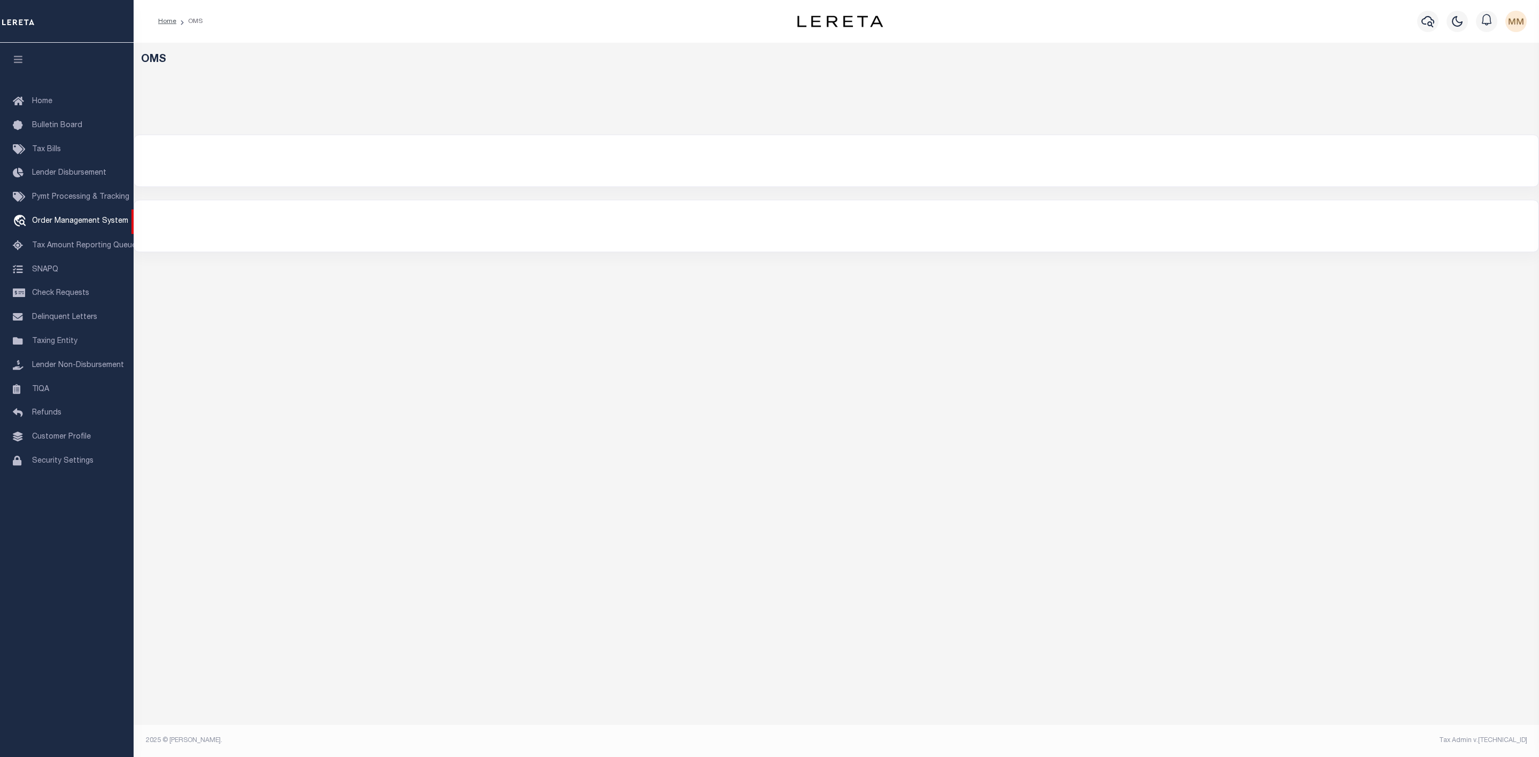
select select "200"
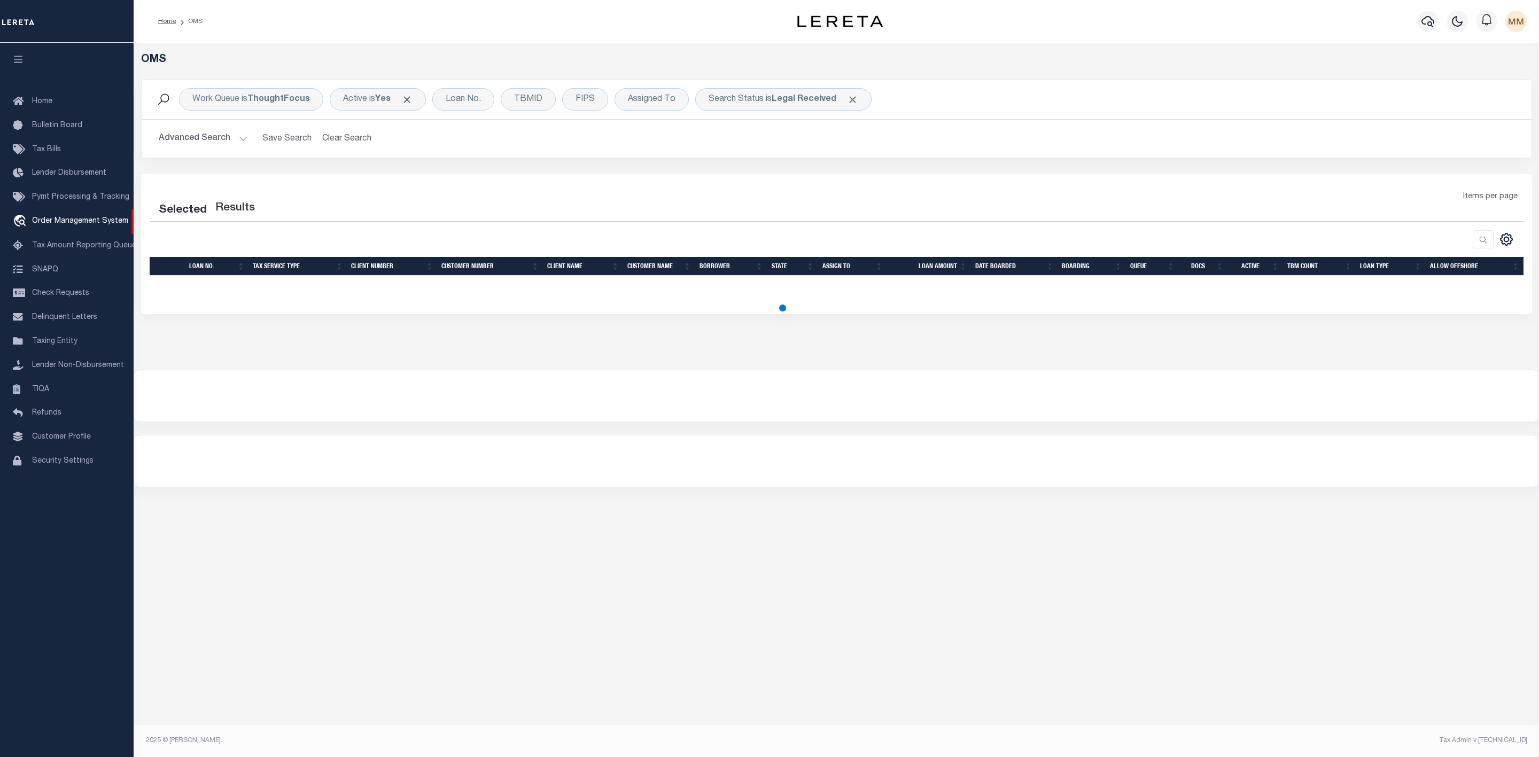
select select "200"
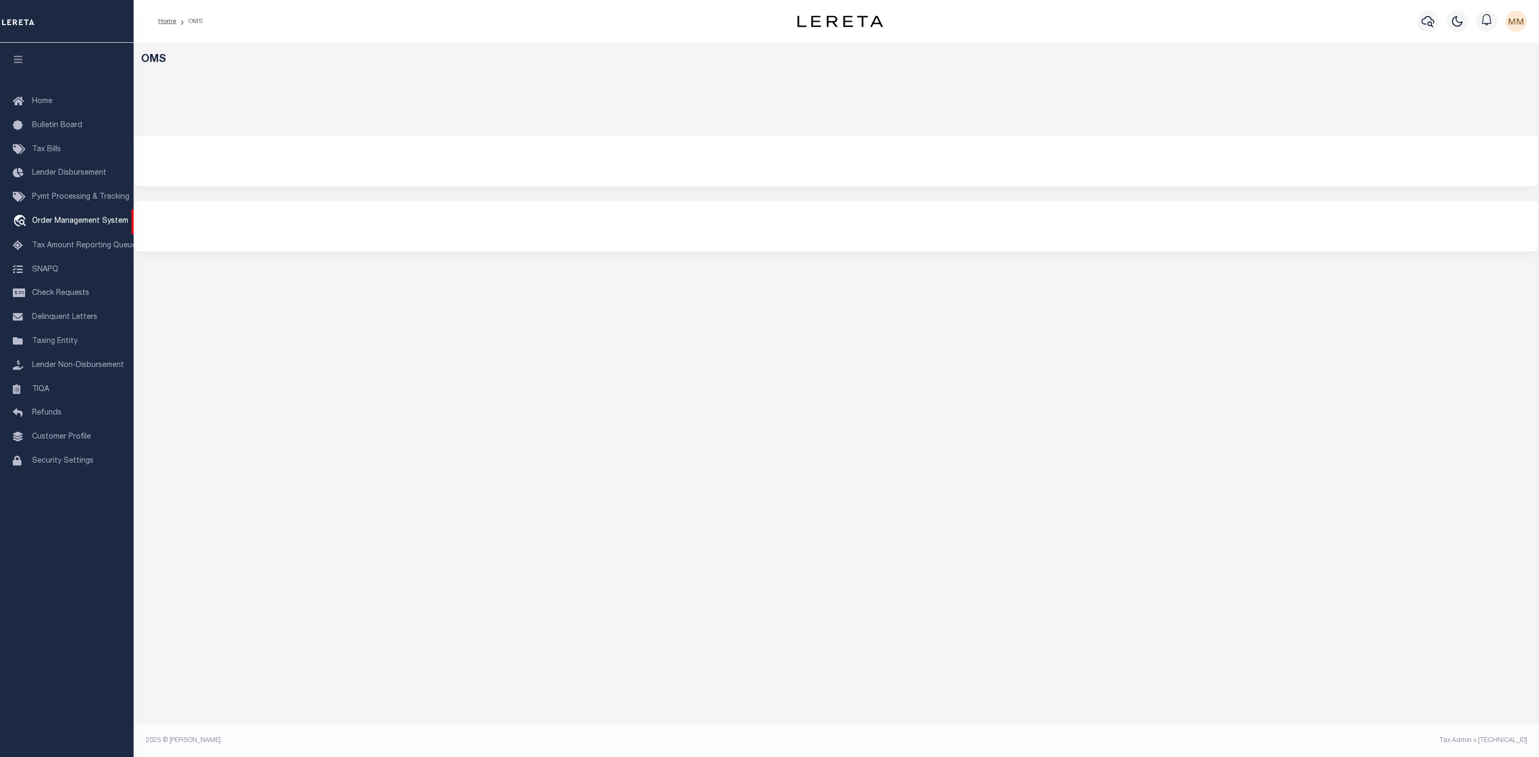
select select "200"
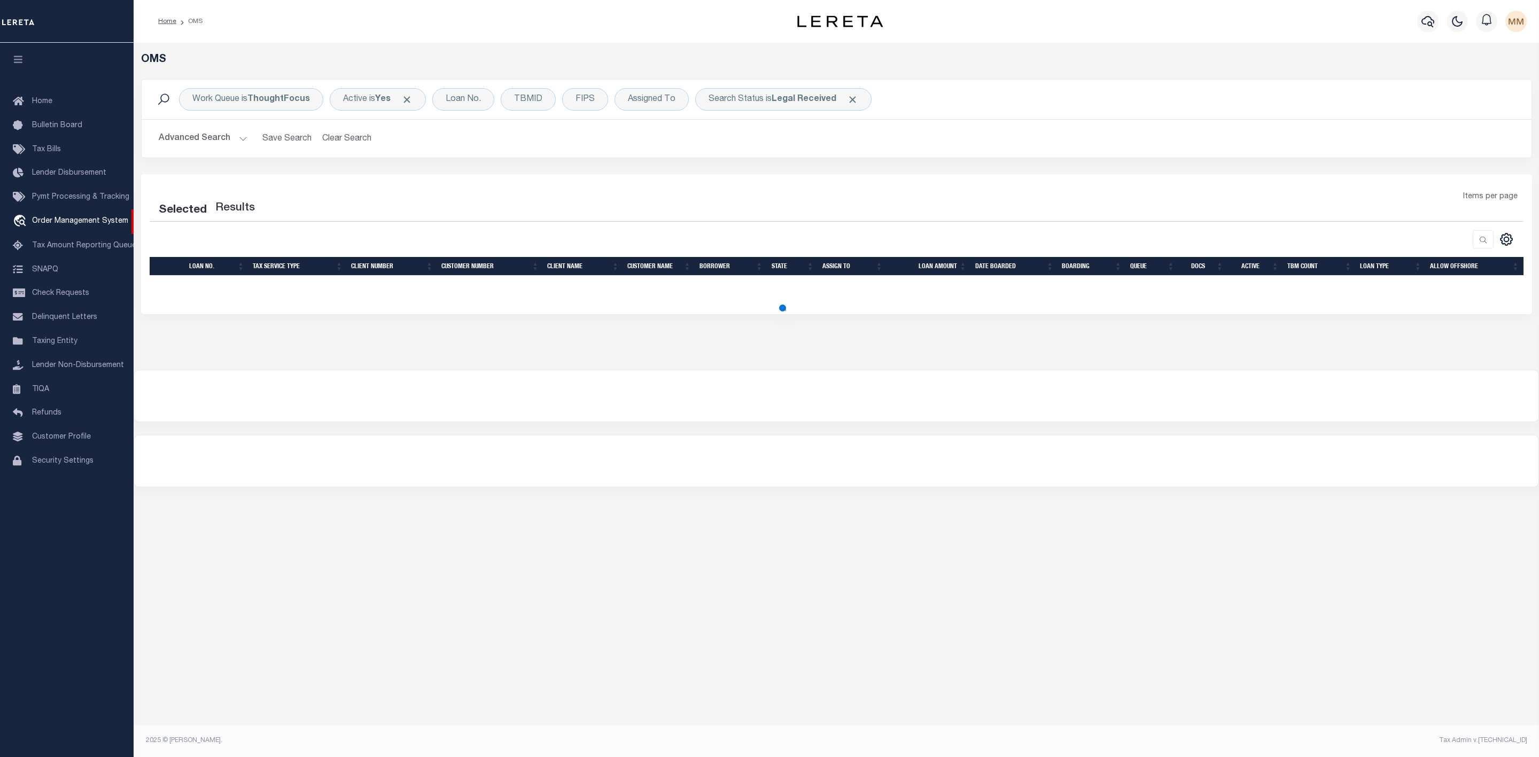
select select "200"
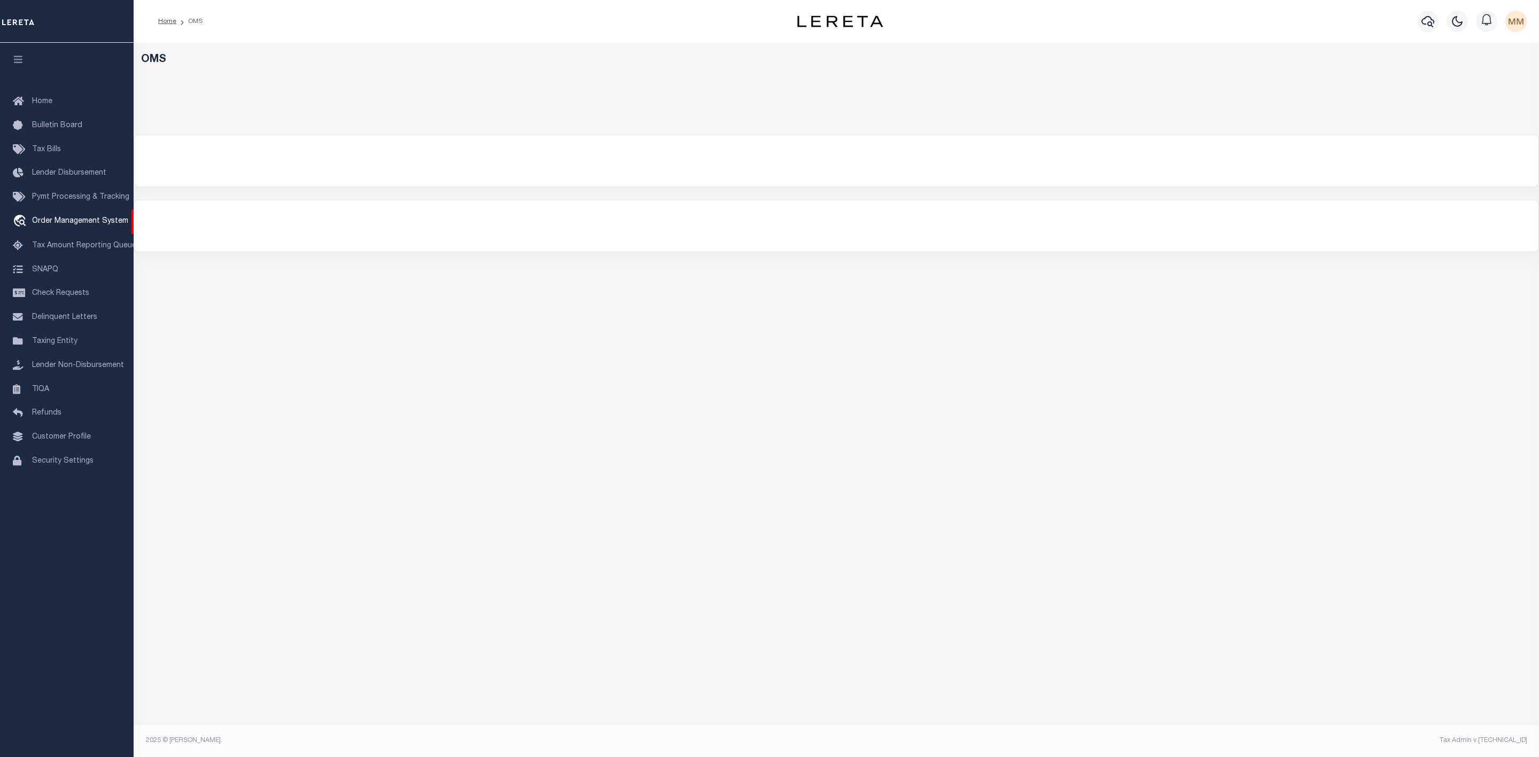
select select "200"
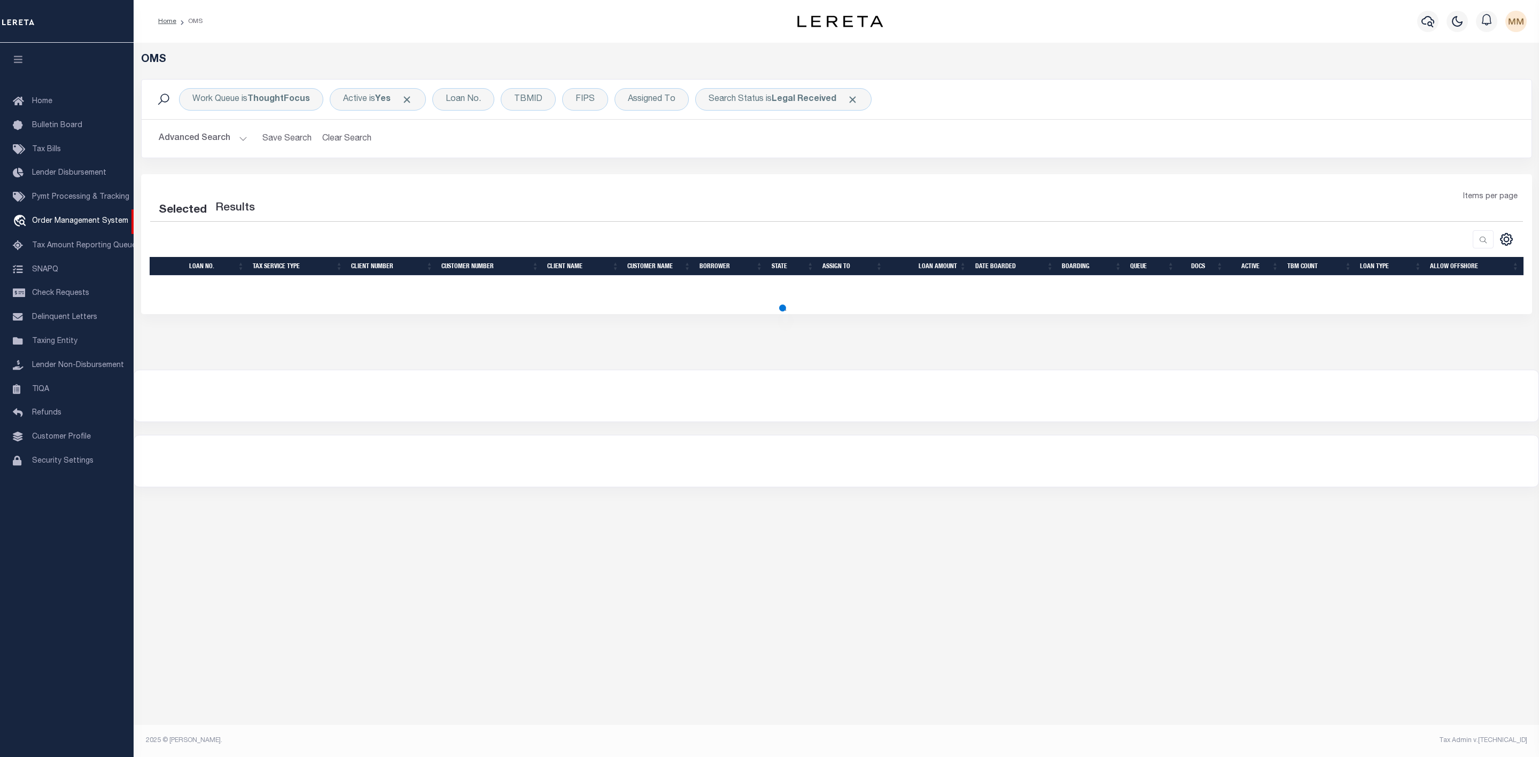
select select "200"
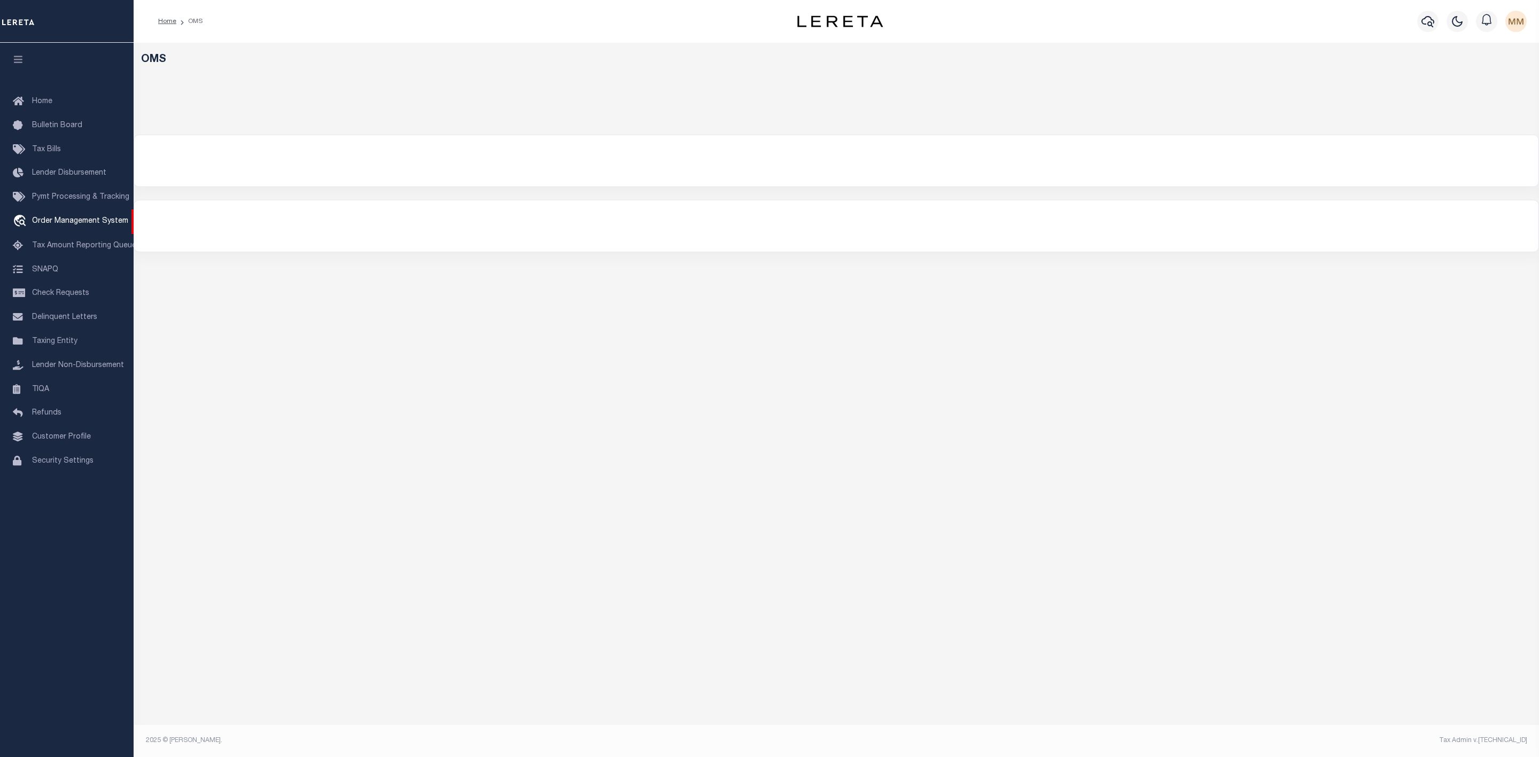
select select "200"
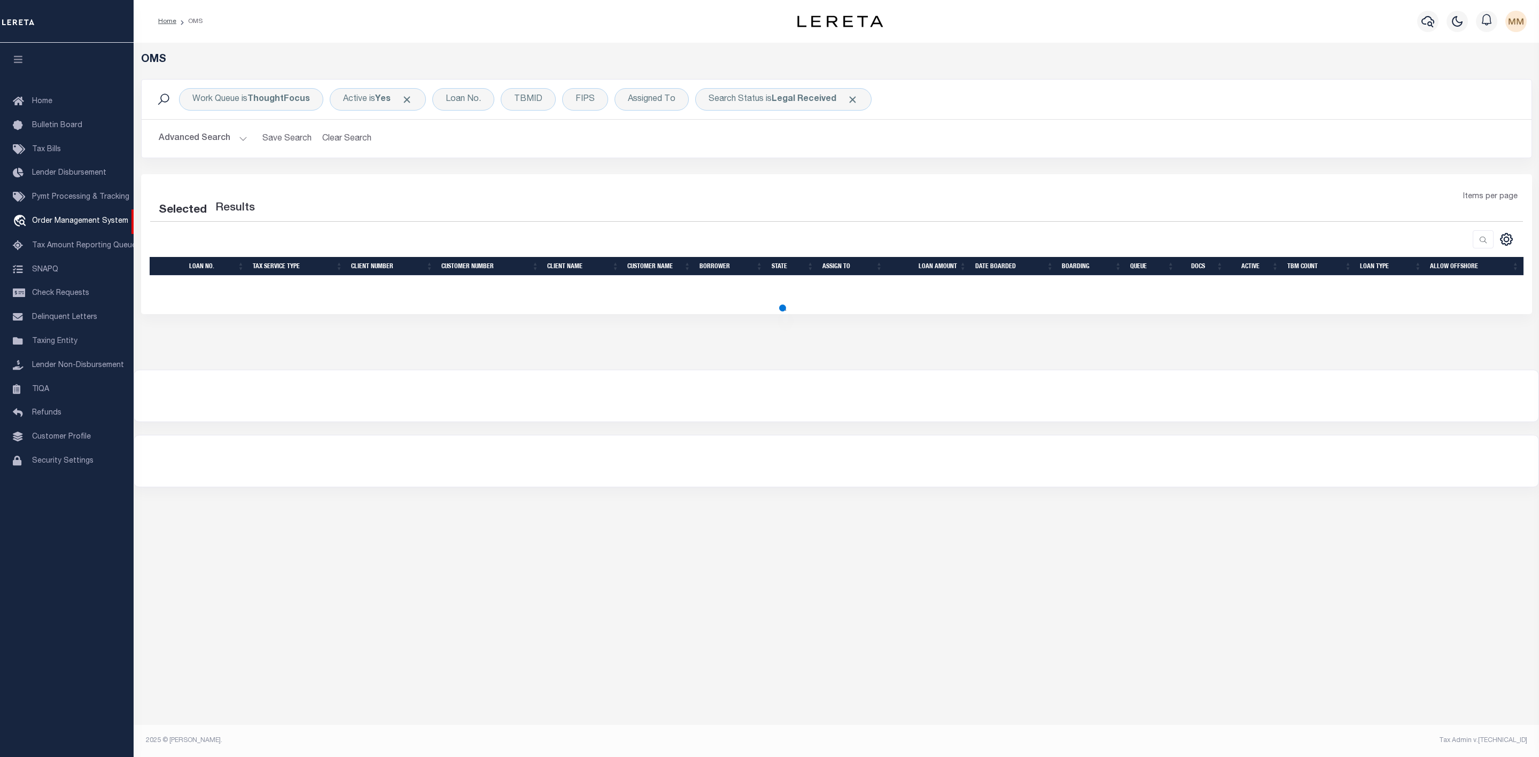
select select "200"
